Goal: Task Accomplishment & Management: Manage account settings

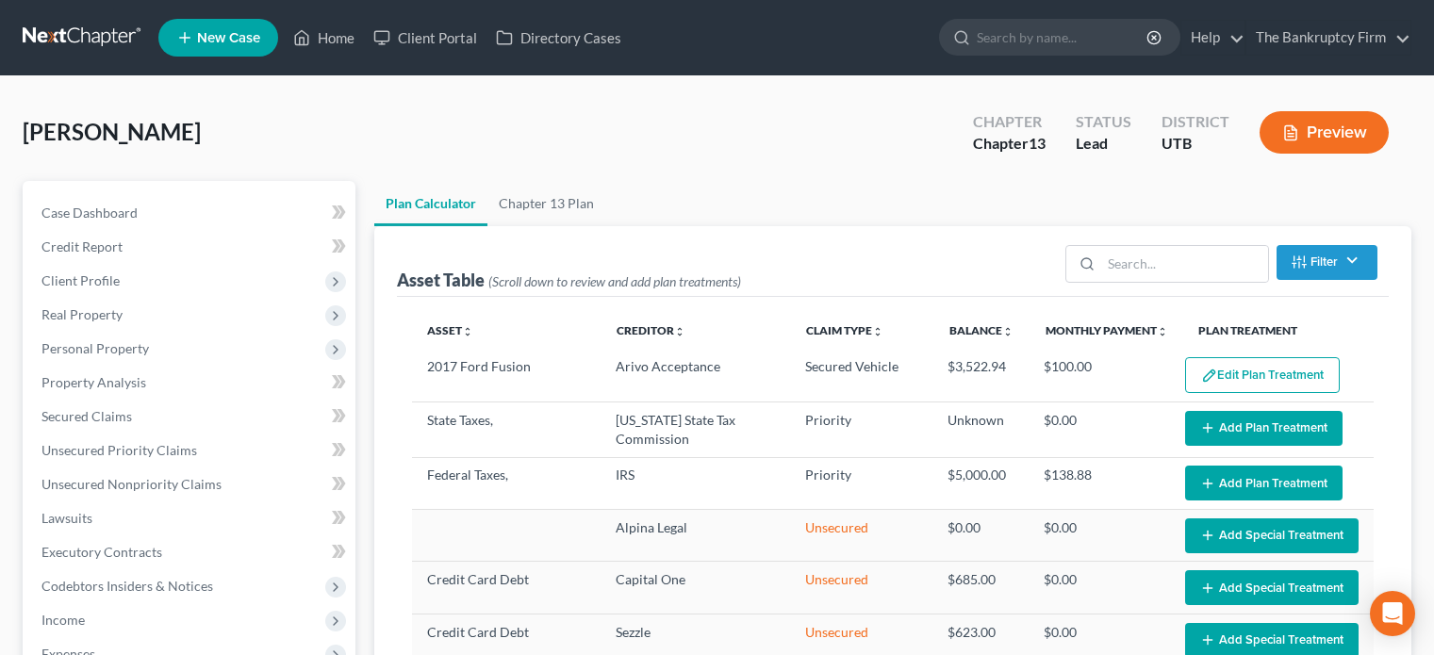
select select "35"
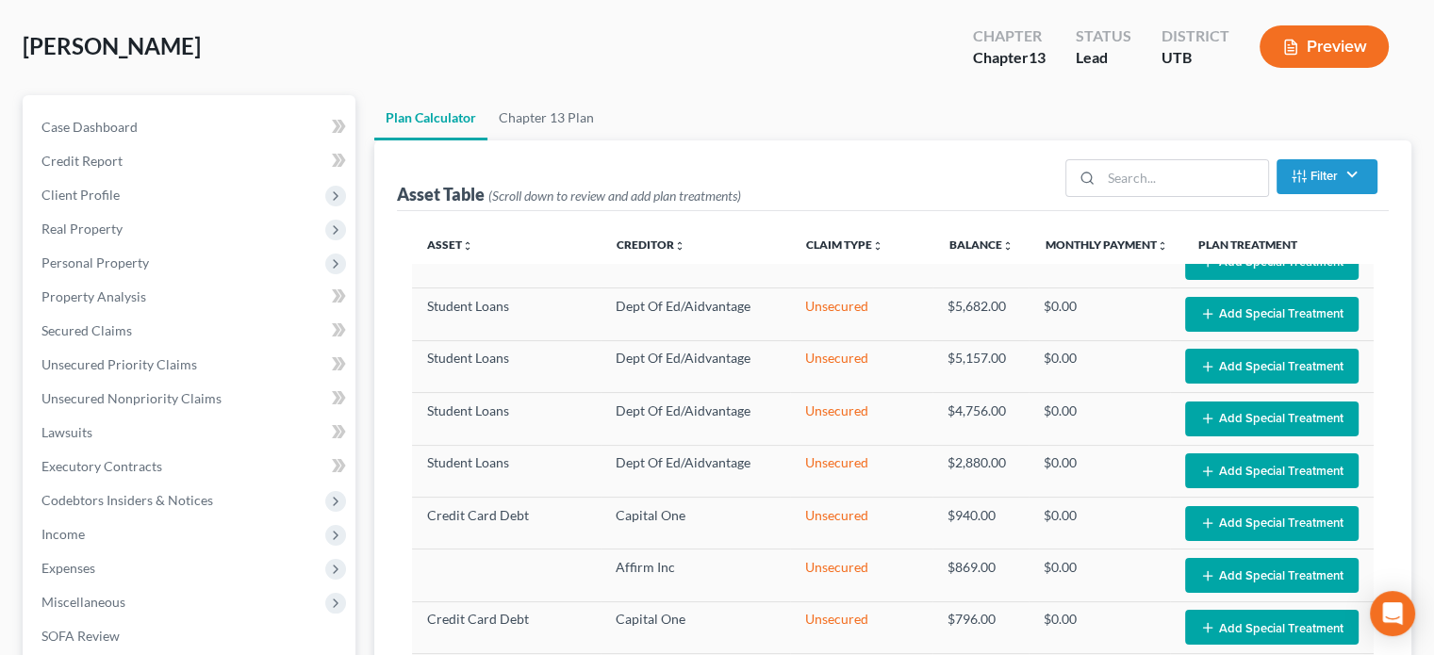
scroll to position [104, 0]
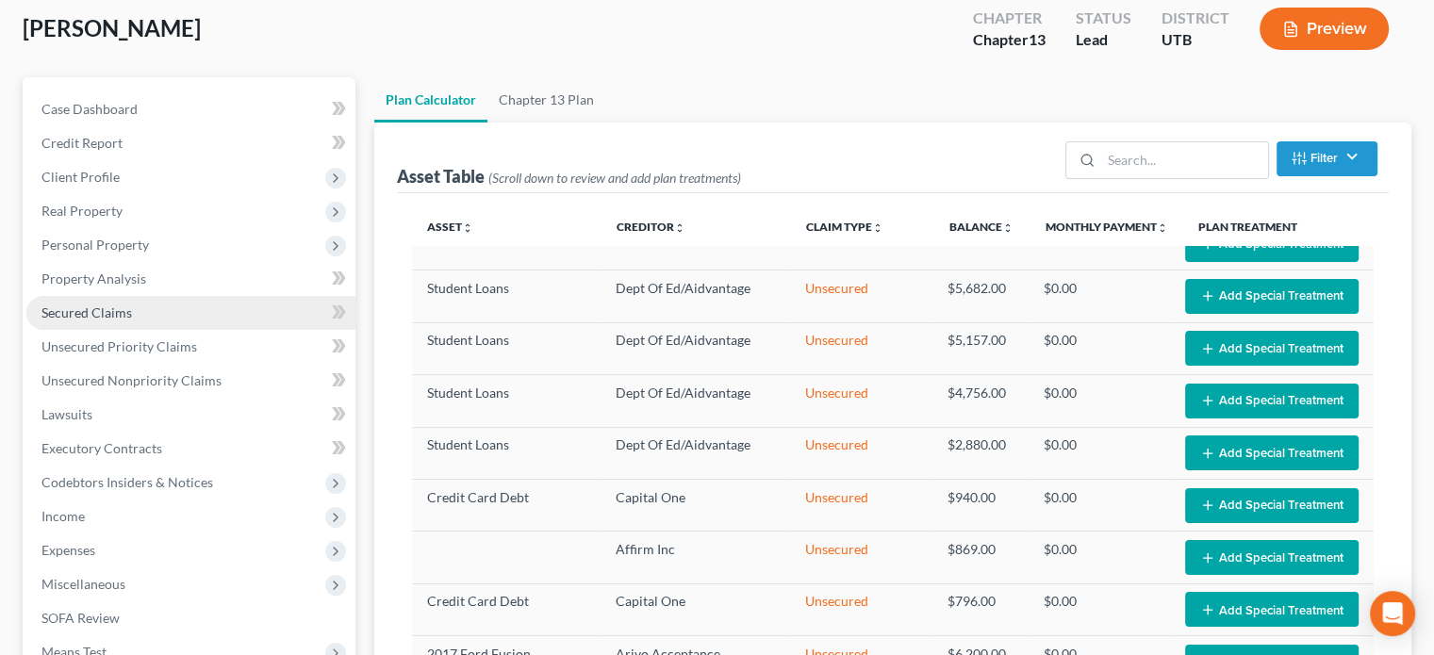
click at [105, 308] on span "Secured Claims" at bounding box center [86, 312] width 90 height 16
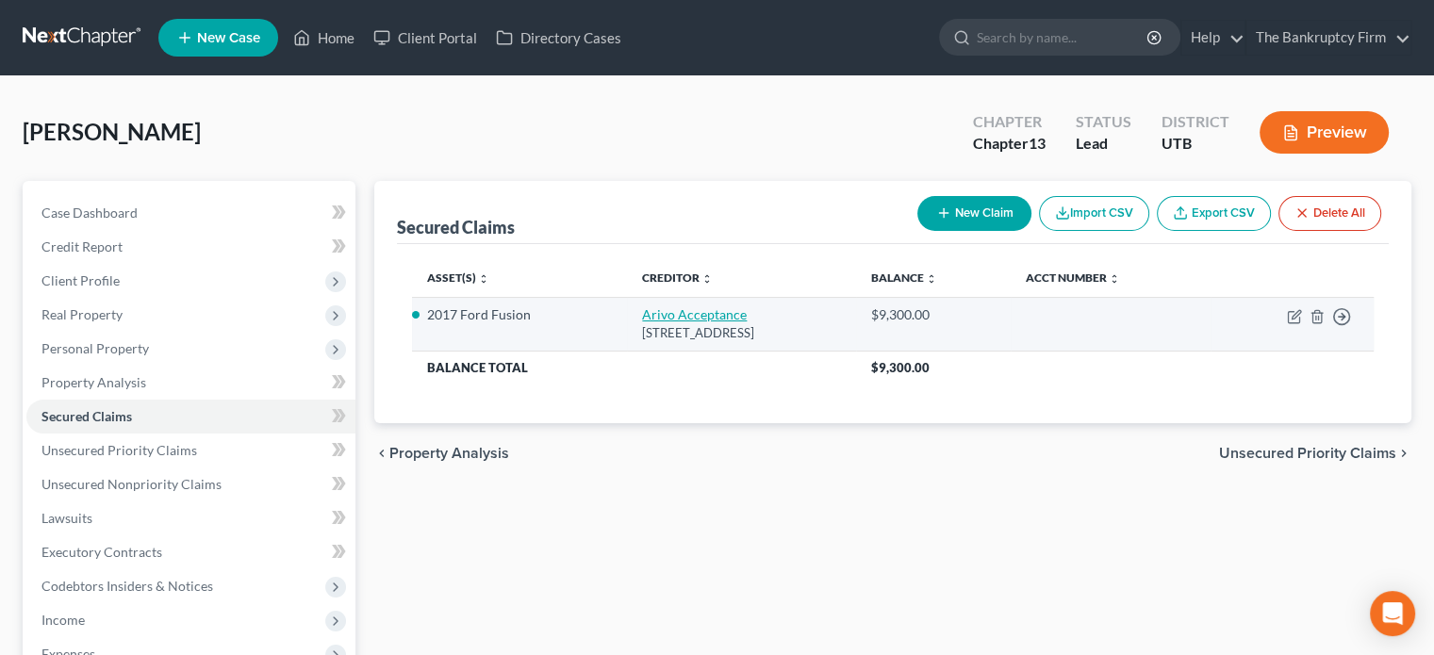
click at [642, 312] on link "Arivo Acceptance" at bounding box center [694, 314] width 105 height 16
select select "46"
select select "0"
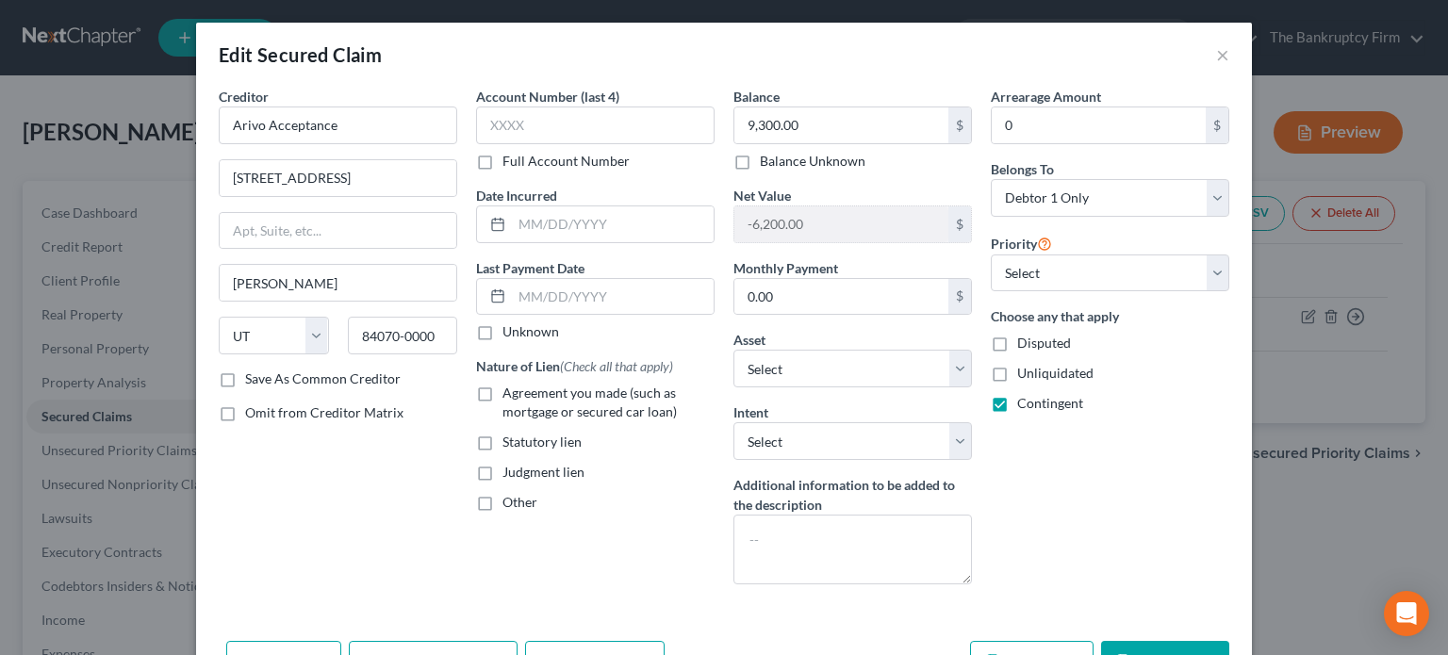
scroll to position [75, 0]
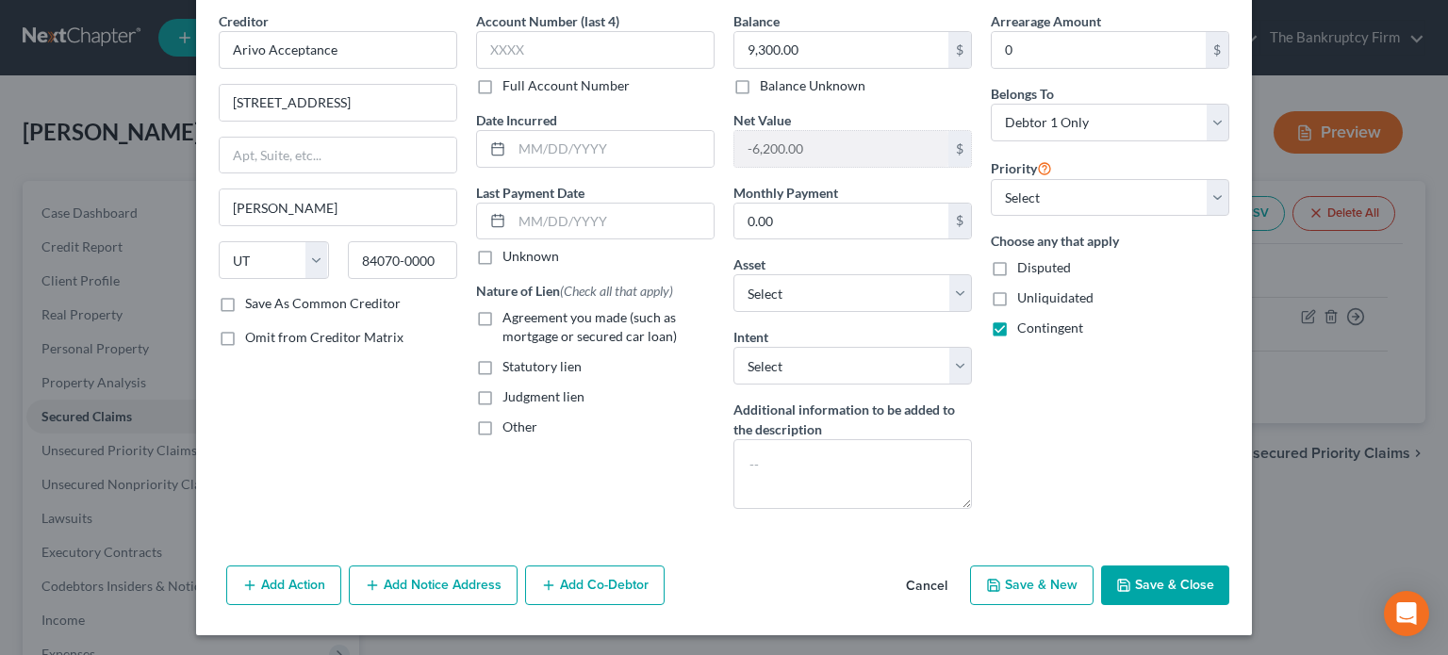
click at [419, 582] on button "Add Notice Address" at bounding box center [433, 586] width 169 height 40
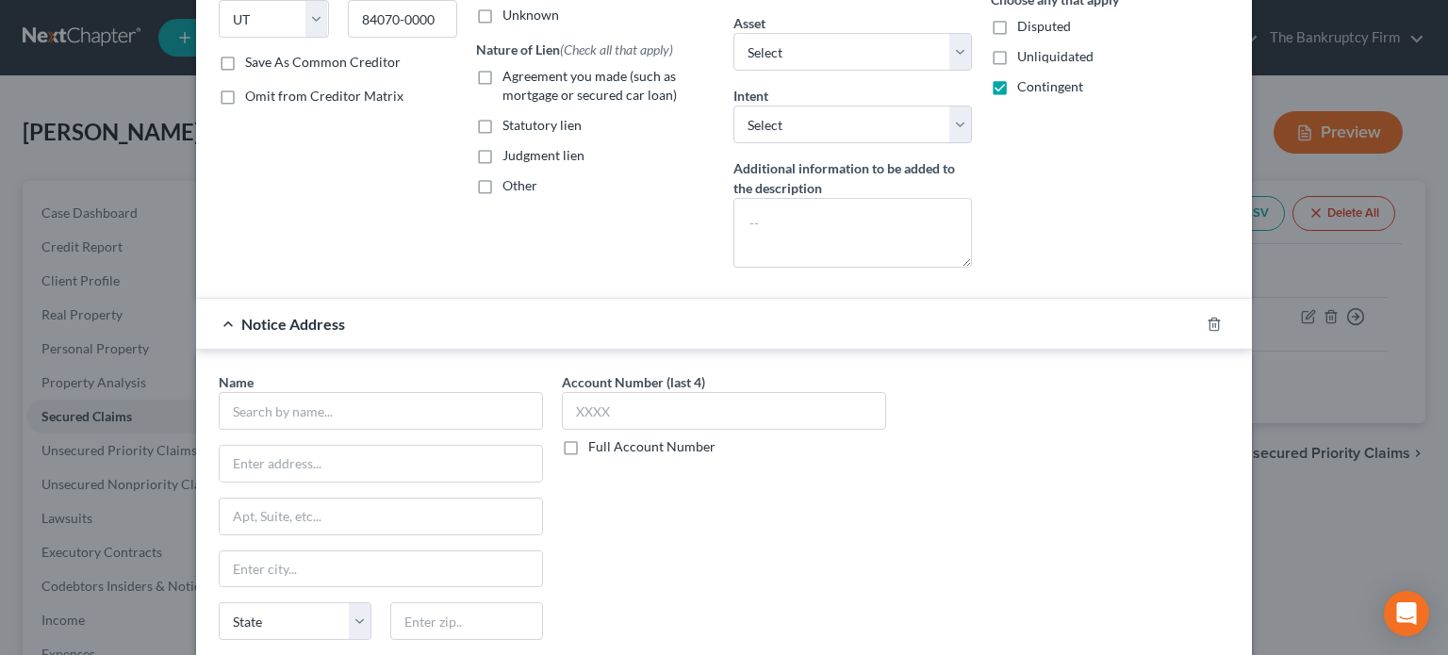
scroll to position [343, 0]
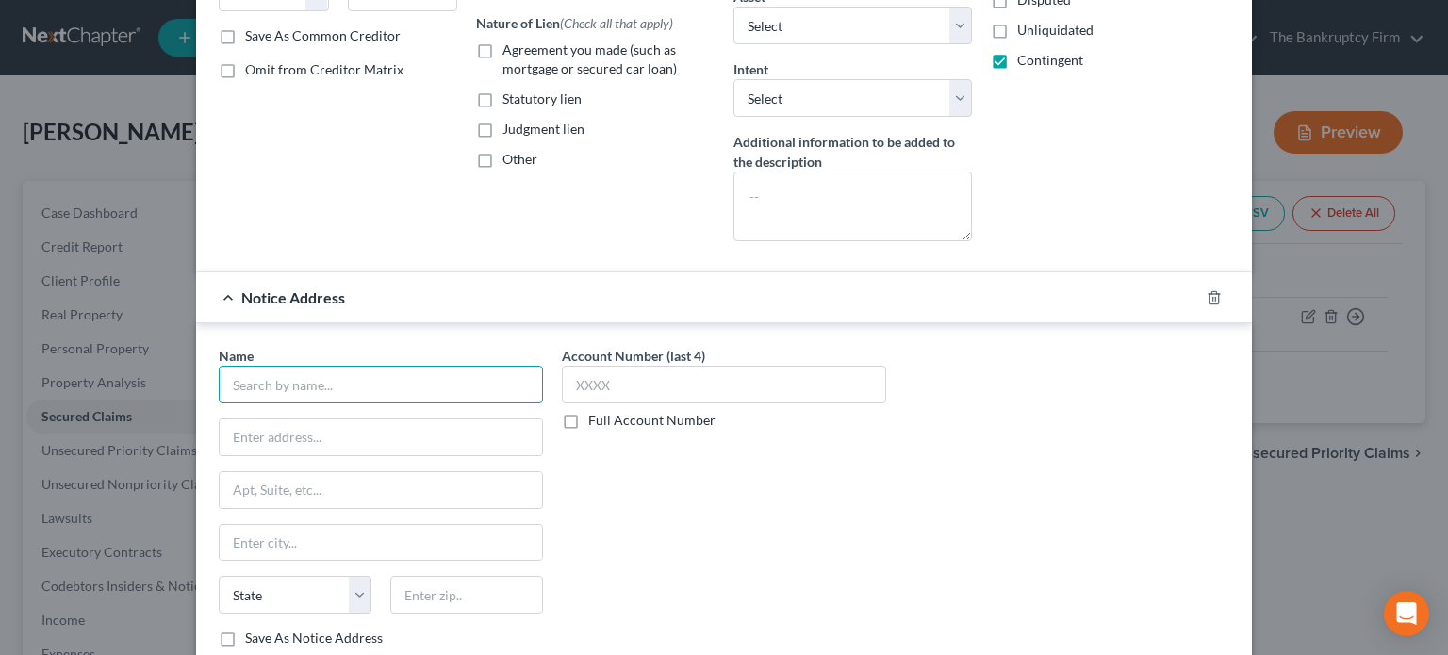
click at [264, 377] on input "text" at bounding box center [381, 385] width 324 height 38
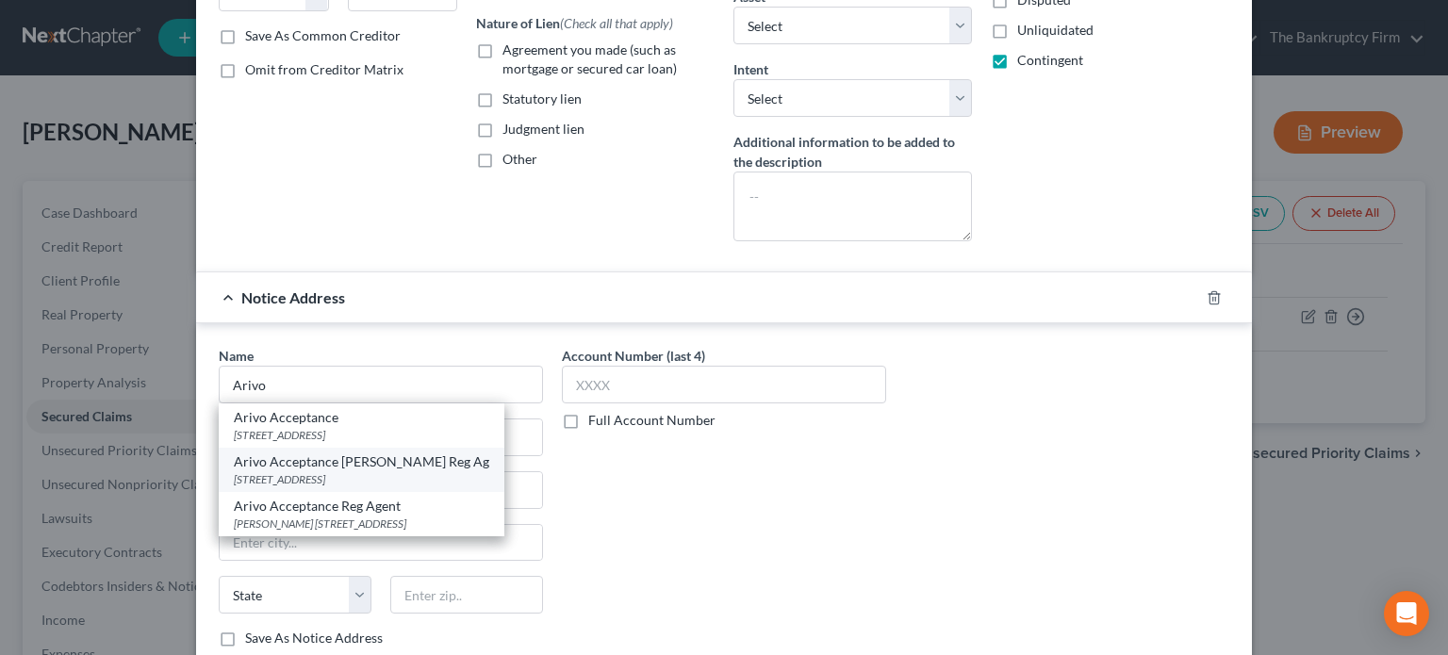
click at [317, 474] on div "111 E BROADWAY STE 900, Salt Lake City, UT 84111-5235" at bounding box center [361, 479] width 255 height 16
type input "Arivo Acceptance Michael D. Creer Reg Ag"
type input "111 E BROADWAY STE 900"
type input "Salt Lake City"
select select "46"
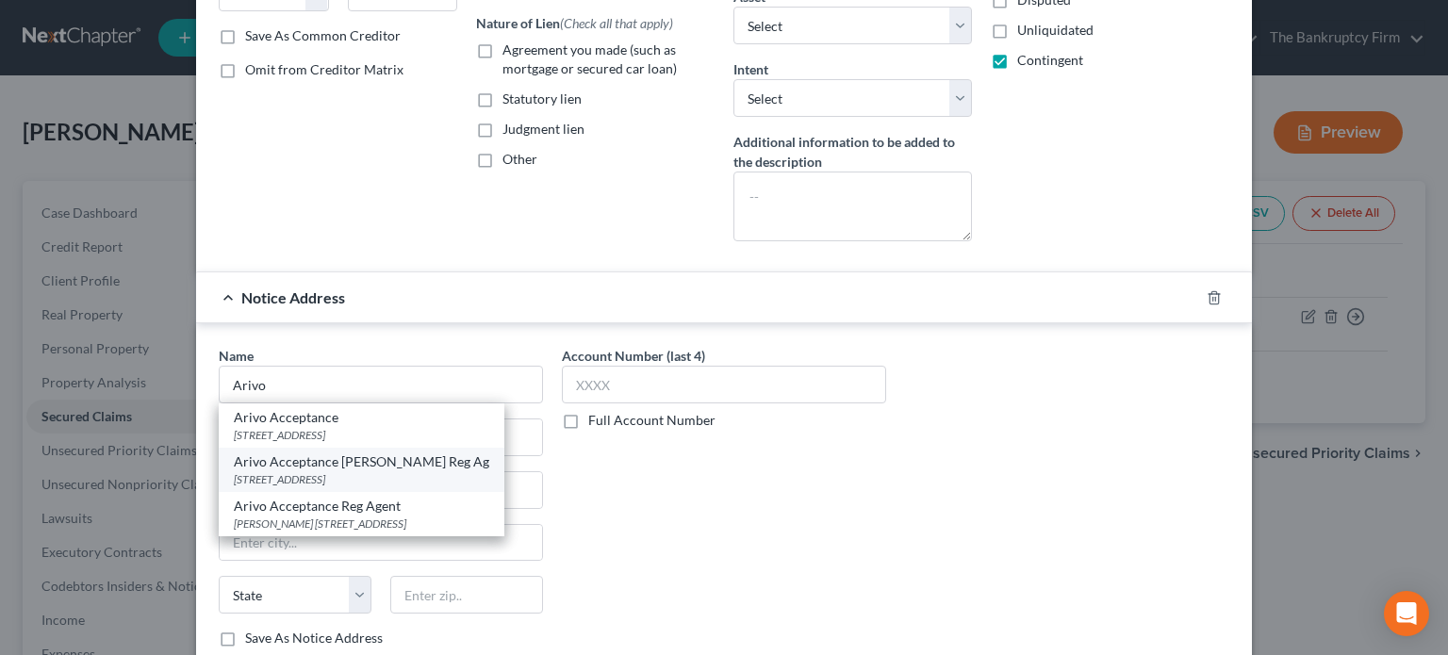
type input "84111-5235"
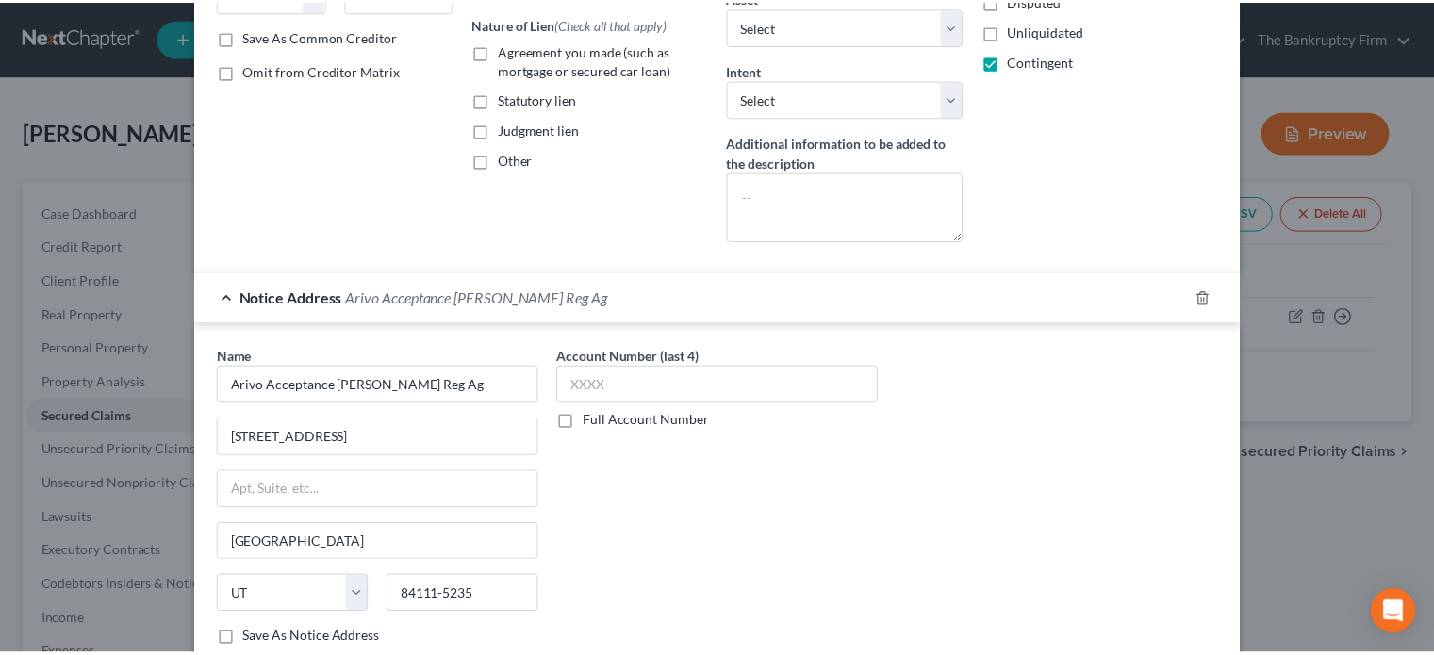
scroll to position [479, 0]
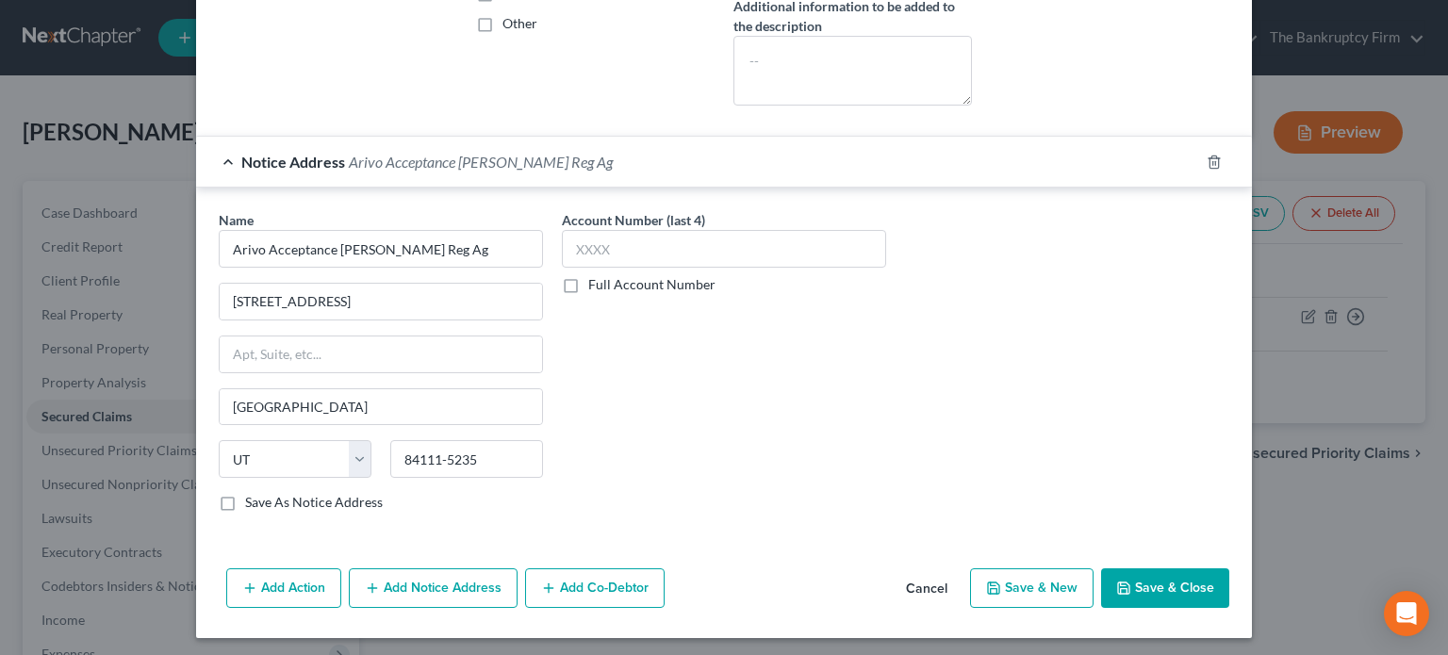
click at [1142, 591] on button "Save & Close" at bounding box center [1165, 588] width 128 height 40
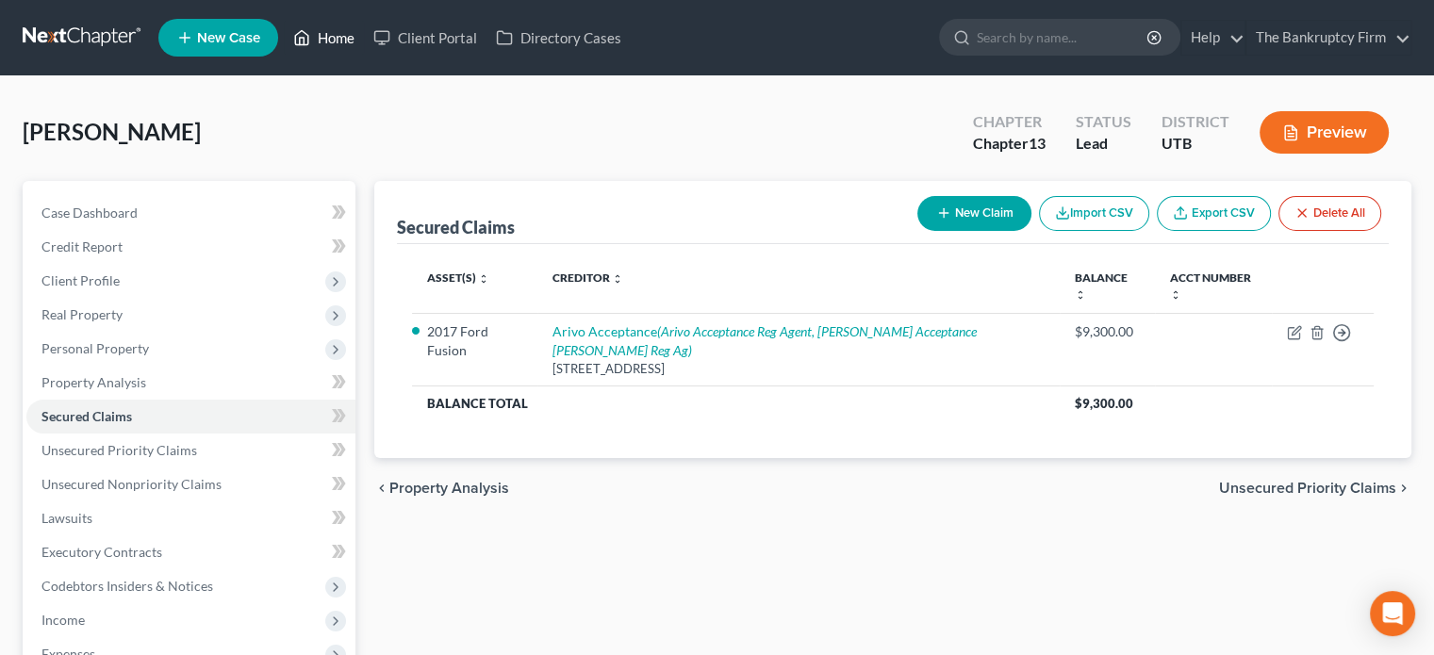
click at [321, 29] on link "Home" at bounding box center [324, 38] width 80 height 34
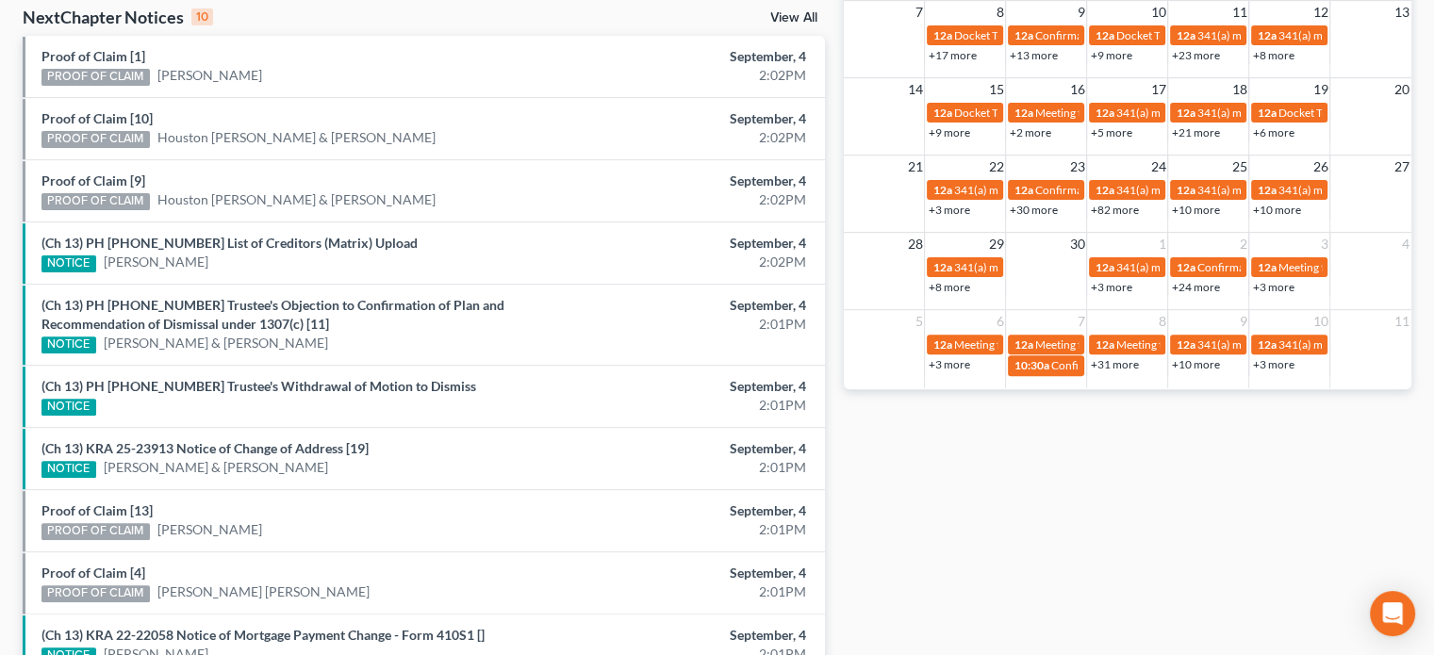
scroll to position [625, 0]
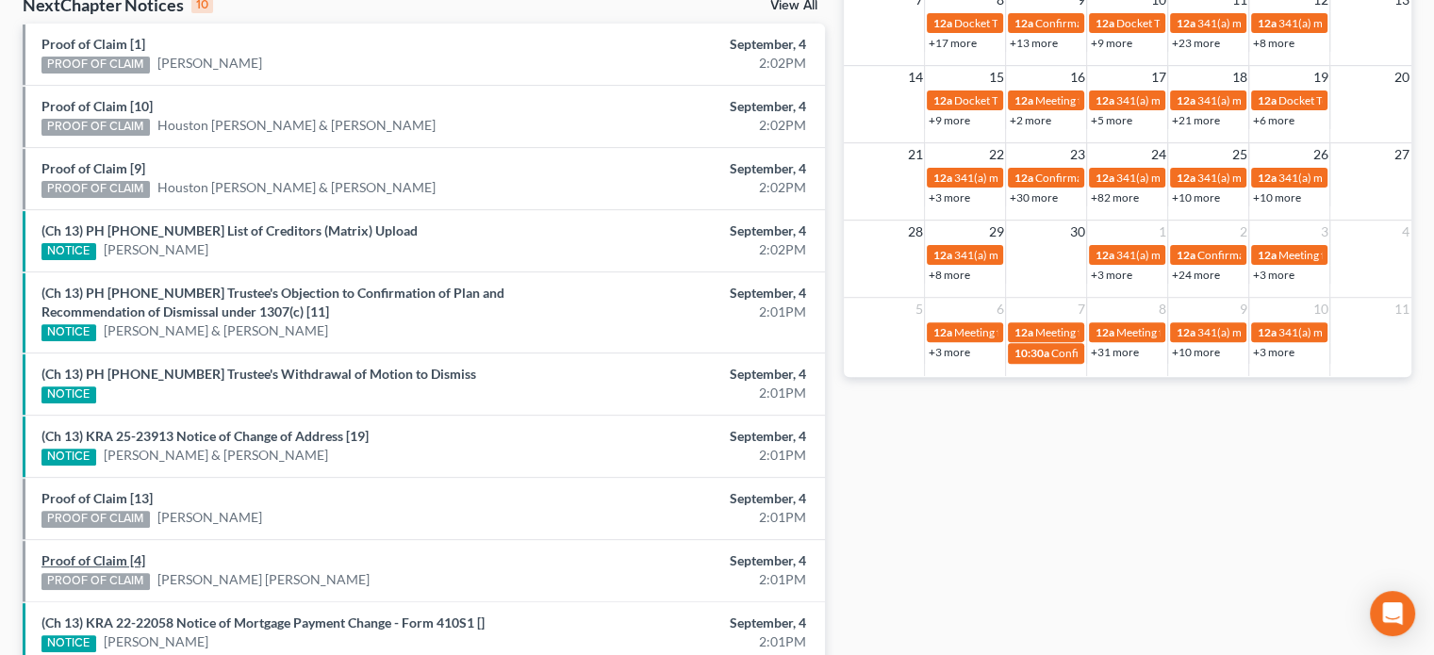
click at [117, 551] on div "Proof of Claim [4] PROOF OF CLAIM Stratton Jones" at bounding box center [293, 570] width 522 height 39
click at [112, 552] on link "Proof of Claim [4]" at bounding box center [93, 560] width 104 height 16
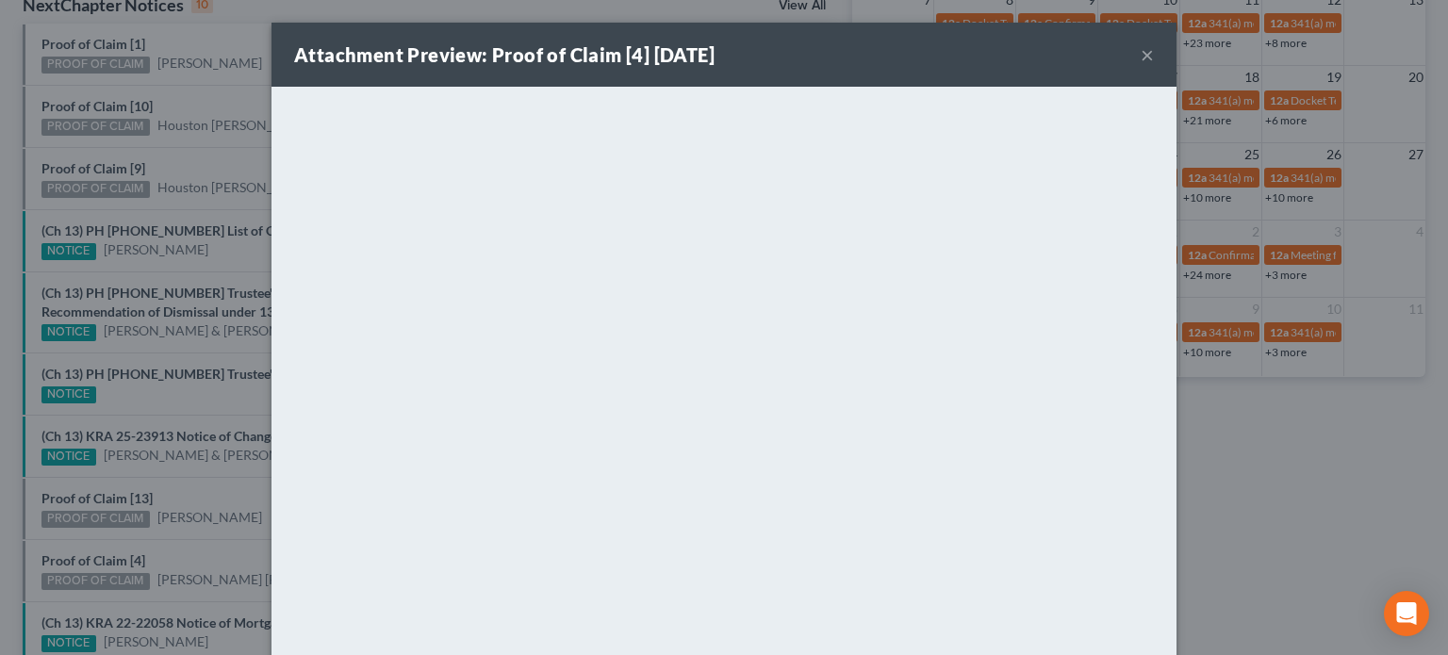
click at [192, 550] on div "Attachment Preview: Proof of Claim [4] 09/04/2025 × <object ng-attr-data='https…" at bounding box center [724, 327] width 1448 height 655
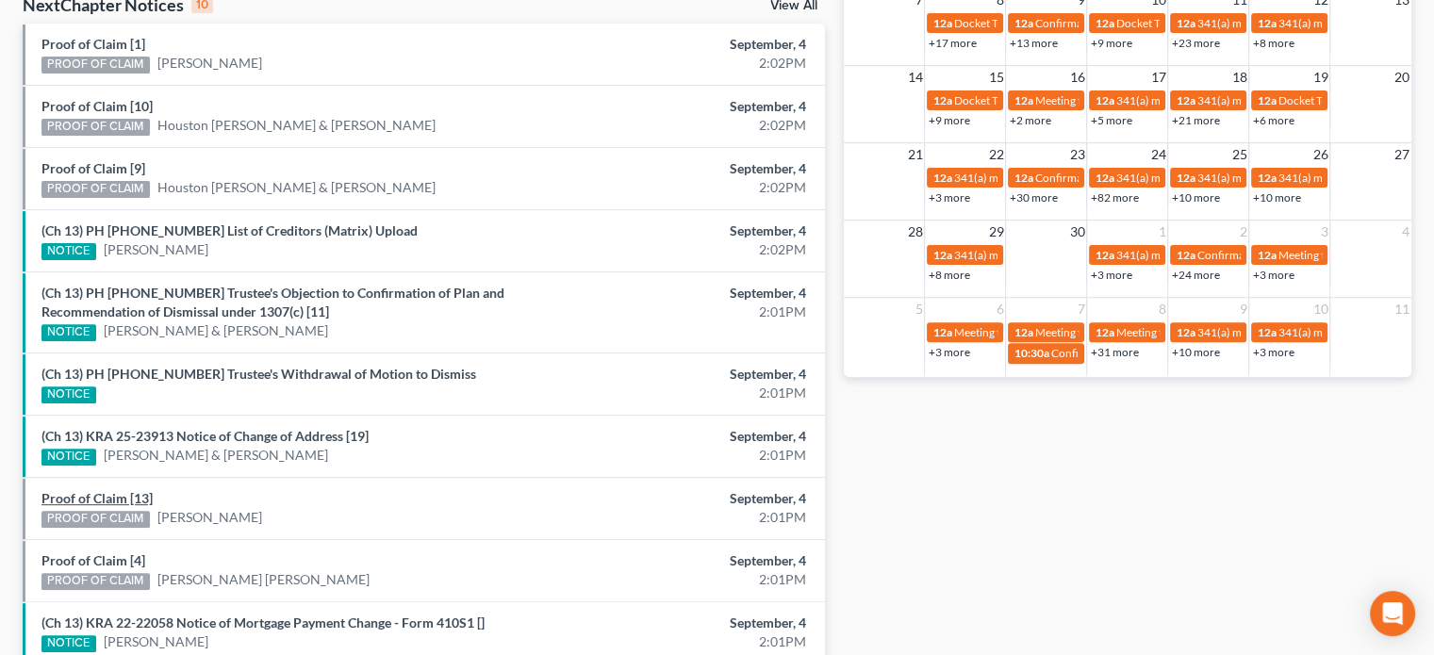
click at [81, 490] on link "Proof of Claim [13]" at bounding box center [96, 498] width 111 height 16
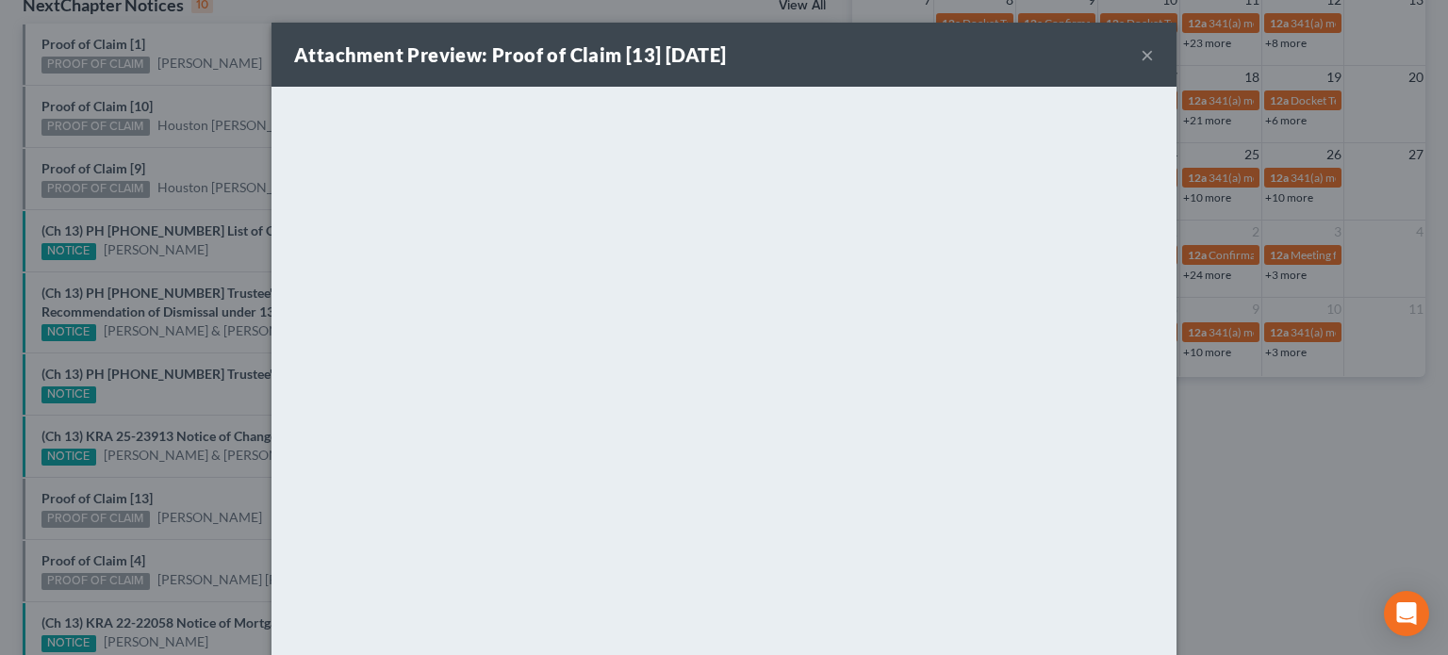
click at [166, 484] on div "Attachment Preview: Proof of Claim [13] 09/04/2025 × <object ng-attr-data='http…" at bounding box center [724, 327] width 1448 height 655
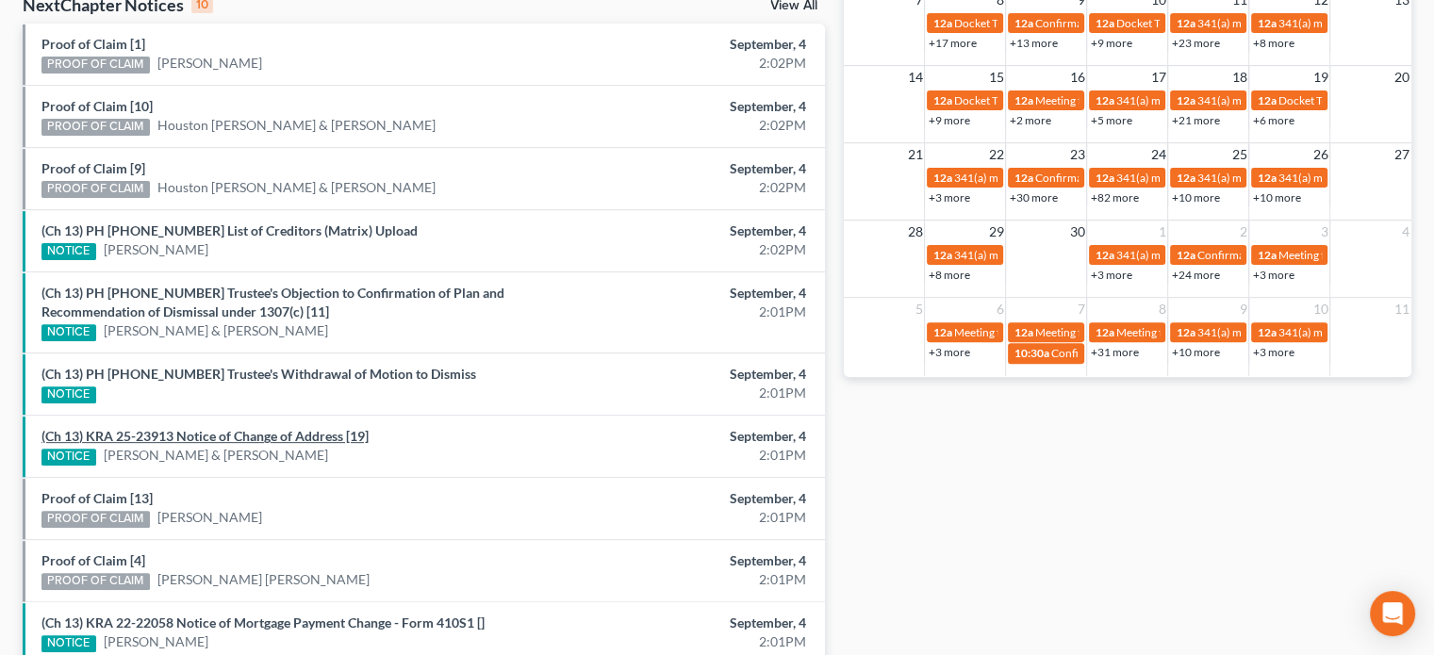
click at [163, 428] on link "(Ch 13) KRA 25-23913 Notice of Change of Address [19]" at bounding box center [204, 436] width 327 height 16
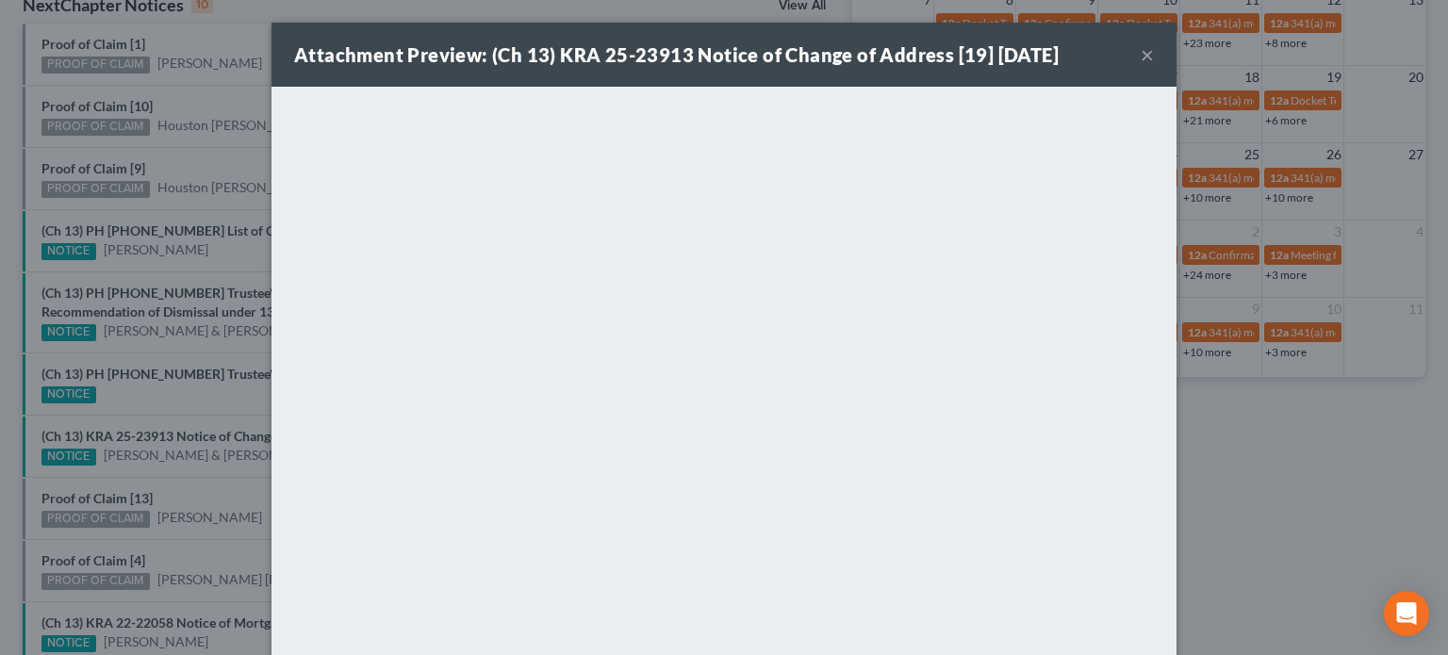
click at [158, 399] on div "Attachment Preview: (Ch 13) KRA 25-23913 Notice of Change of Address [19] 09/04…" at bounding box center [724, 327] width 1448 height 655
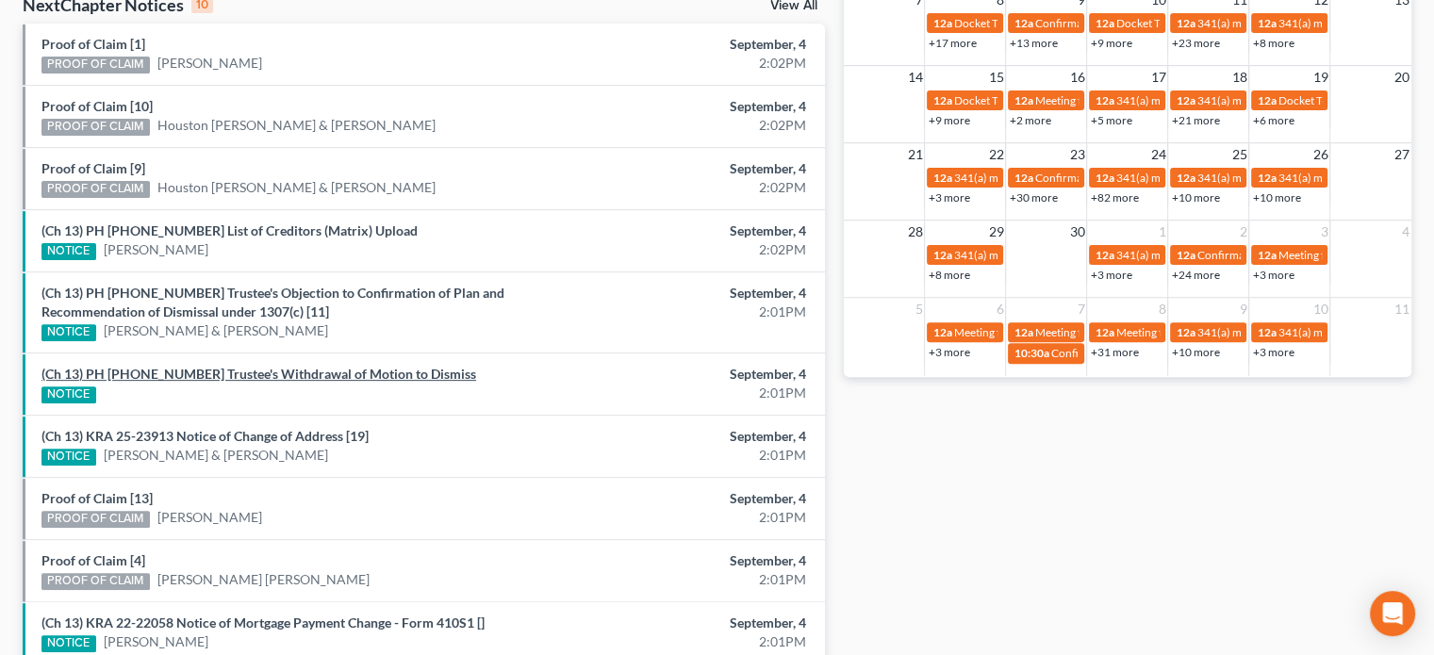
click at [183, 370] on link "(Ch 13) PH 21-22159 Trustee's Withdrawal of Motion to Dismiss" at bounding box center [258, 374] width 435 height 16
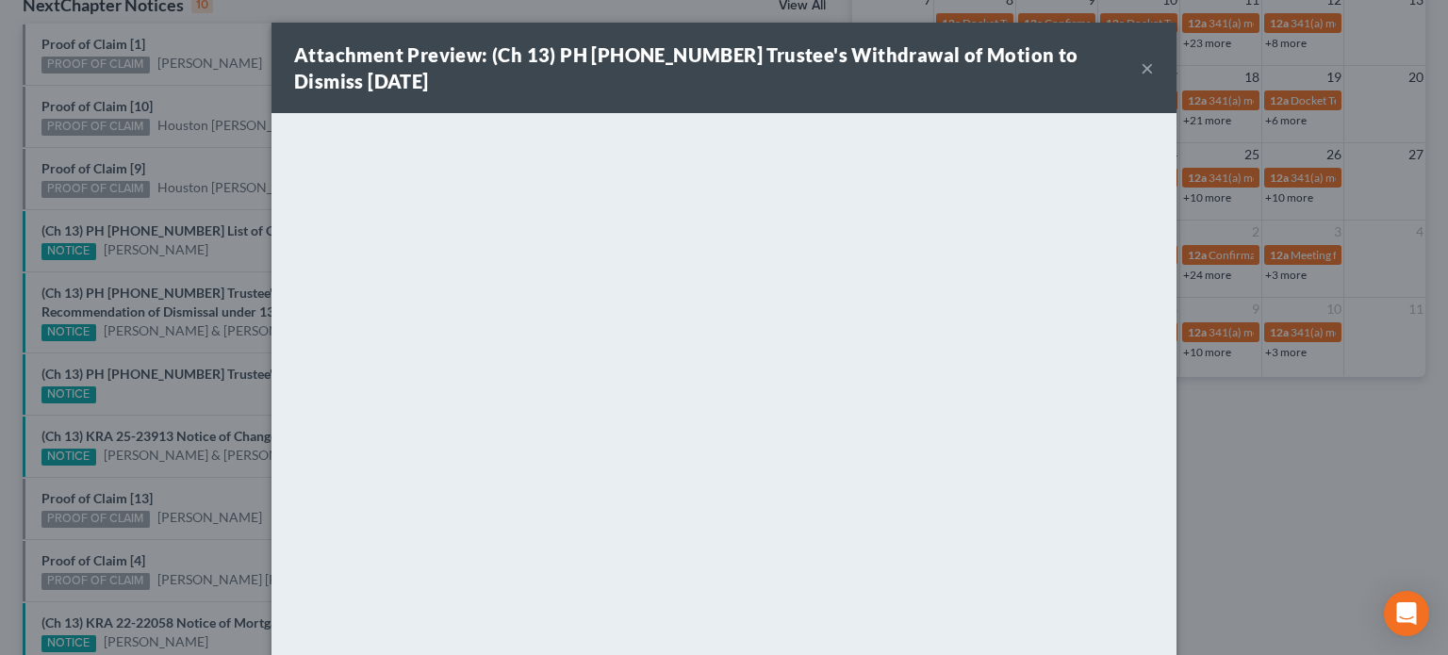
click at [237, 391] on div "Attachment Preview: (Ch 13) PH 21-22159 Trustee's Withdrawal of Motion to Dismi…" at bounding box center [724, 327] width 1448 height 655
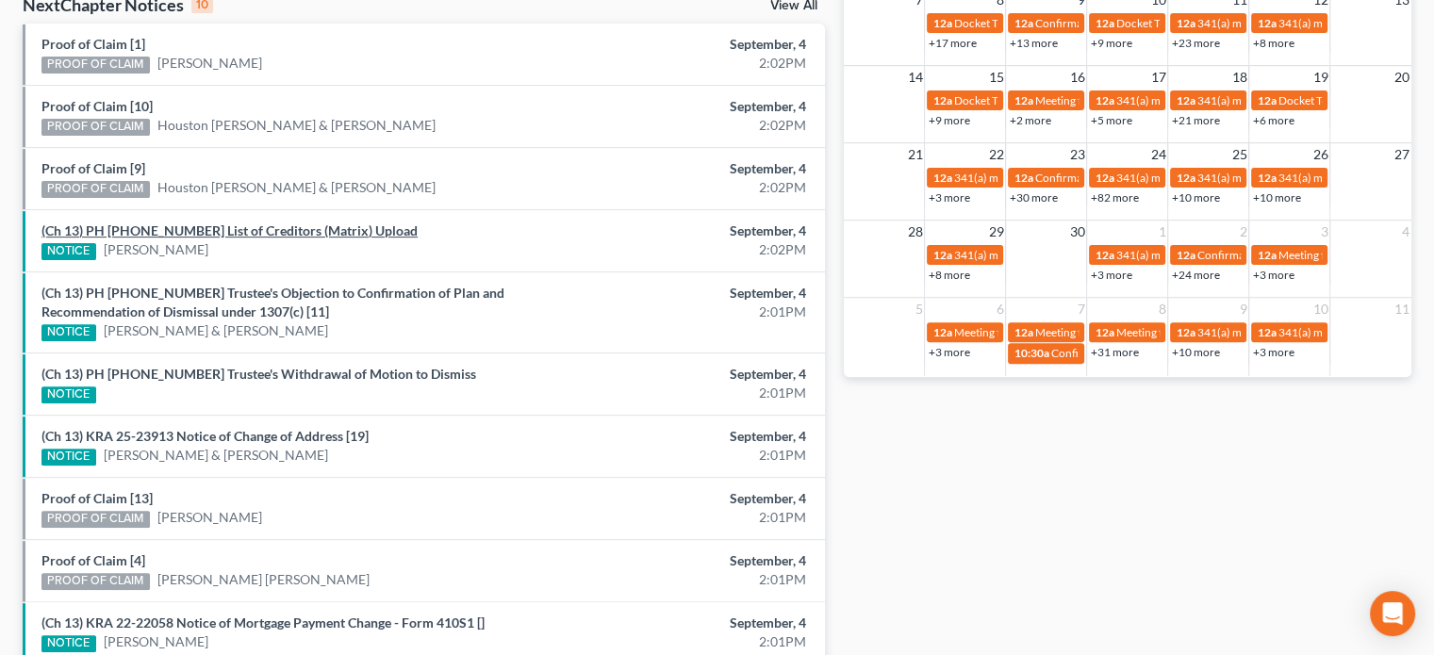
click at [255, 226] on link "(Ch 13) PH 25-25225 List of Creditors (Matrix) Upload" at bounding box center [229, 230] width 376 height 16
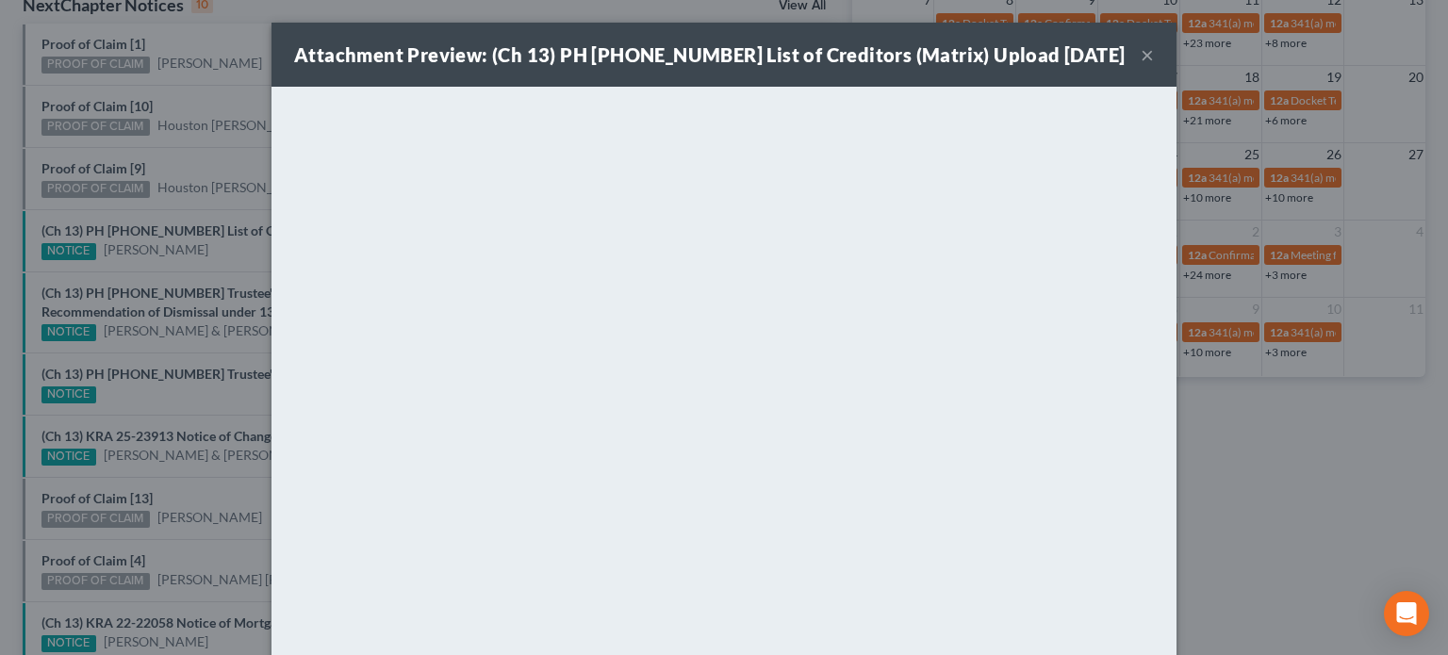
click at [124, 165] on div "Attachment Preview: (Ch 13) PH 25-25225 List of Creditors (Matrix) Upload 09/04…" at bounding box center [724, 327] width 1448 height 655
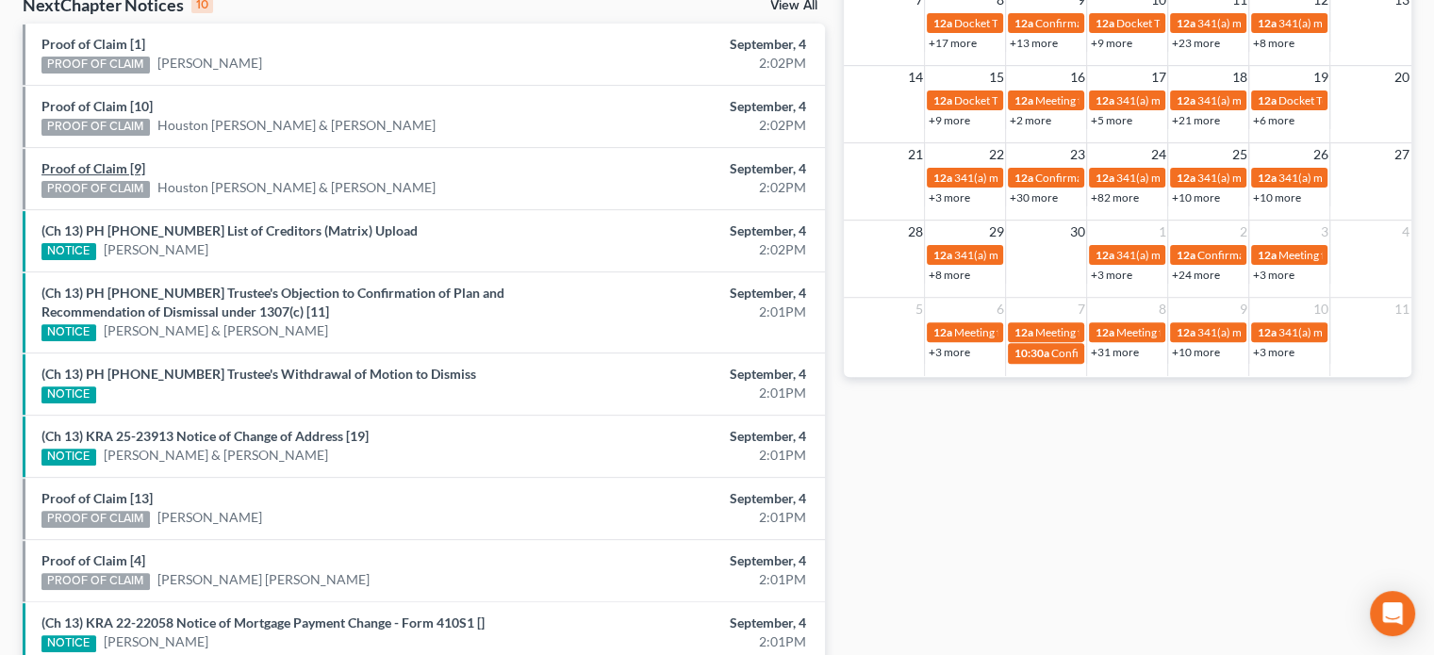
click at [124, 165] on link "Proof of Claim [9]" at bounding box center [93, 168] width 104 height 16
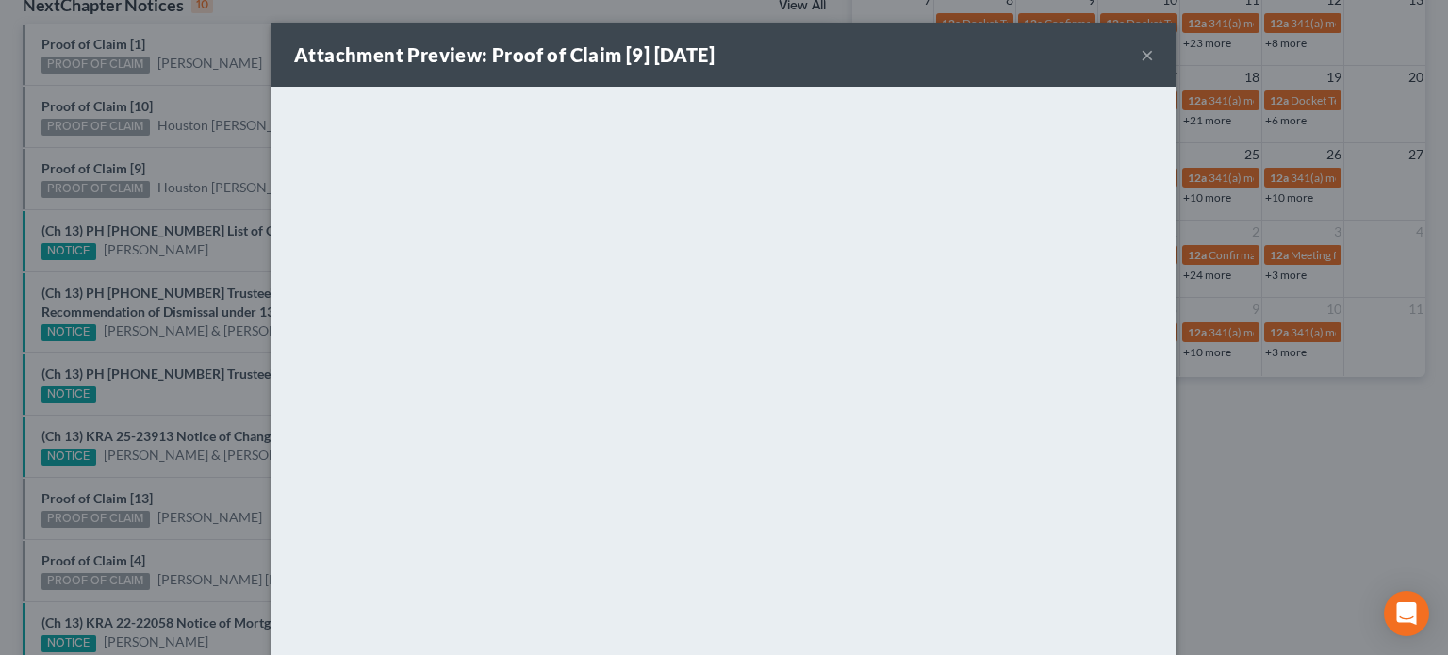
click at [171, 161] on div "Attachment Preview: Proof of Claim [9] 09/04/2025 × <object ng-attr-data='https…" at bounding box center [724, 327] width 1448 height 655
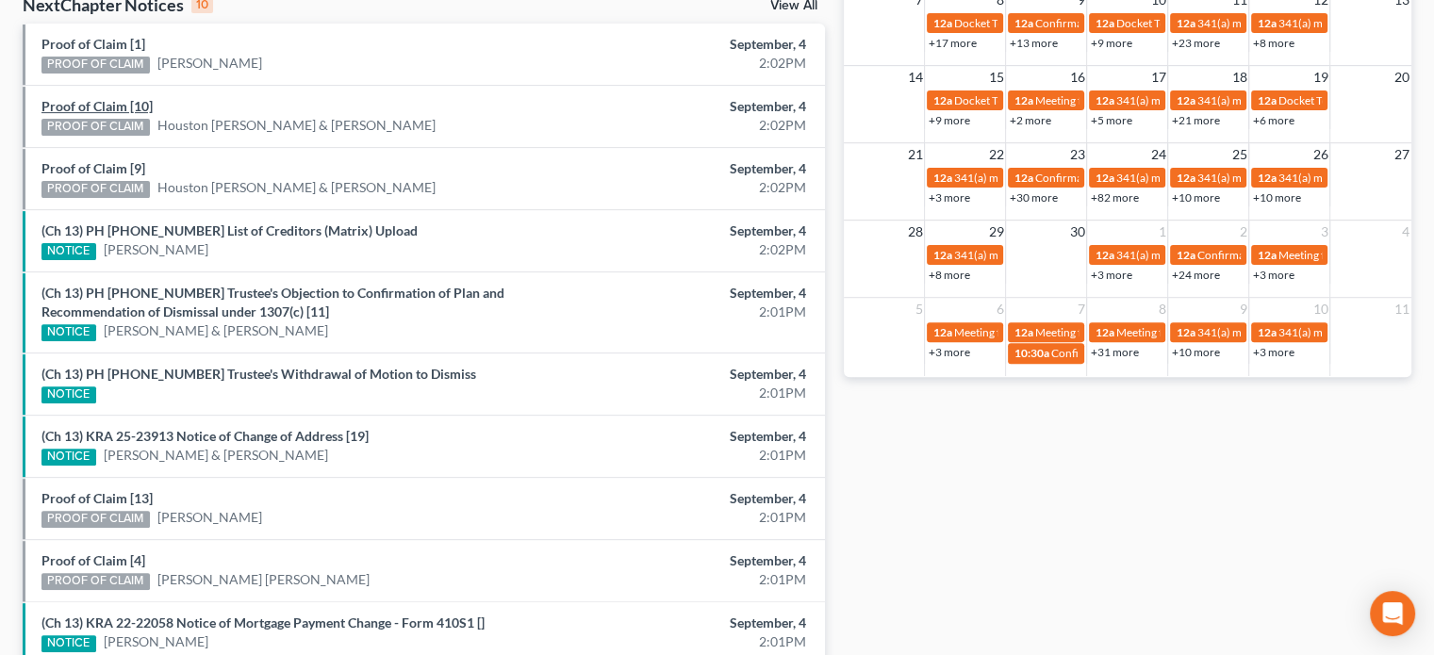
click at [99, 99] on link "Proof of Claim [10]" at bounding box center [96, 106] width 111 height 16
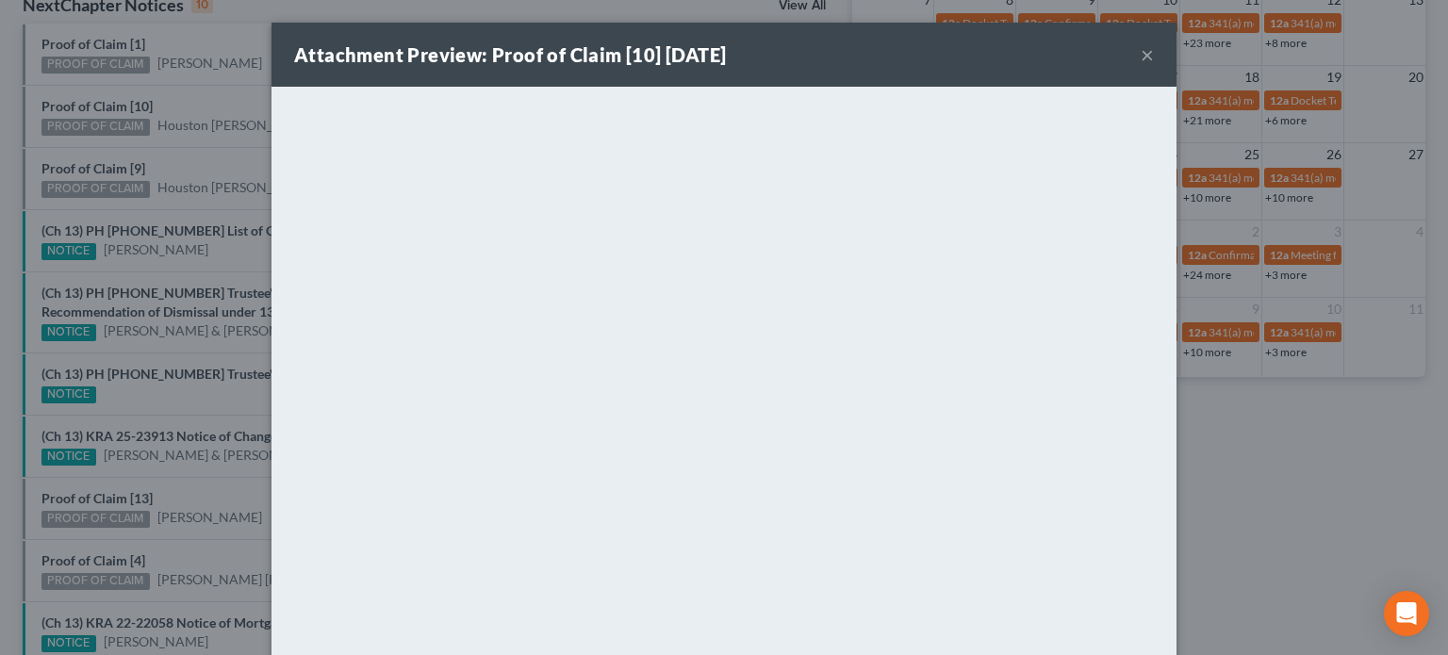
click at [198, 91] on div "Attachment Preview: Proof of Claim [10] 09/04/2025 × <object ng-attr-data='http…" at bounding box center [724, 327] width 1448 height 655
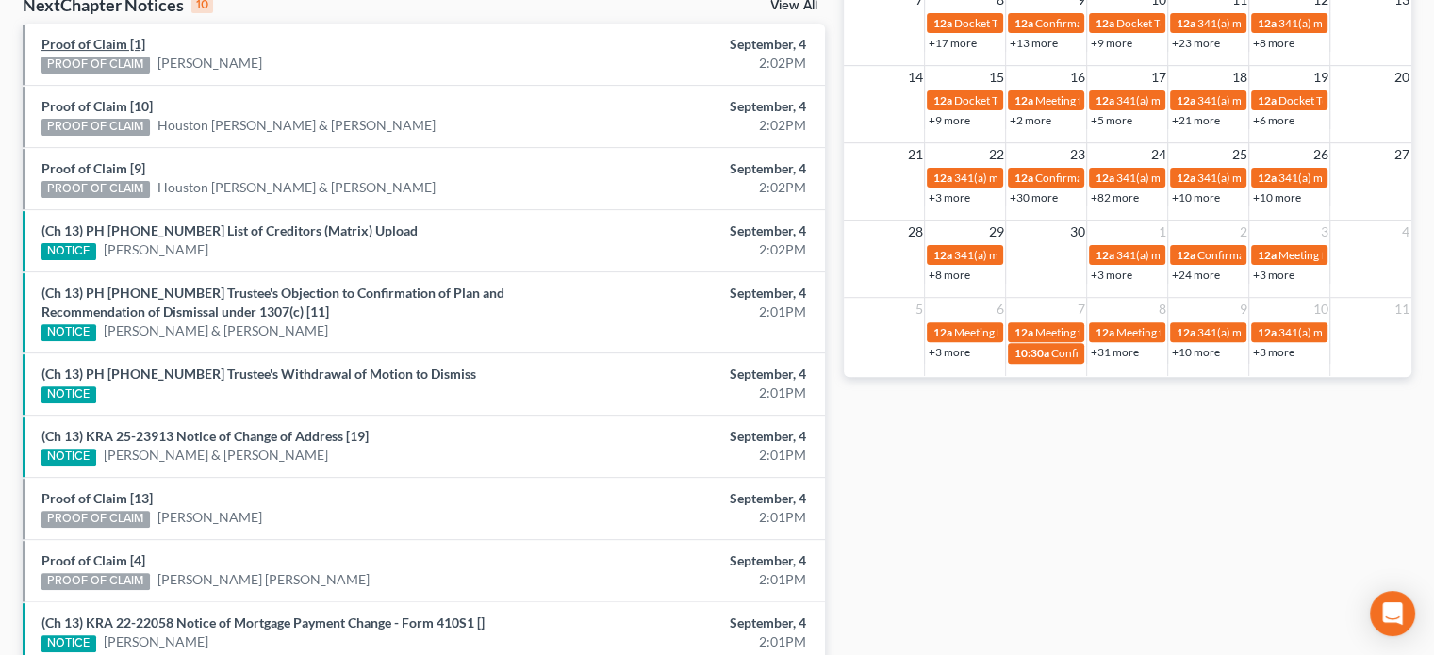
click at [105, 41] on link "Proof of Claim [1]" at bounding box center [93, 44] width 104 height 16
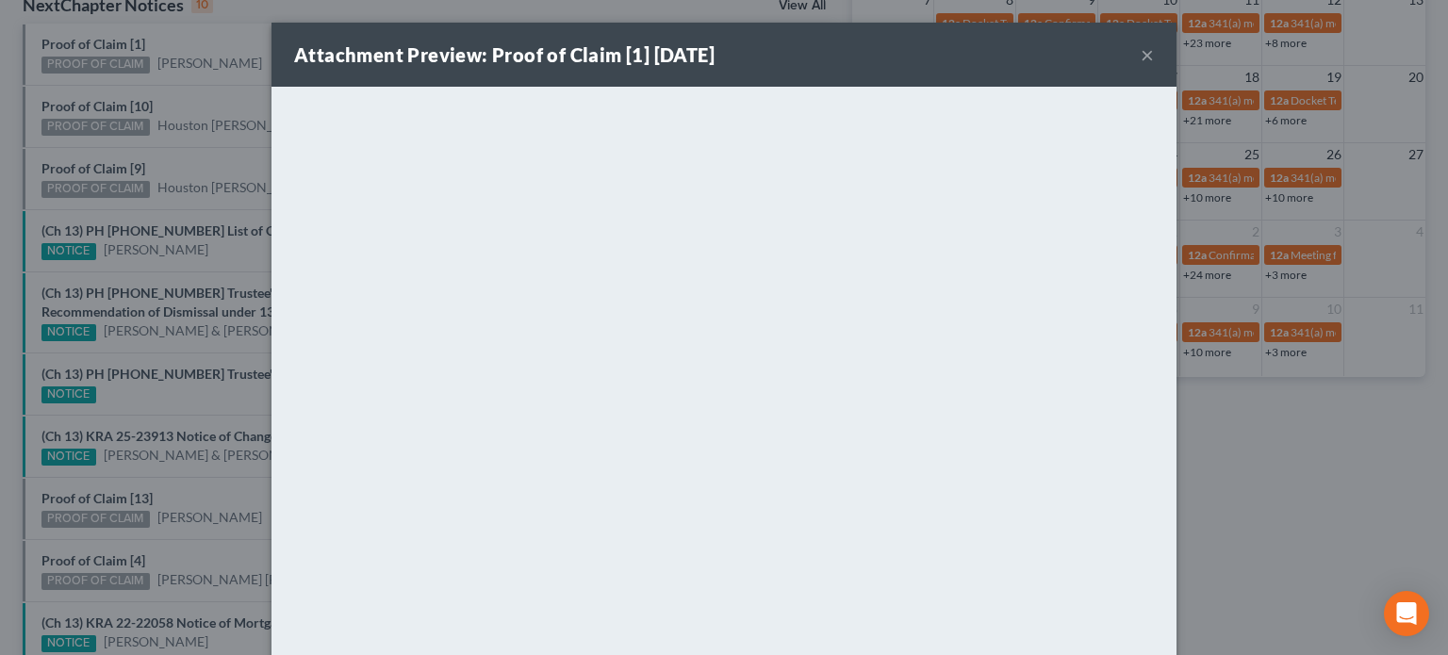
click at [185, 97] on div "Attachment Preview: Proof of Claim [1] 09/04/2025 × <object ng-attr-data='https…" at bounding box center [724, 327] width 1448 height 655
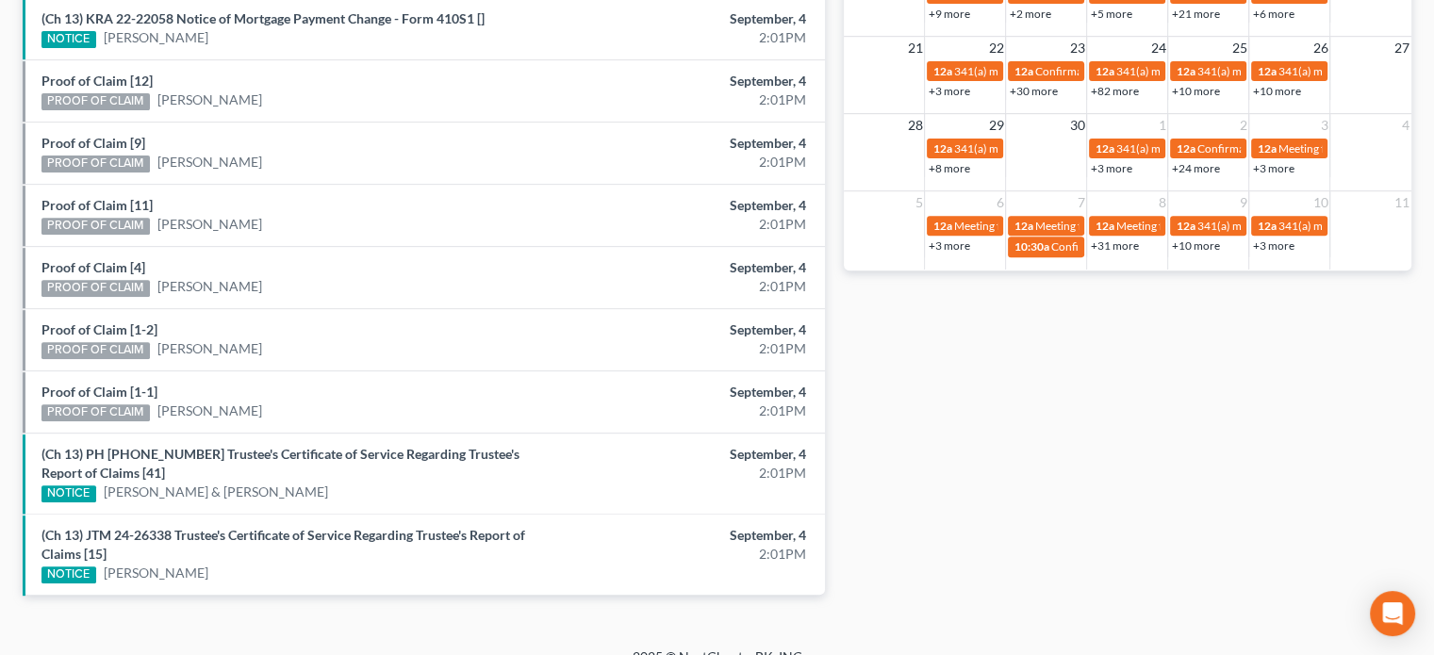
scroll to position [750, 0]
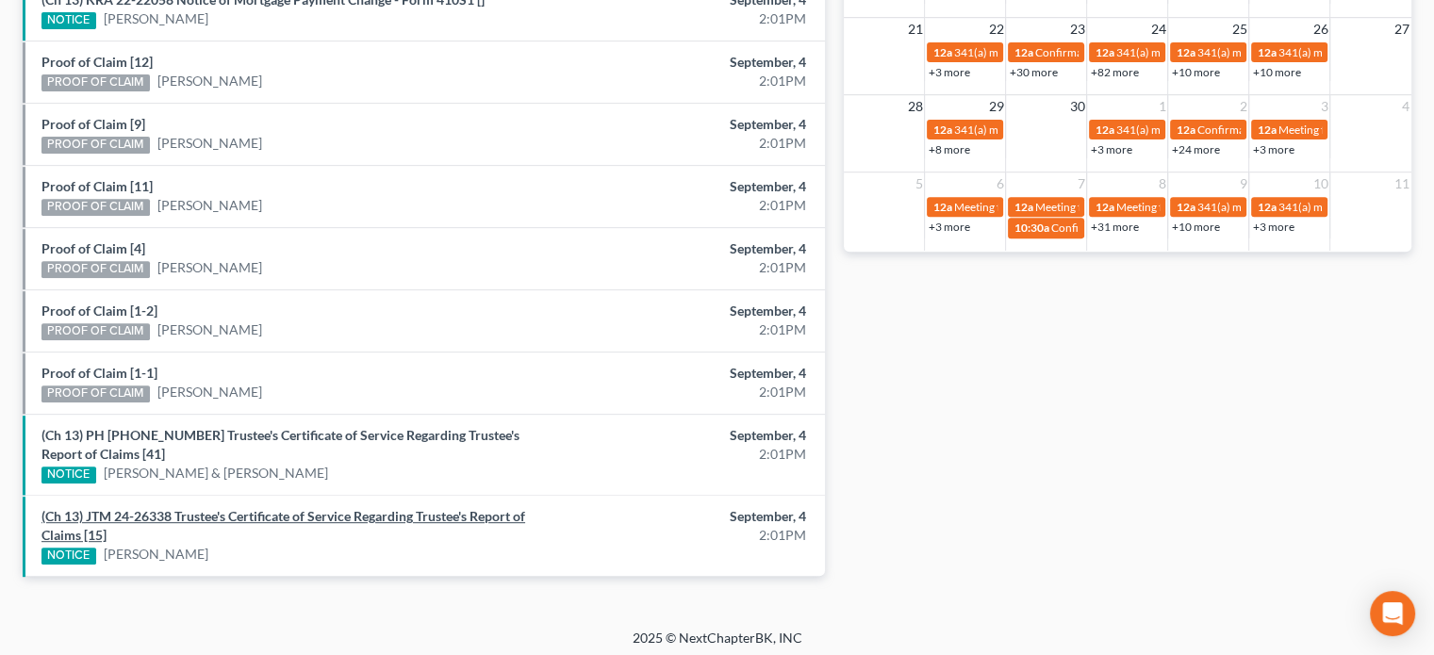
click at [324, 508] on link "(Ch 13) JTM 24-26338 Trustee's Certificate of Service Regarding Trustee's Repor…" at bounding box center [283, 525] width 484 height 35
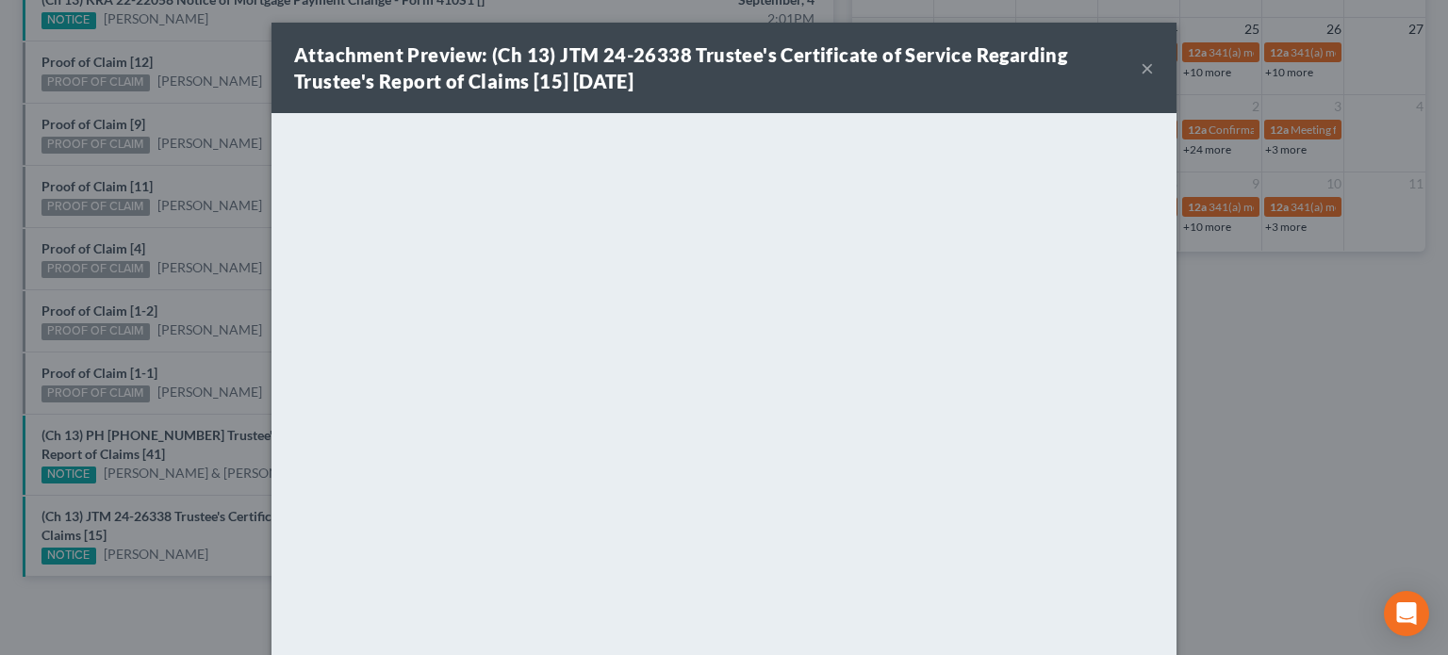
click at [230, 450] on div "Attachment Preview: (Ch 13) JTM 24-26338 Trustee's Certificate of Service Regar…" at bounding box center [724, 327] width 1448 height 655
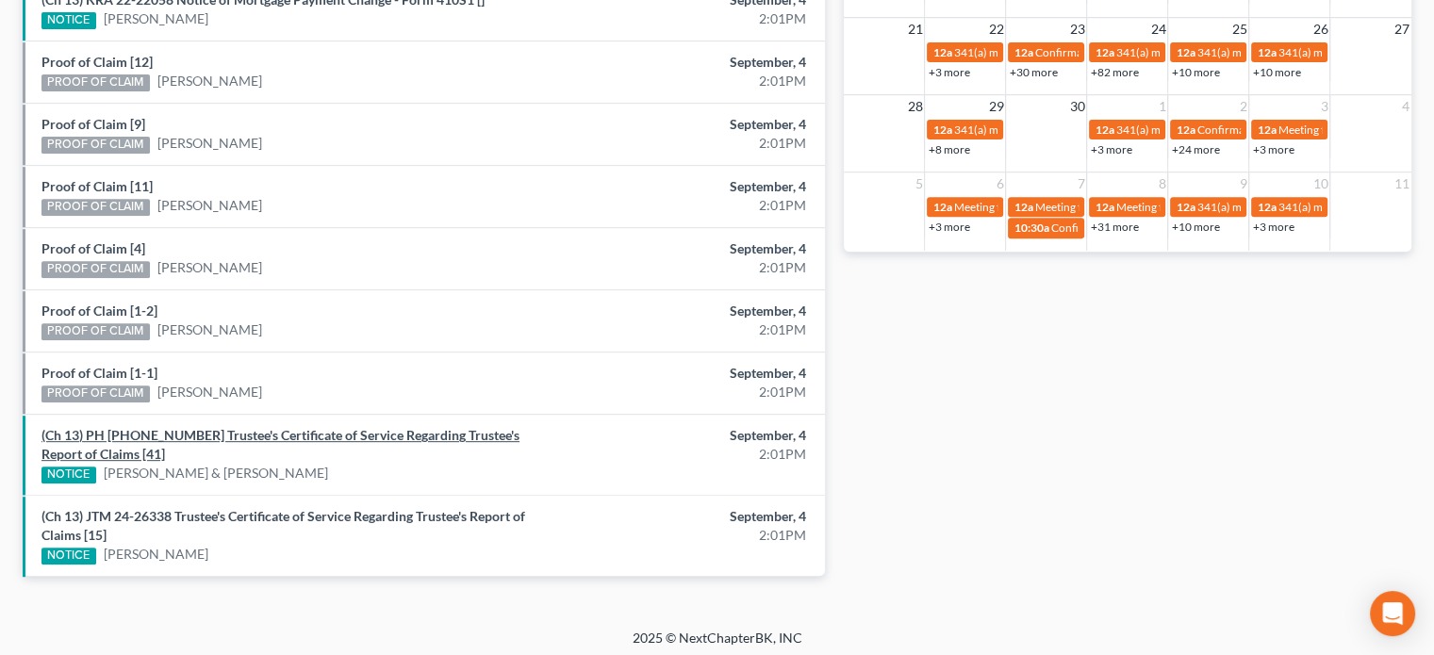
click at [237, 432] on link "(Ch 13) PH 24-24577 Trustee's Certificate of Service Regarding Trustee's Report…" at bounding box center [280, 444] width 478 height 35
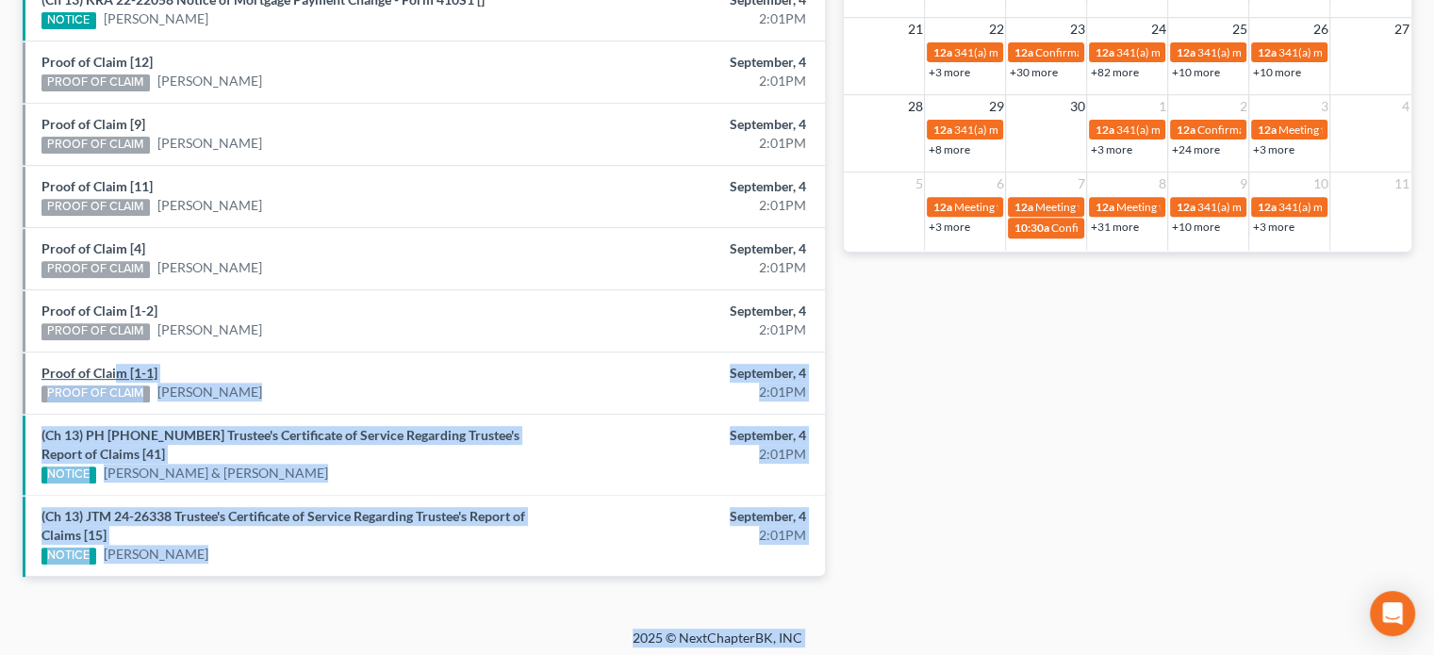
drag, startPoint x: 196, startPoint y: 371, endPoint x: 111, endPoint y: 369, distance: 84.9
click at [111, 369] on link "Proof of Claim [1-1]" at bounding box center [99, 373] width 116 height 16
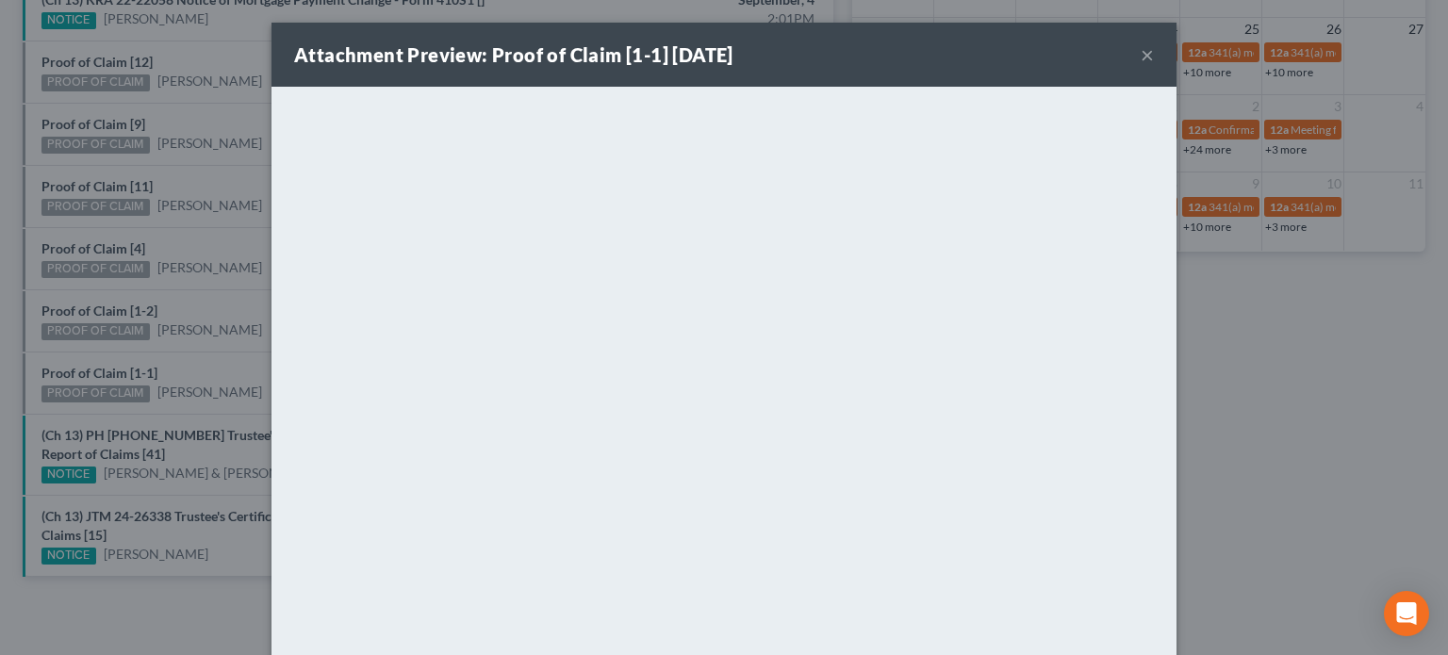
click at [103, 308] on div "Attachment Preview: Proof of Claim [1-1] 09/04/2025 × <object ng-attr-data='htt…" at bounding box center [724, 327] width 1448 height 655
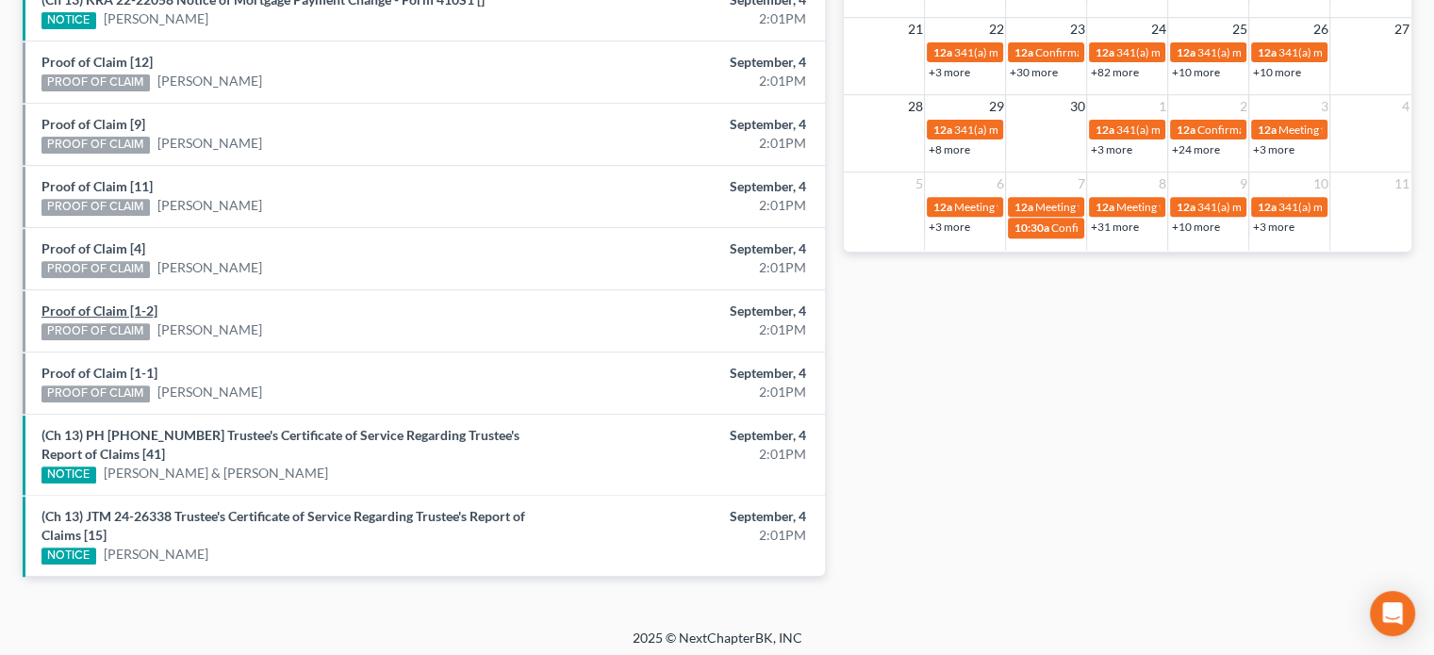
click at [103, 308] on link "Proof of Claim [1-2]" at bounding box center [99, 311] width 116 height 16
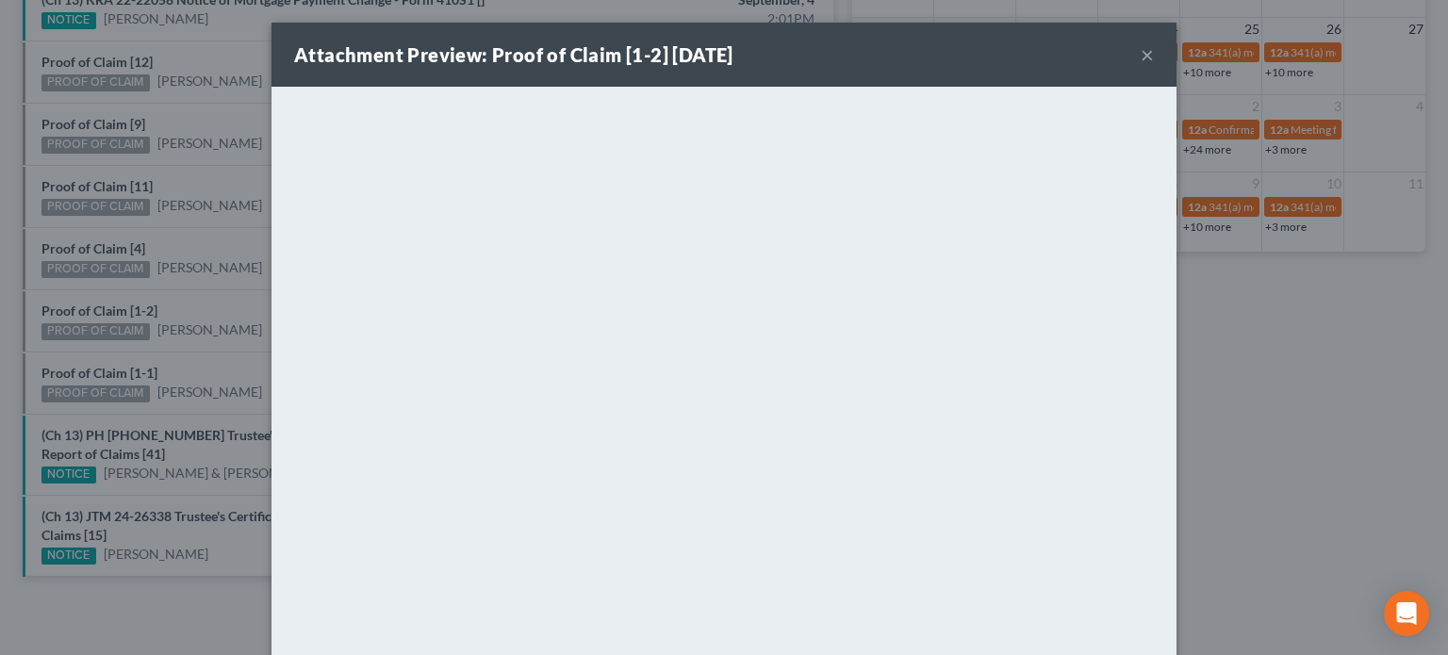
click at [97, 242] on div "Attachment Preview: Proof of Claim [1-2] 09/04/2025 × <object ng-attr-data='htt…" at bounding box center [724, 327] width 1448 height 655
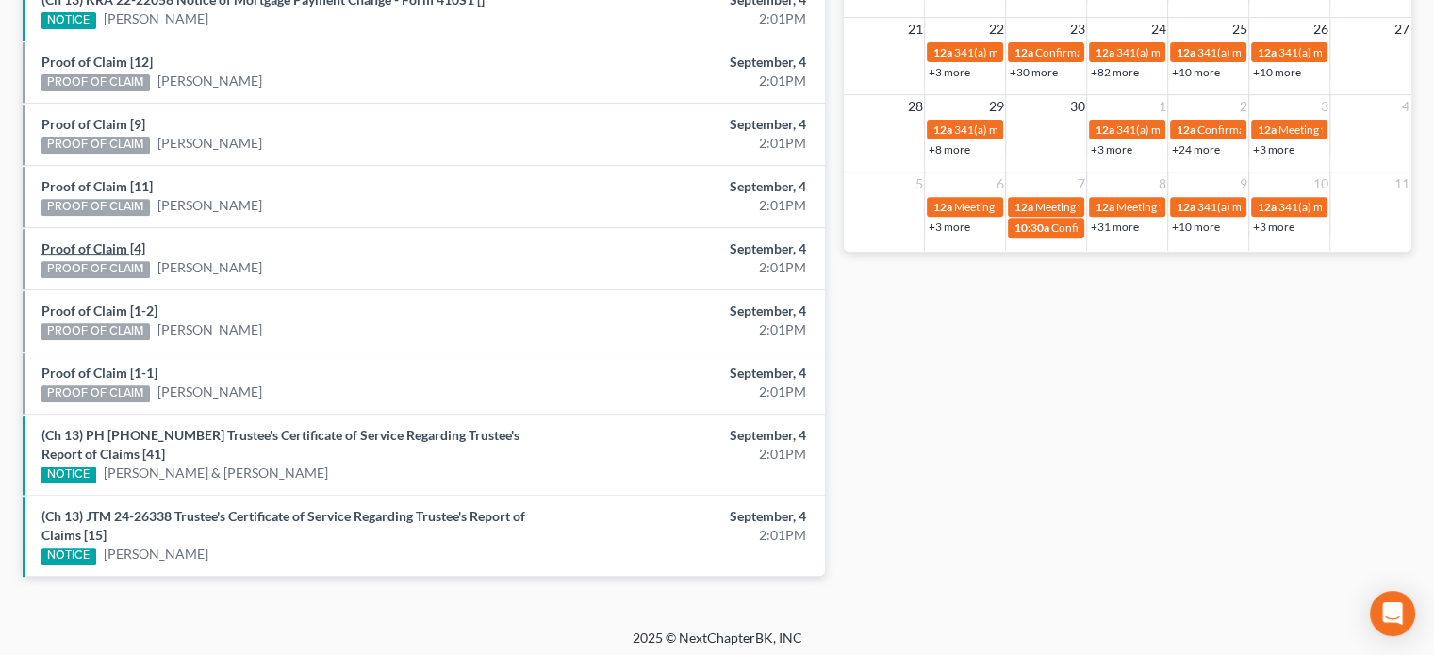
click at [97, 242] on link "Proof of Claim [4]" at bounding box center [93, 248] width 104 height 16
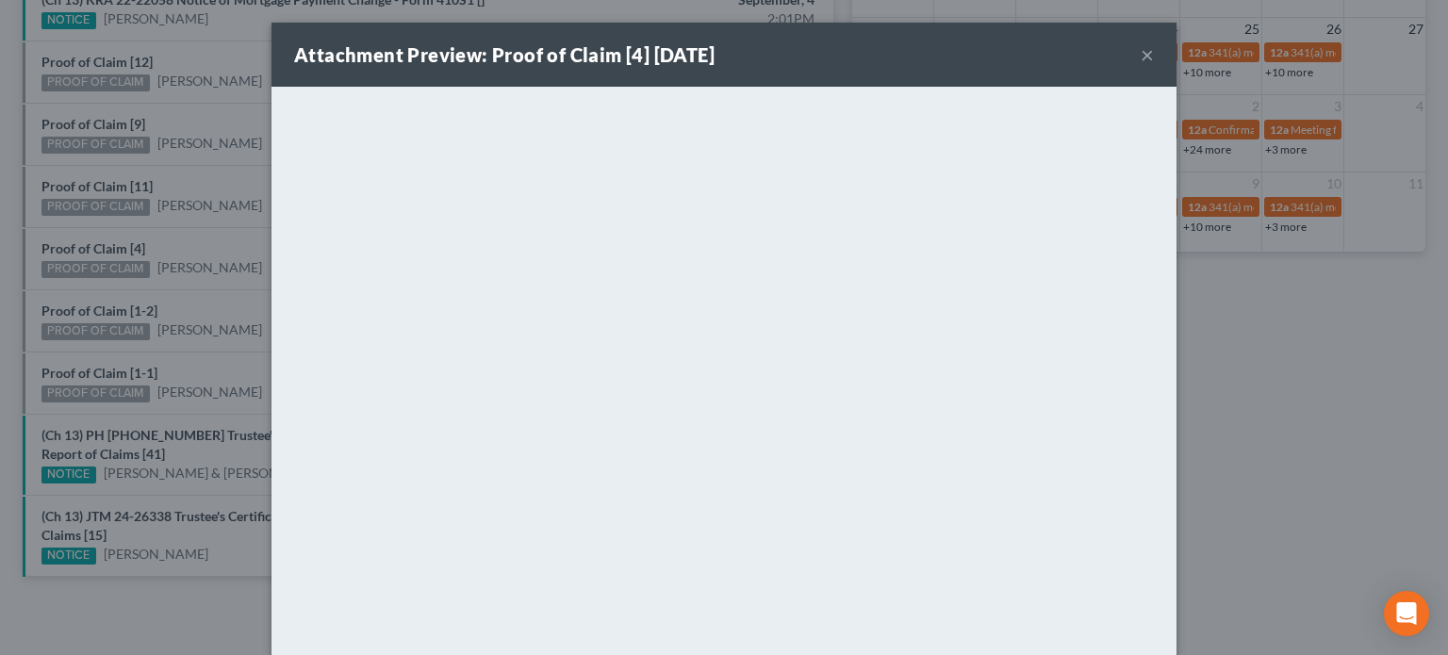
click at [97, 178] on div "Attachment Preview: Proof of Claim [4] 09/04/2025 × <object ng-attr-data='https…" at bounding box center [724, 327] width 1448 height 655
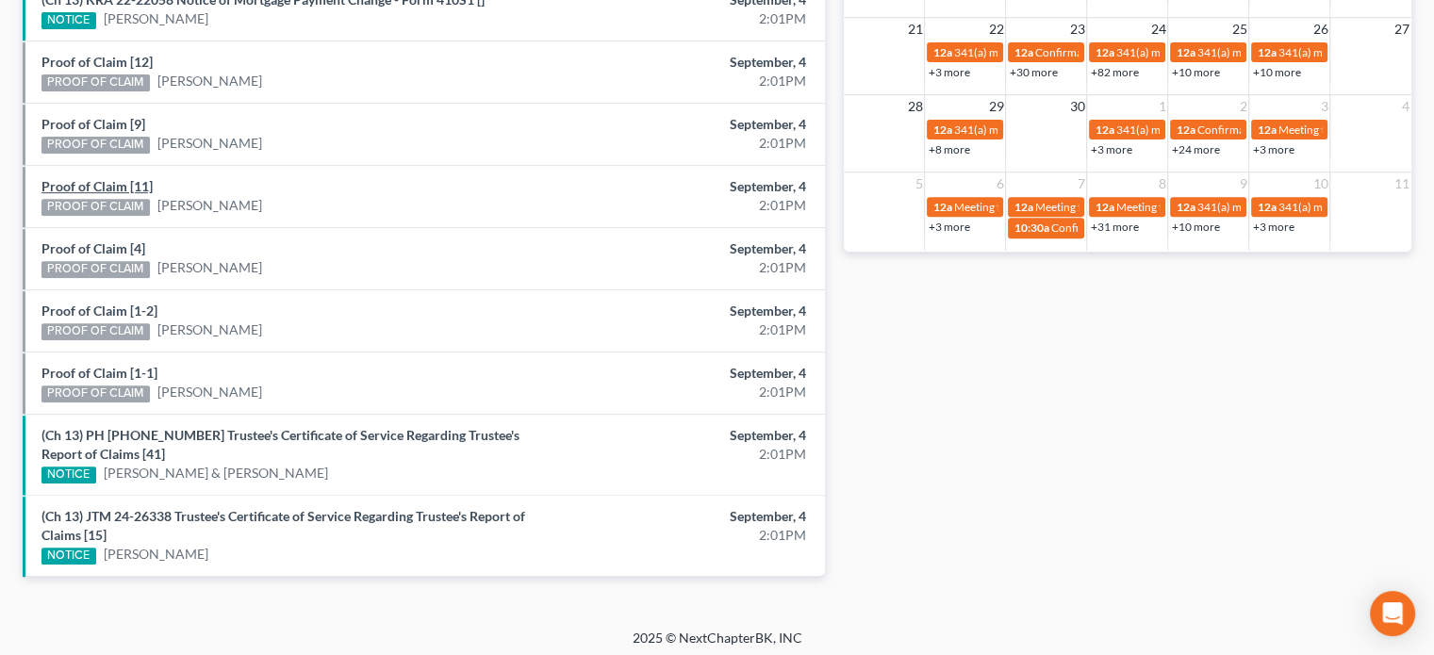
click at [97, 178] on link "Proof of Claim [11]" at bounding box center [96, 186] width 111 height 16
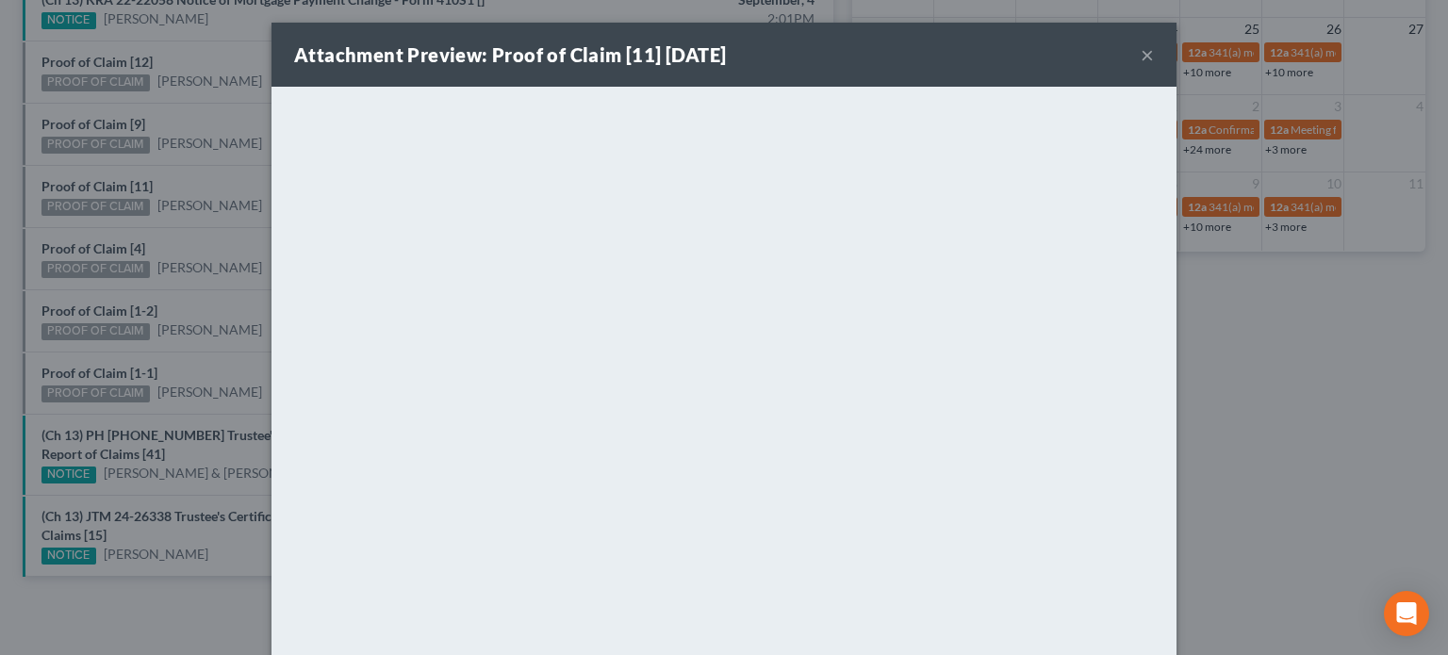
click at [106, 159] on div "Attachment Preview: Proof of Claim [11] 09/04/2025 × <object ng-attr-data='http…" at bounding box center [724, 327] width 1448 height 655
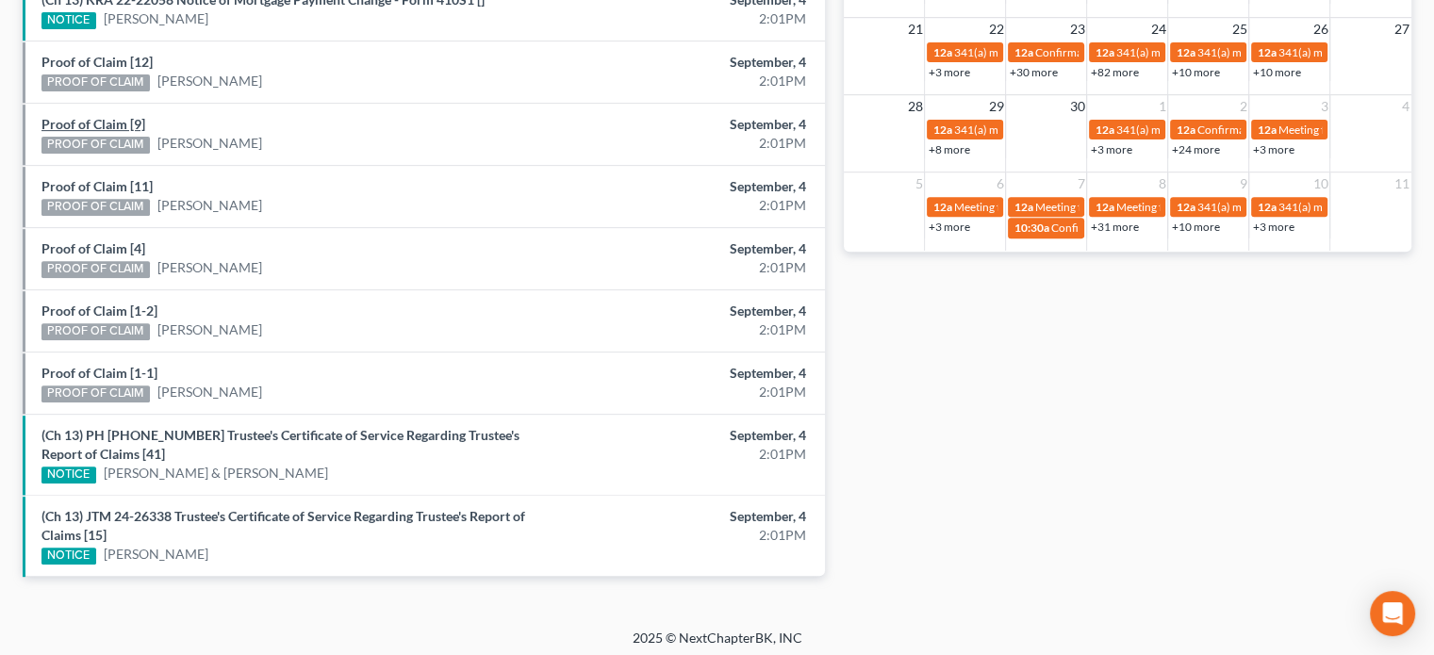
click at [96, 121] on link "Proof of Claim [9]" at bounding box center [93, 124] width 104 height 16
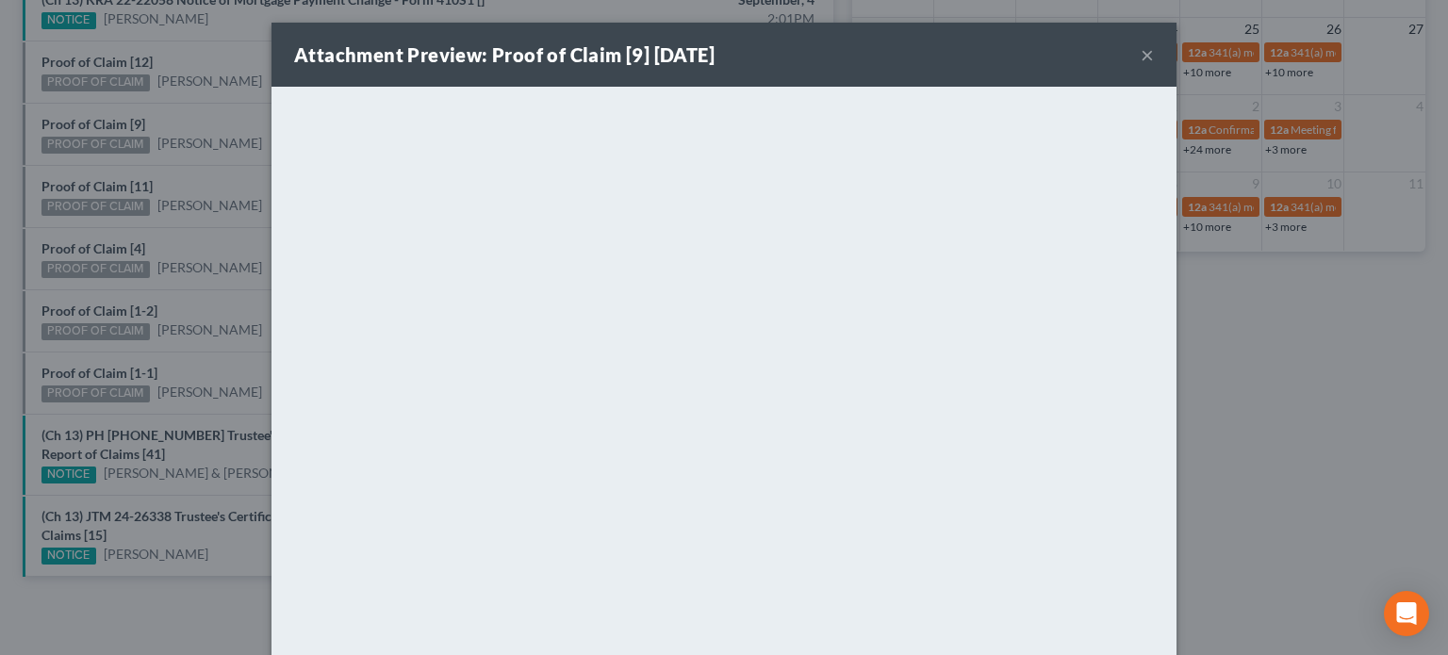
click at [107, 101] on div "Attachment Preview: Proof of Claim [9] 09/04/2025 × <object ng-attr-data='https…" at bounding box center [724, 327] width 1448 height 655
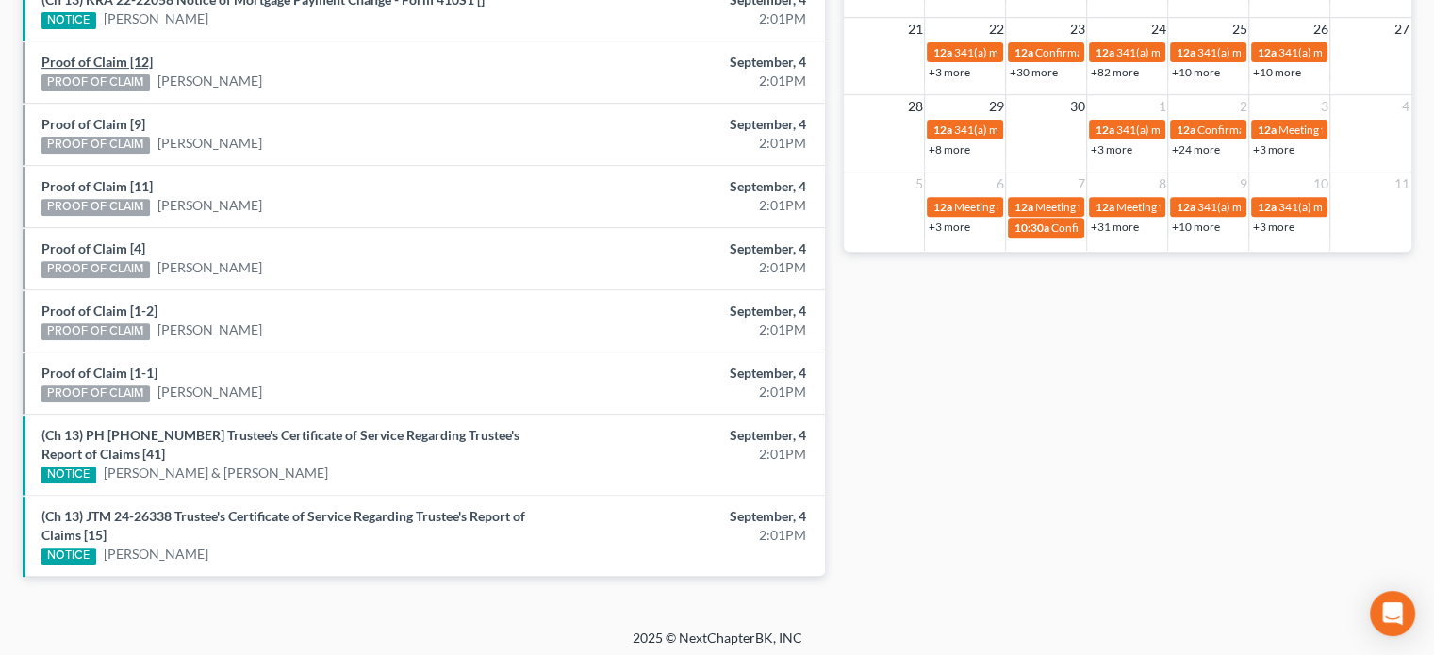
click at [100, 61] on link "Proof of Claim [12]" at bounding box center [96, 62] width 111 height 16
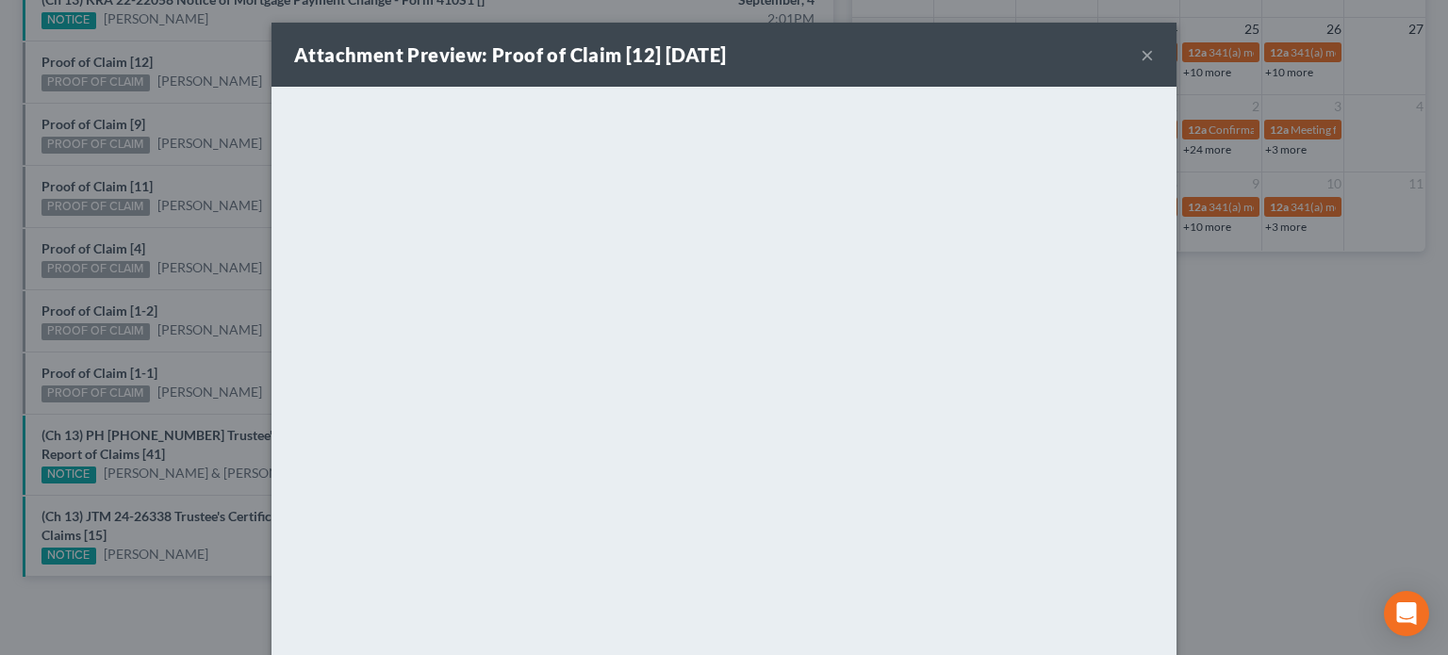
click at [170, 104] on div "Attachment Preview: Proof of Claim [12] 09/04/2025 × <object ng-attr-data='http…" at bounding box center [724, 327] width 1448 height 655
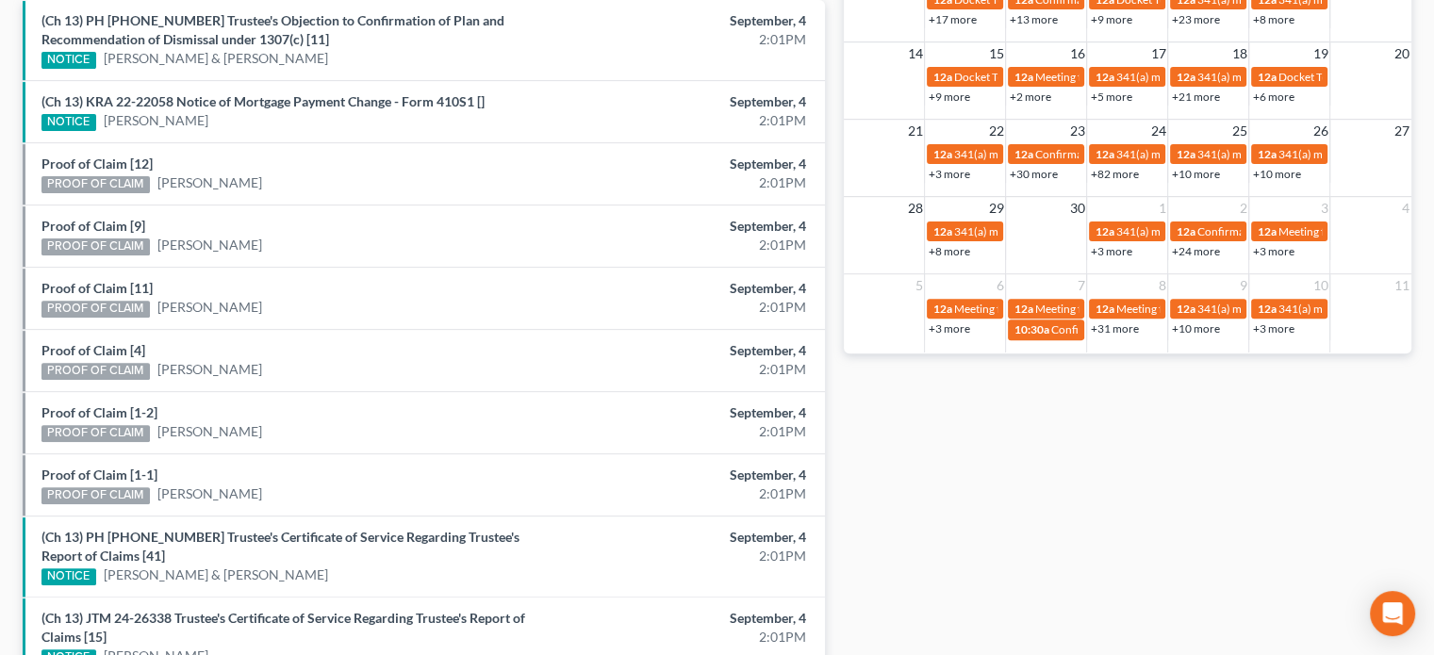
scroll to position [648, 0]
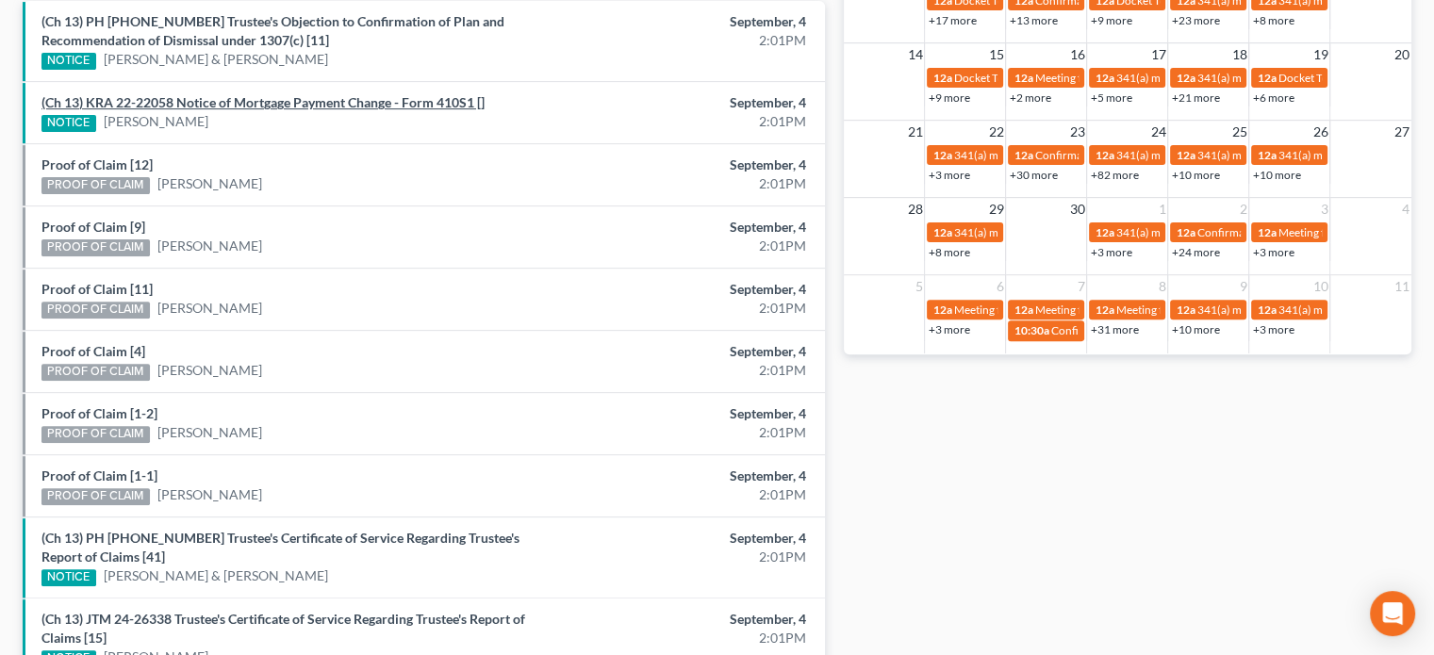
click at [170, 101] on link "(Ch 13) KRA 22-22058 Notice of Mortgage Payment Change - Form 410S1 []" at bounding box center [262, 102] width 443 height 16
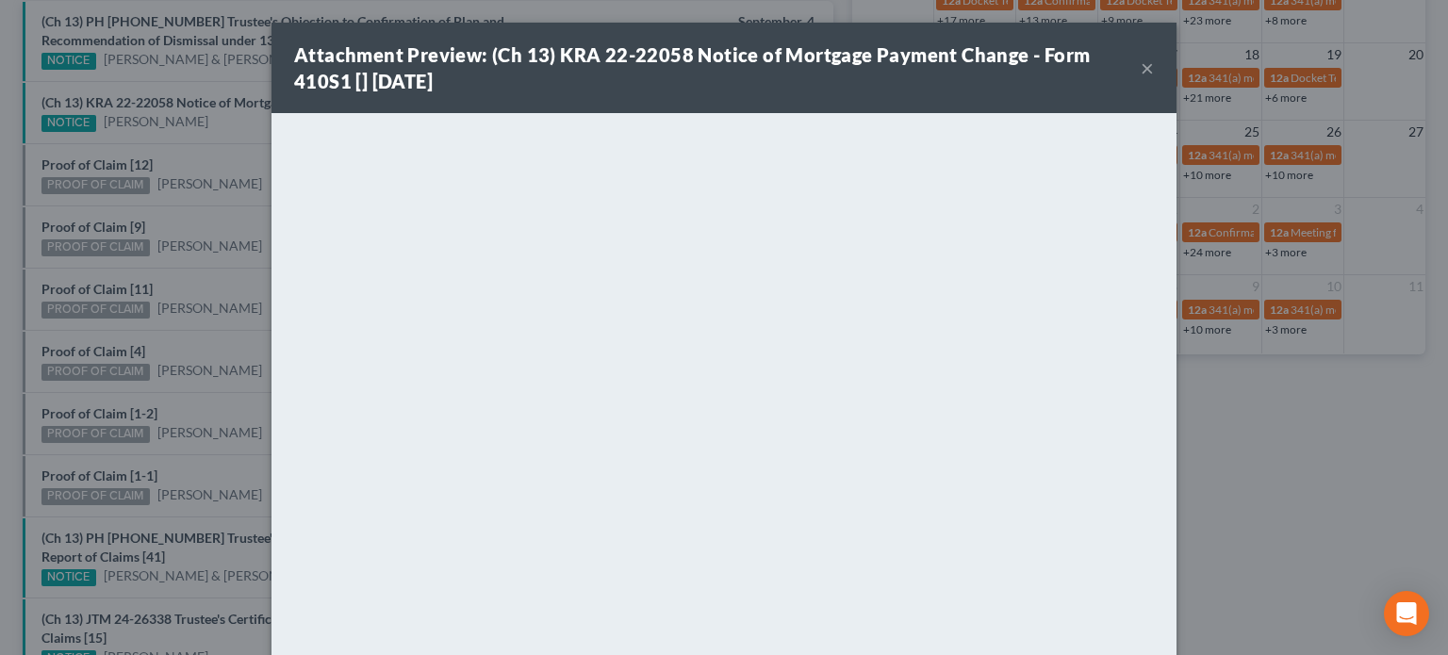
click at [236, 166] on div "Attachment Preview: (Ch 13) KRA 22-22058 Notice of Mortgage Payment Change - Fo…" at bounding box center [724, 327] width 1448 height 655
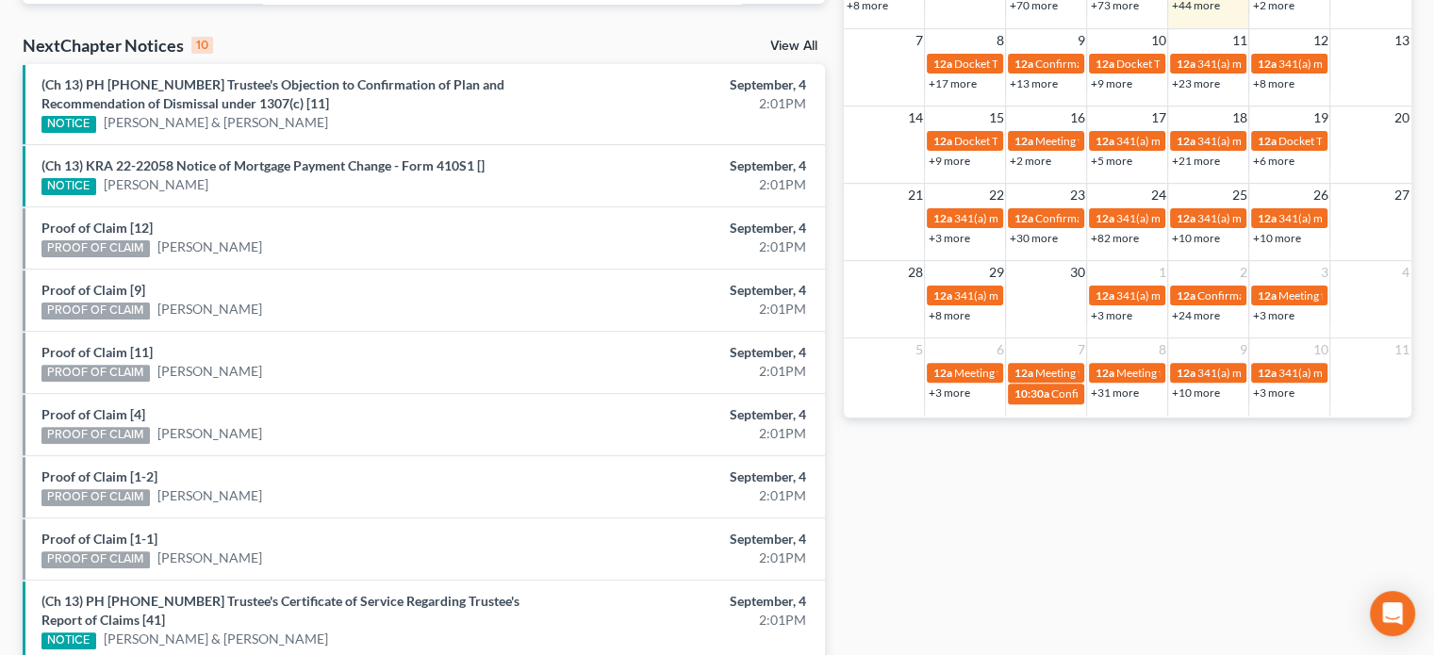
scroll to position [572, 0]
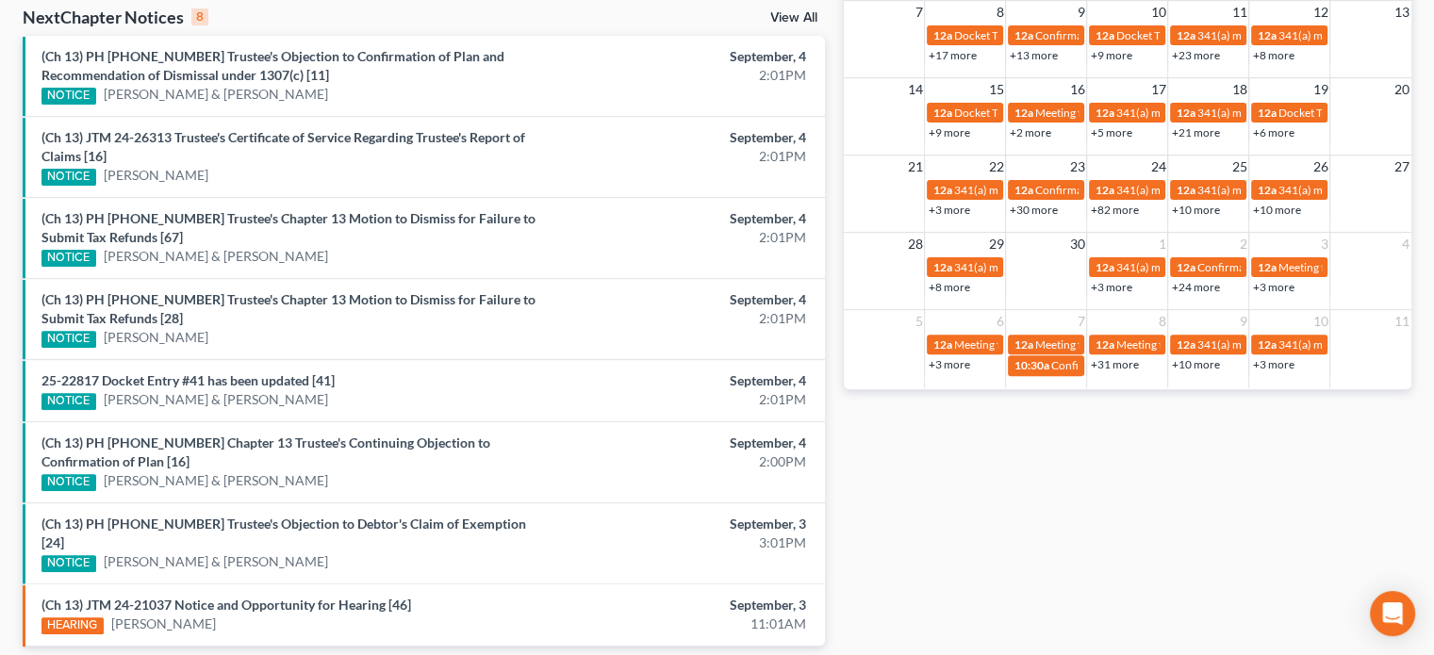
scroll to position [614, 0]
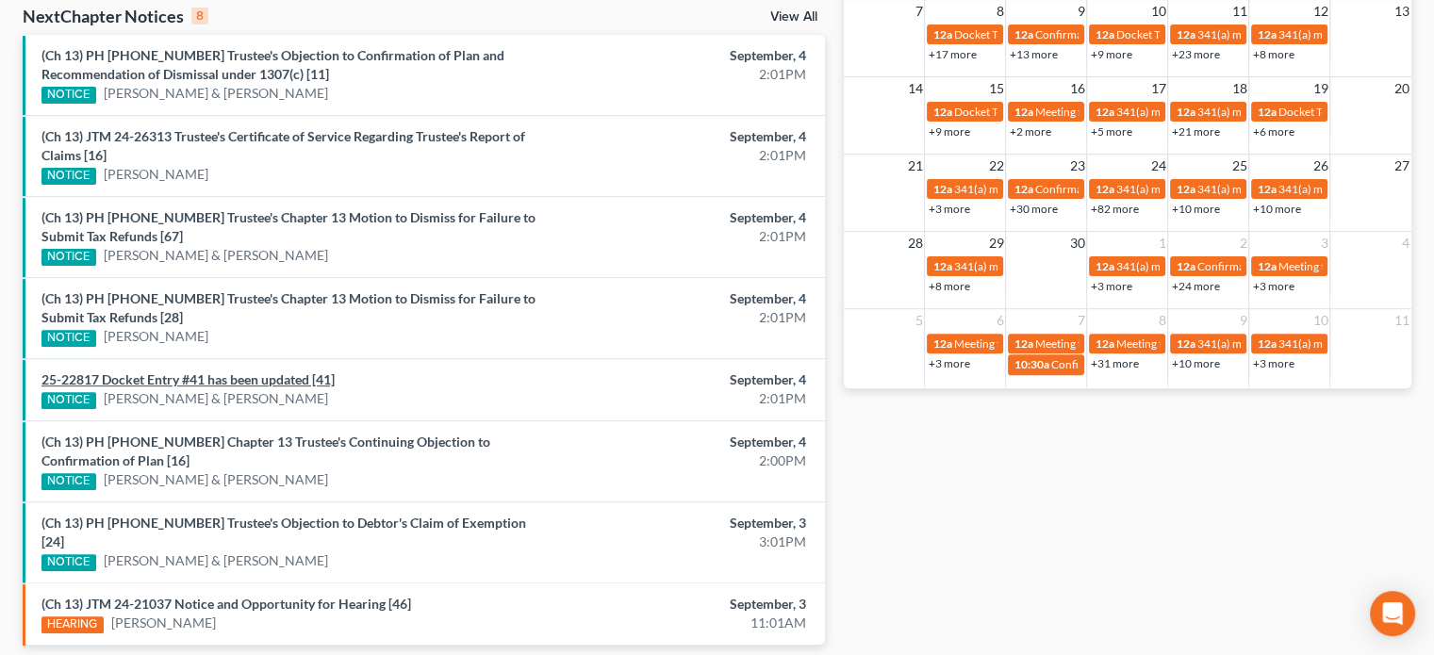
click at [265, 371] on link "25-22817 Docket Entry #41 has been updated [41]" at bounding box center [187, 379] width 293 height 16
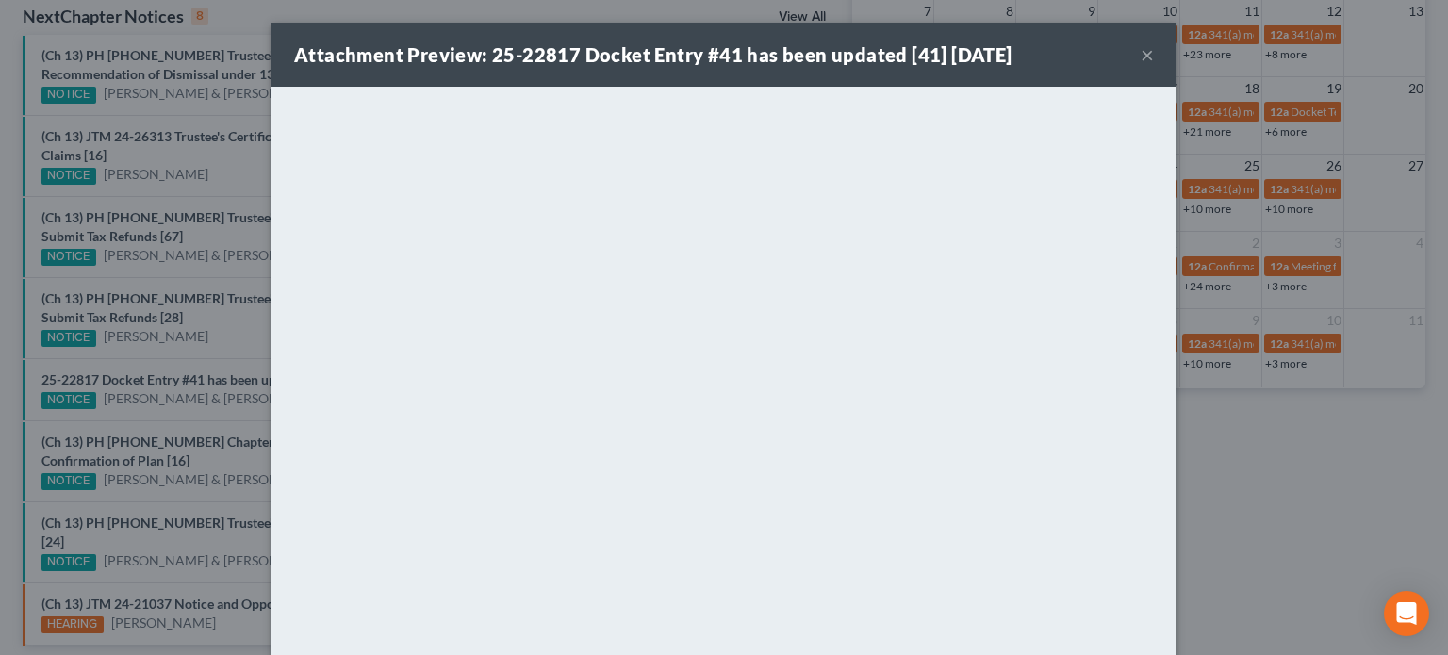
click at [238, 394] on div "Attachment Preview: 25-22817 Docket Entry #41 has been updated [41] 09/04/2025 …" at bounding box center [724, 327] width 1448 height 655
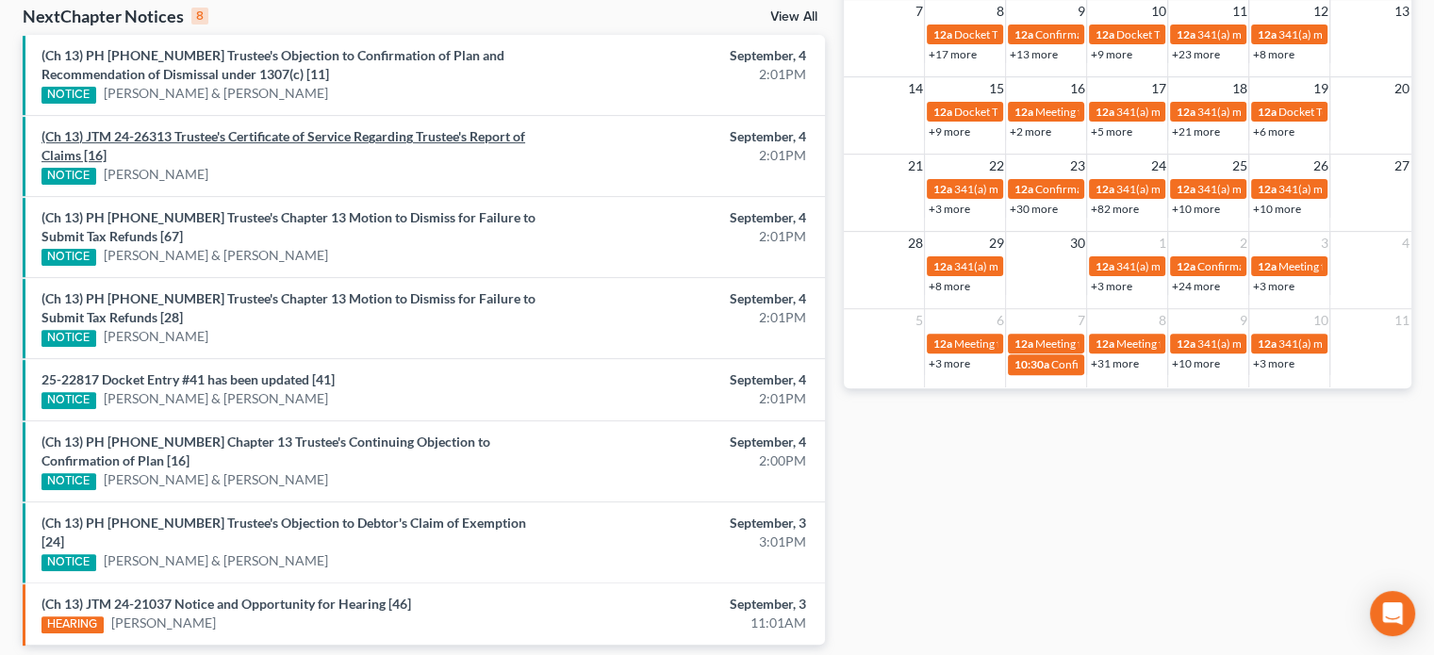
click at [324, 135] on link "(Ch 13) JTM 24-26313 Trustee's Certificate of Service Regarding Trustee's Repor…" at bounding box center [283, 145] width 484 height 35
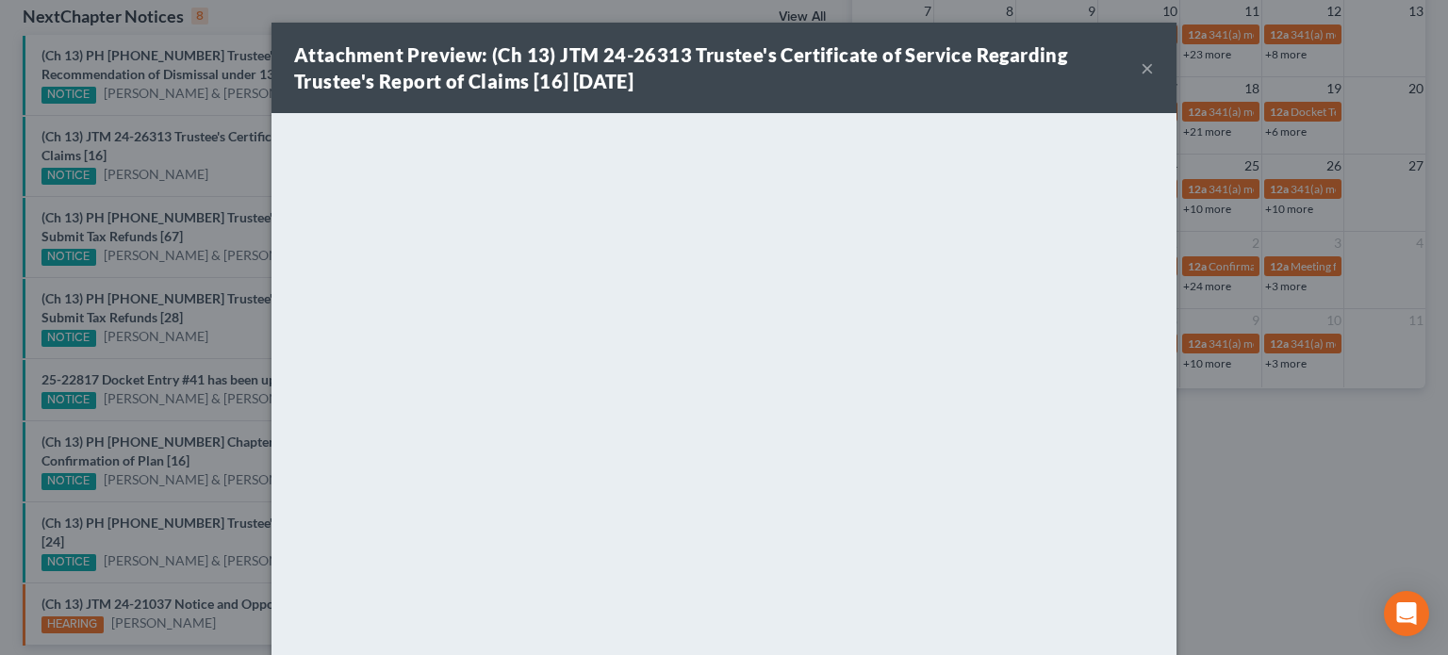
click at [215, 150] on div "Attachment Preview: (Ch 13) JTM 24-26313 Trustee's Certificate of Service Regar…" at bounding box center [724, 327] width 1448 height 655
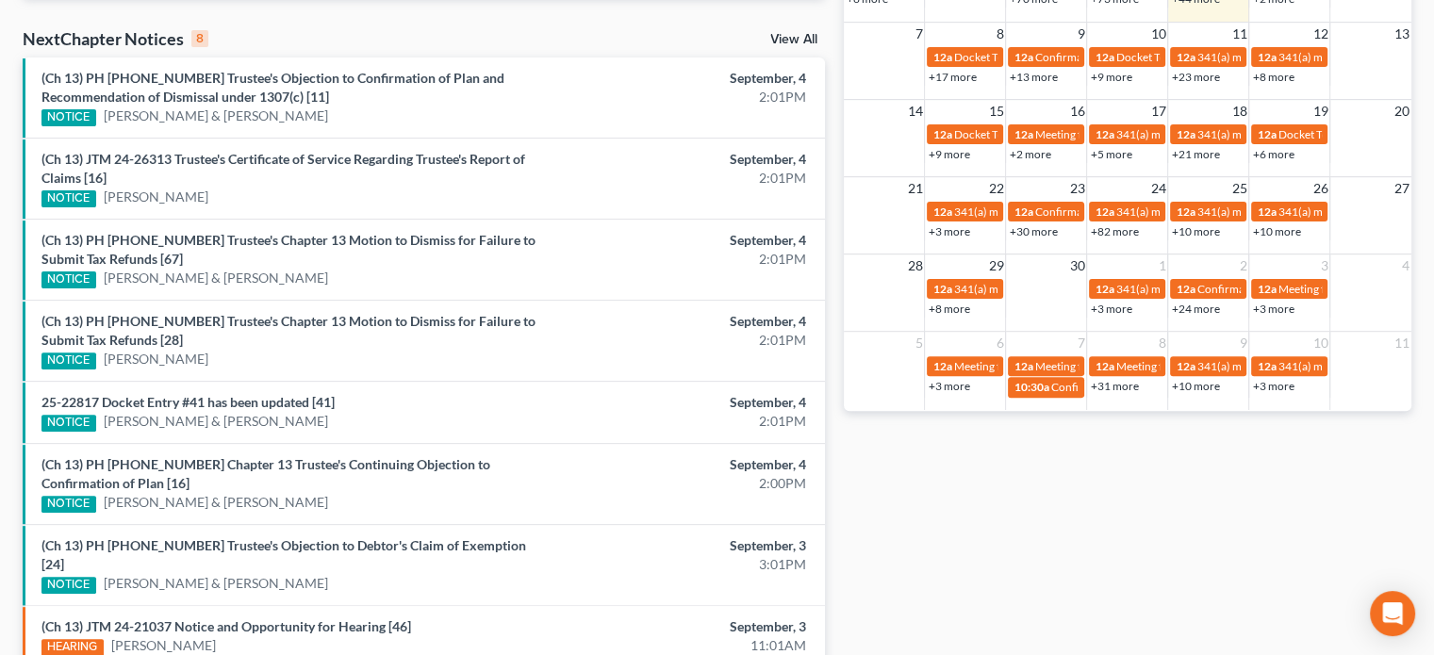
scroll to position [589, 0]
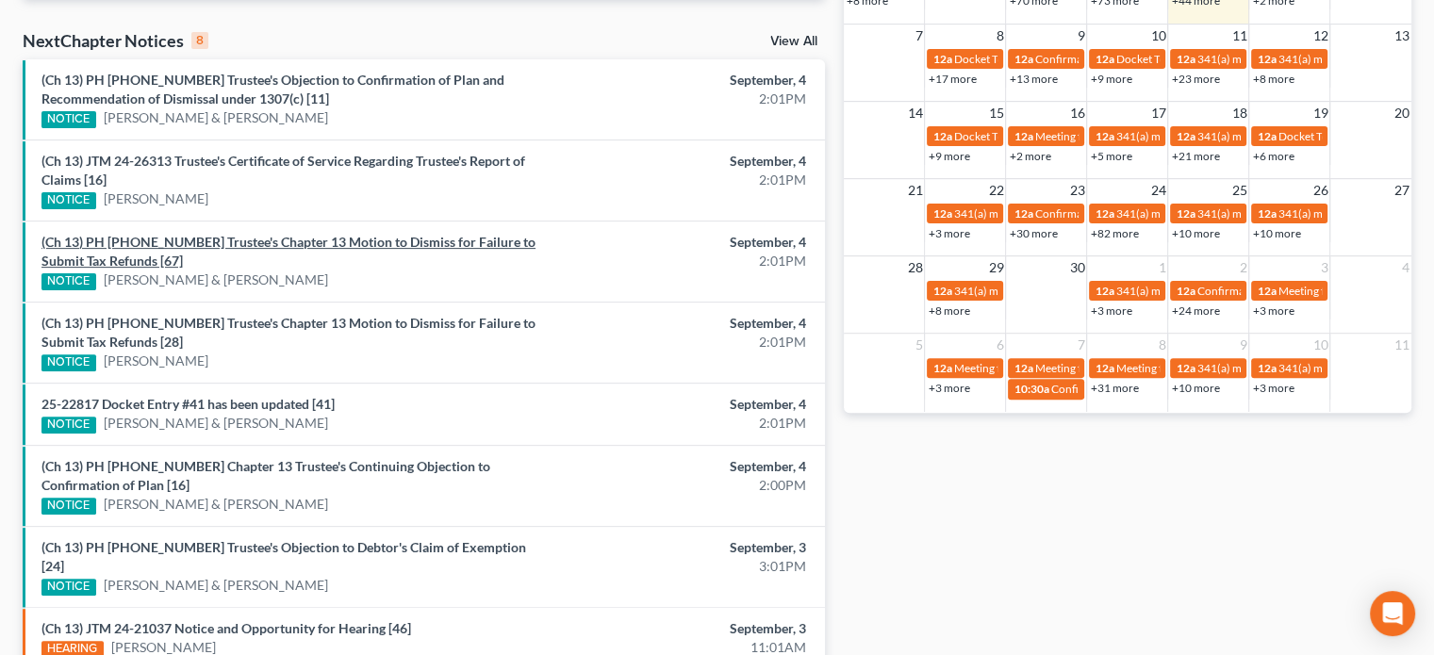
click at [269, 234] on link "(Ch 13) PH 23-23109 Trustee's Chapter 13 Motion to Dismiss for Failure to Submi…" at bounding box center [288, 251] width 494 height 35
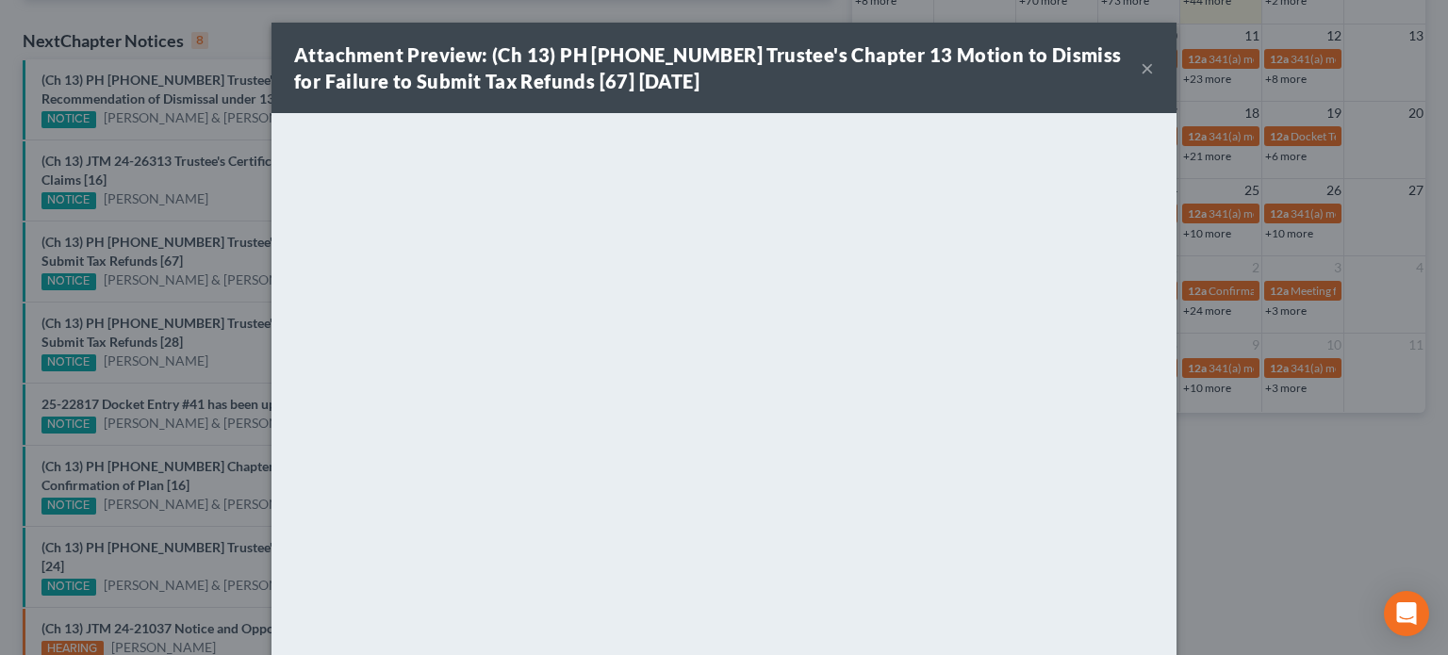
click at [181, 254] on div "Attachment Preview: (Ch 13) PH 23-23109 Trustee's Chapter 13 Motion to Dismiss …" at bounding box center [724, 327] width 1448 height 655
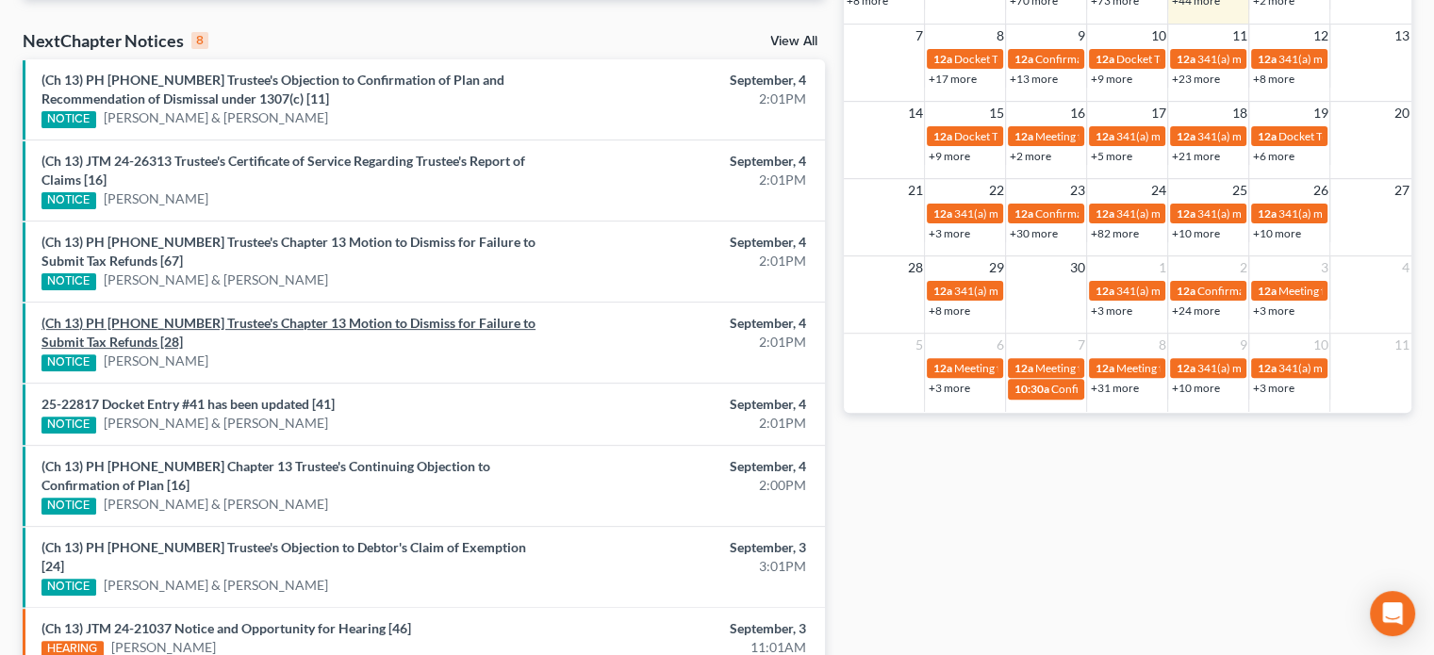
click at [184, 321] on link "(Ch 13) PH 24-23649 Trustee's Chapter 13 Motion to Dismiss for Failure to Submi…" at bounding box center [288, 332] width 494 height 35
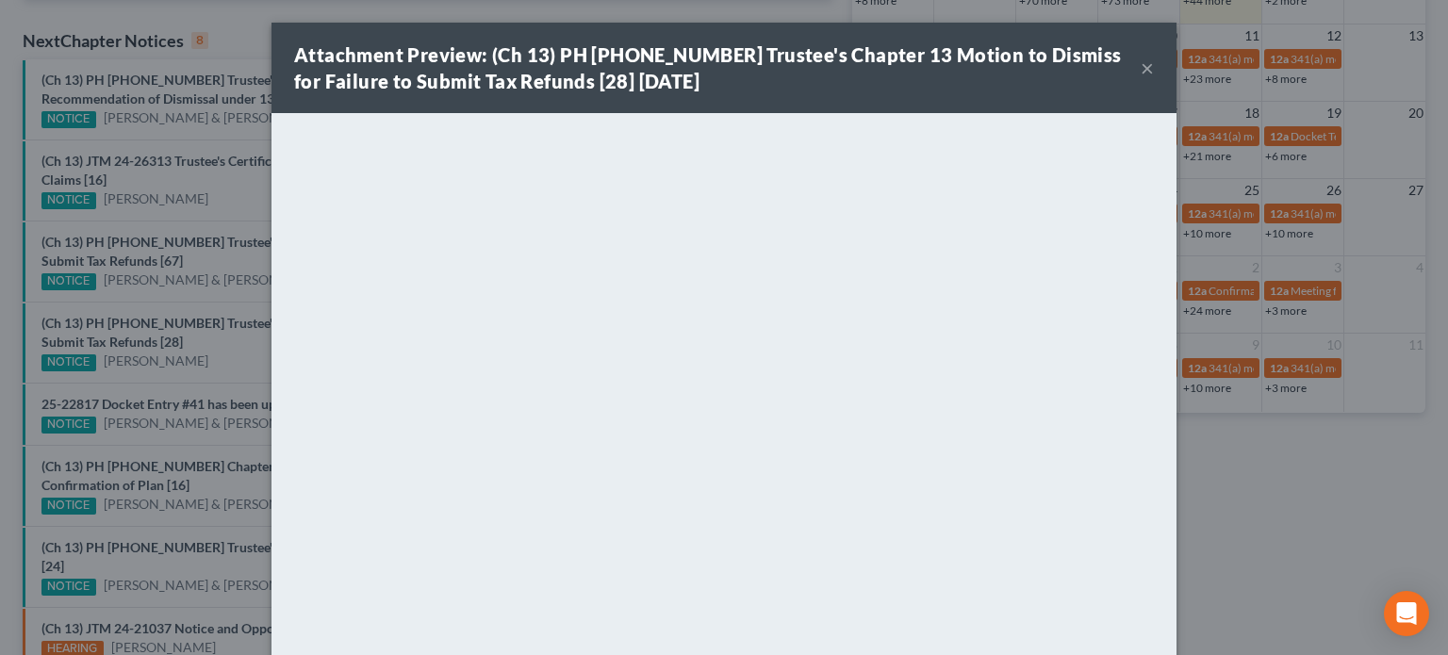
click at [175, 297] on div "Attachment Preview: (Ch 13) PH 24-23649 Trustee's Chapter 13 Motion to Dismiss …" at bounding box center [724, 327] width 1448 height 655
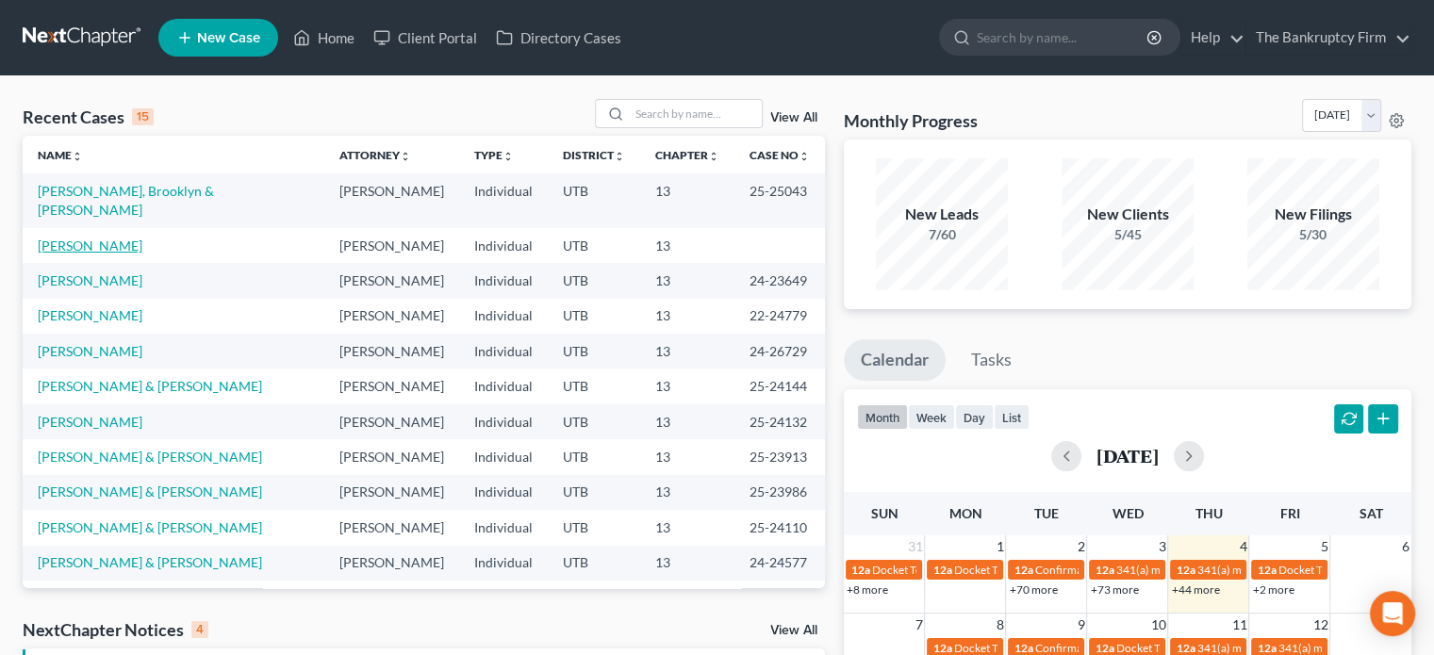
click at [95, 238] on link "[PERSON_NAME]" at bounding box center [90, 246] width 105 height 16
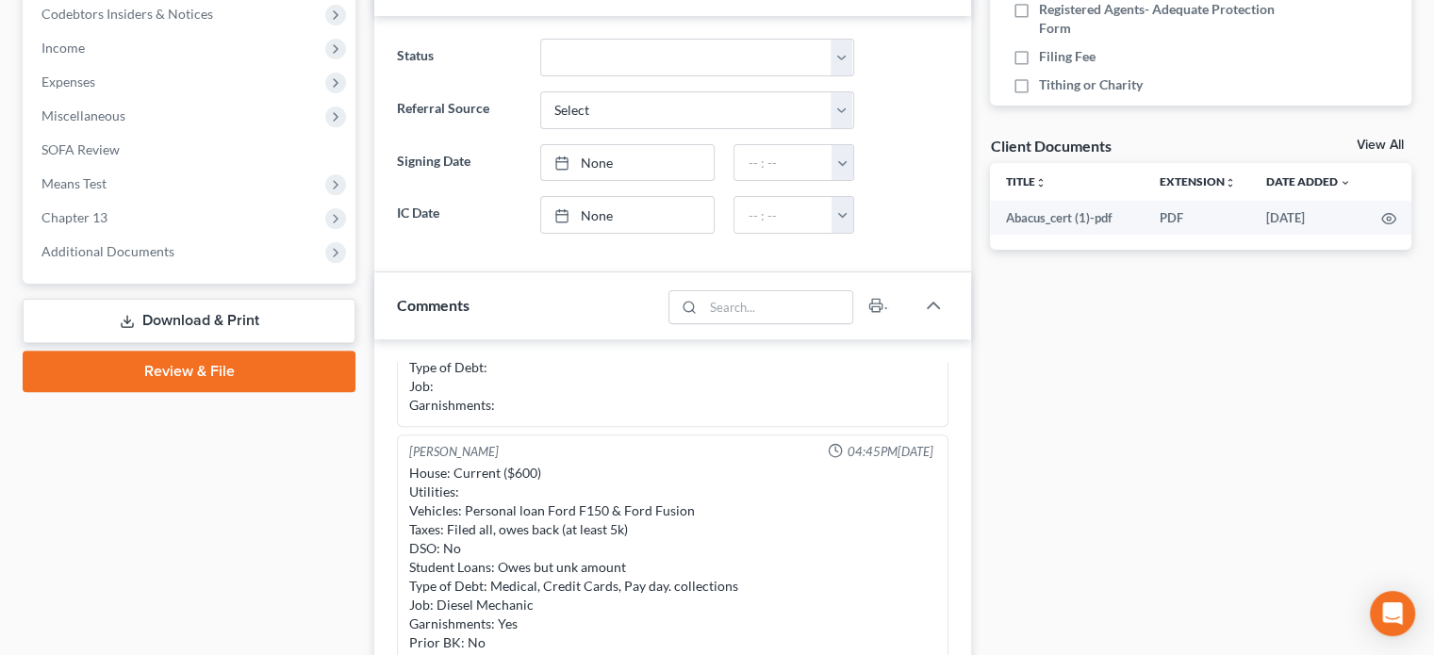
scroll to position [592, 0]
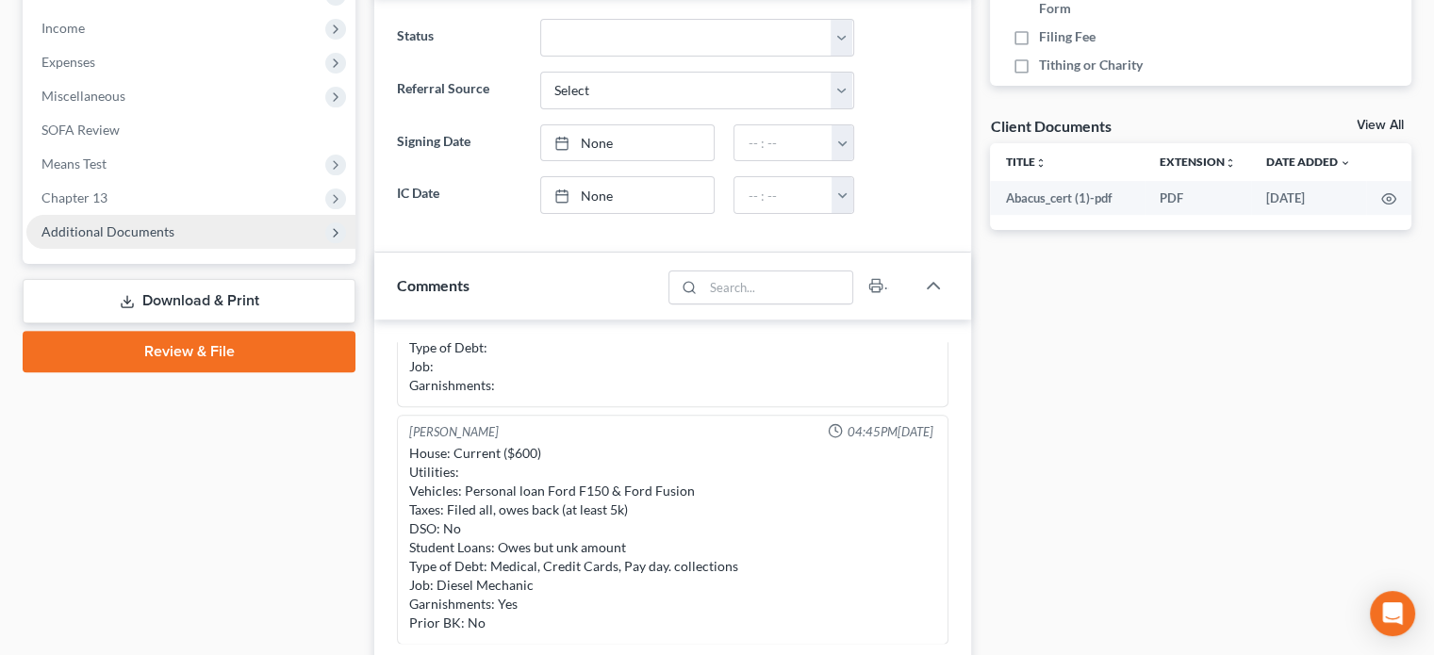
click at [167, 233] on span "Additional Documents" at bounding box center [107, 231] width 133 height 16
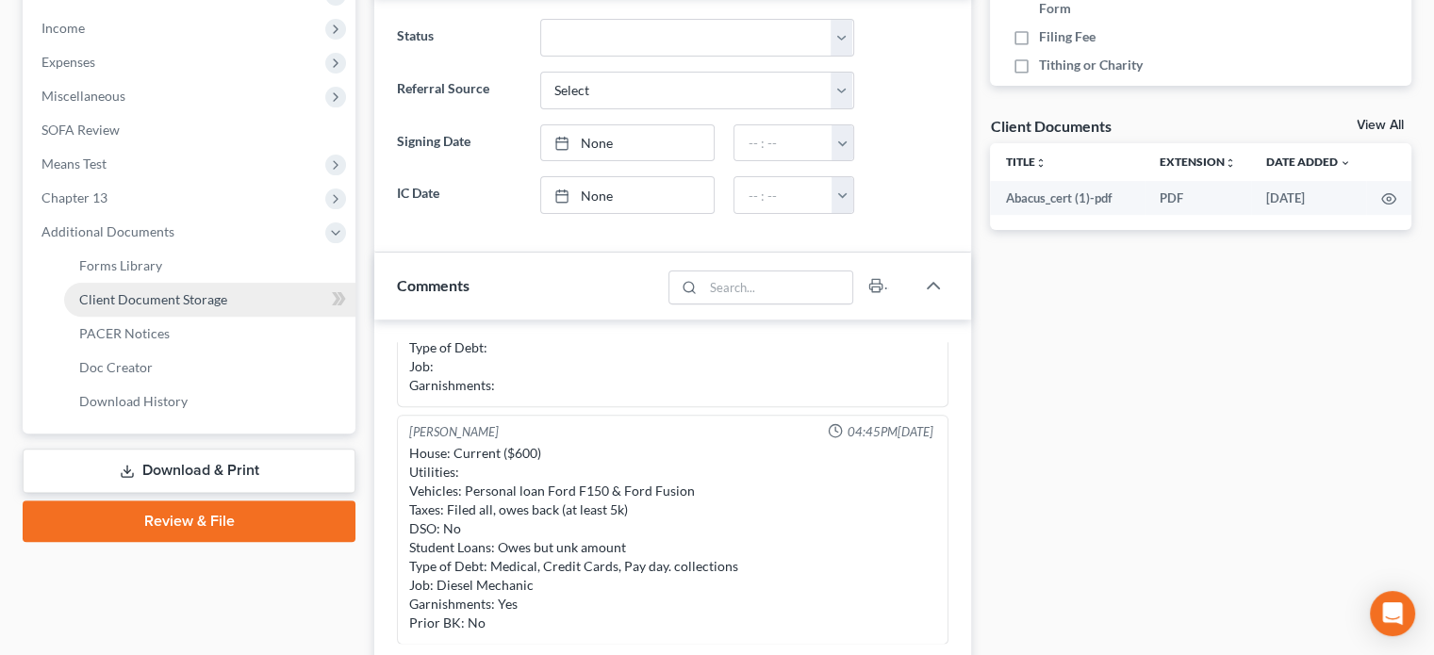
click at [185, 299] on span "Client Document Storage" at bounding box center [153, 299] width 148 height 16
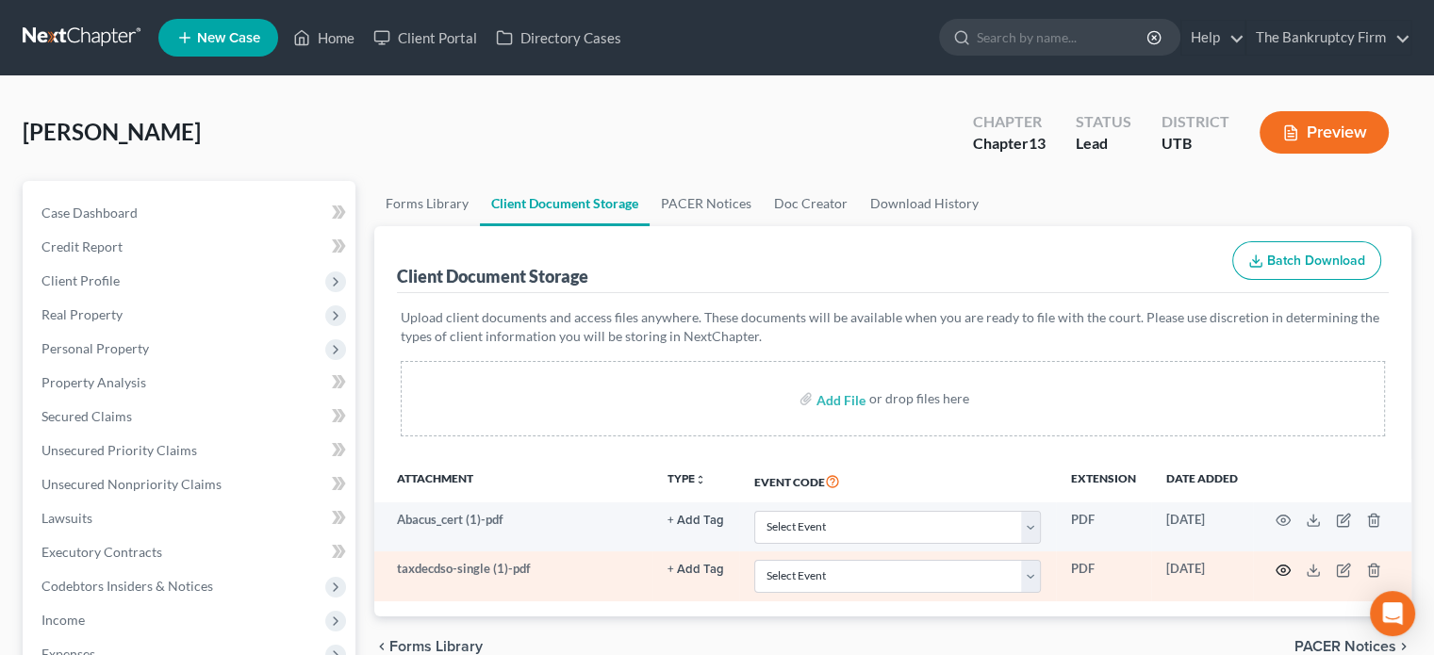
click at [1278, 568] on icon "button" at bounding box center [1282, 570] width 15 height 15
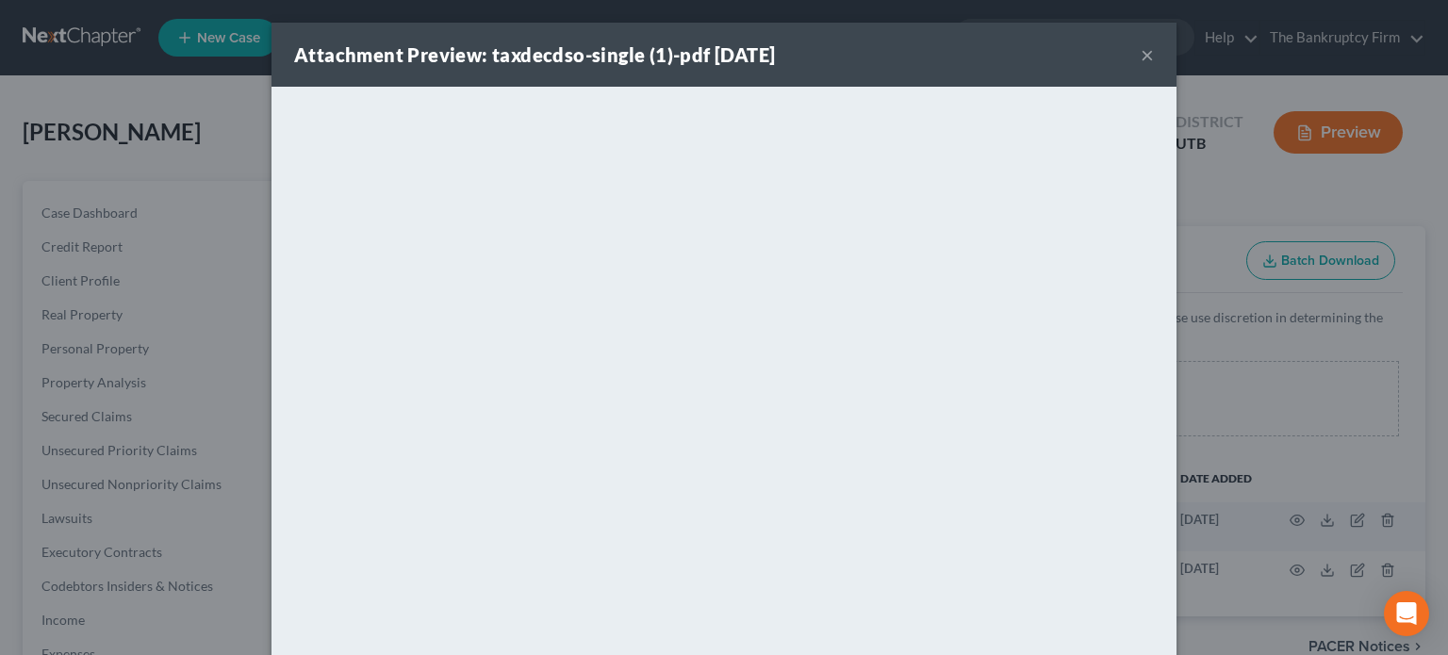
click at [1141, 55] on button "×" at bounding box center [1147, 54] width 13 height 23
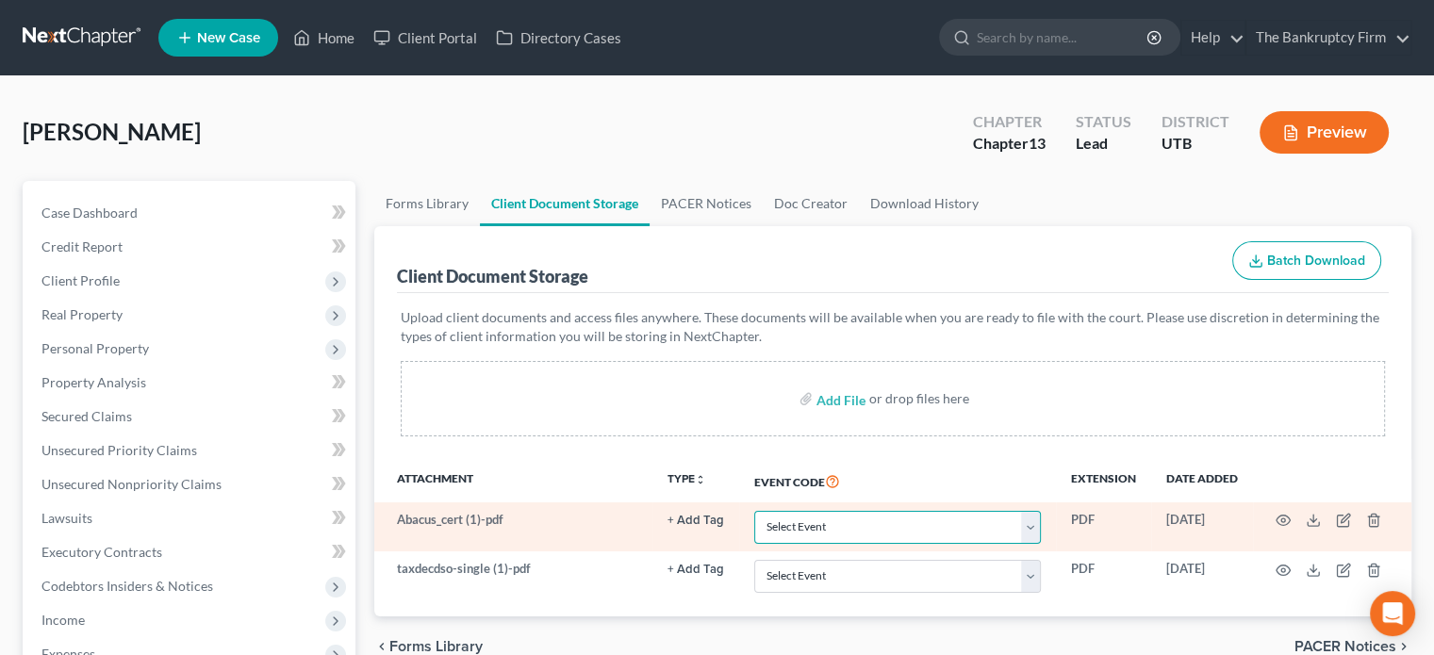
click at [784, 532] on select "Select Event Affidavit/Declaration Amended Chapter 11 Plan Amended Disclosure S…" at bounding box center [897, 527] width 287 height 33
select select "30"
click at [754, 511] on select "Select Event Affidavit/Declaration Amended Chapter 11 Plan Amended Disclosure S…" at bounding box center [897, 527] width 287 height 33
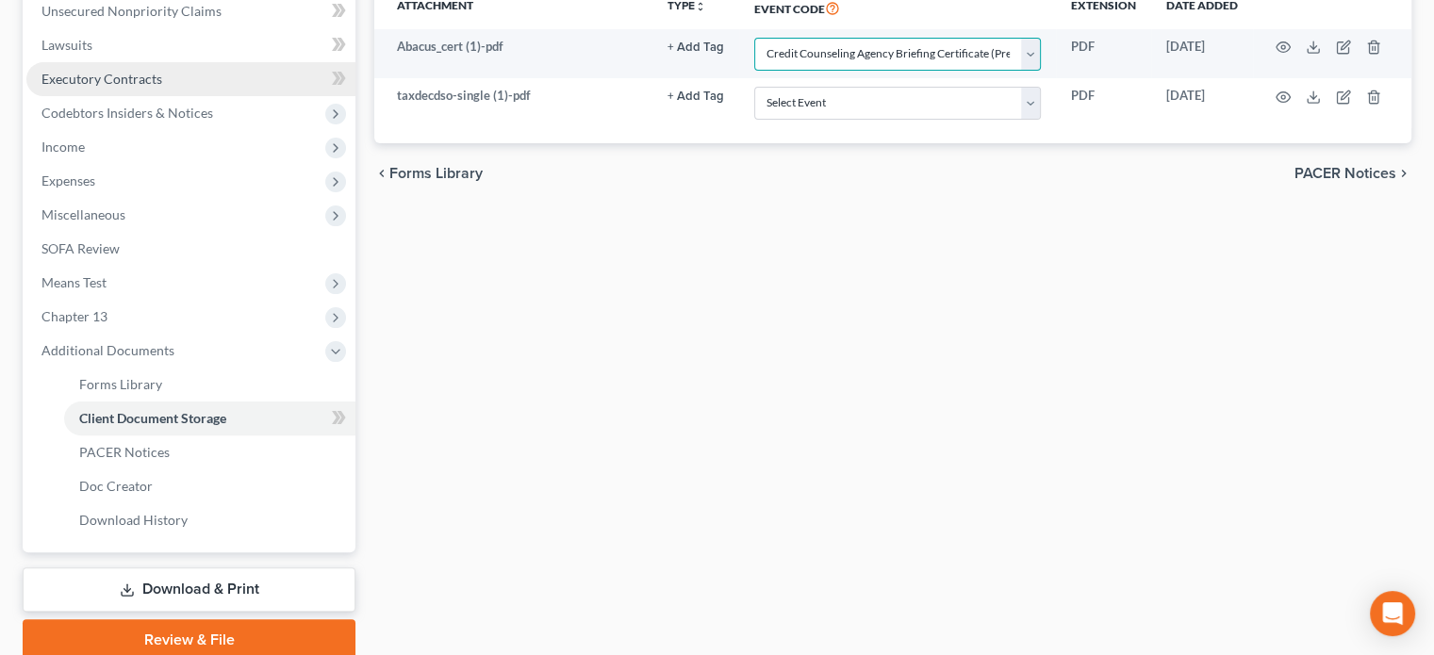
scroll to position [474, 0]
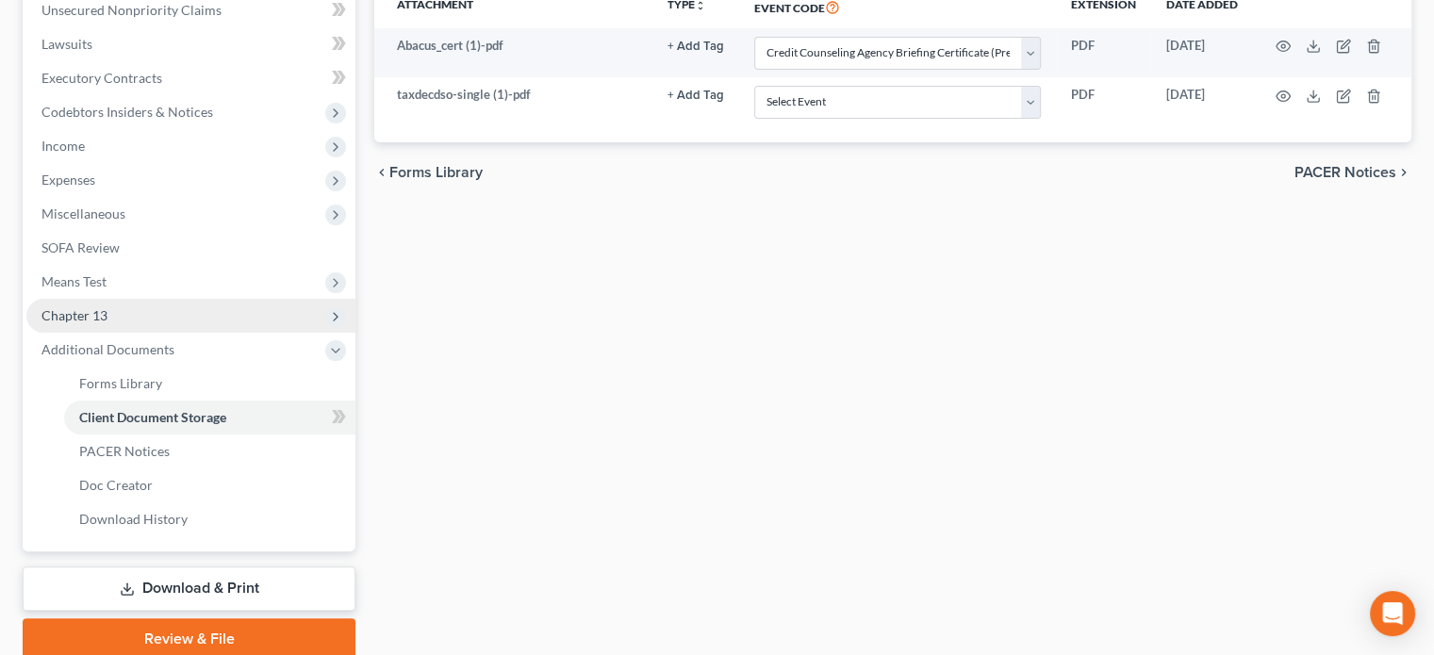
click at [170, 319] on span "Chapter 13" at bounding box center [190, 316] width 329 height 34
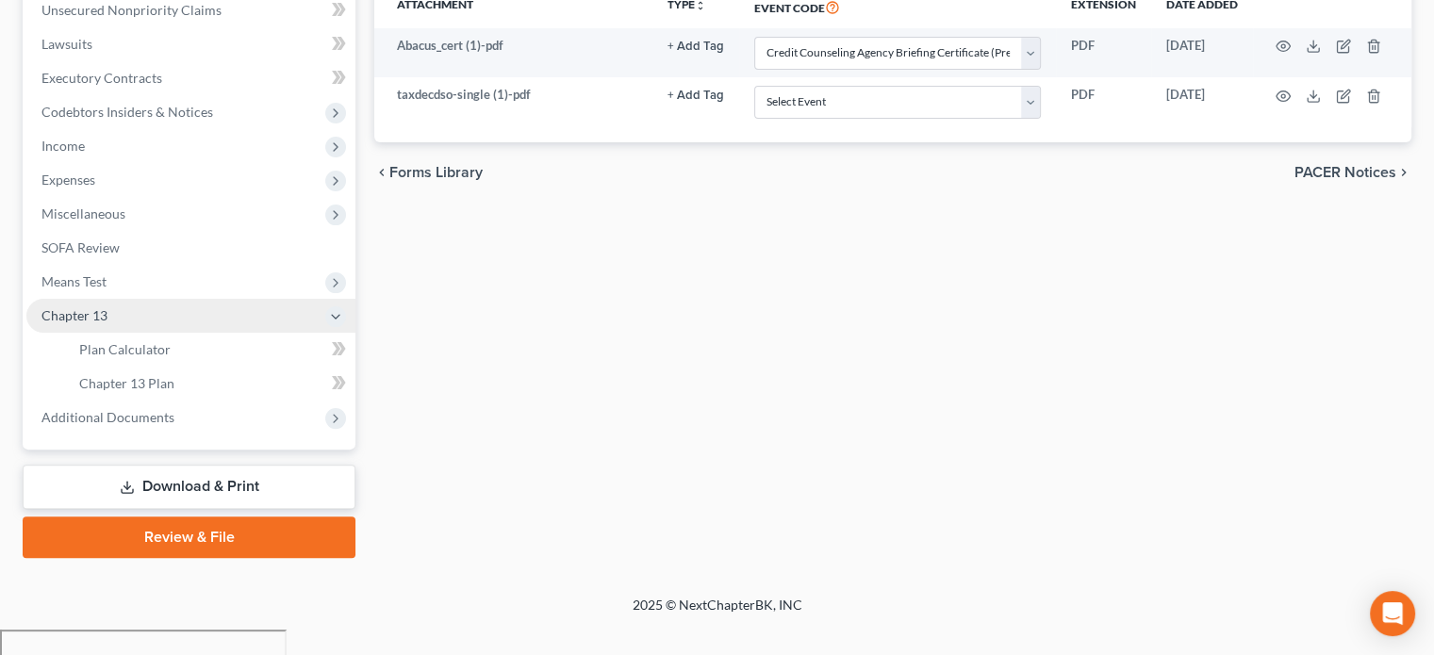
scroll to position [447, 0]
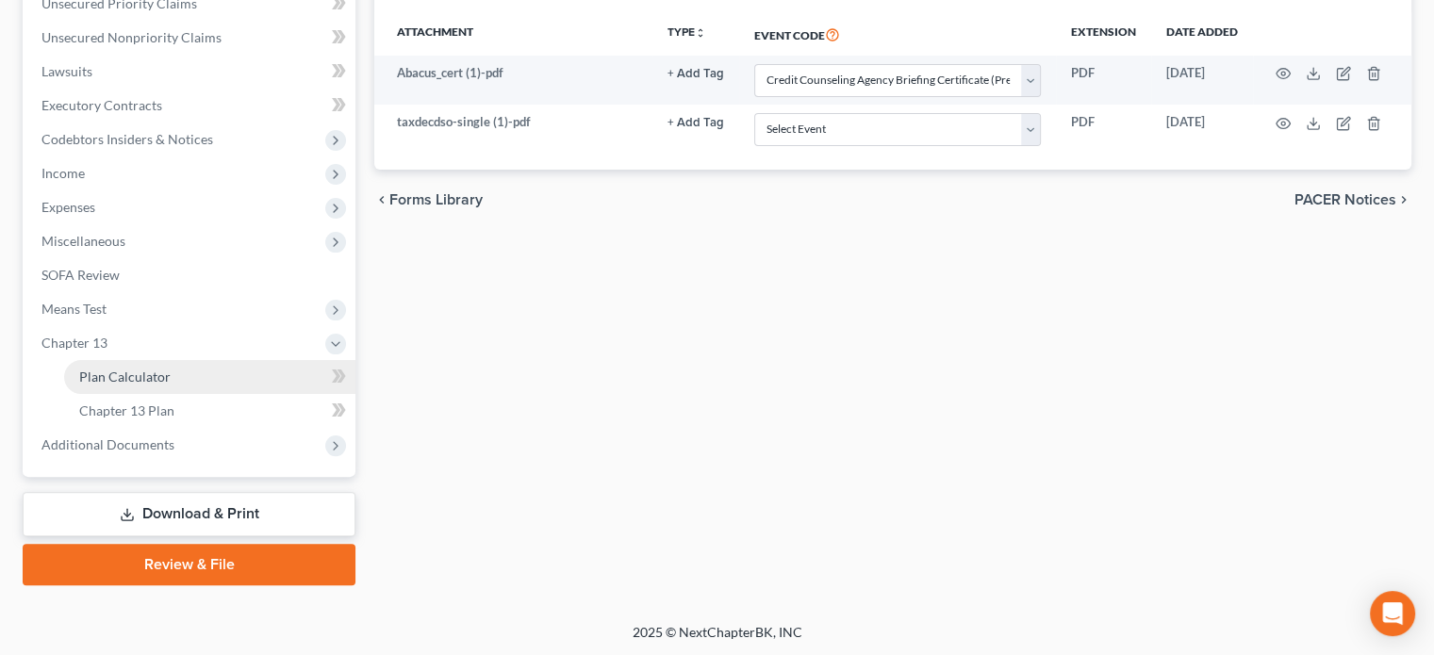
click at [204, 388] on link "Plan Calculator" at bounding box center [209, 377] width 291 height 34
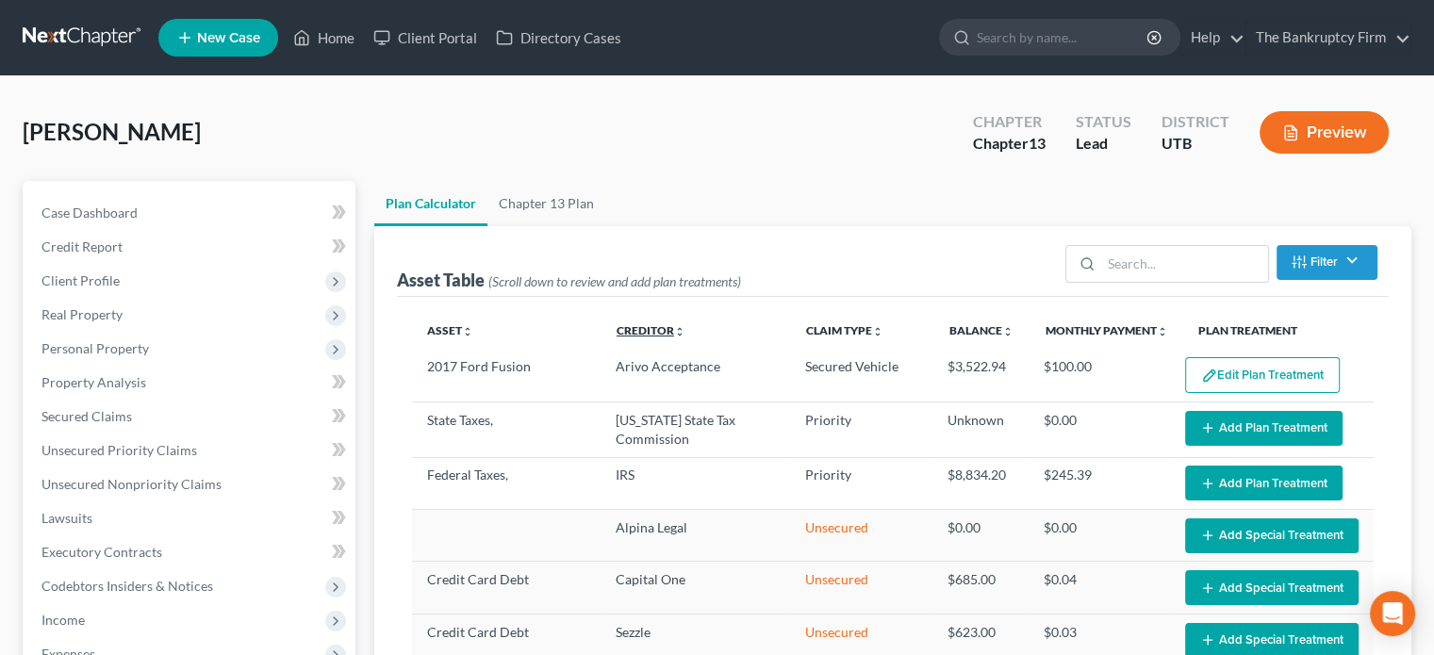
select select "35"
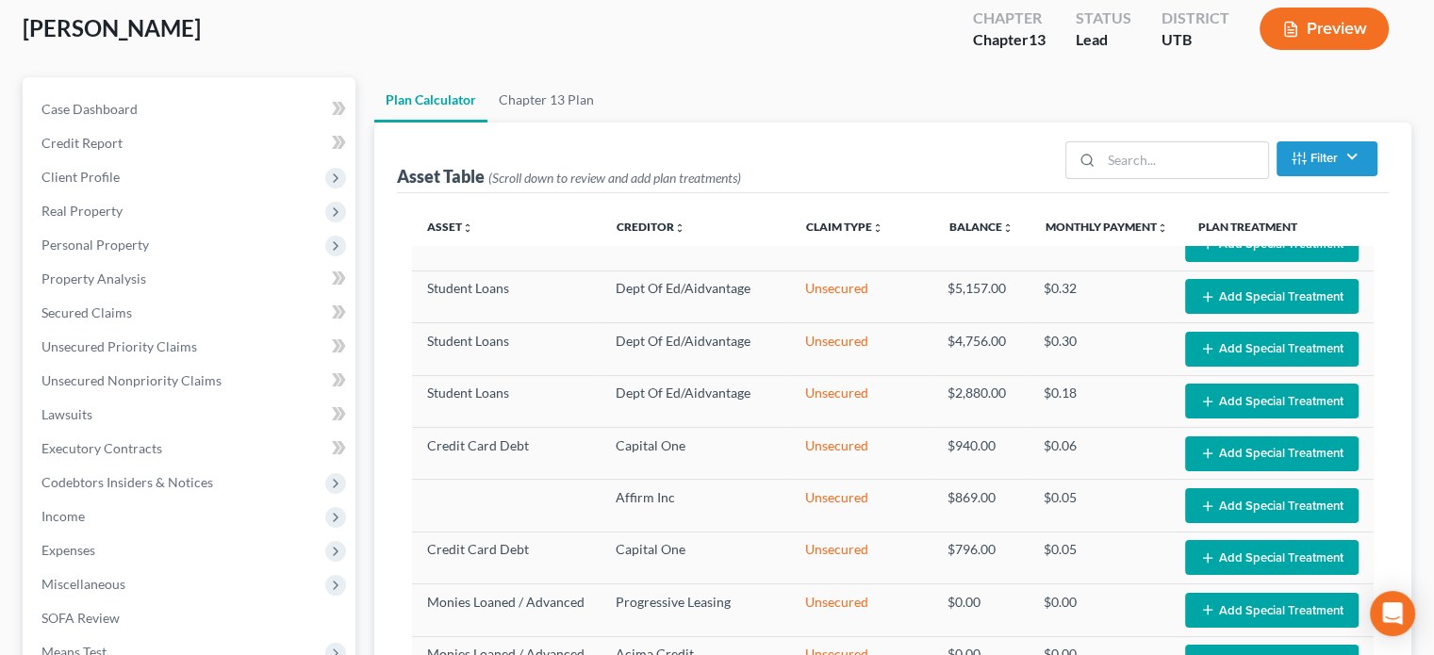
scroll to position [862, 0]
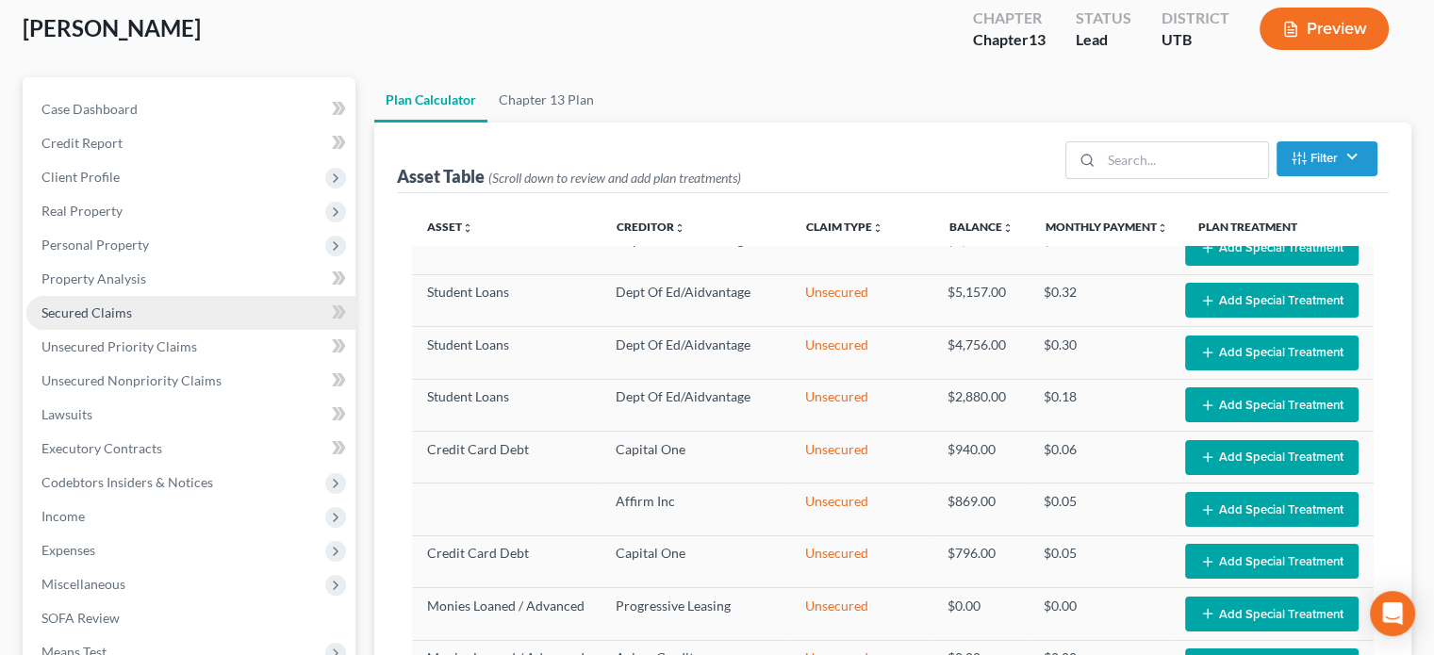
click at [93, 305] on span "Secured Claims" at bounding box center [86, 312] width 90 height 16
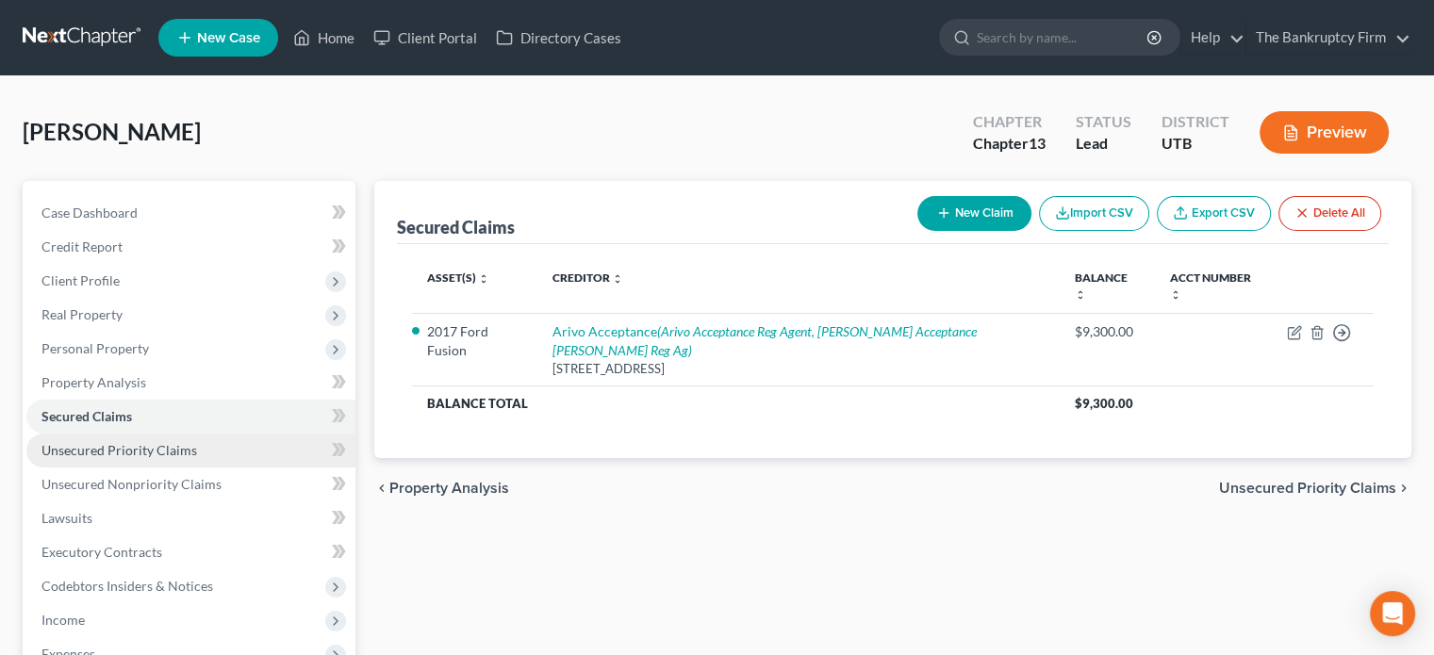
click at [161, 455] on span "Unsecured Priority Claims" at bounding box center [119, 450] width 156 height 16
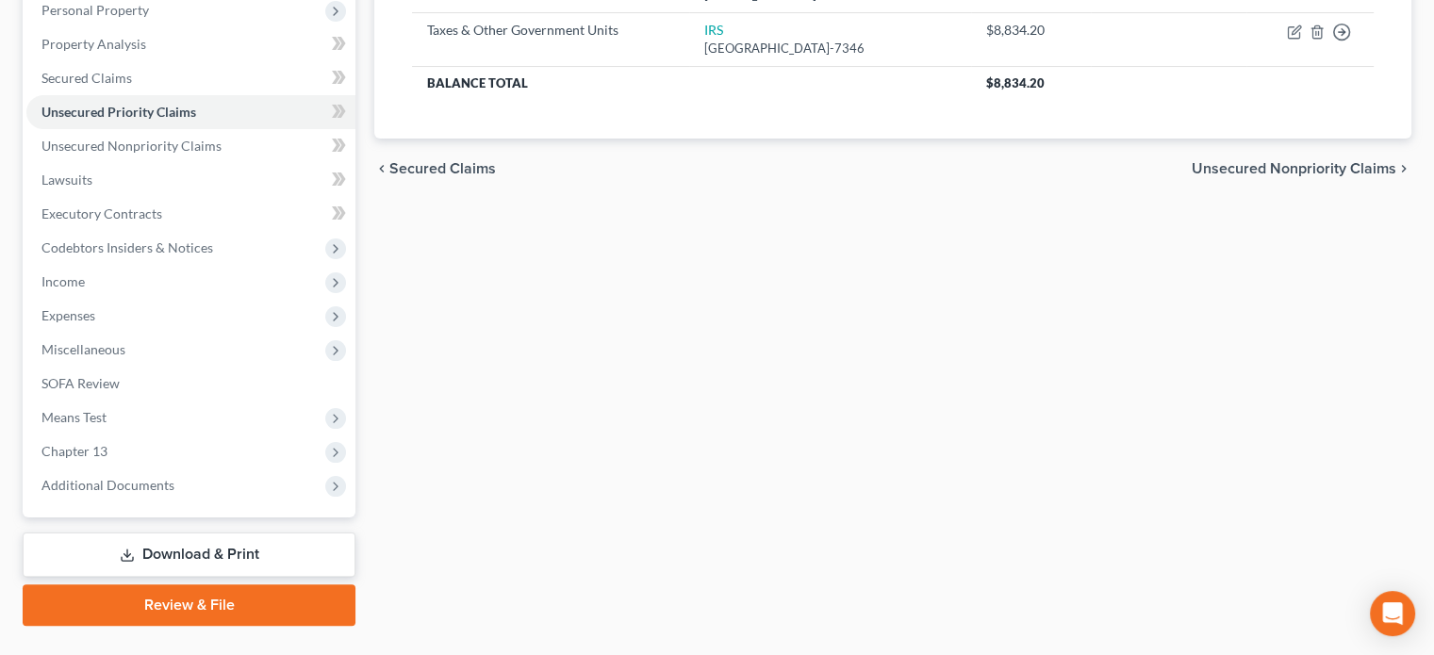
scroll to position [379, 0]
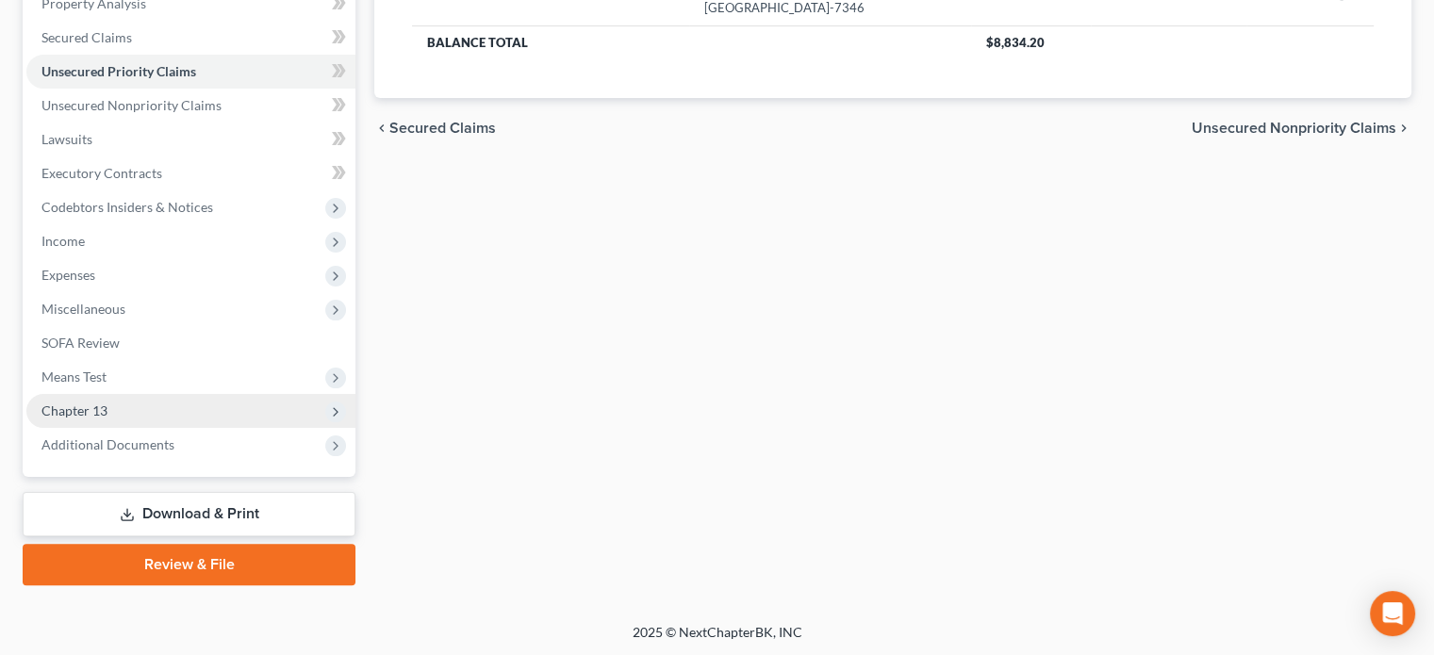
click at [192, 402] on span "Chapter 13" at bounding box center [190, 411] width 329 height 34
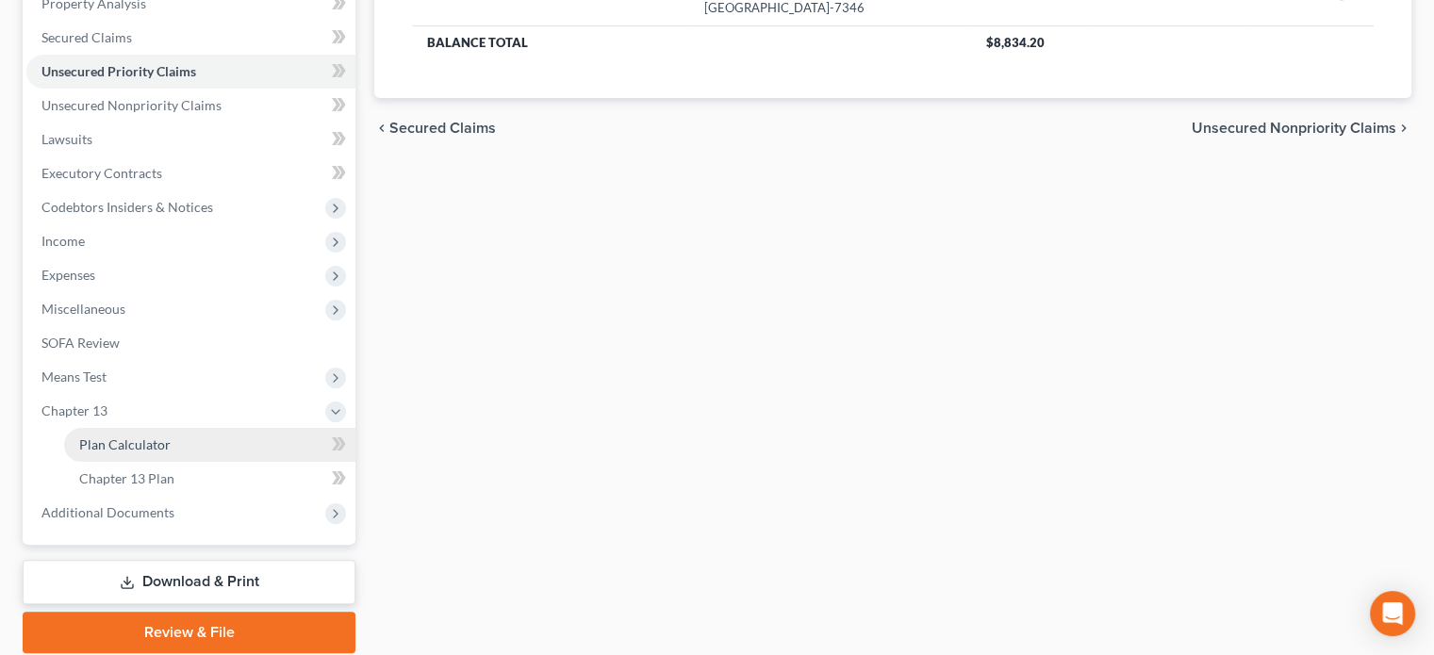
click at [183, 441] on link "Plan Calculator" at bounding box center [209, 445] width 291 height 34
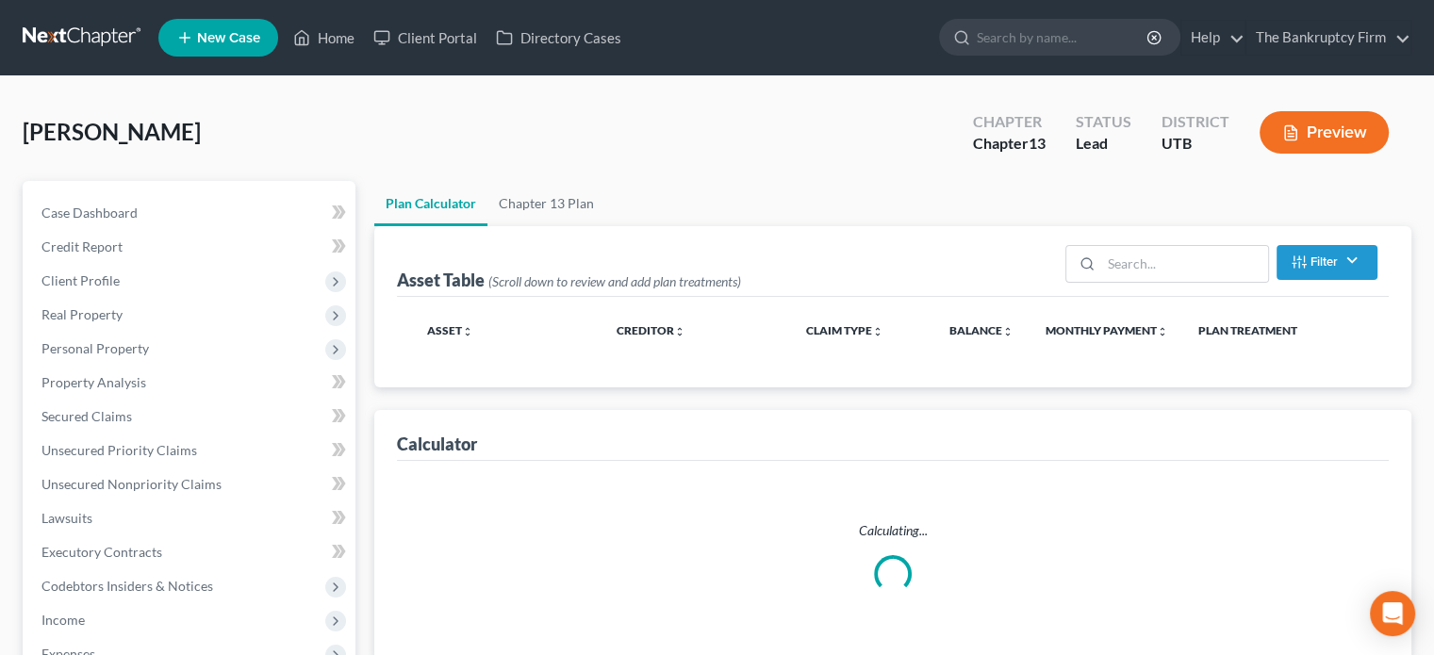
select select "35"
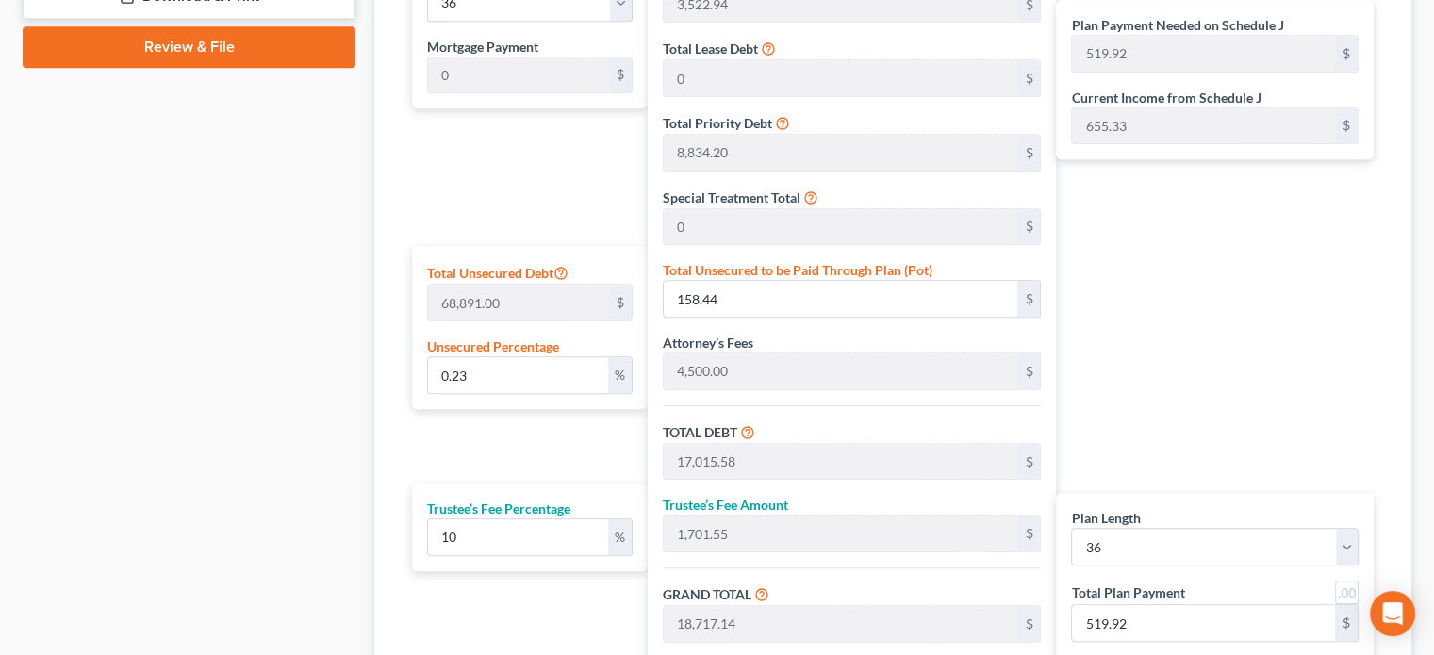
scroll to position [1176, 0]
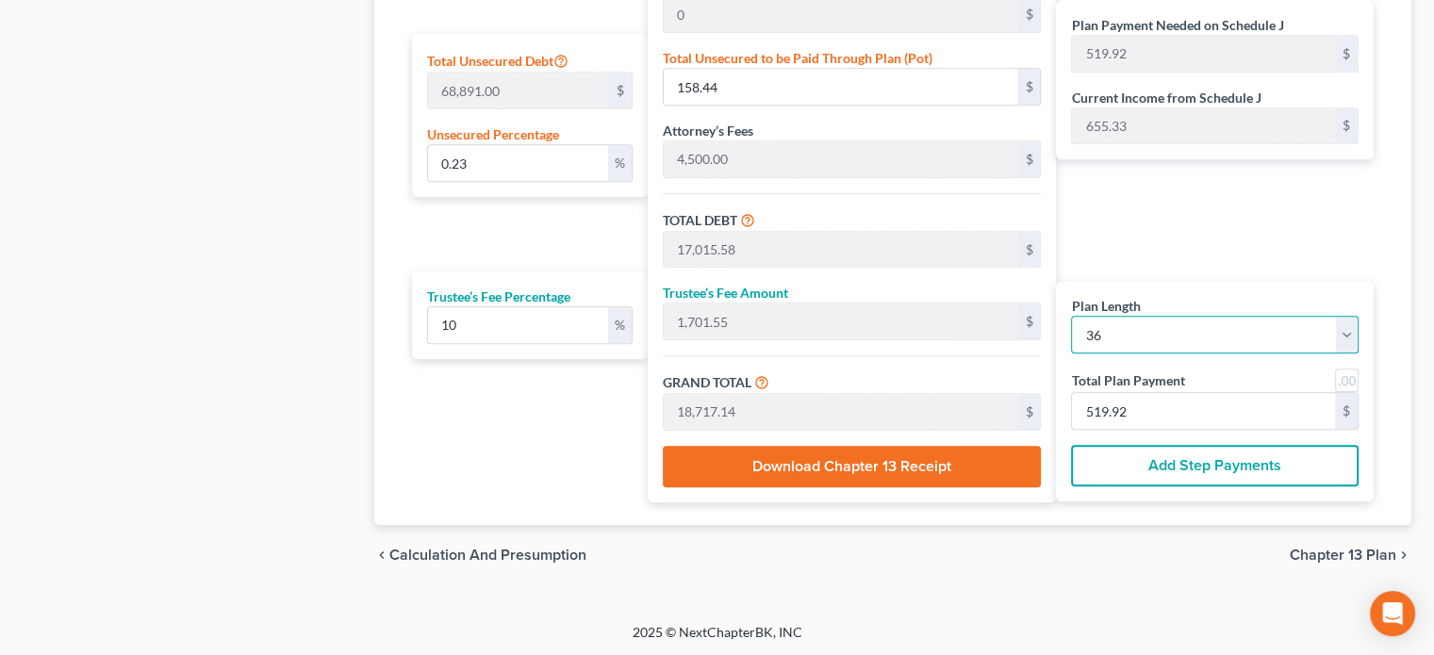
click at [1187, 335] on select "1 2 3 4 5 6 7 8 9 10 11 12 13 14 15 16 17 18 19 20 21 22 23 24 25 26 27 28 29 3…" at bounding box center [1214, 335] width 287 height 38
select select "47"
click at [1071, 316] on select "1 2 3 4 5 6 7 8 9 10 11 12 13 14 15 16 17 18 19 20 21 22 23 24 25 26 27 28 29 3…" at bounding box center [1214, 335] width 287 height 38
select select "47"
type input "389.94"
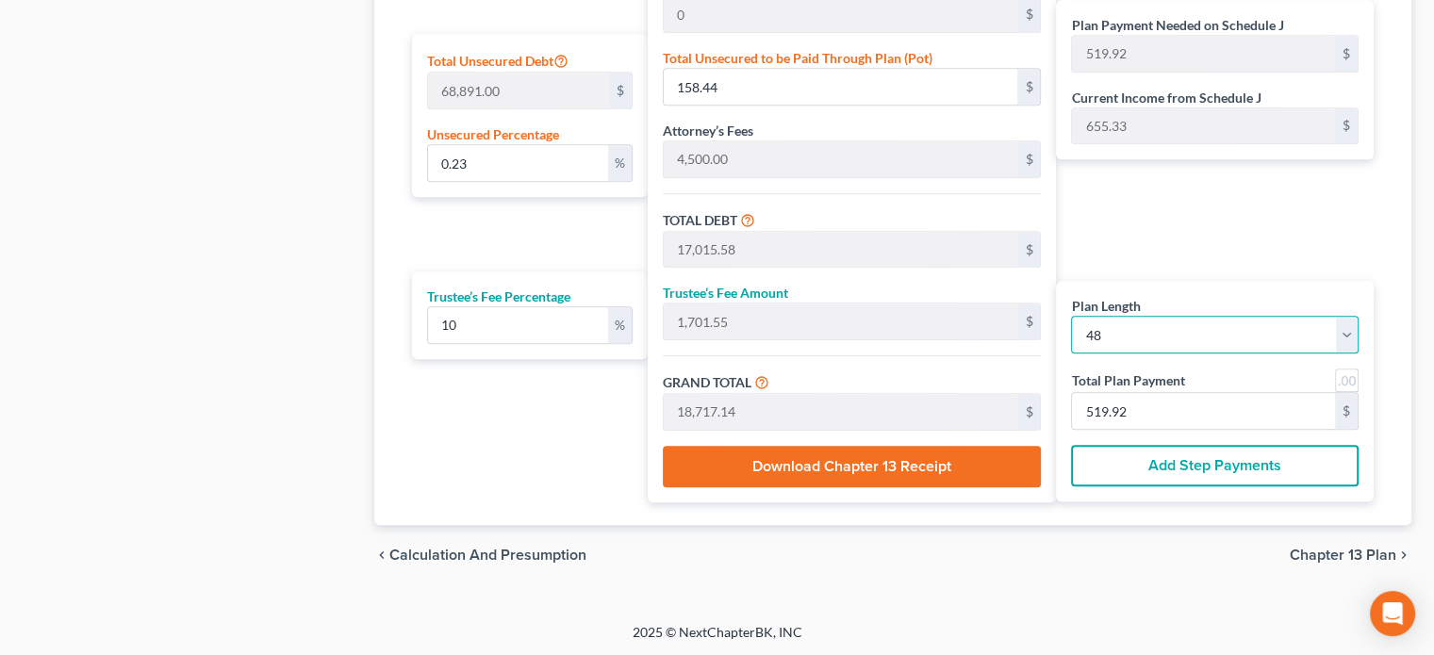
type input "389.94"
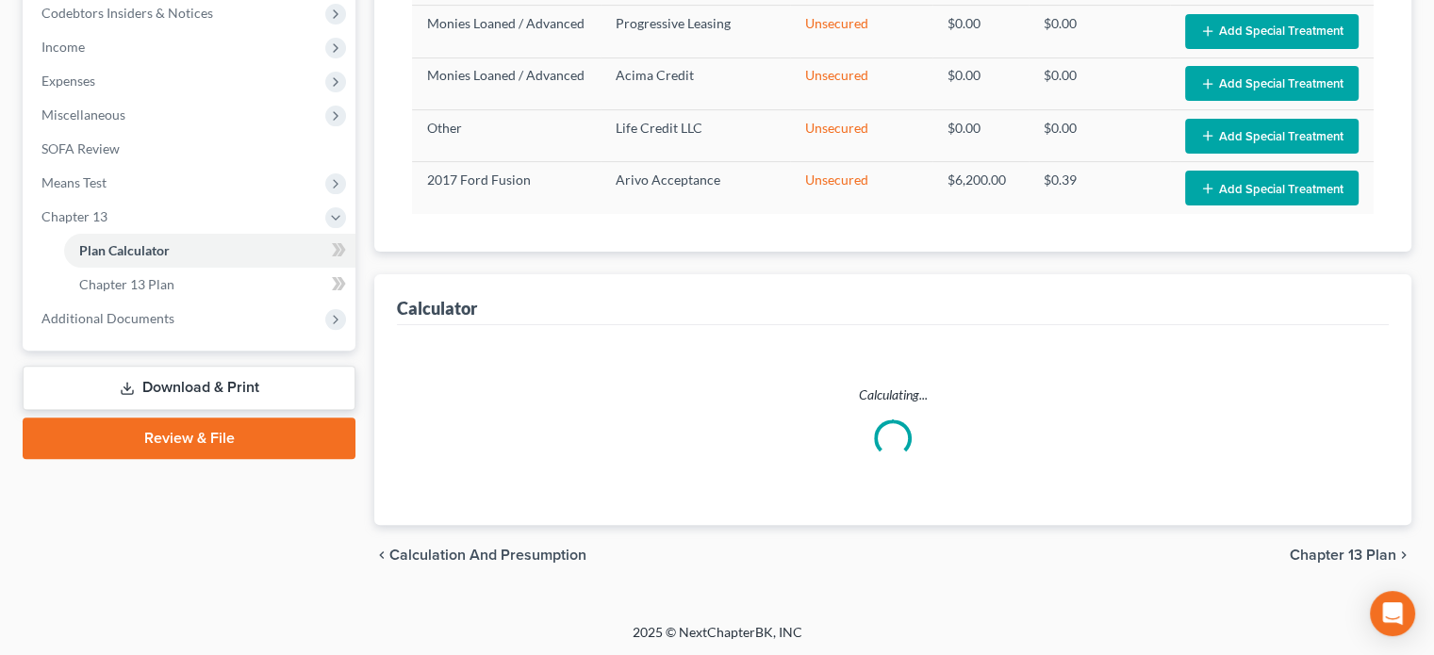
select select "47"
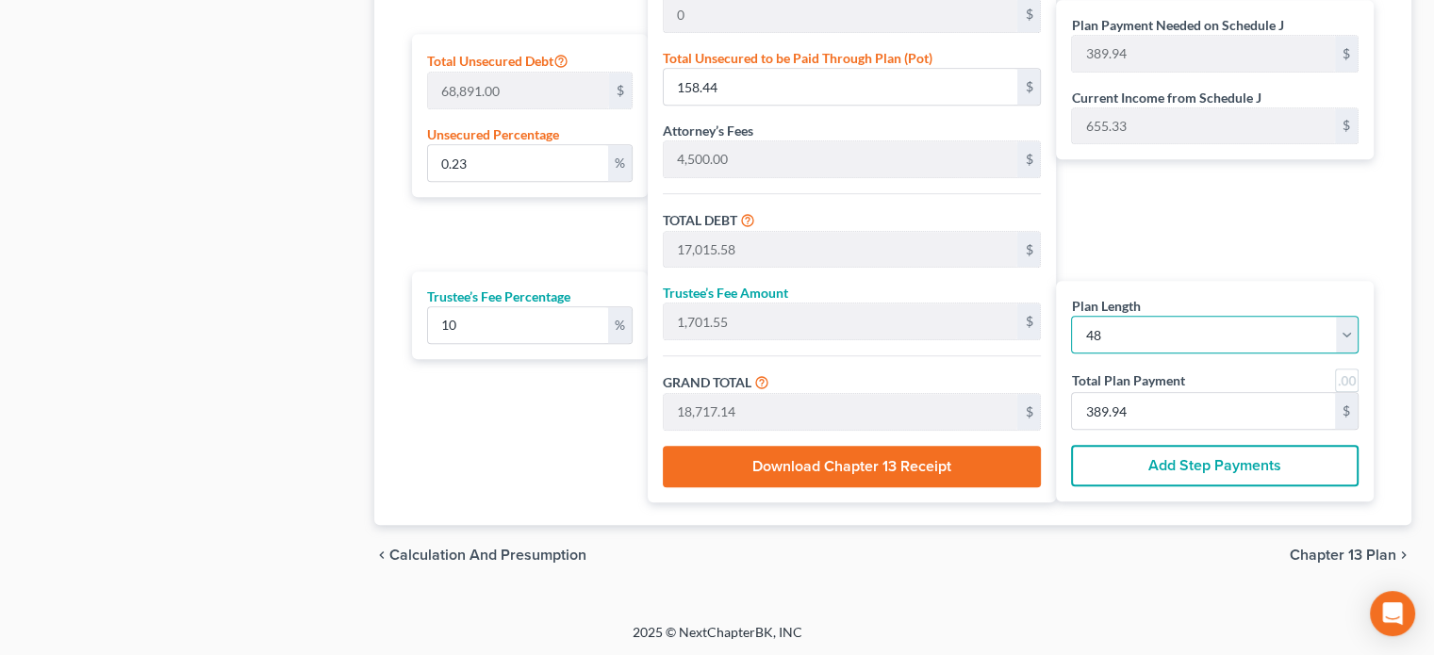
click at [1135, 335] on select "1 2 3 4 5 6 7 8 9 10 11 12 13 14 15 16 17 18 19 20 21 22 23 24 25 26 27 28 29 3…" at bounding box center [1214, 335] width 287 height 38
select select "44"
click at [1071, 316] on select "1 2 3 4 5 6 7 8 9 10 11 12 13 14 15 16 17 18 19 20 21 22 23 24 25 26 27 28 29 3…" at bounding box center [1214, 335] width 287 height 38
select select "44"
type input "415.93"
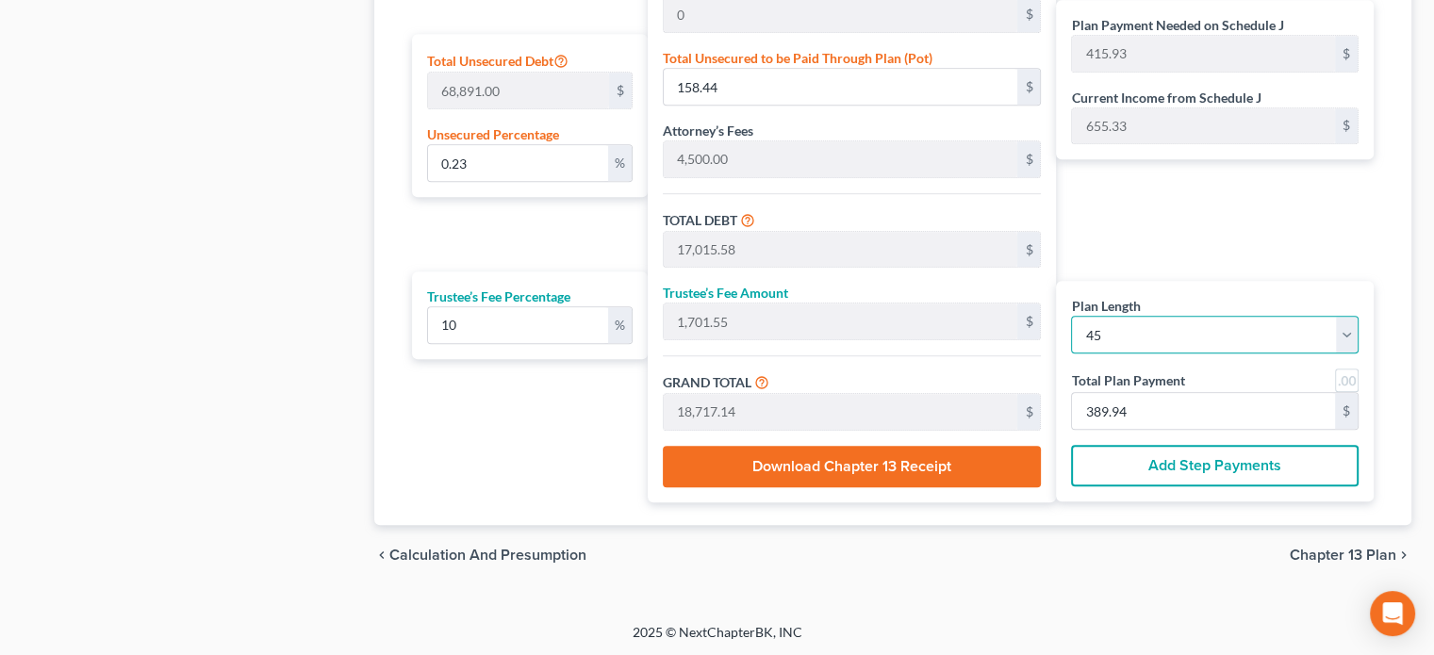
type input "415.93"
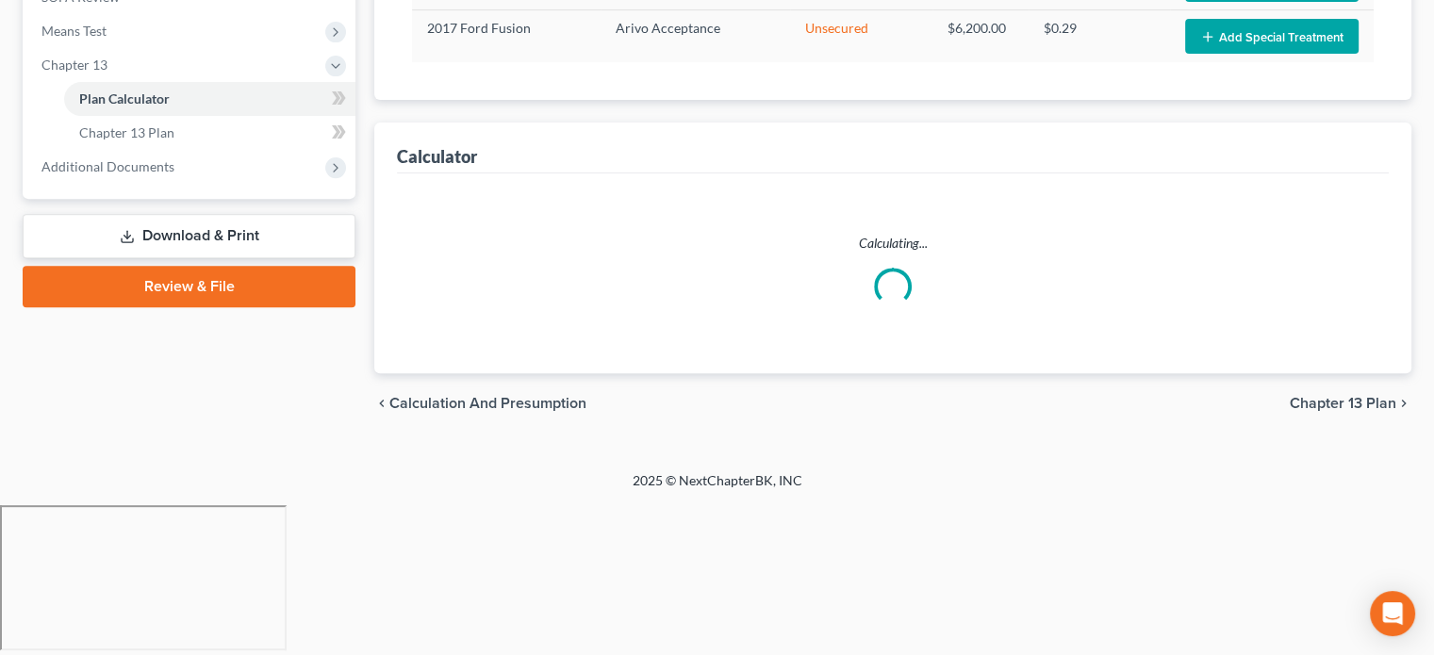
select select "44"
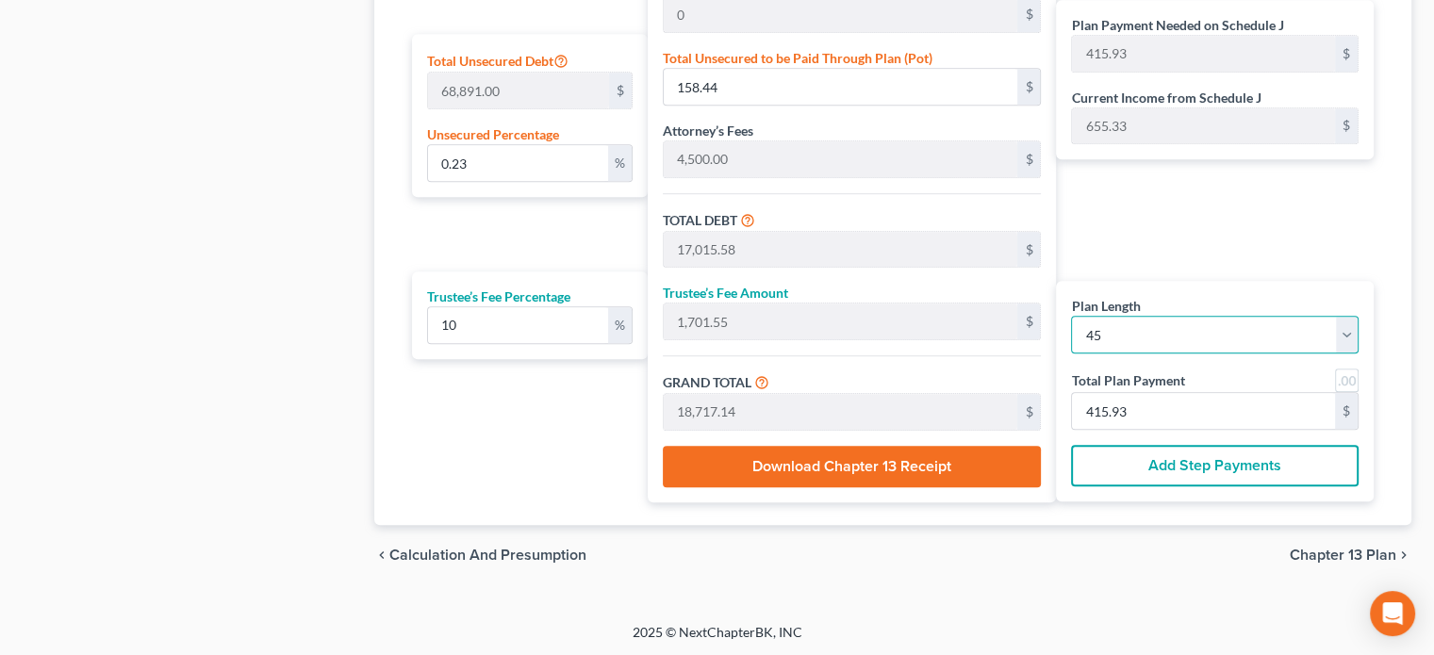
click at [1142, 320] on select "1 2 3 4 5 6 7 8 9 10 11 12 13 14 15 16 17 18 19 20 21 22 23 24 25 26 27 28 29 3…" at bounding box center [1214, 335] width 287 height 38
select select "45"
click at [1071, 316] on select "1 2 3 4 5 6 7 8 9 10 11 12 13 14 15 16 17 18 19 20 21 22 23 24 25 26 27 28 29 3…" at bounding box center [1214, 335] width 287 height 38
select select "45"
type input "406.89"
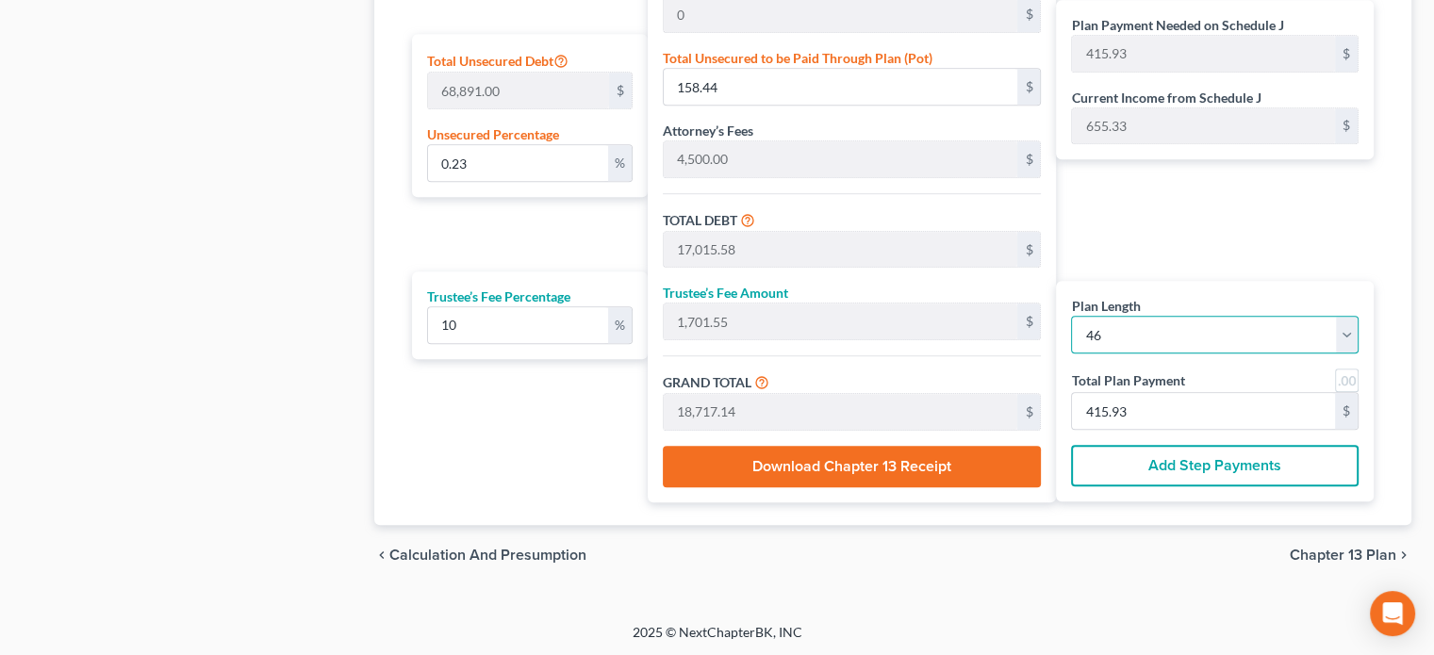
type input "406.89"
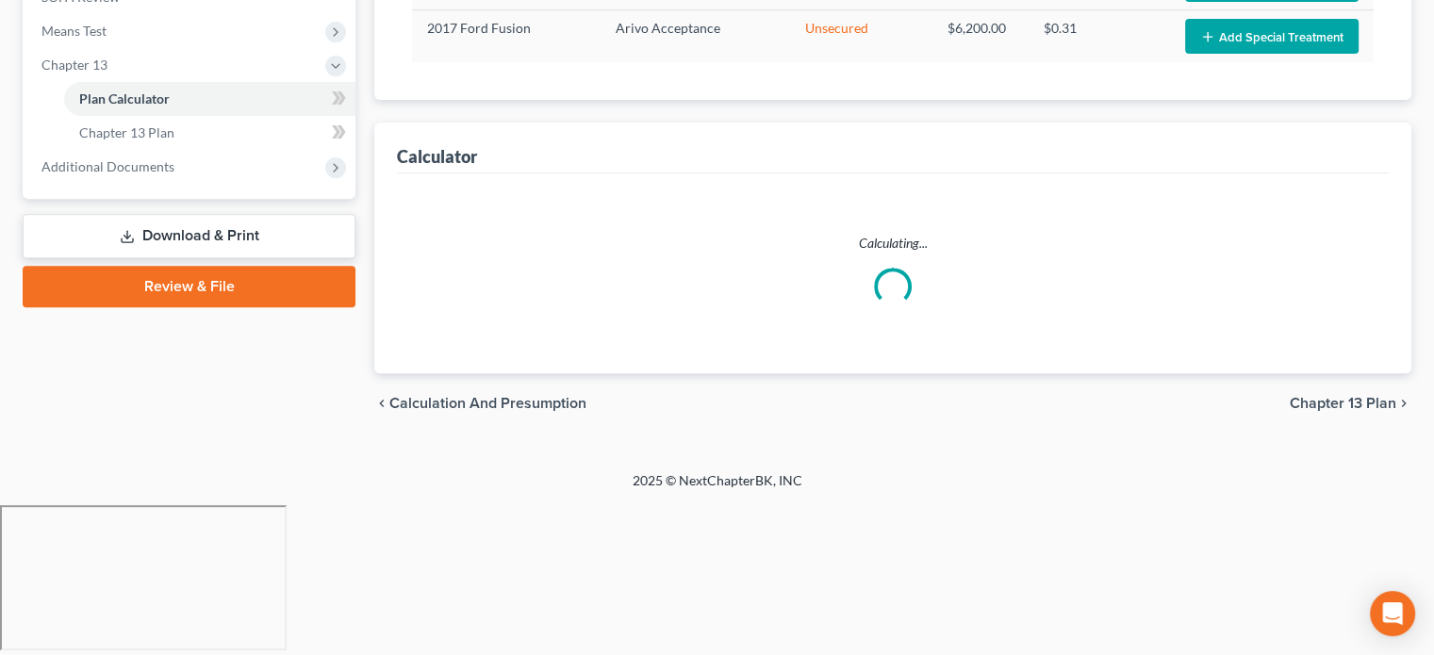
select select "45"
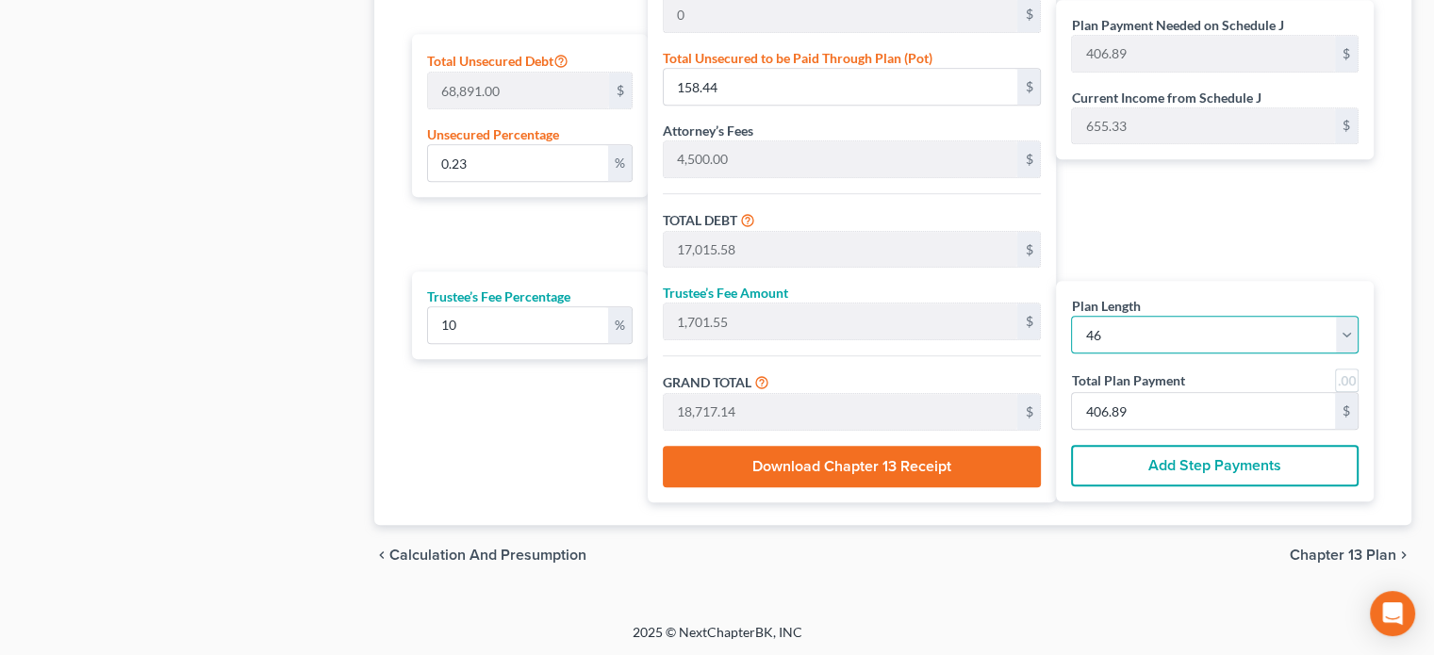
click at [1125, 339] on select "1 2 3 4 5 6 7 8 9 10 11 12 13 14 15 16 17 18 19 20 21 22 23 24 25 26 27 28 29 3…" at bounding box center [1214, 335] width 287 height 38
select select "46"
click at [1071, 316] on select "1 2 3 4 5 6 7 8 9 10 11 12 13 14 15 16 17 18 19 20 21 22 23 24 25 26 27 28 29 3…" at bounding box center [1214, 335] width 287 height 38
select select "46"
type input "398.23"
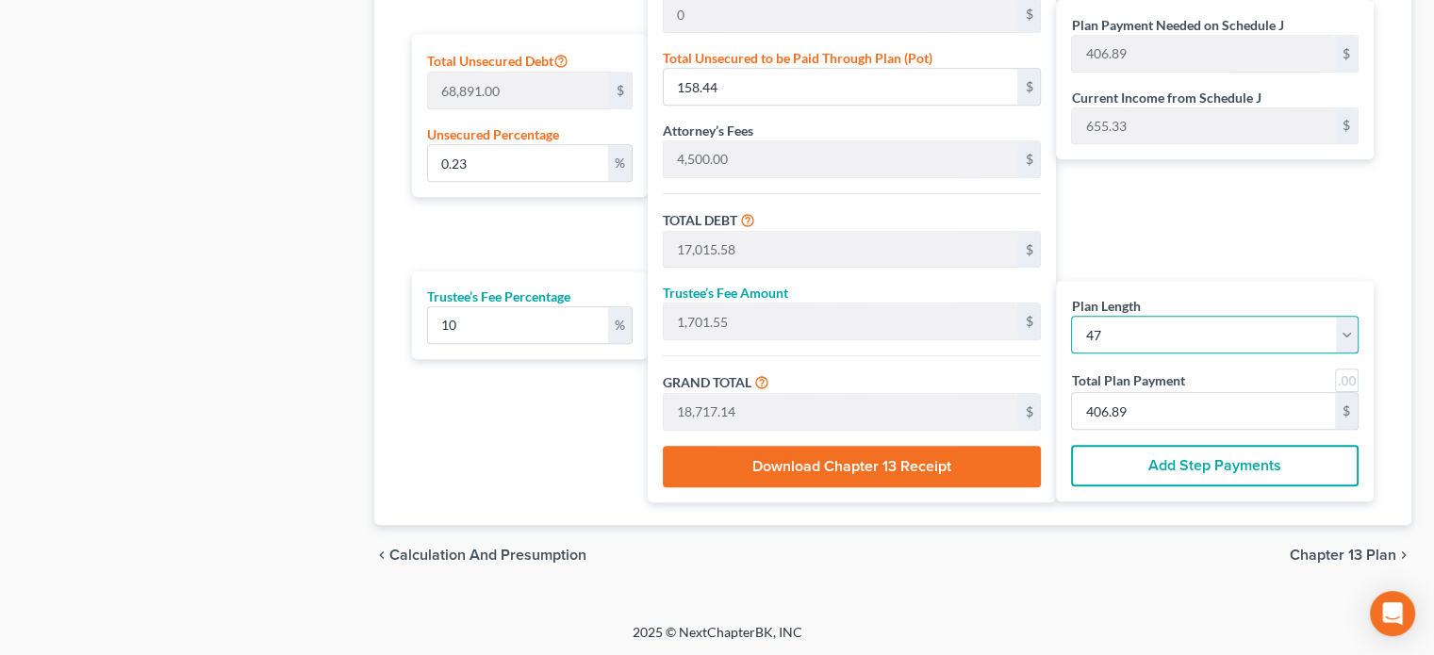
type input "398.23"
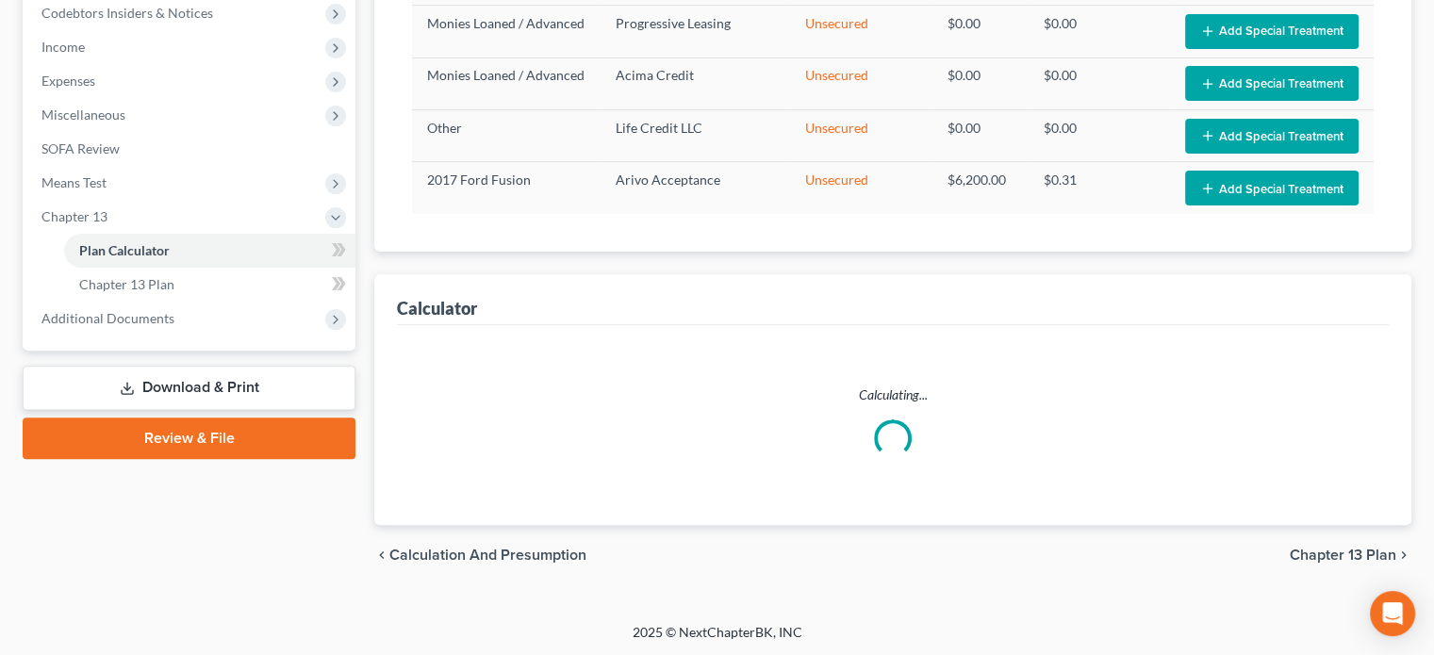
select select "46"
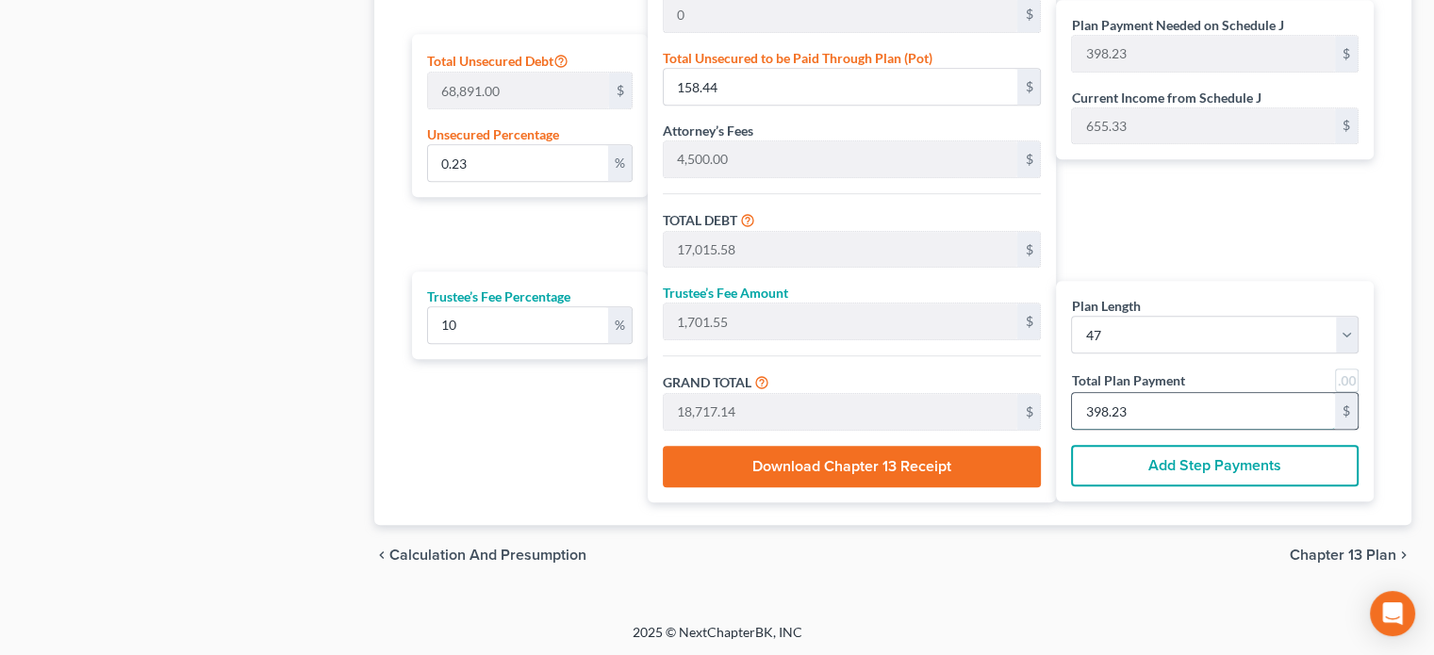
type input "0"
type input "170.90"
type input "17.09"
type input "188.00"
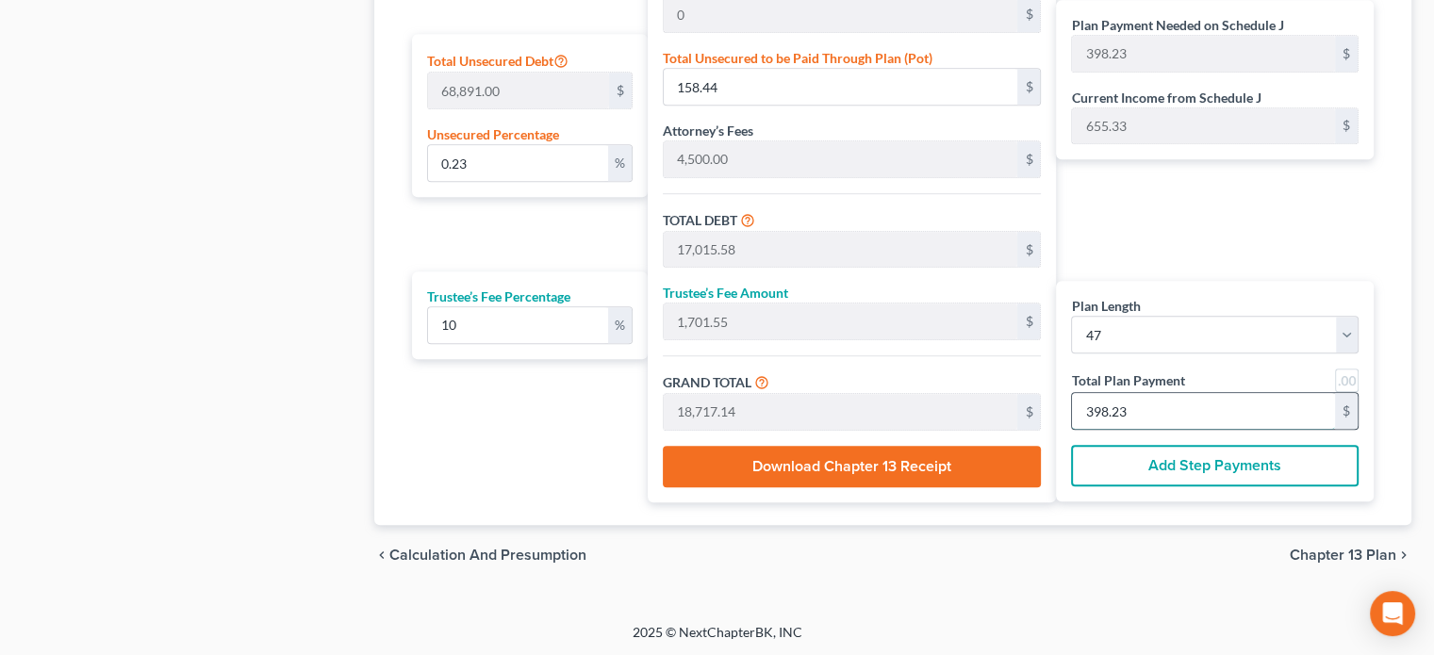
type input "4"
type input "1,709.09"
type input "170.90"
type input "1,880.00"
type input "40"
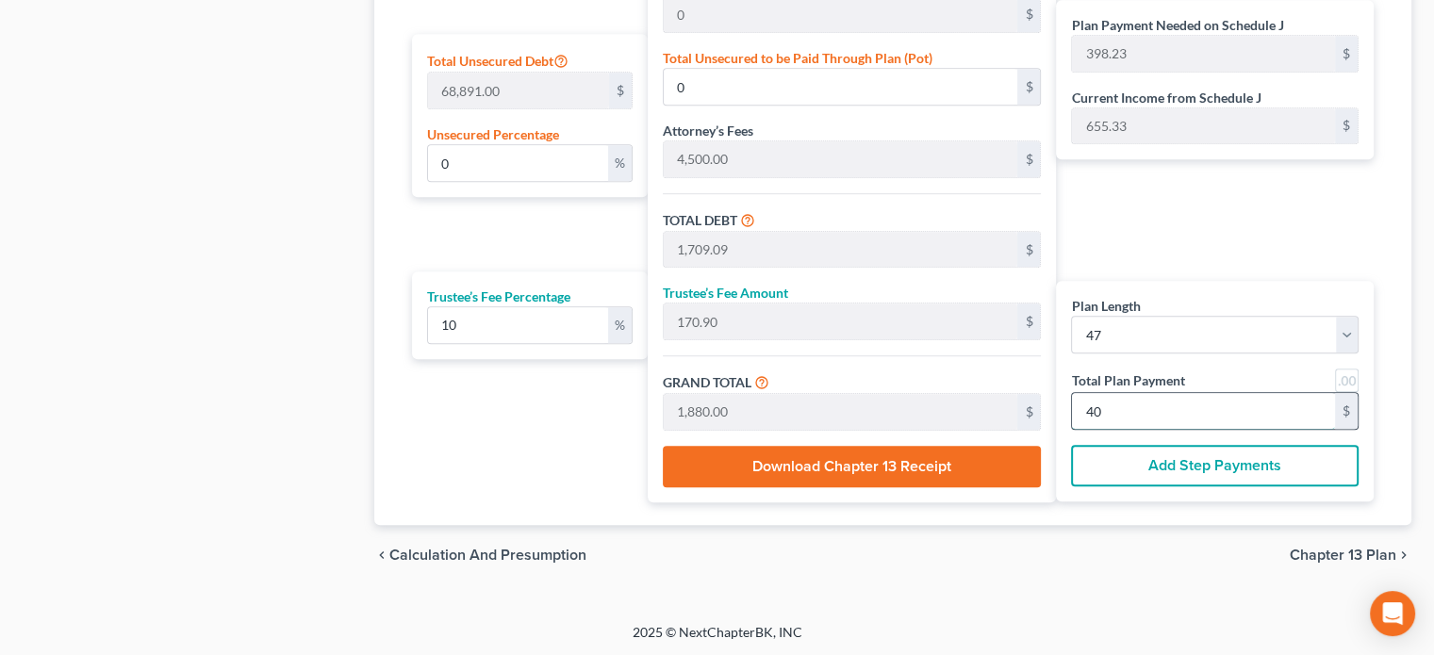
type input "0.34"
type input "233.76"
type input "17,090.90"
type input "1,709.09"
type input "18,800.00"
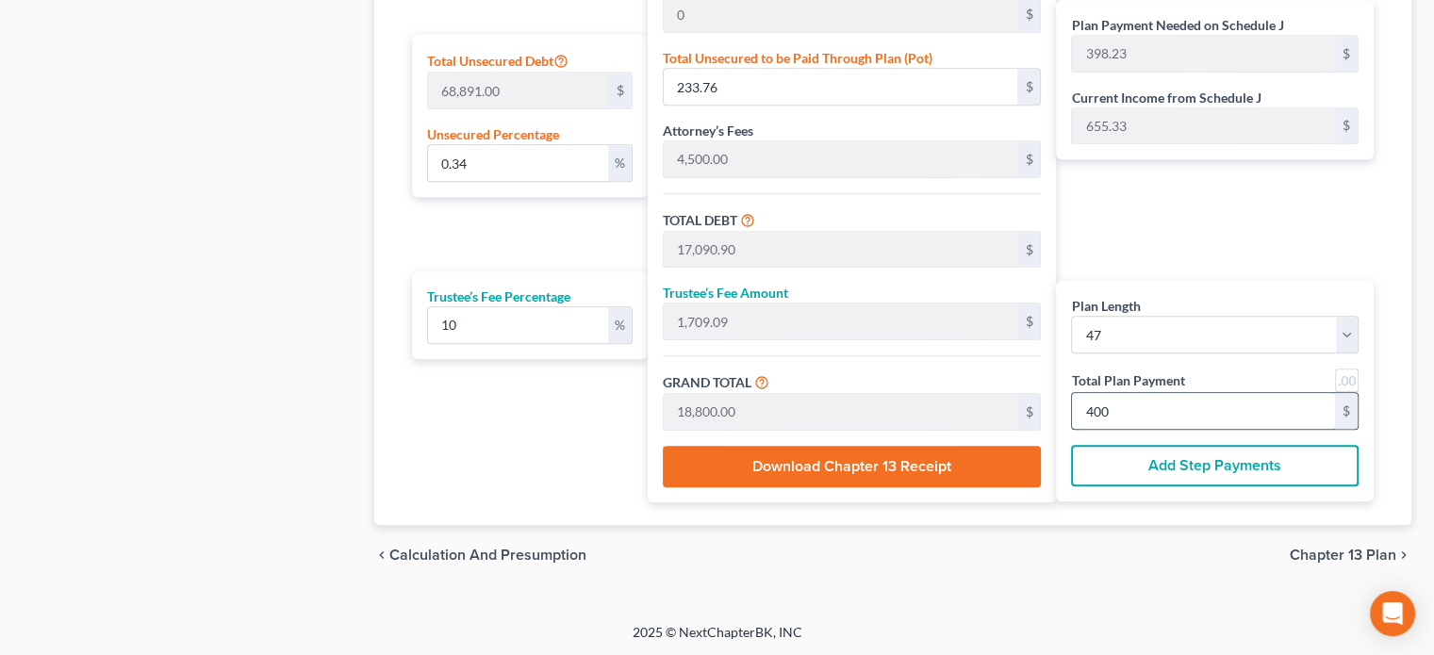
type input "400"
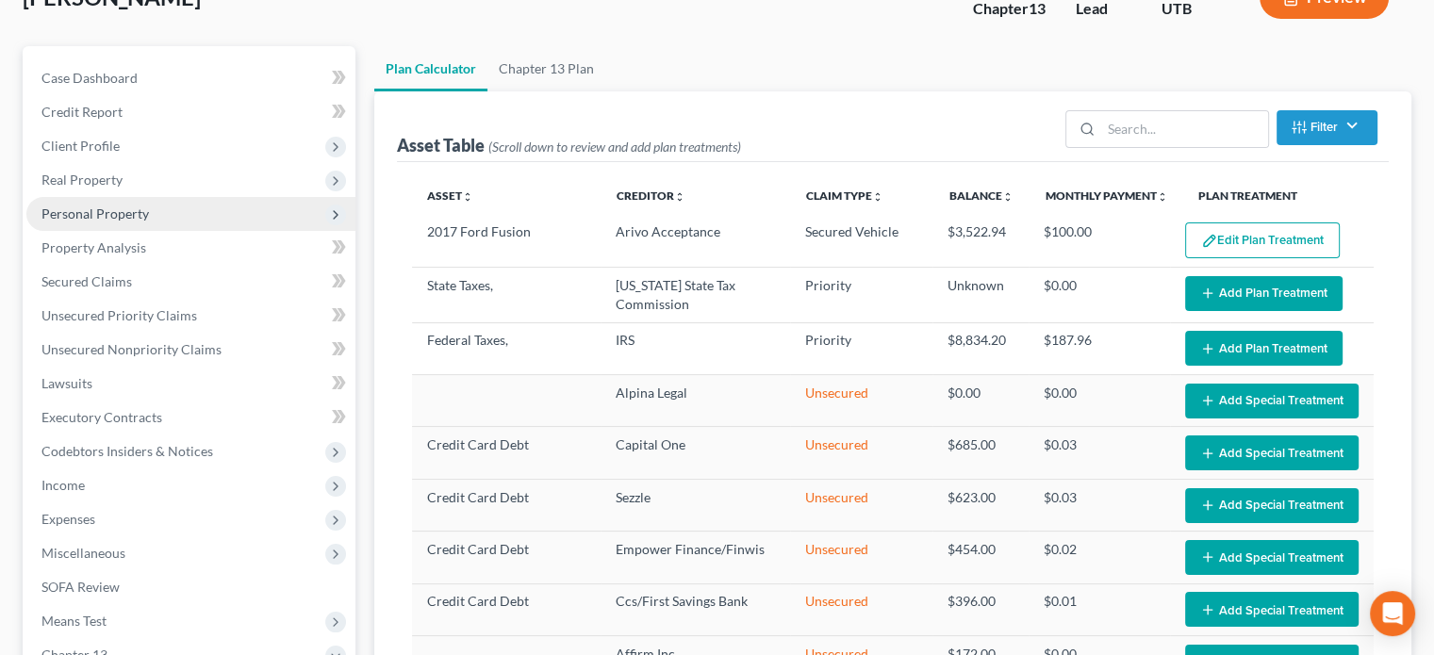
scroll to position [0, 0]
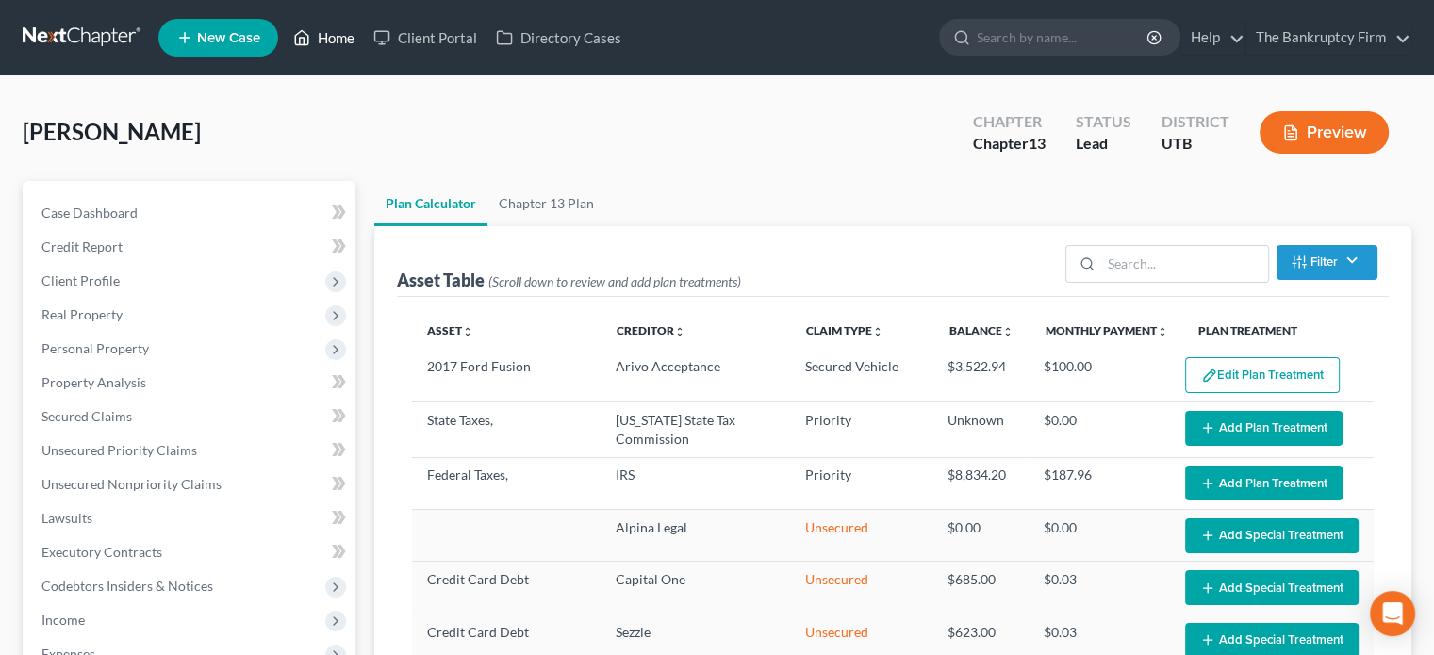
click at [338, 41] on link "Home" at bounding box center [324, 38] width 80 height 34
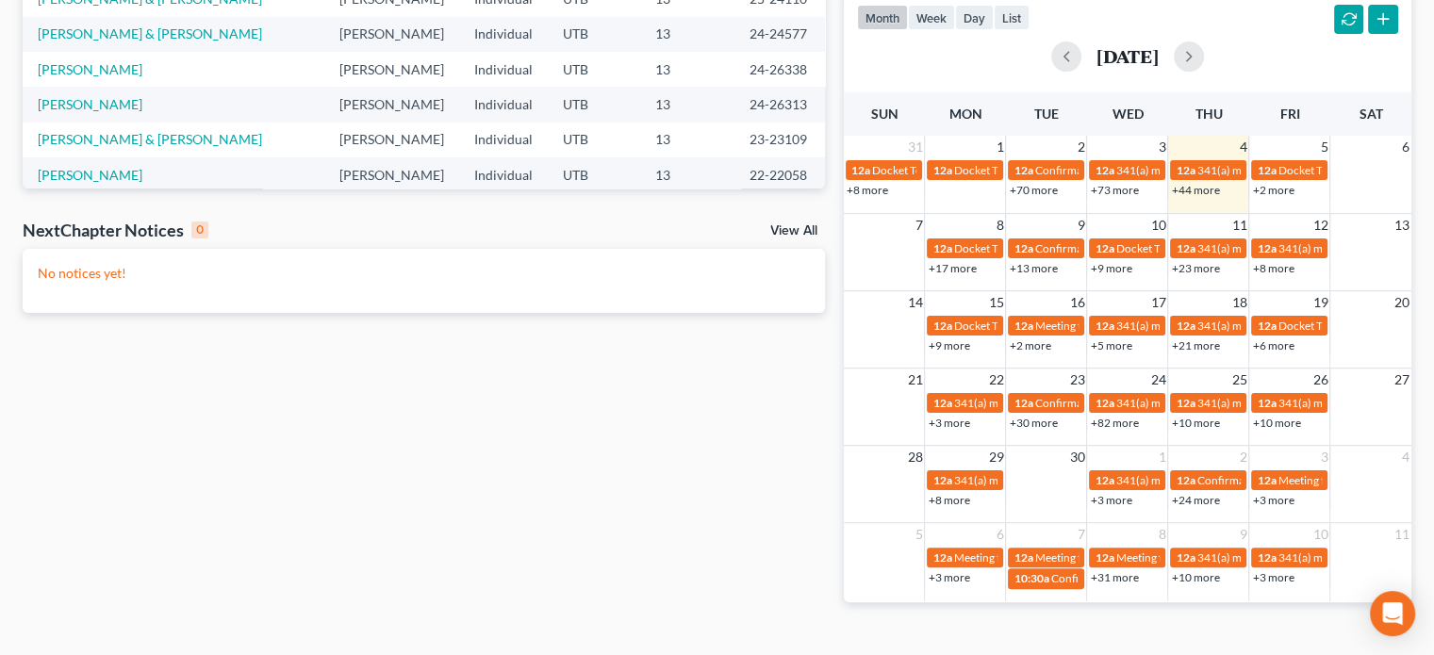
scroll to position [433, 0]
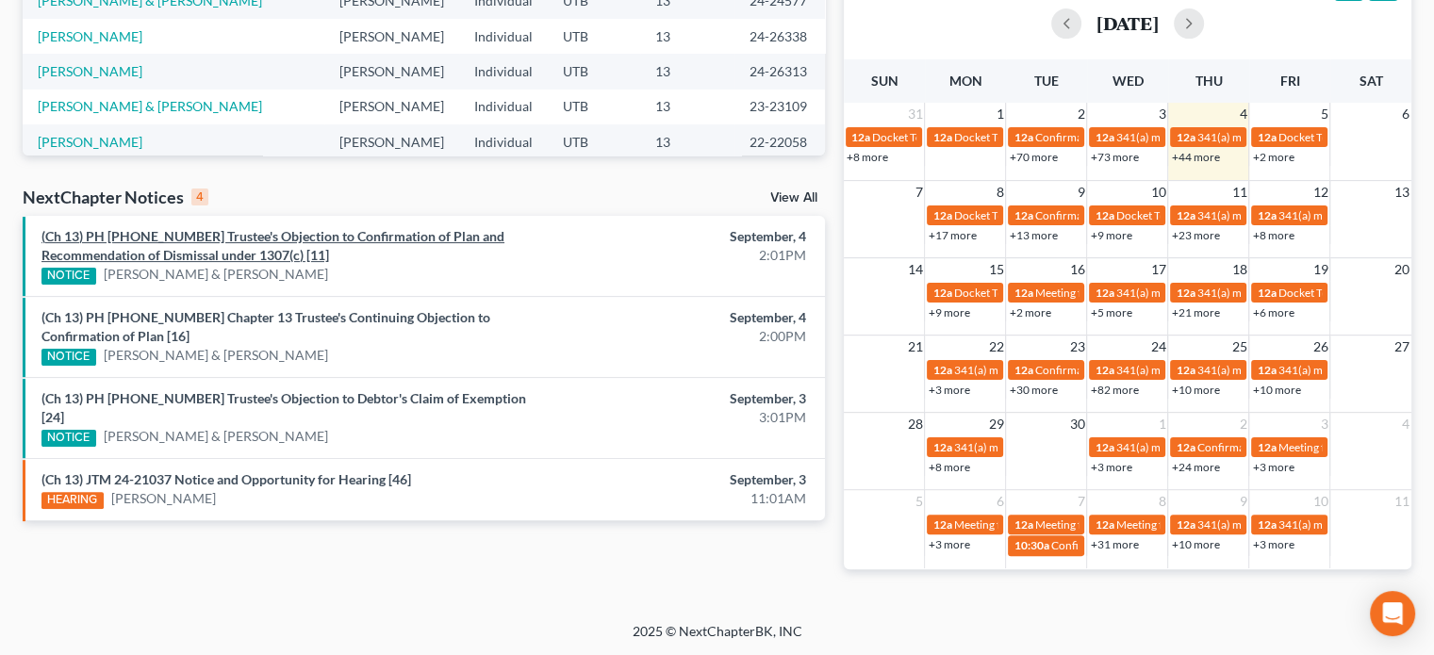
click at [271, 235] on link "(Ch 13) PH 25-23986 Trustee's Objection to Confirmation of Plan and Recommendat…" at bounding box center [272, 245] width 463 height 35
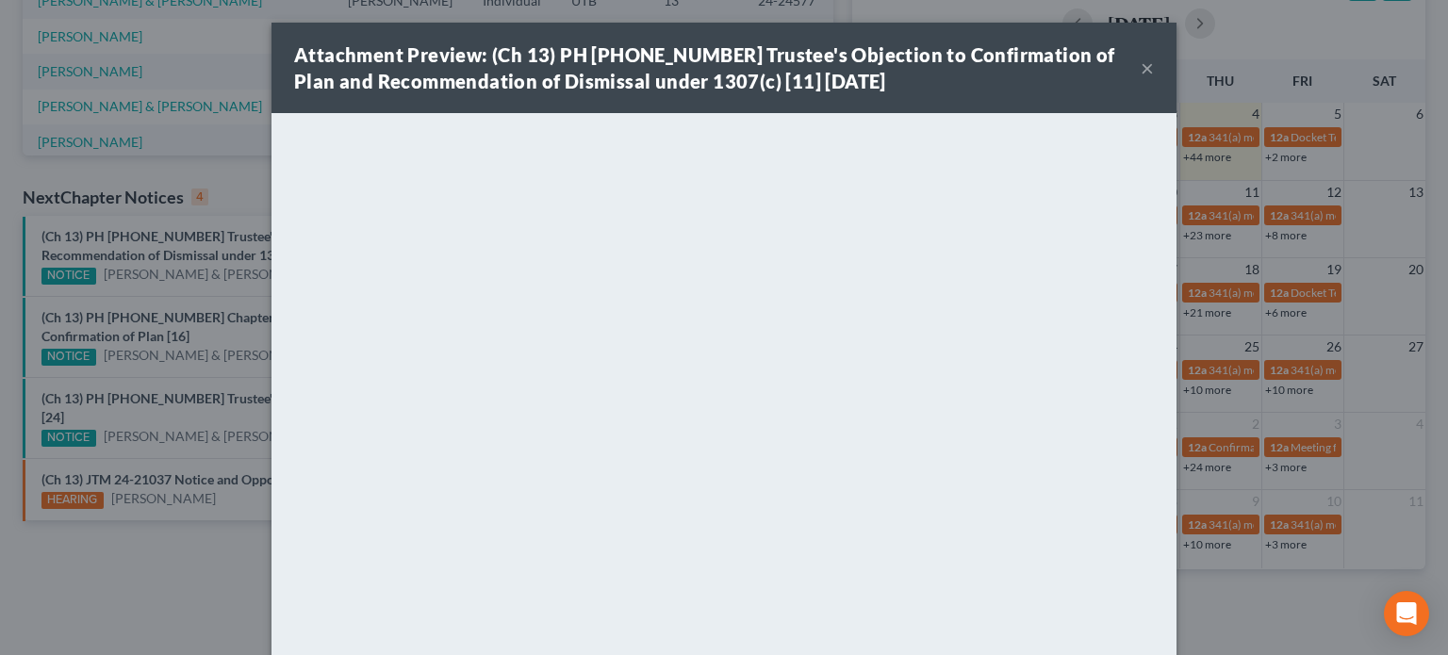
click at [218, 318] on div "Attachment Preview: (Ch 13) PH 25-23986 Trustee's Objection to Confirmation of …" at bounding box center [724, 327] width 1448 height 655
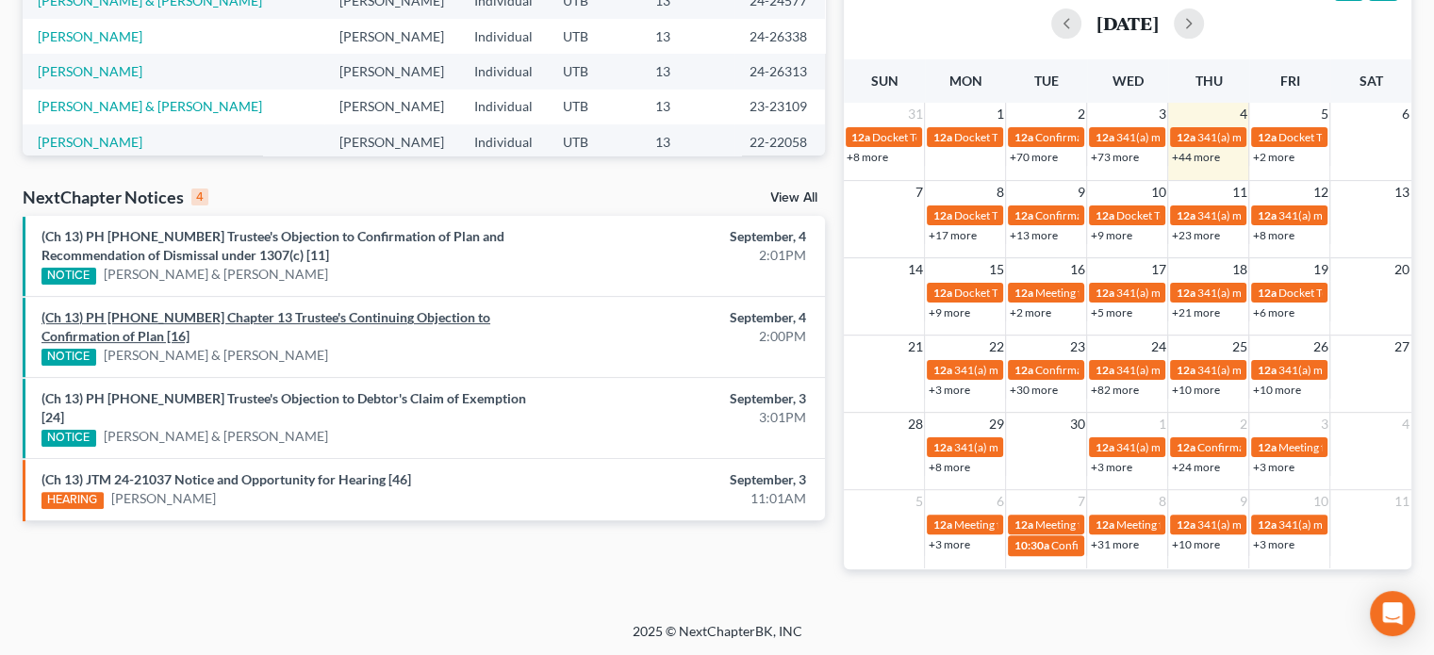
click at [218, 318] on link "(Ch 13) PH 25-24110 Chapter 13 Trustee's Continuing Objection to Confirmation o…" at bounding box center [265, 326] width 449 height 35
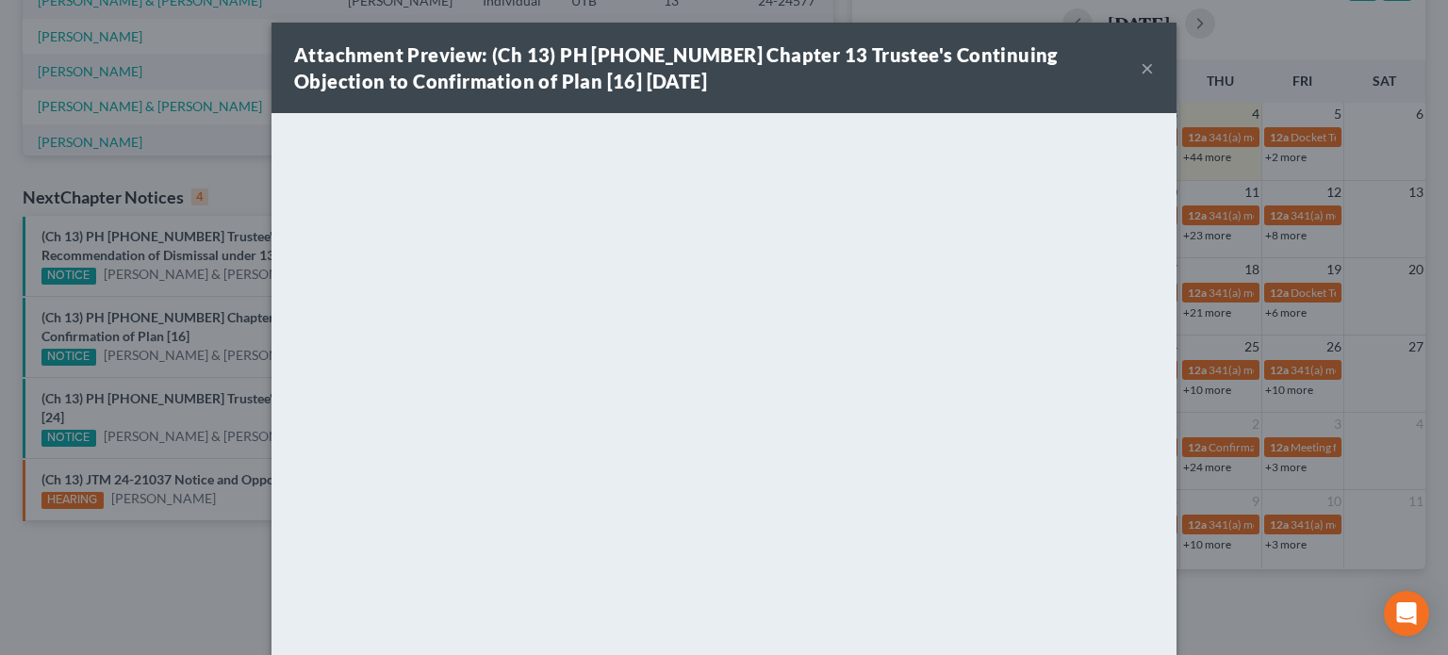
click at [224, 293] on div "Attachment Preview: (Ch 13) PH 25-24110 Chapter 13 Trustee's Continuing Objecti…" at bounding box center [724, 327] width 1448 height 655
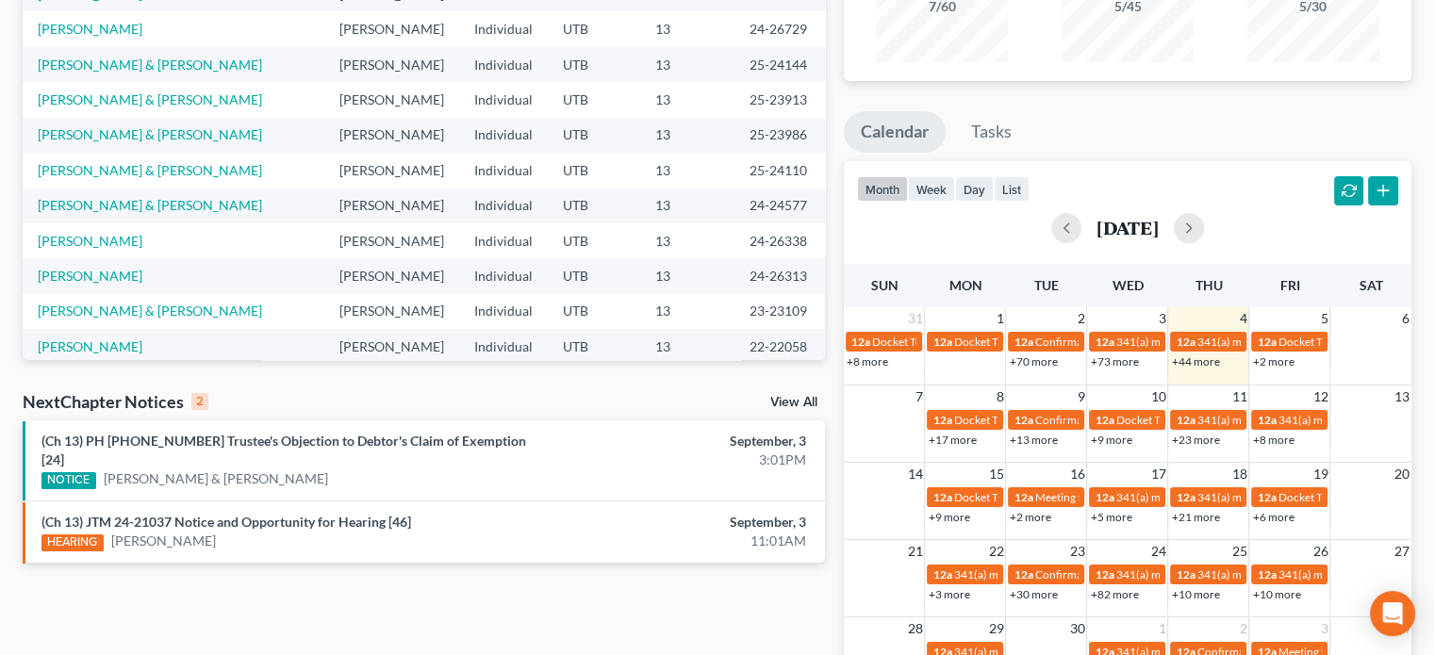
scroll to position [229, 0]
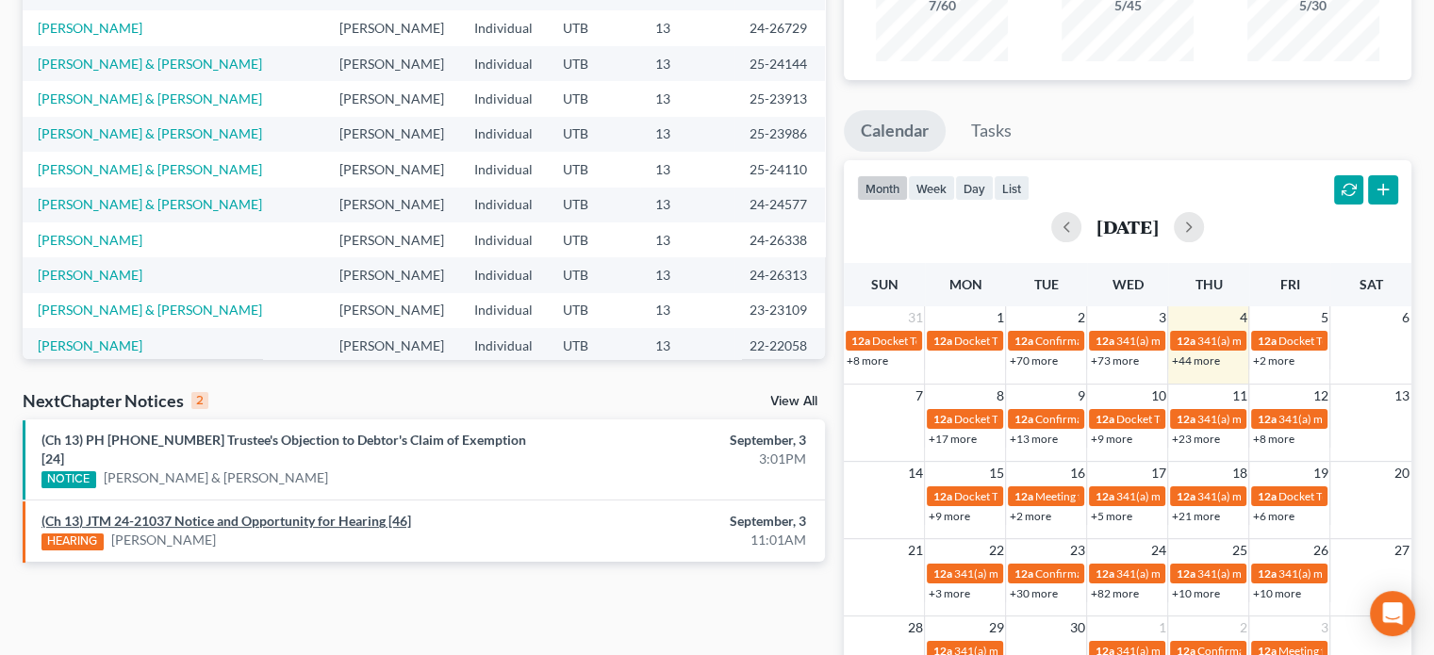
click at [326, 513] on link "(Ch 13) JTM 24-21037 Notice and Opportunity for Hearing [46]" at bounding box center [226, 521] width 370 height 16
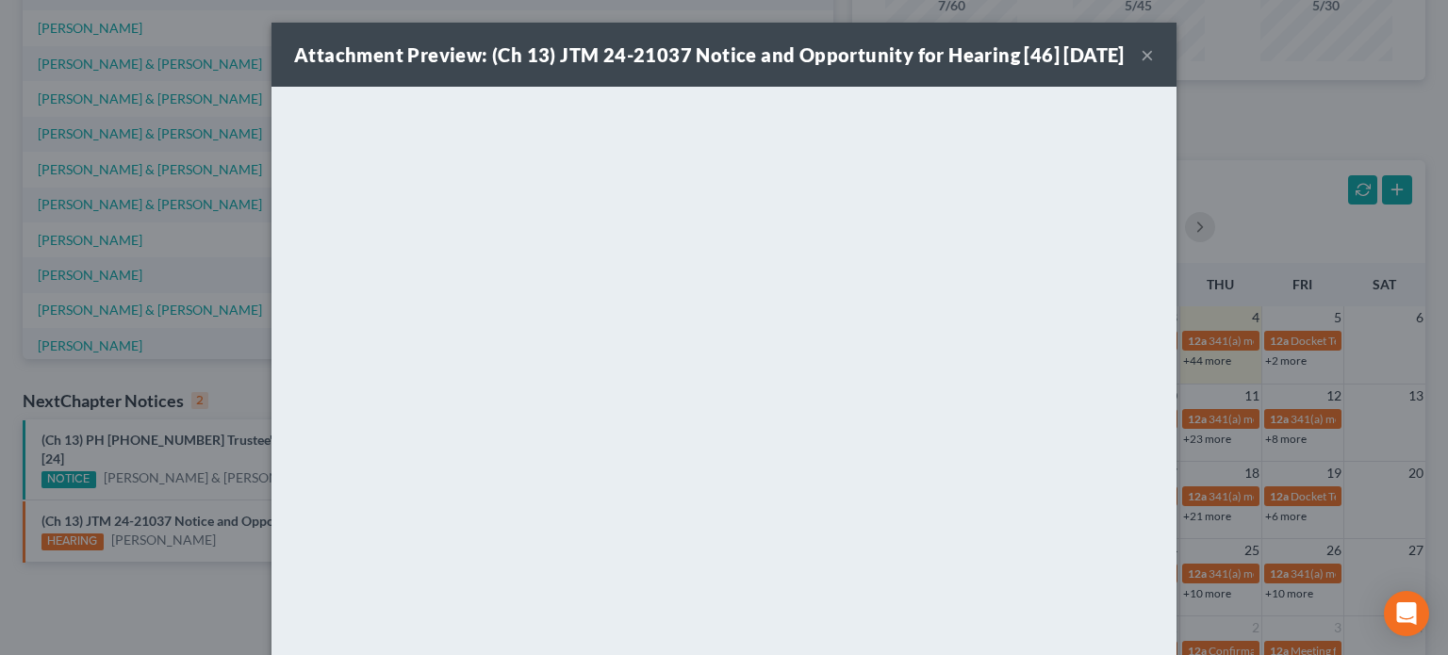
click at [1146, 64] on div "Attachment Preview: (Ch 13) JTM 24-21037 Notice and Opportunity for Hearing [46…" at bounding box center [723, 55] width 905 height 64
click at [1141, 66] on button "×" at bounding box center [1147, 54] width 13 height 23
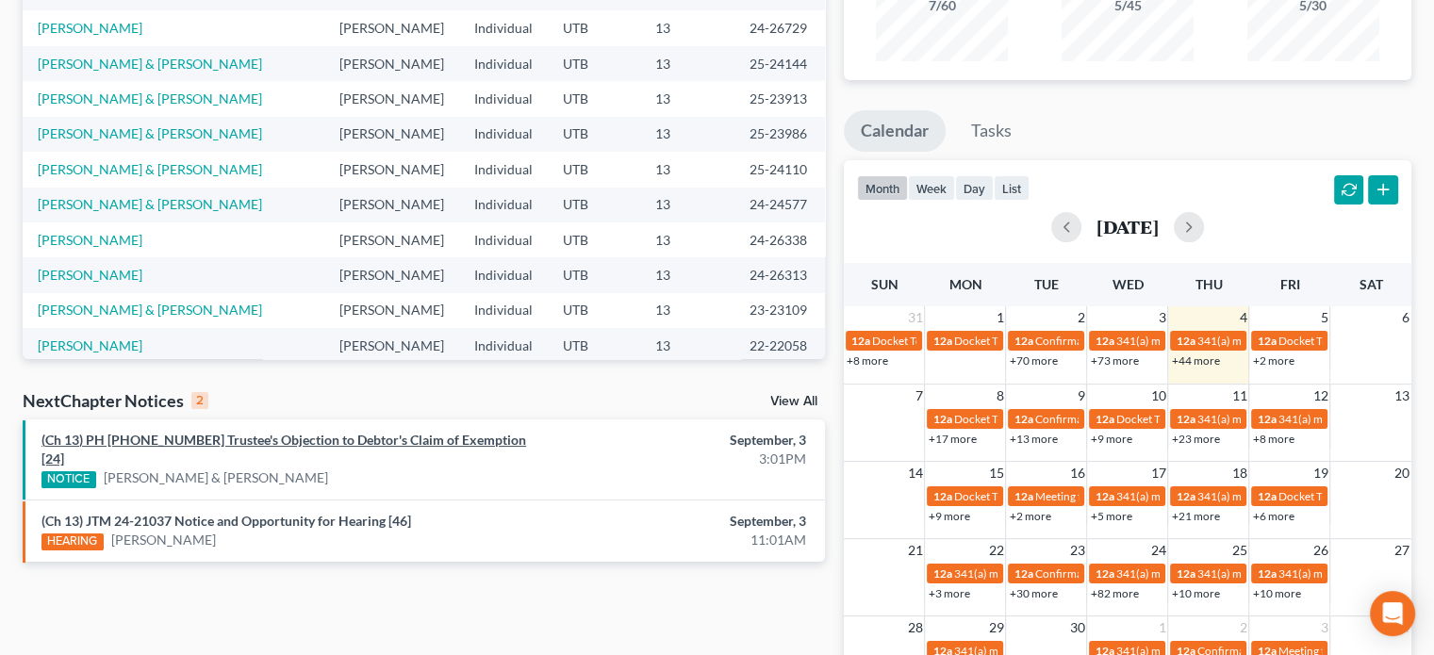
click at [407, 440] on link "(Ch 13) PH 25-23216 Trustee's Objection to Debtor's Claim of Exemption [24]" at bounding box center [283, 449] width 484 height 35
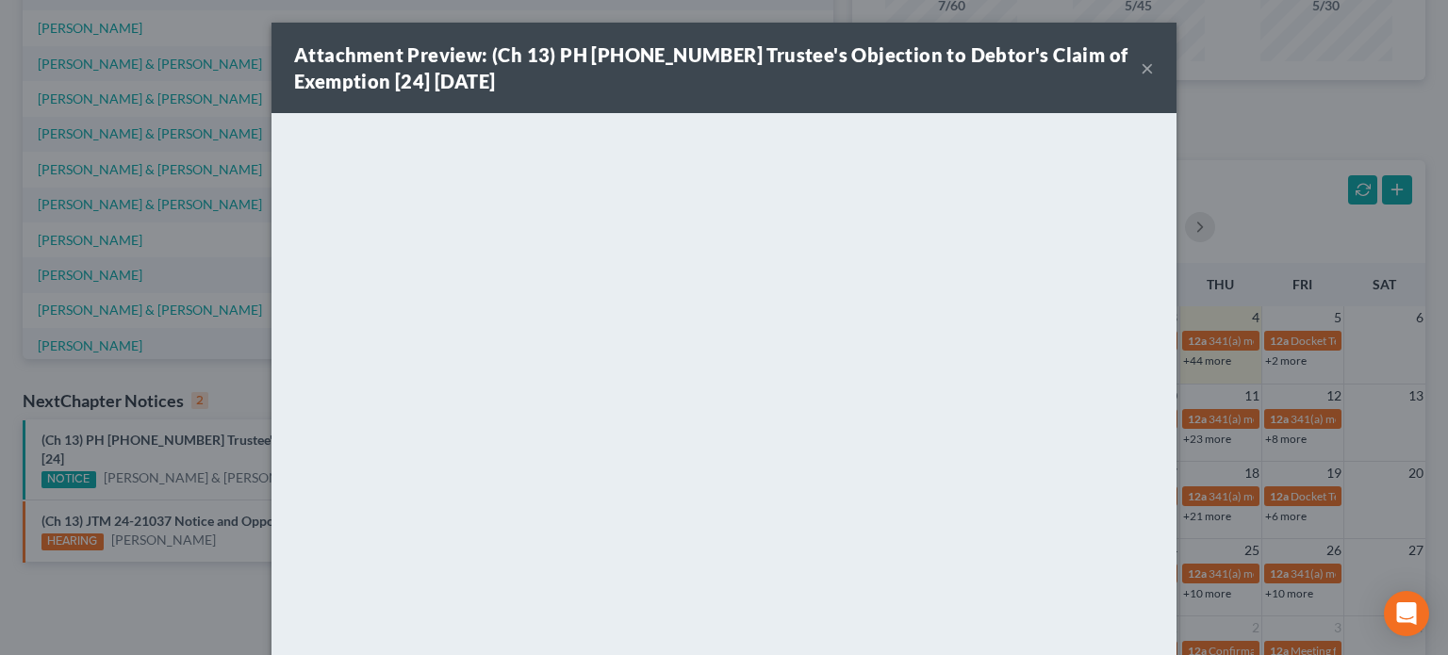
click at [1141, 63] on button "×" at bounding box center [1147, 68] width 13 height 23
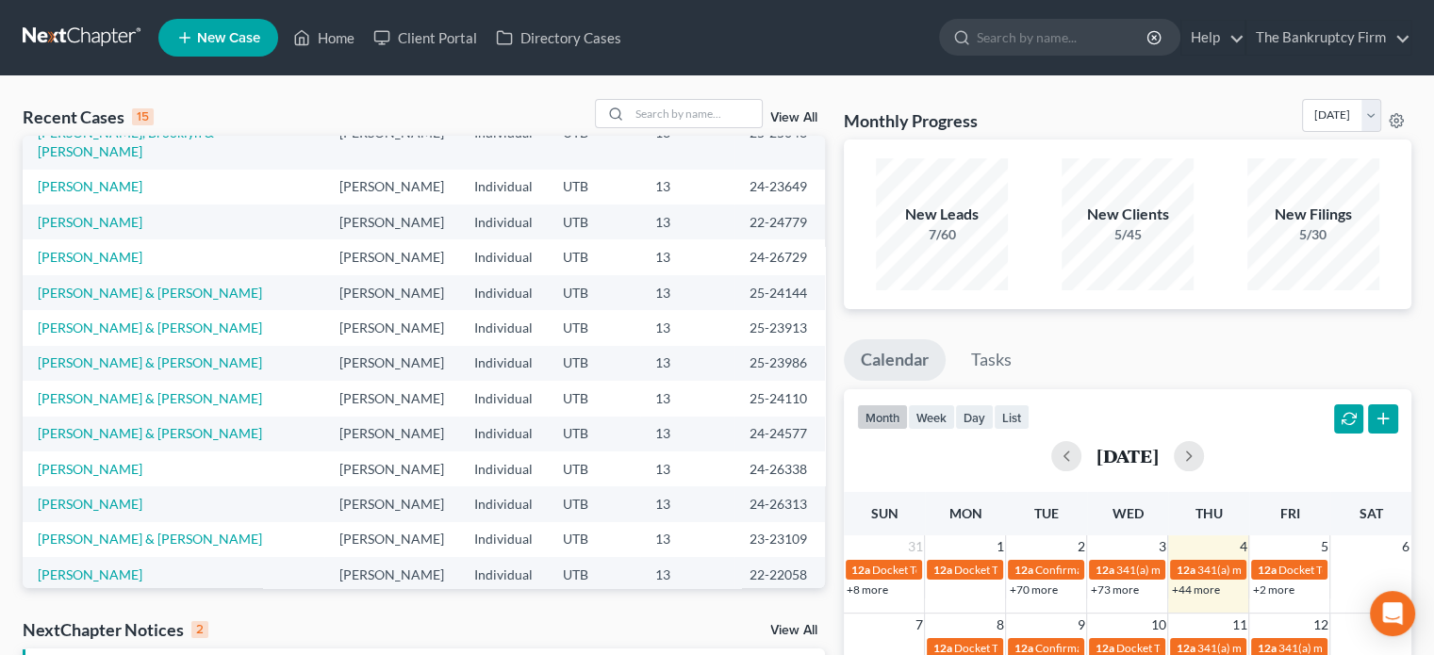
scroll to position [0, 0]
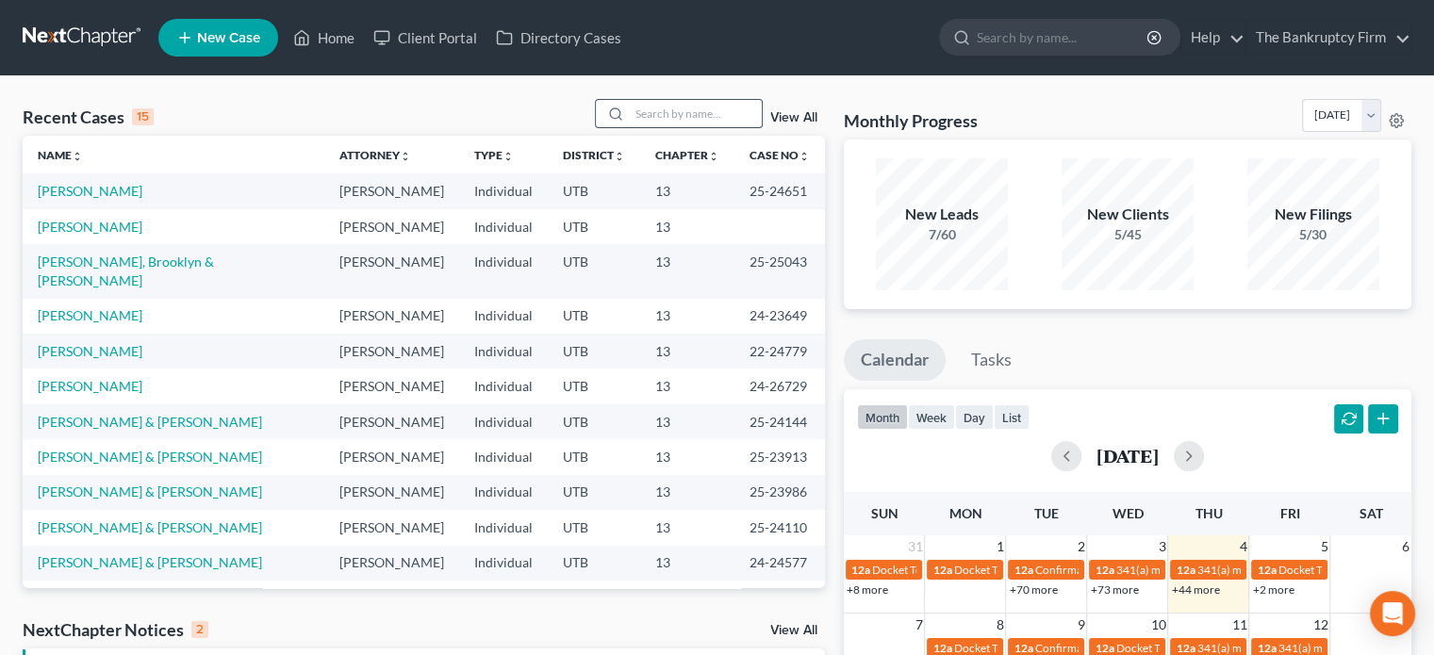
click at [650, 108] on input "search" at bounding box center [696, 113] width 132 height 27
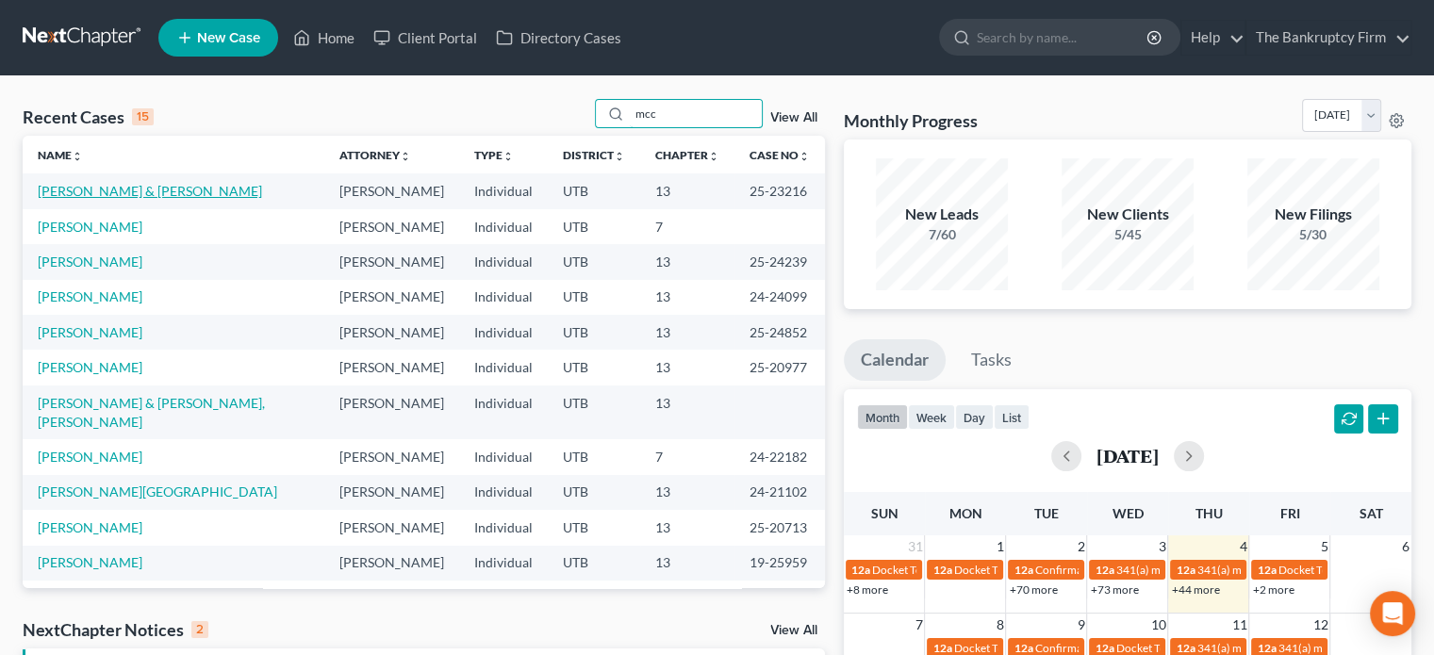
type input "mcc"
click at [130, 188] on link "[PERSON_NAME] & [PERSON_NAME]" at bounding box center [150, 191] width 224 height 16
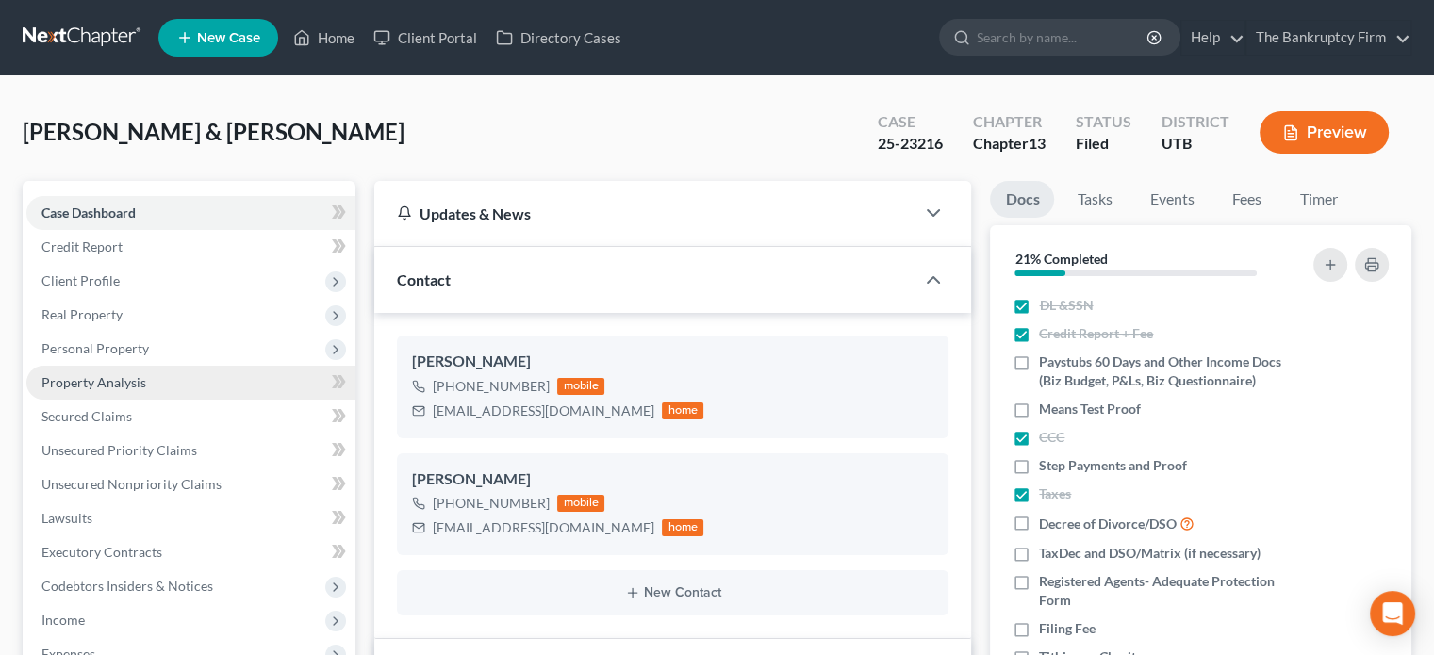
click at [126, 378] on span "Property Analysis" at bounding box center [93, 382] width 105 height 16
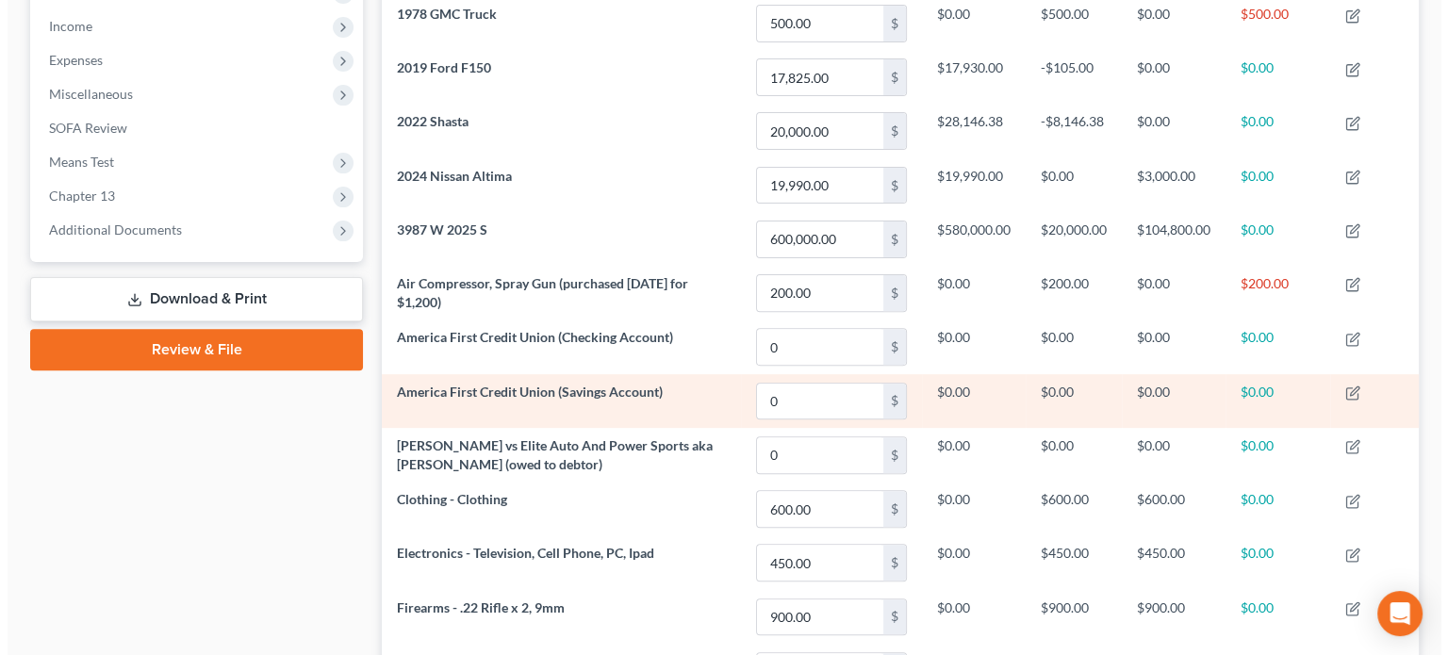
scroll to position [595, 0]
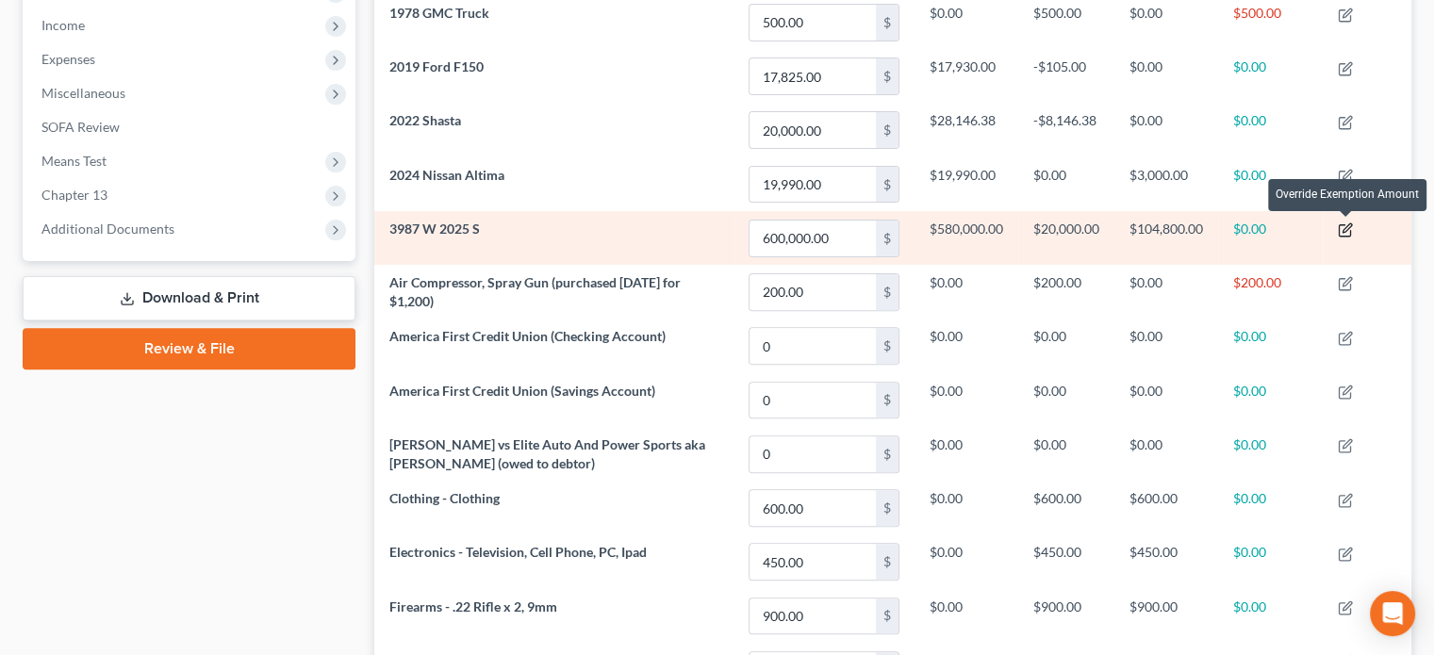
click at [1350, 226] on icon "button" at bounding box center [1346, 228] width 8 height 8
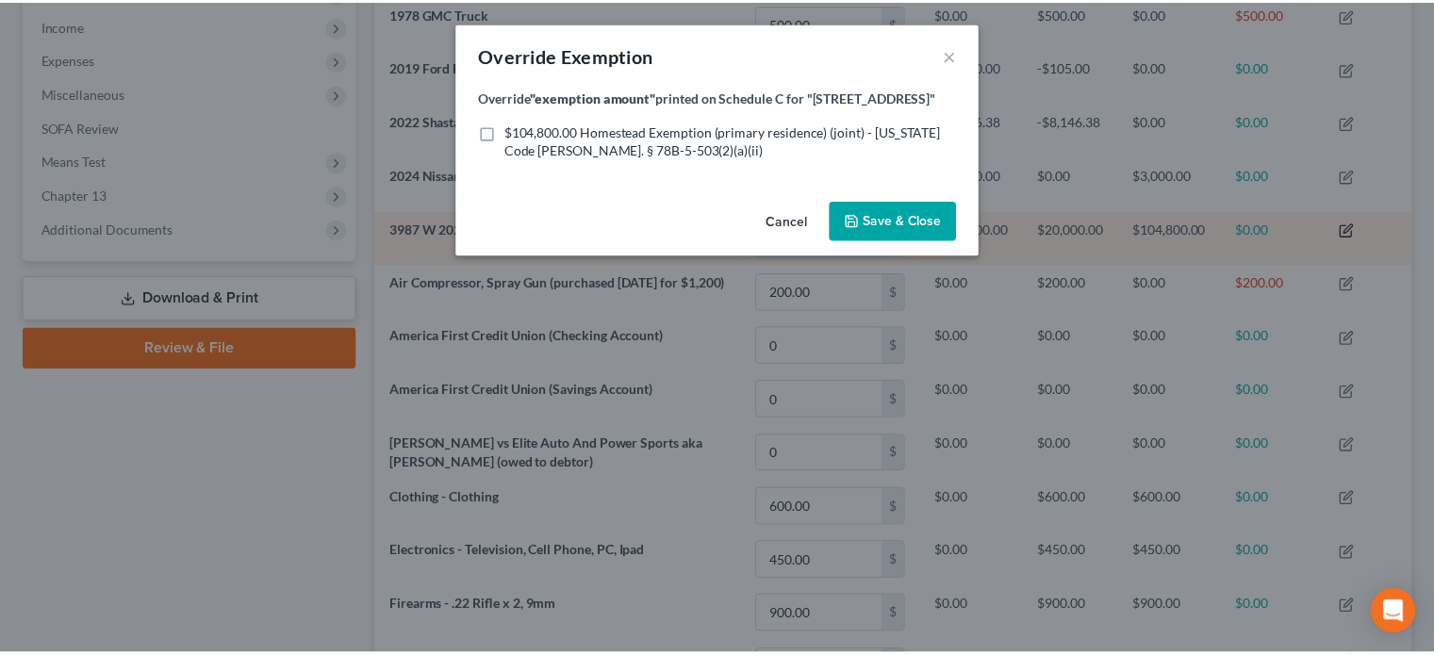
scroll to position [354, 1047]
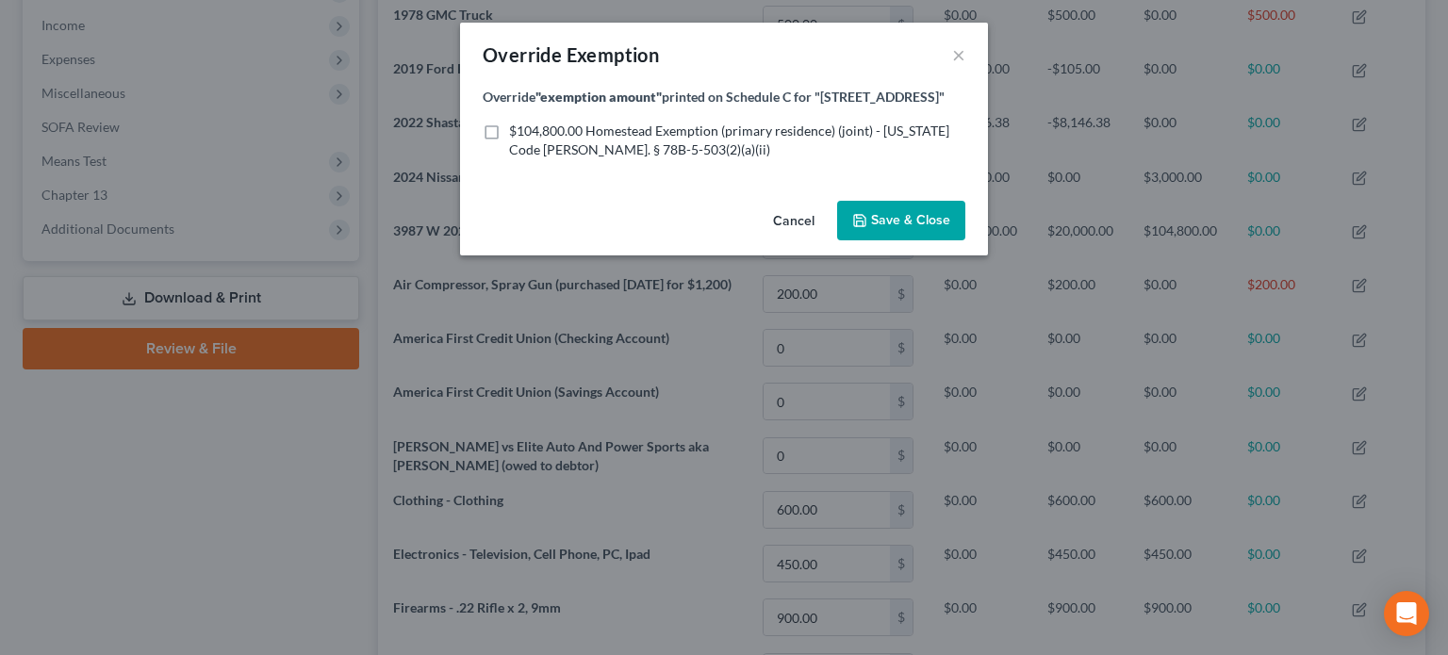
click at [799, 220] on button "Cancel" at bounding box center [794, 222] width 72 height 38
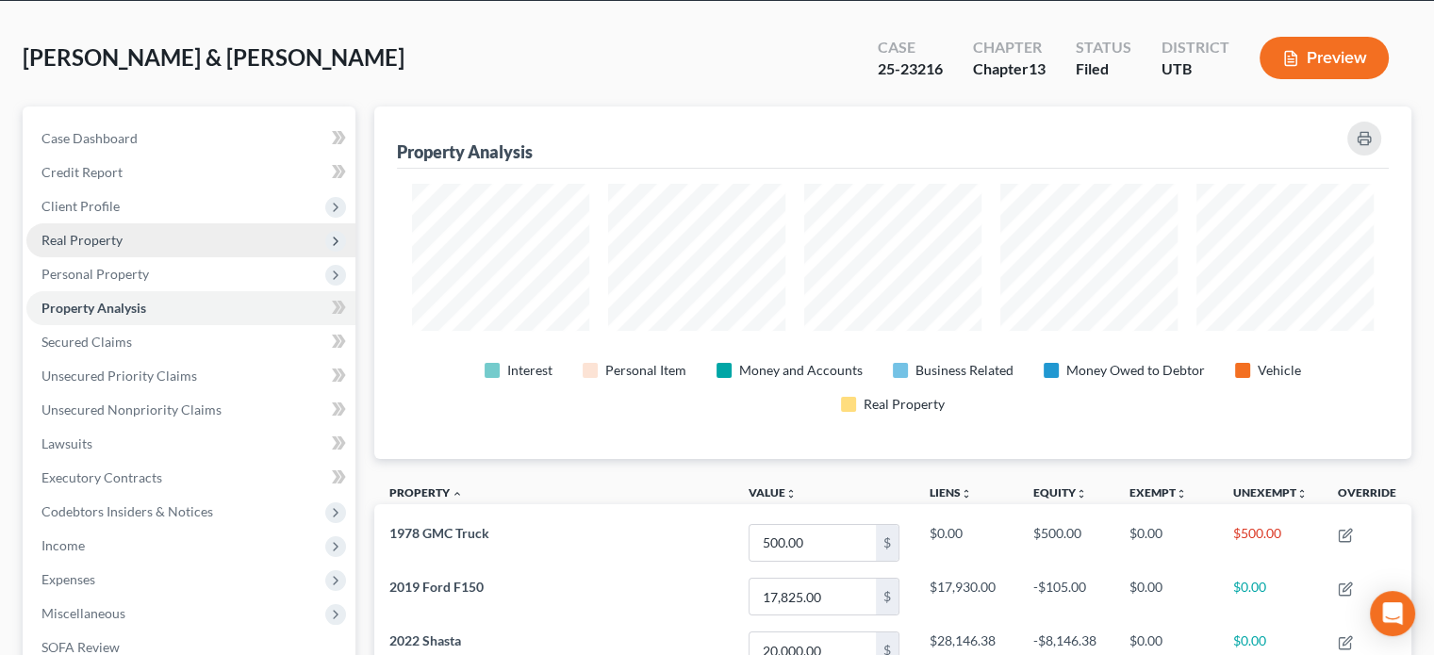
click at [109, 244] on span "Real Property" at bounding box center [81, 240] width 81 height 16
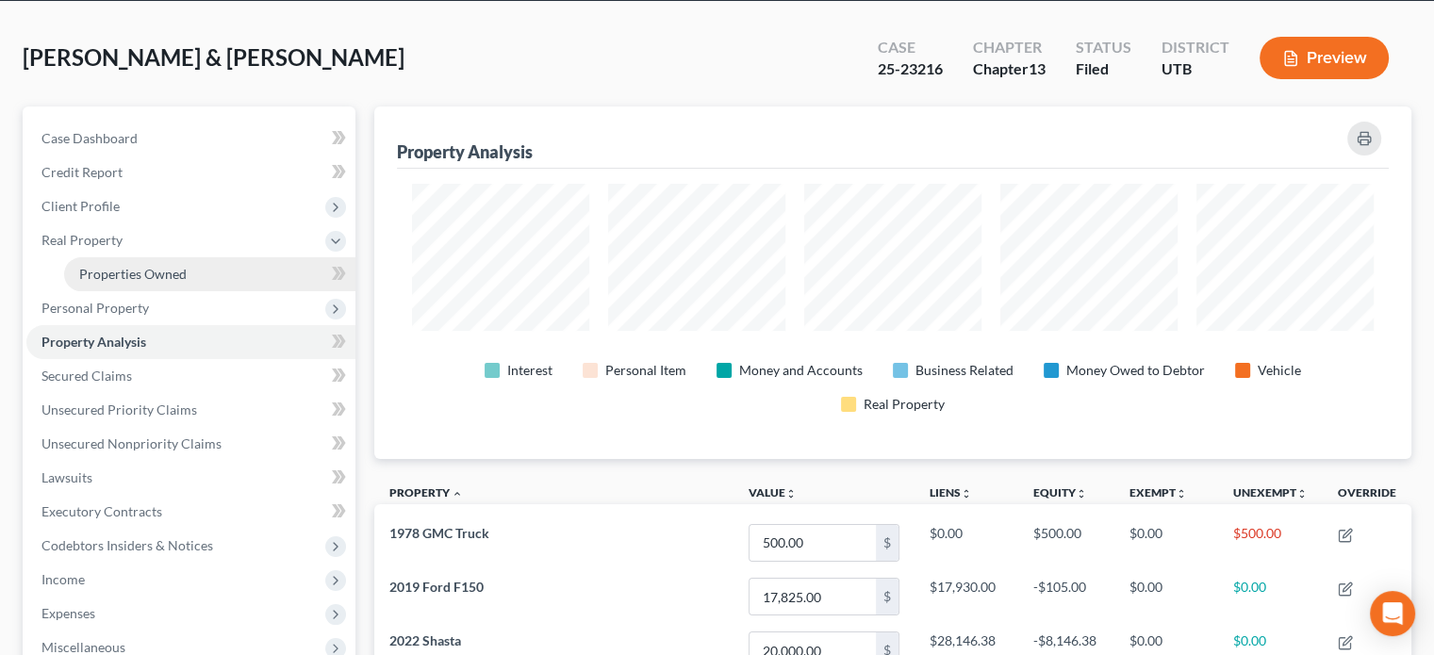
click at [121, 274] on span "Properties Owned" at bounding box center [132, 274] width 107 height 16
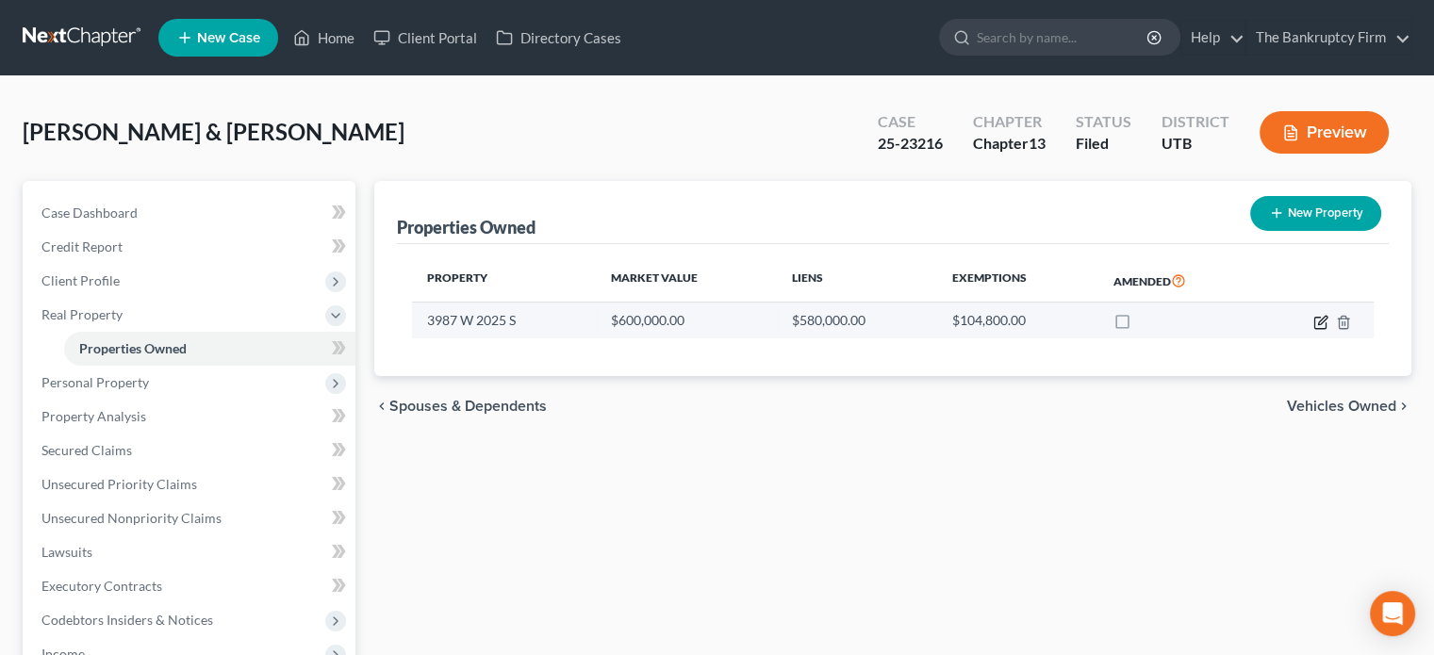
click at [1326, 320] on icon "button" at bounding box center [1320, 322] width 15 height 15
select select "46"
select select "2"
select select "0"
select select "2"
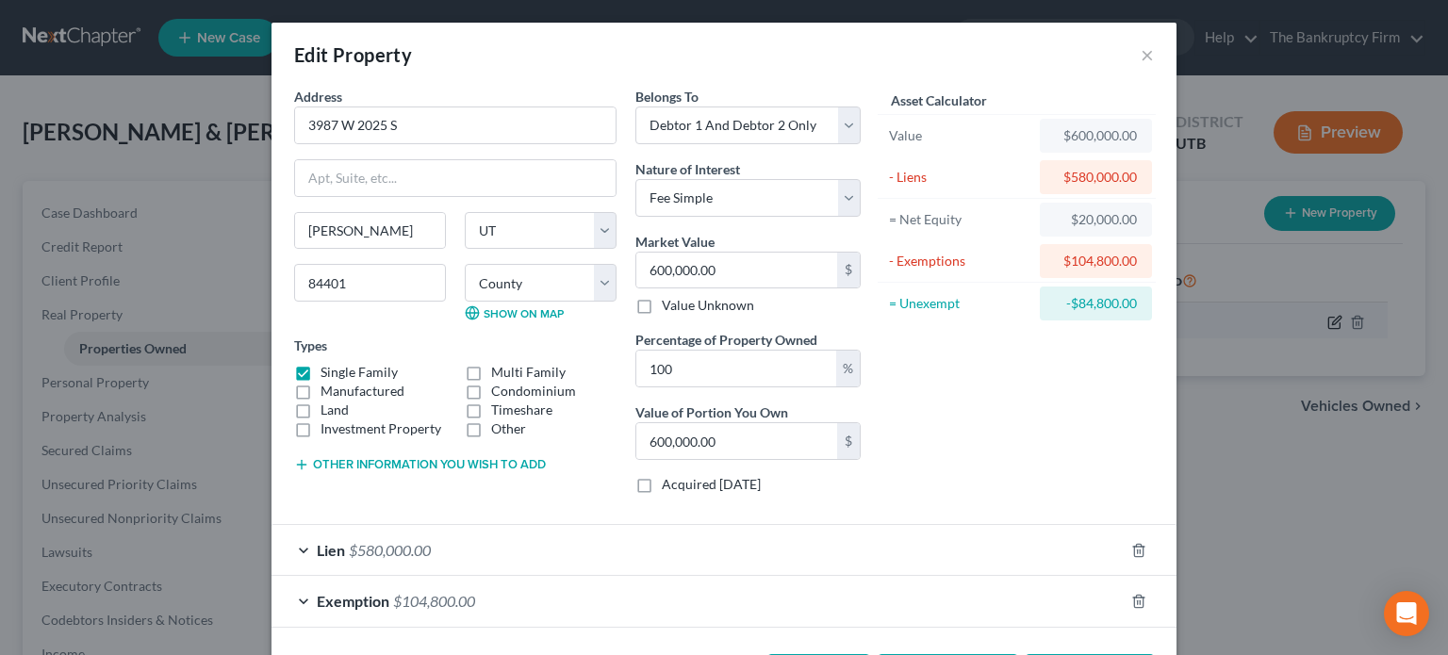
checkbox input "true"
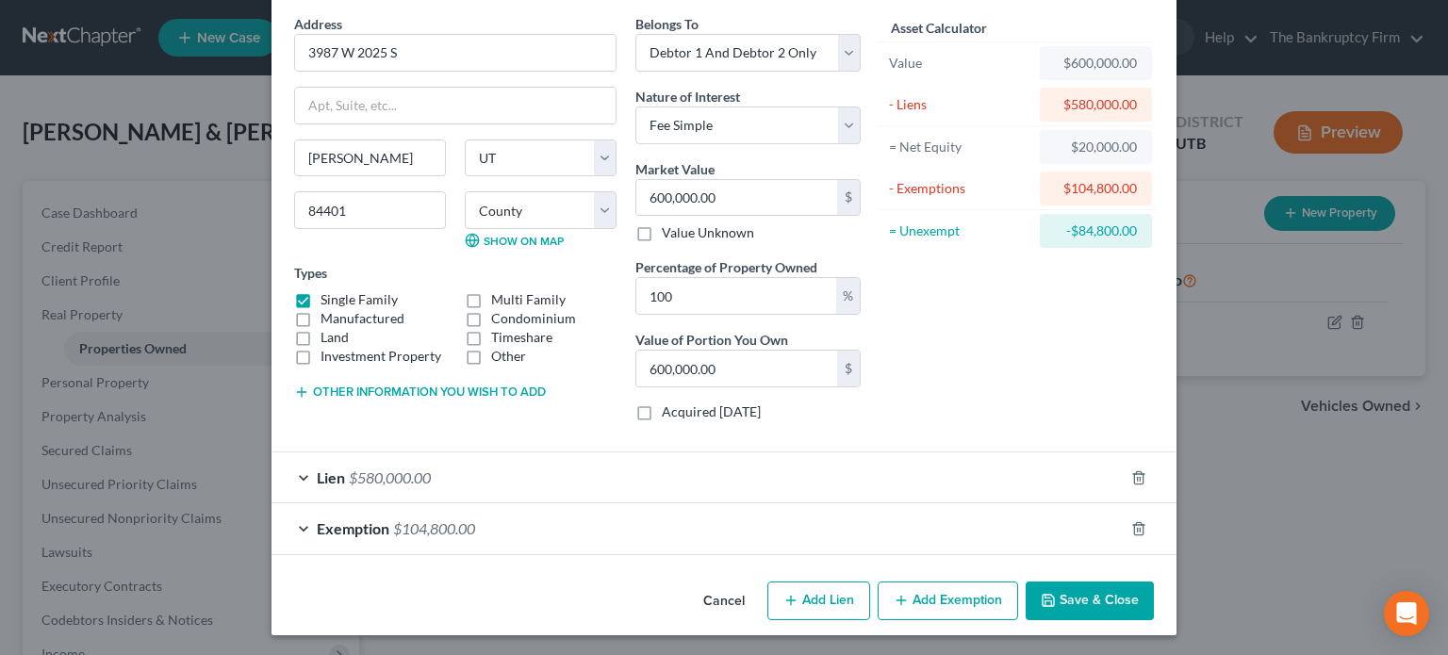
click at [606, 527] on div "Exemption $104,800.00" at bounding box center [697, 528] width 852 height 50
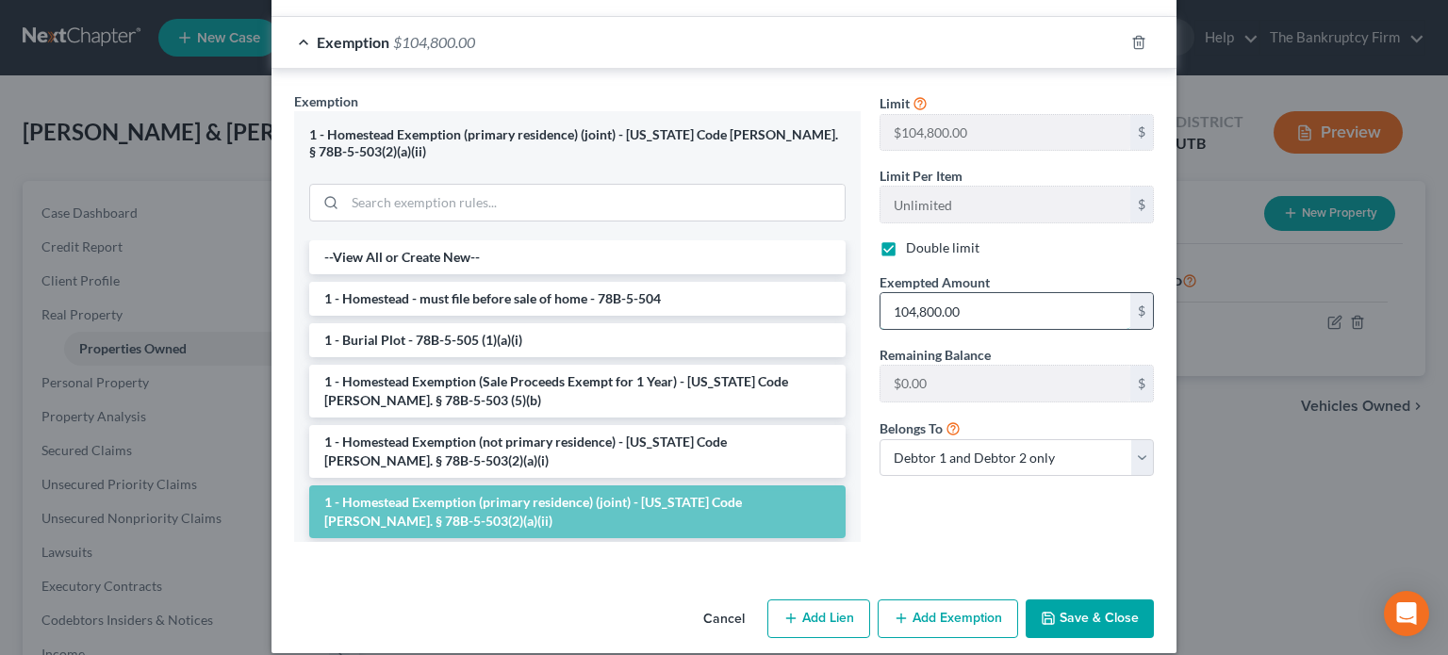
click at [922, 304] on input "104,800.00" at bounding box center [1005, 311] width 250 height 36
click at [915, 304] on input "104,800.00" at bounding box center [1005, 311] width 250 height 36
type input "104,700.00"
click at [1082, 599] on button "Save & Close" at bounding box center [1090, 619] width 128 height 40
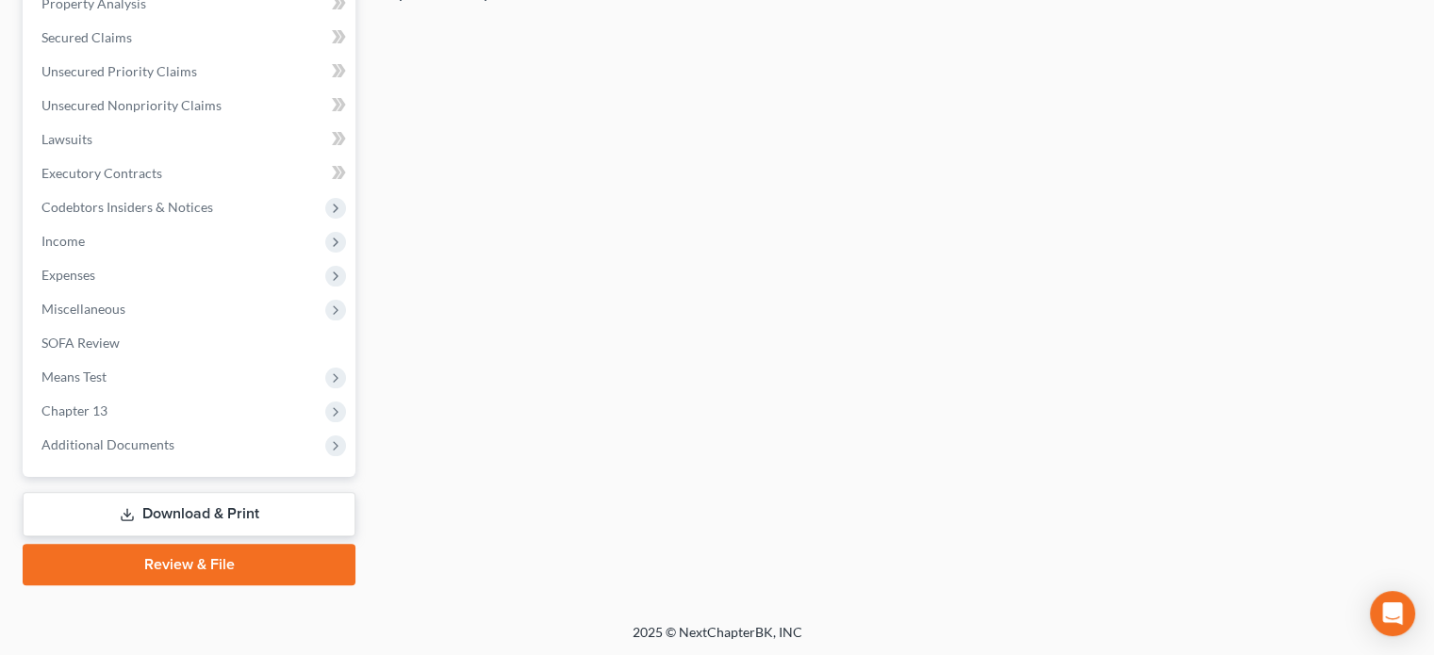
click at [225, 517] on link "Download & Print" at bounding box center [189, 514] width 333 height 44
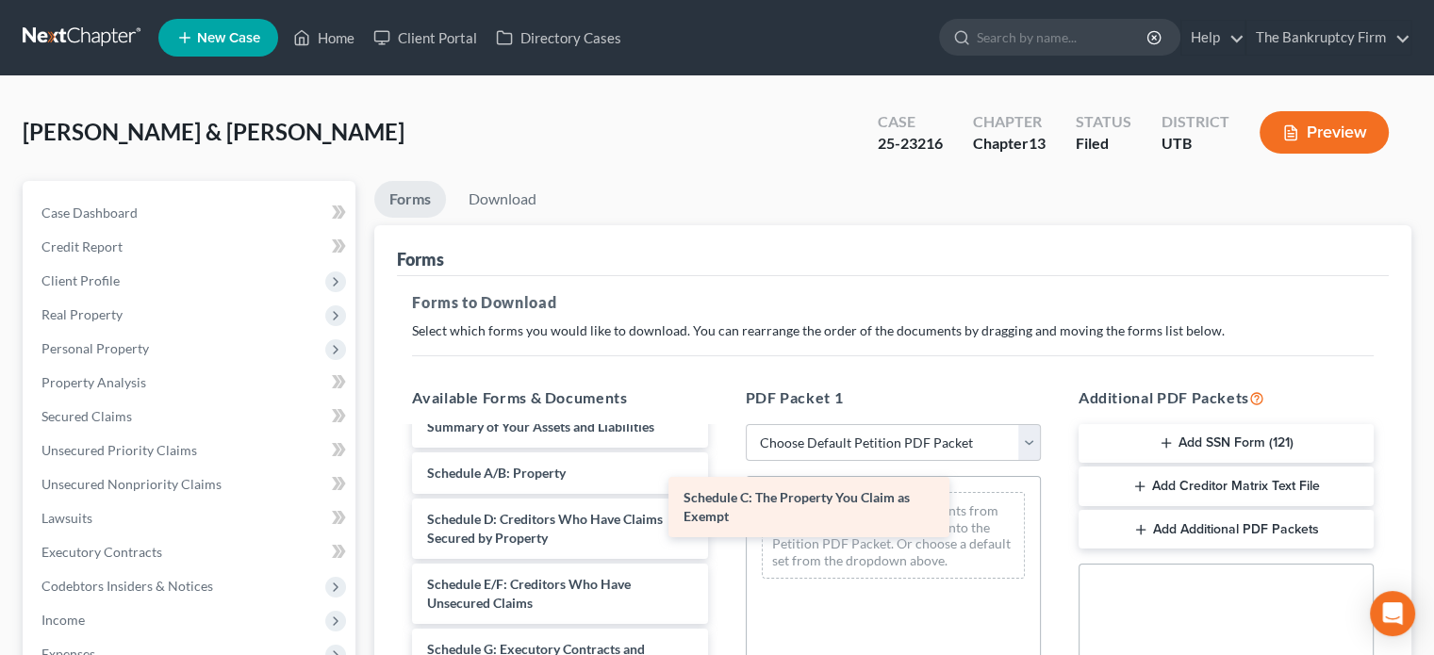
drag, startPoint x: 501, startPoint y: 531, endPoint x: 789, endPoint y: 514, distance: 288.0
click at [722, 514] on div "Schedule C: The Property You Claim as Exempt Adequate Protection Form (39)-pdf …" at bounding box center [559, 626] width 325 height 1330
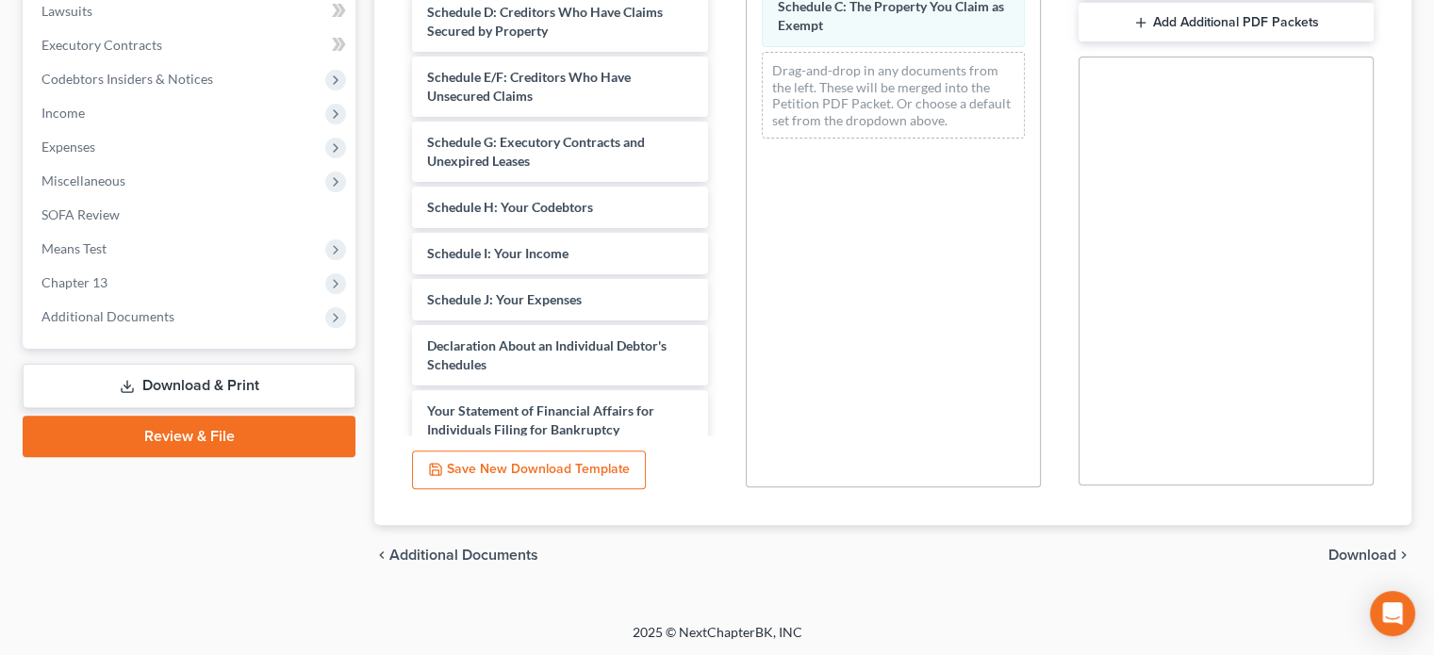
click at [1339, 550] on span "Download" at bounding box center [1362, 555] width 68 height 15
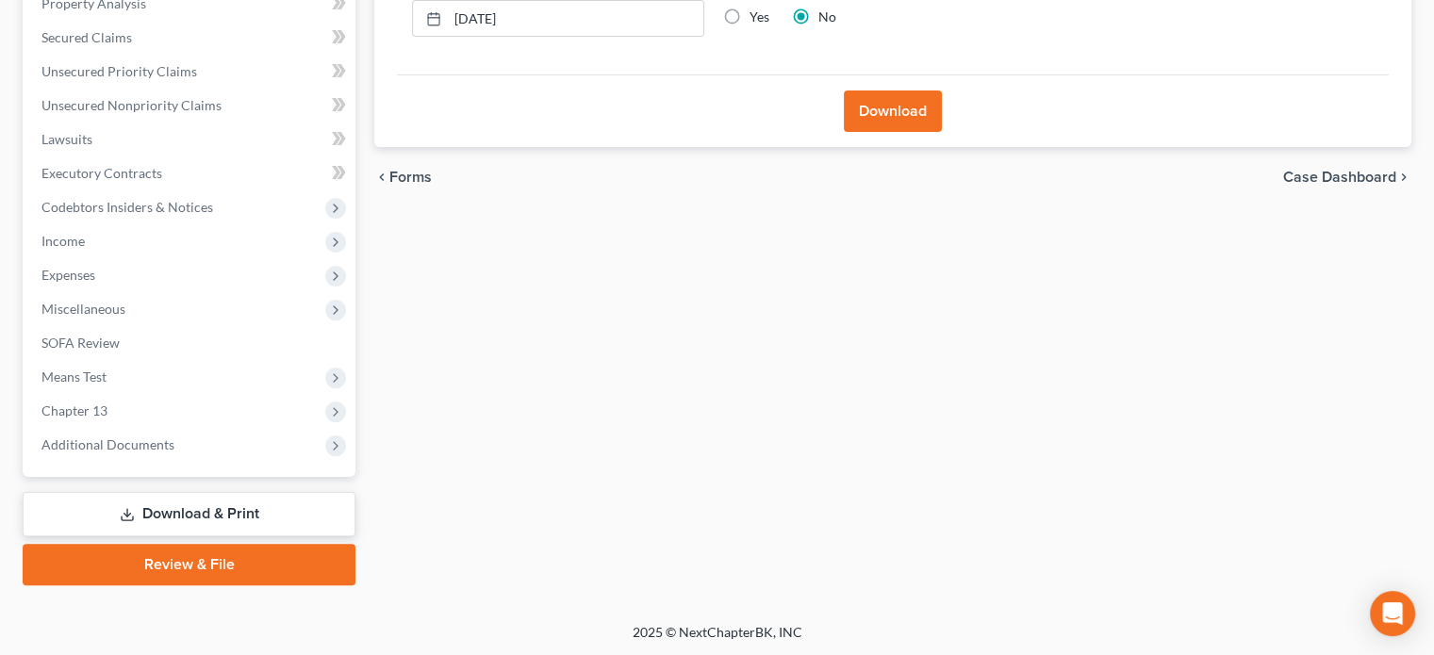
click at [888, 116] on button "Download" at bounding box center [893, 110] width 98 height 41
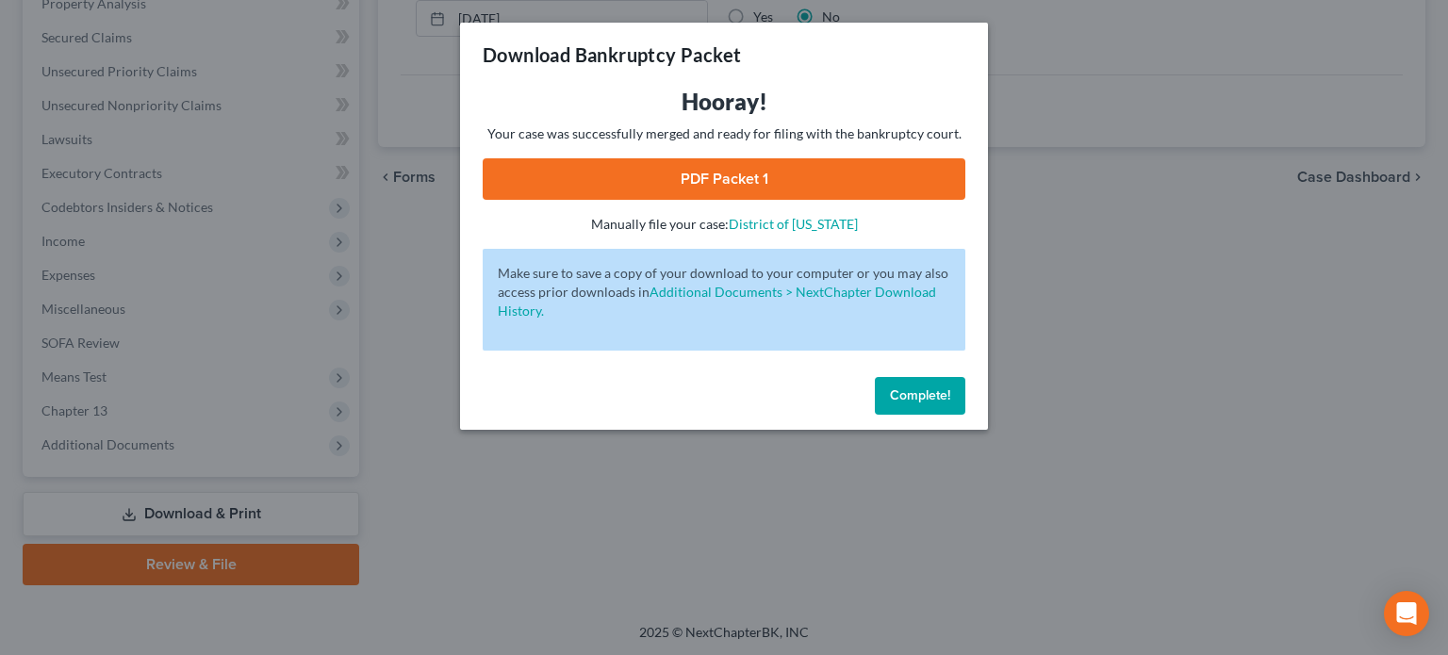
click at [740, 168] on link "PDF Packet 1" at bounding box center [724, 178] width 483 height 41
click at [916, 401] on span "Complete!" at bounding box center [920, 395] width 60 height 16
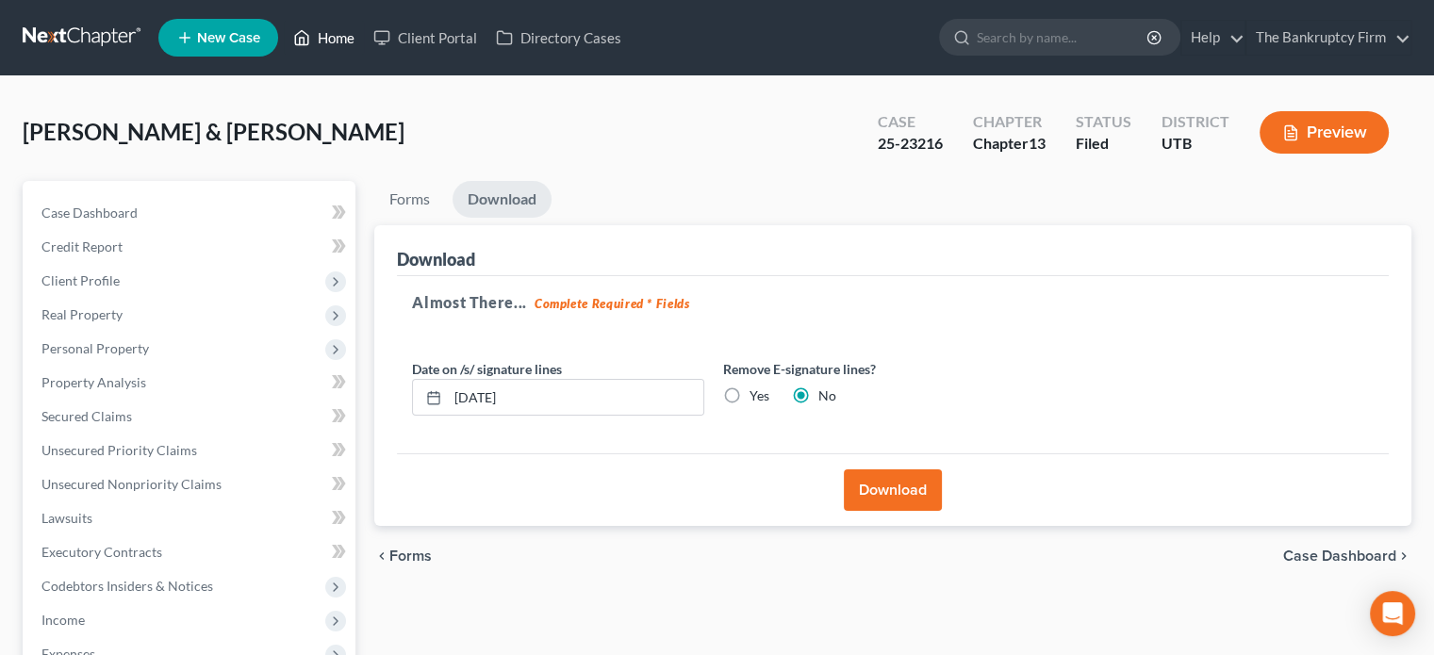
click at [343, 46] on link "Home" at bounding box center [324, 38] width 80 height 34
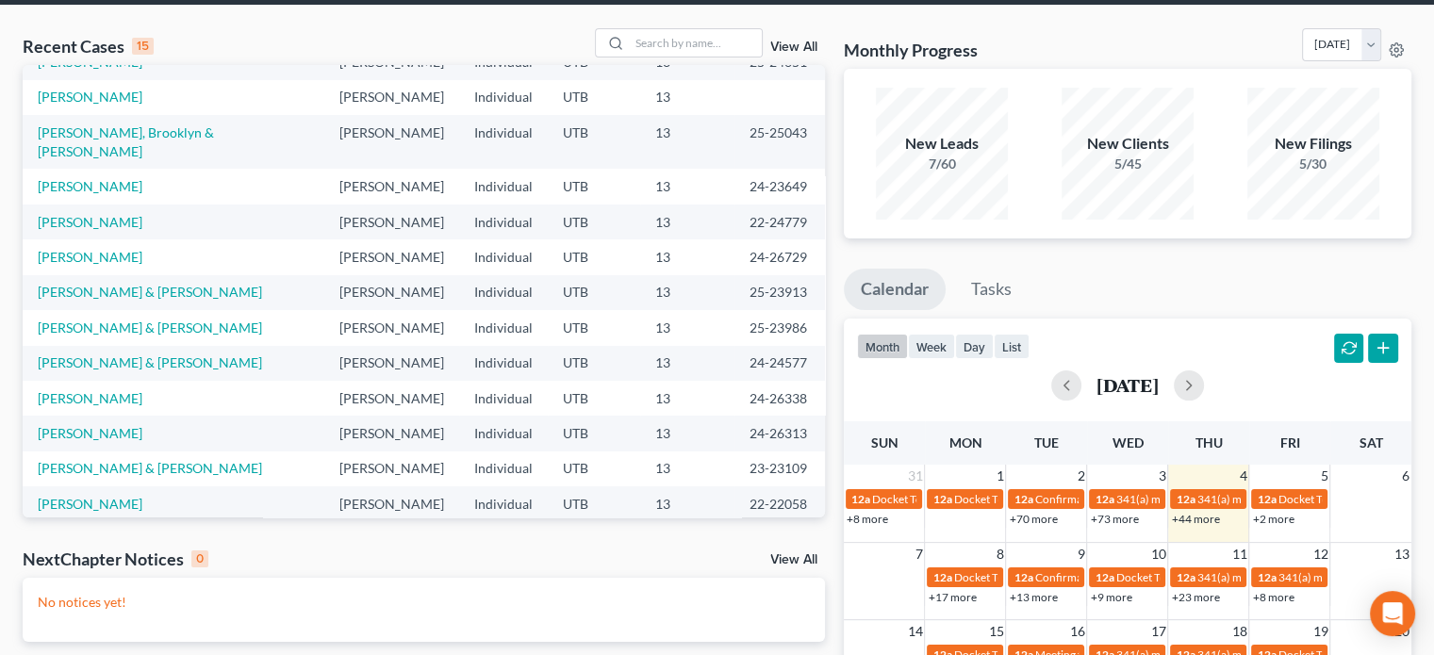
scroll to position [70, 0]
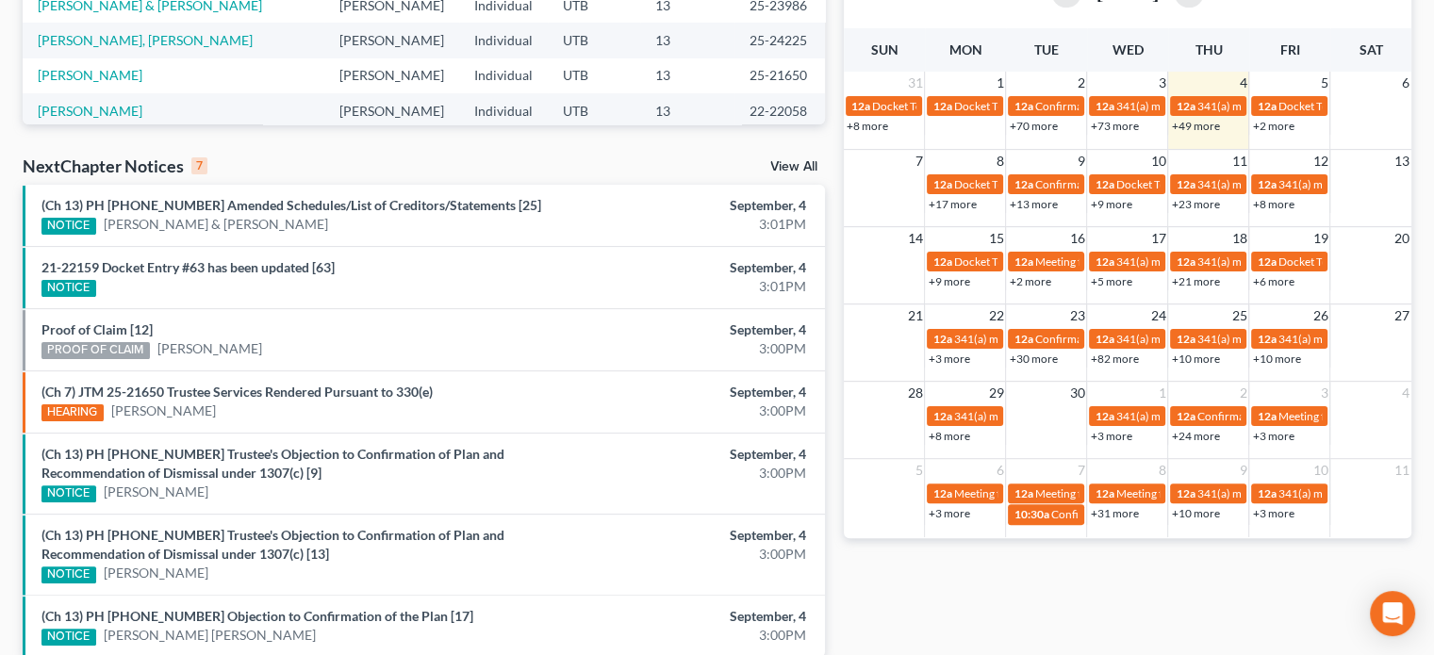
scroll to position [547, 0]
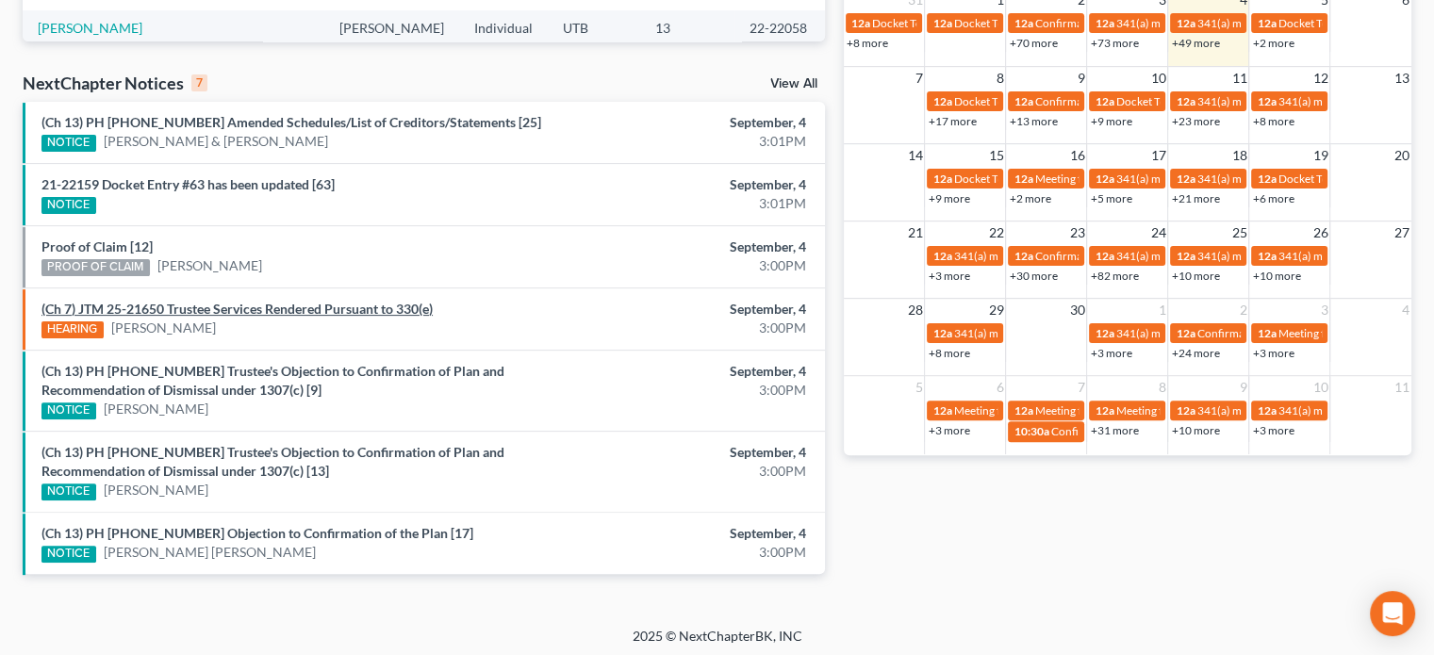
click at [293, 304] on link "(Ch 7) JTM 25-21650 Trustee Services Rendered Pursuant to 330(e)" at bounding box center [236, 309] width 391 height 16
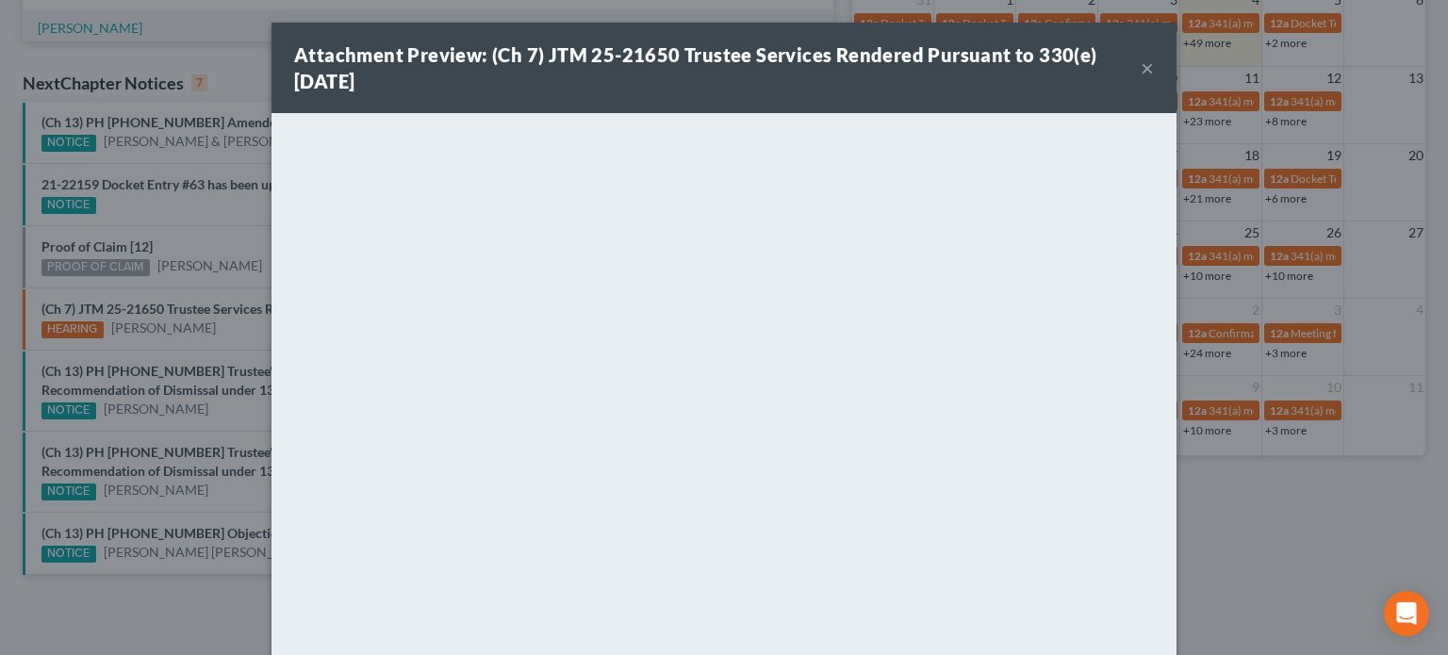
click at [200, 254] on div "Attachment Preview: (Ch 7) JTM 25-21650 Trustee Services Rendered Pursuant to 3…" at bounding box center [724, 327] width 1448 height 655
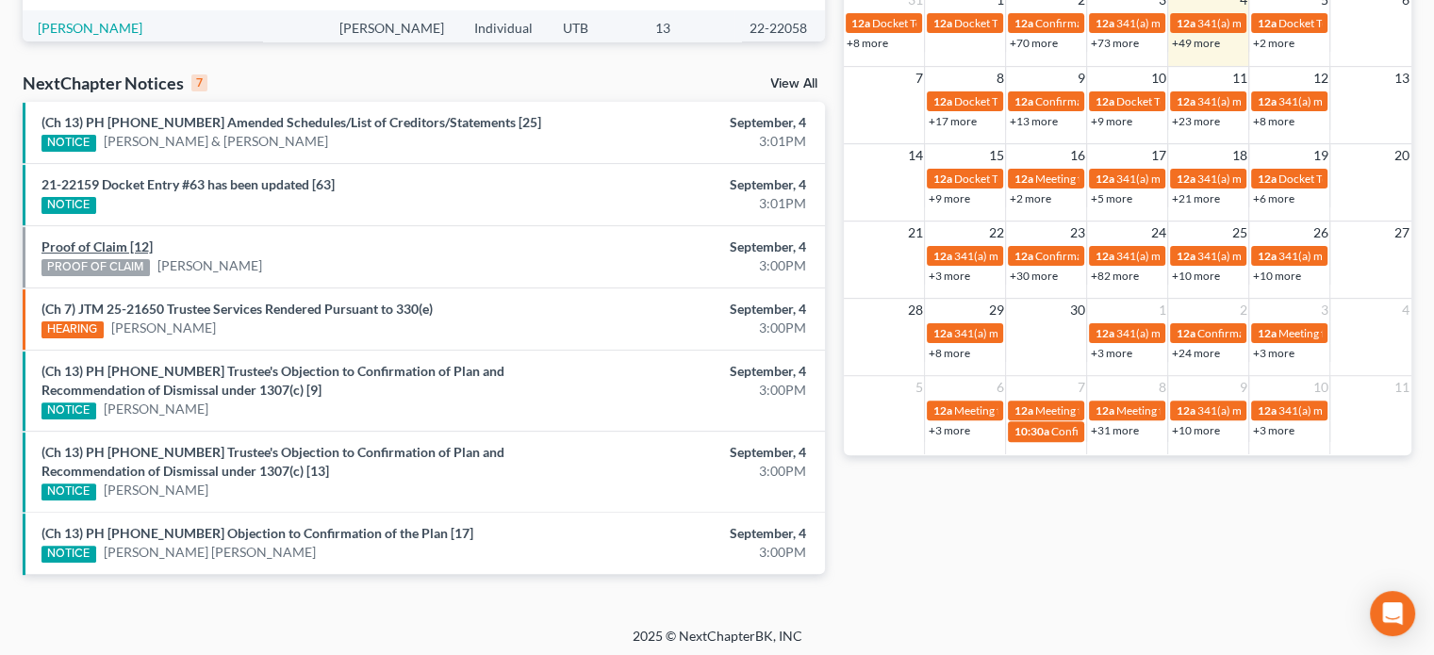
click at [133, 243] on link "Proof of Claim [12]" at bounding box center [96, 246] width 111 height 16
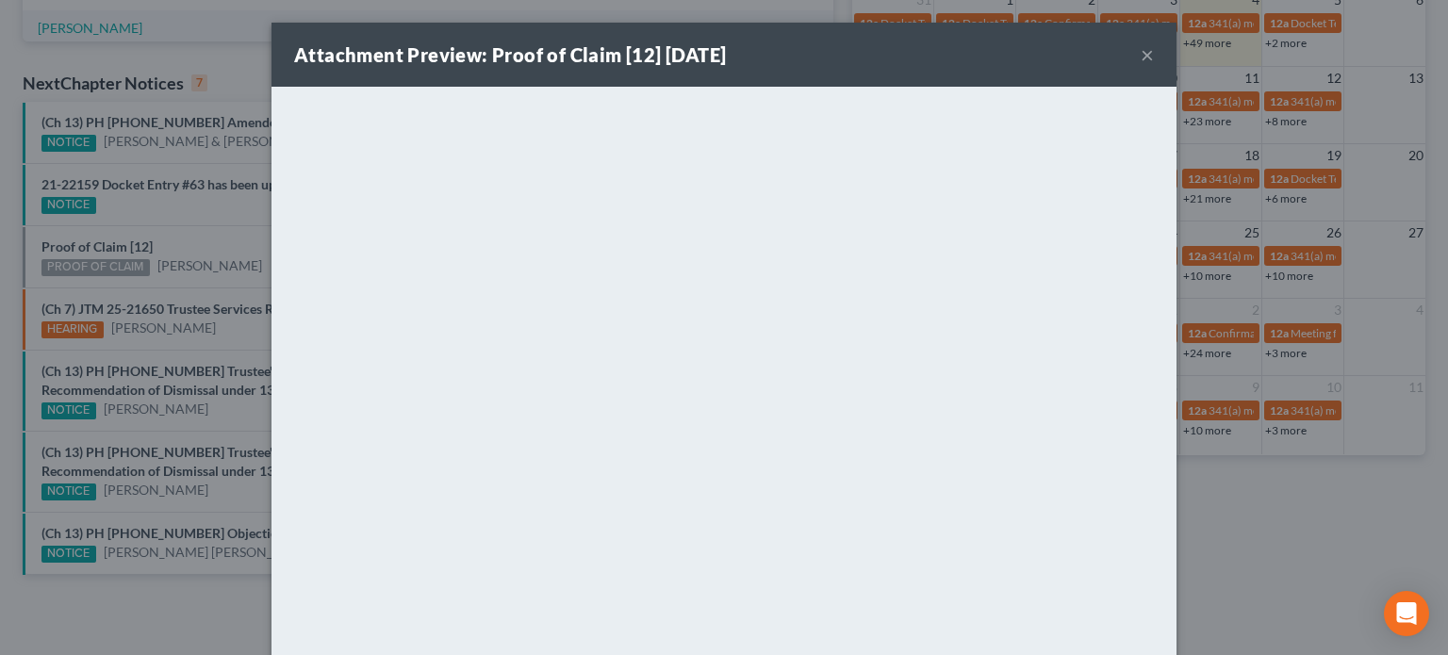
click at [208, 240] on div "Attachment Preview: Proof of Claim [12] 09/04/2025 × <object ng-attr-data='http…" at bounding box center [724, 327] width 1448 height 655
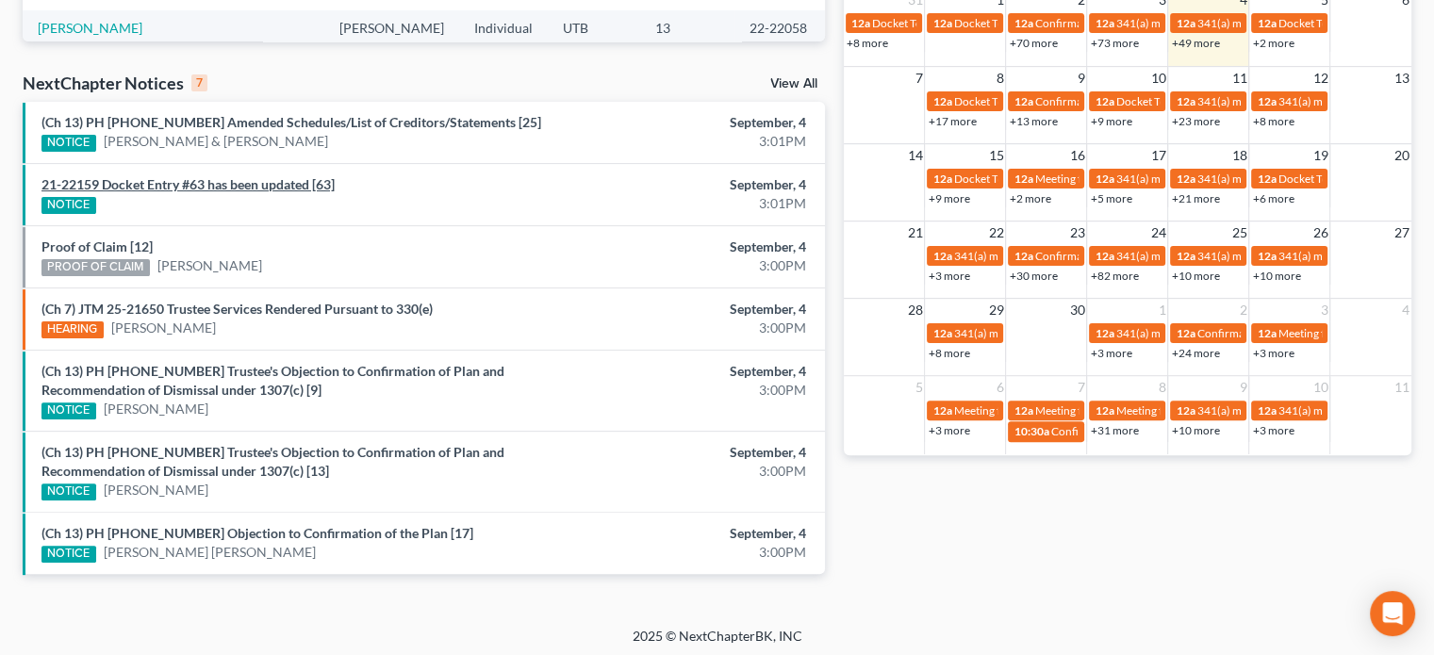
click at [189, 184] on link "21-22159 Docket Entry #63 has been updated [63]" at bounding box center [187, 184] width 293 height 16
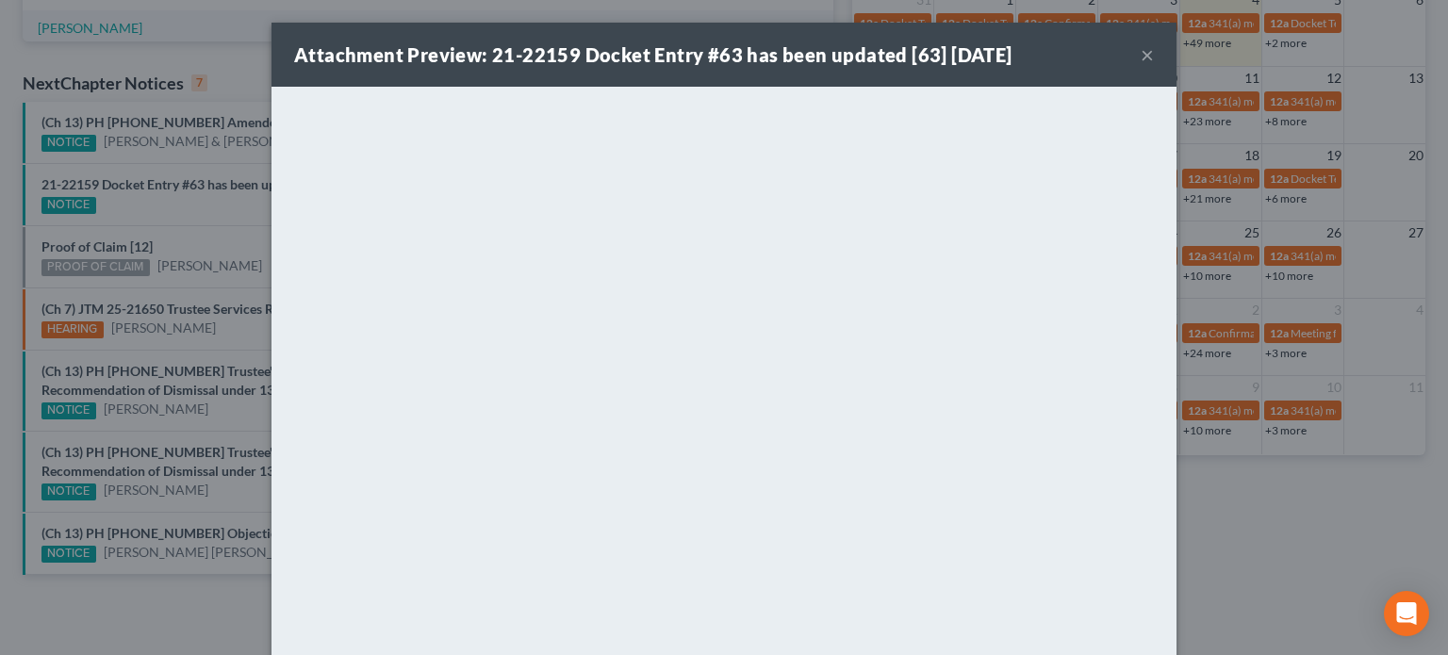
click at [199, 222] on div "Attachment Preview: 21-22159 Docket Entry #63 has been updated [63] 09/04/2025 …" at bounding box center [724, 327] width 1448 height 655
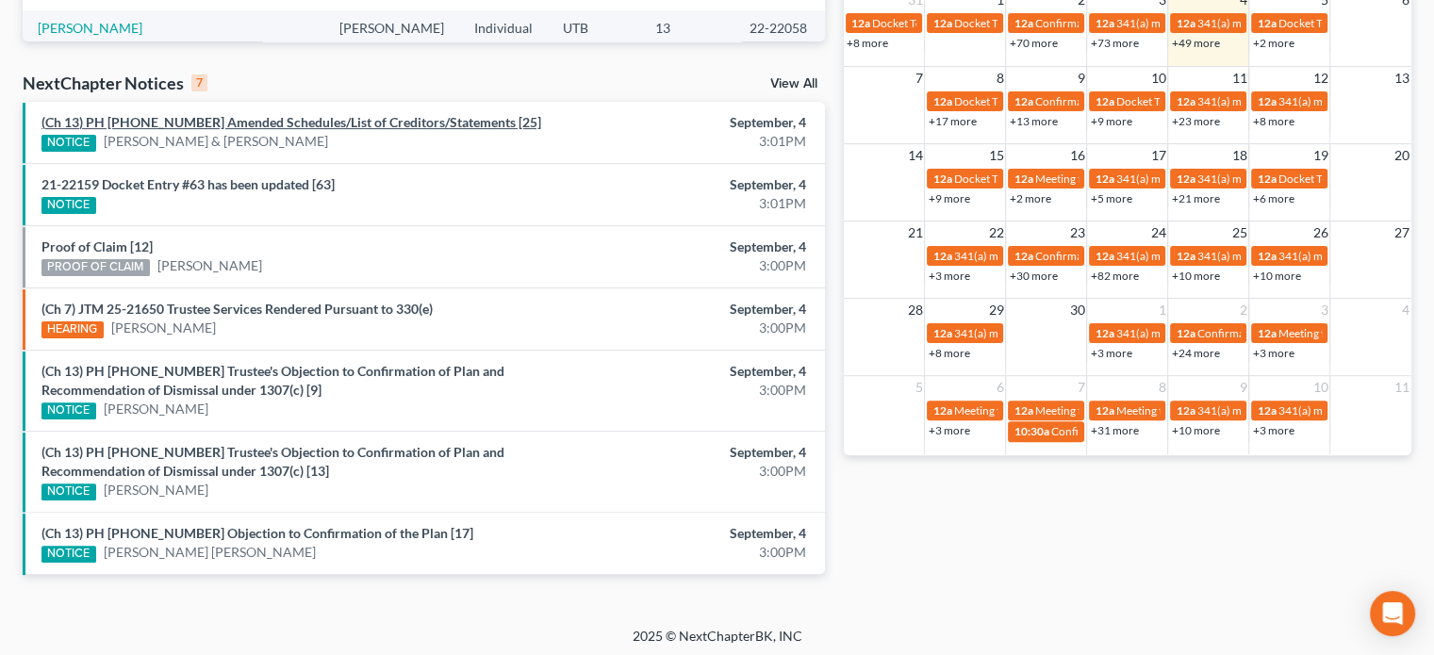
click at [195, 116] on link "(Ch 13) PH 25-23216 Amended Schedules/List of Creditors/Statements [25]" at bounding box center [291, 122] width 500 height 16
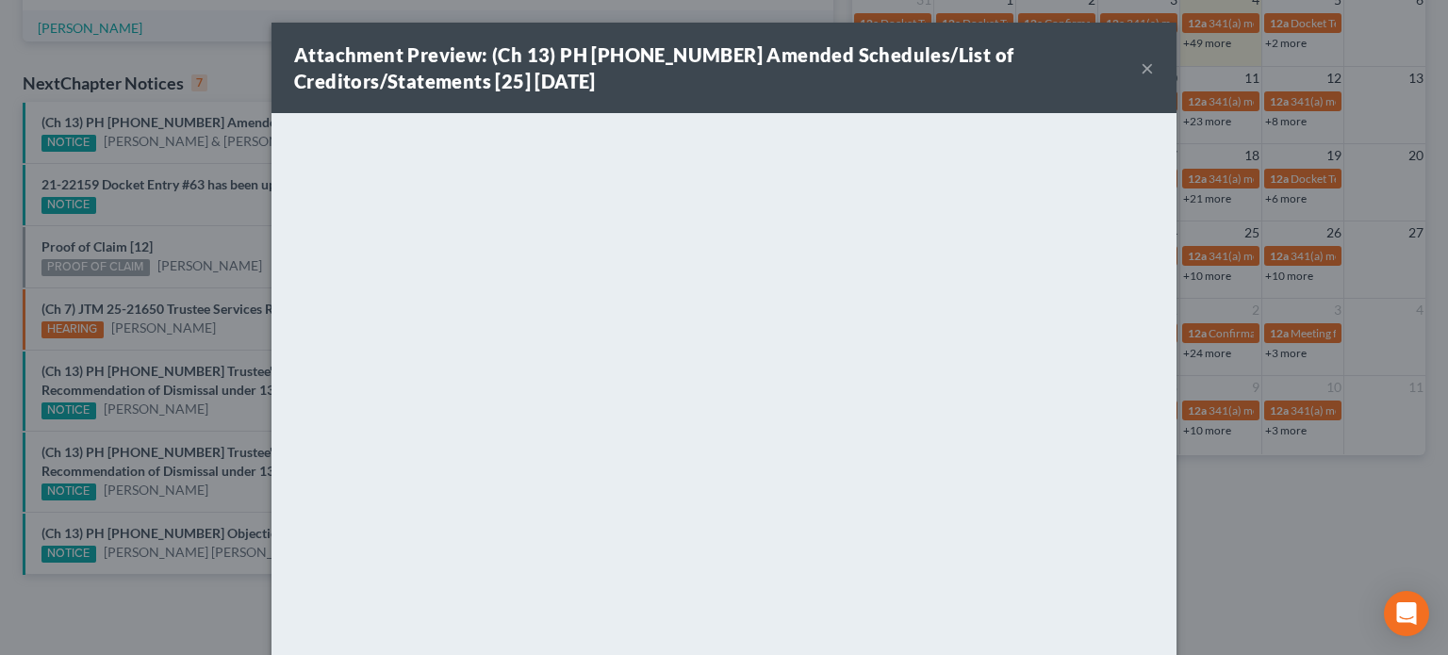
click at [206, 192] on div "Attachment Preview: (Ch 13) PH 25-23216 Amended Schedules/List of Creditors/Sta…" at bounding box center [724, 327] width 1448 height 655
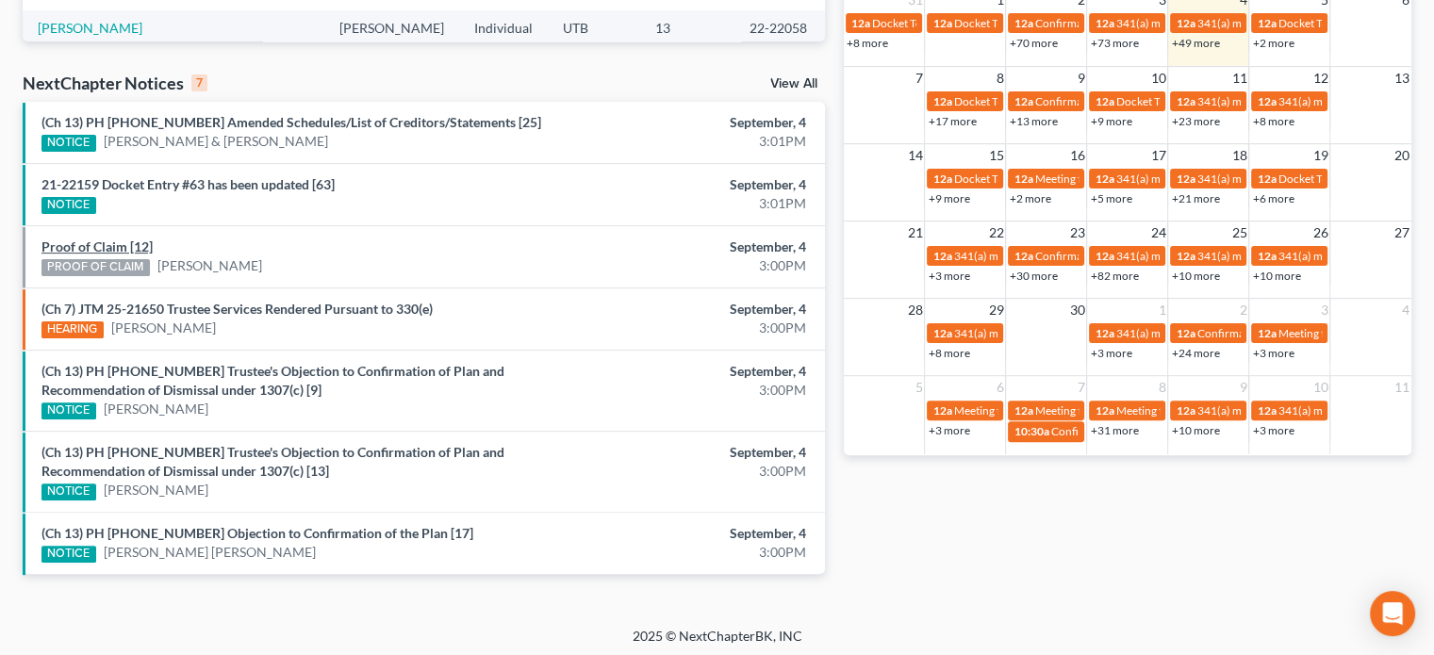
click at [119, 238] on link "Proof of Claim [12]" at bounding box center [96, 246] width 111 height 16
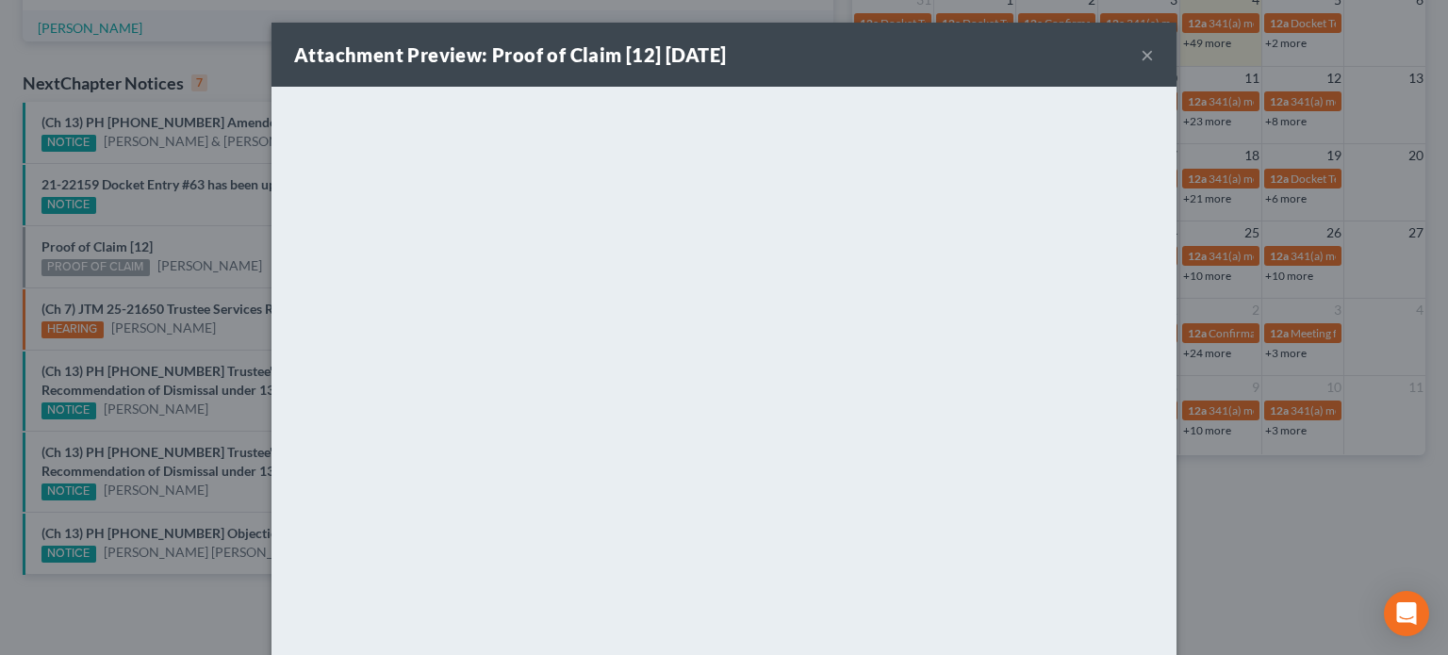
click at [185, 223] on div "Attachment Preview: Proof of Claim [12] 09/04/2025 × <object ng-attr-data='http…" at bounding box center [724, 327] width 1448 height 655
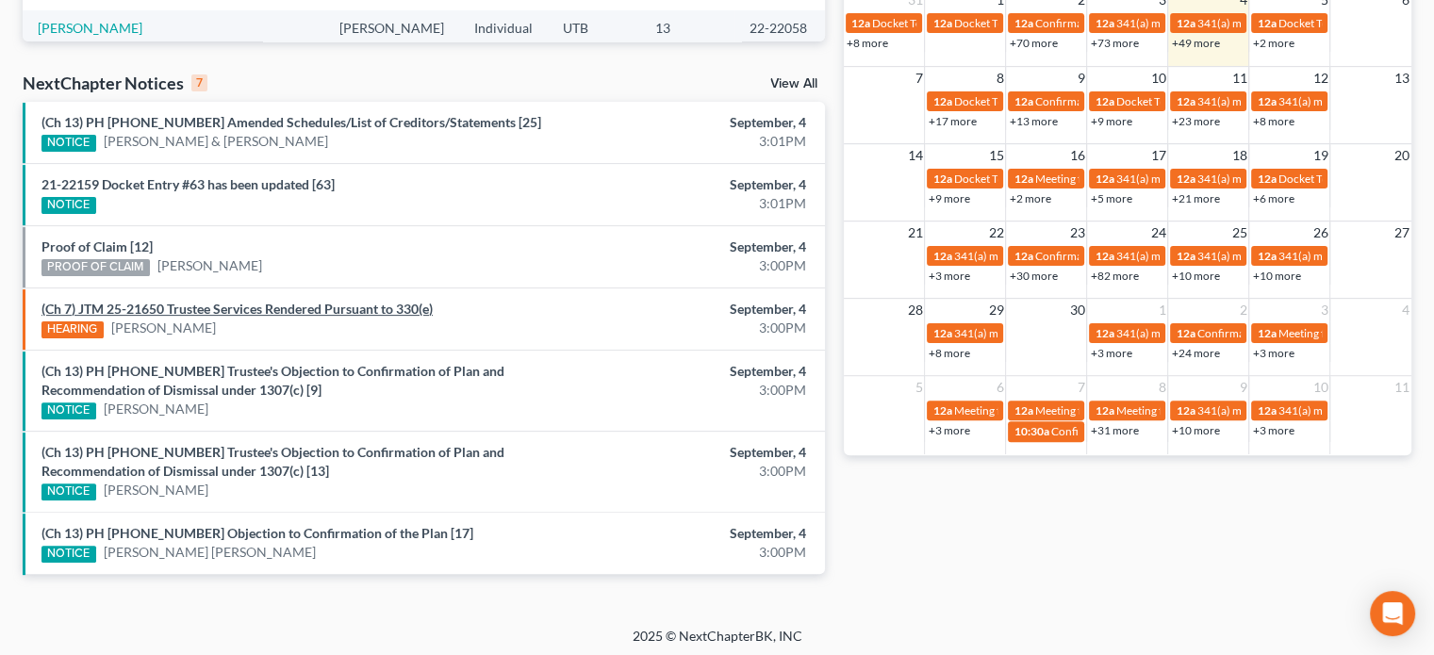
click at [268, 304] on link "(Ch 7) JTM 25-21650 Trustee Services Rendered Pursuant to 330(e)" at bounding box center [236, 309] width 391 height 16
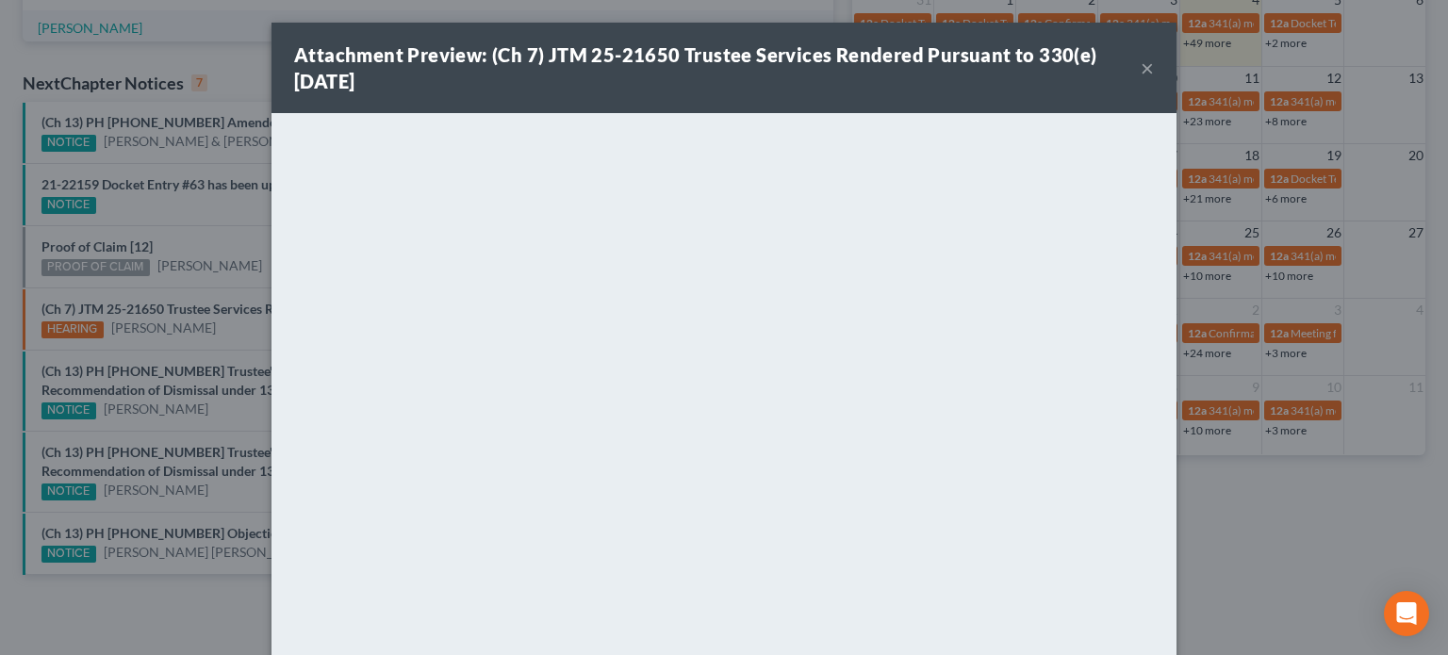
click at [218, 231] on div "Attachment Preview: (Ch 7) JTM 25-21650 Trustee Services Rendered Pursuant to 3…" at bounding box center [724, 327] width 1448 height 655
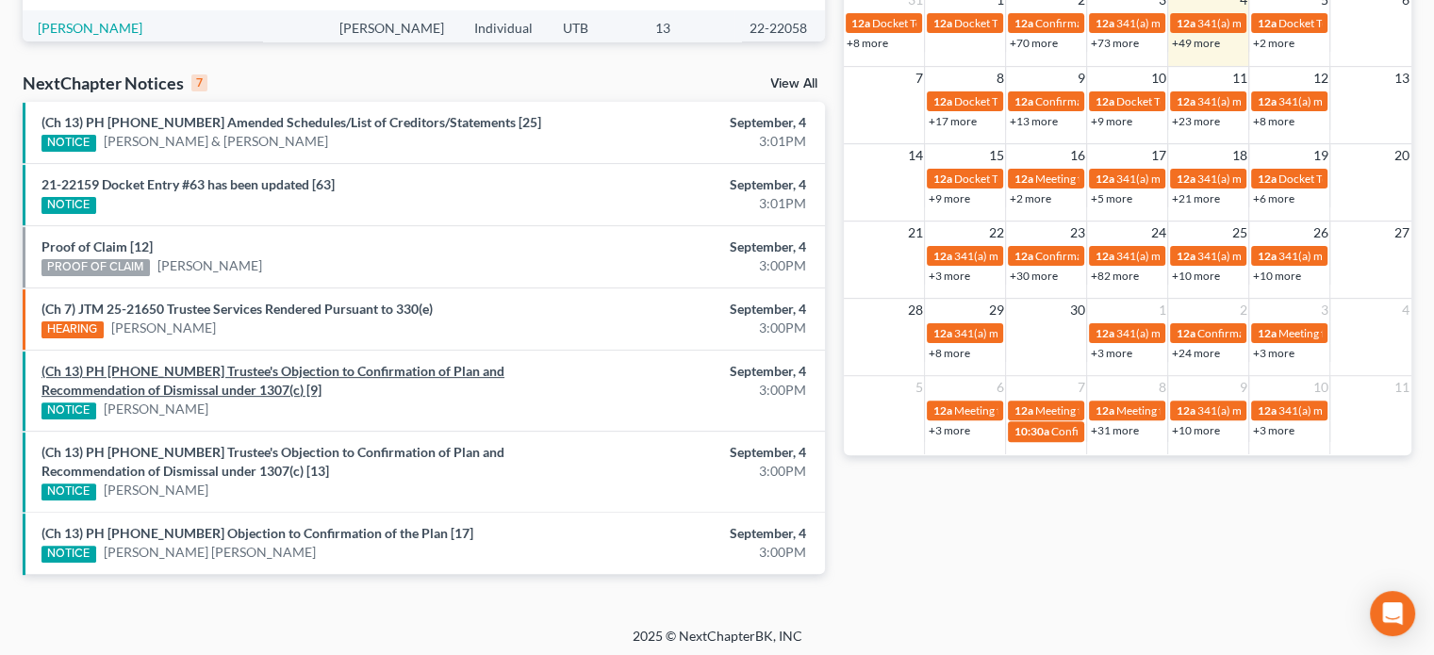
click at [215, 371] on link "(Ch 13) PH 25-24033 Trustee's Objection to Confirmation of Plan and Recommendat…" at bounding box center [272, 380] width 463 height 35
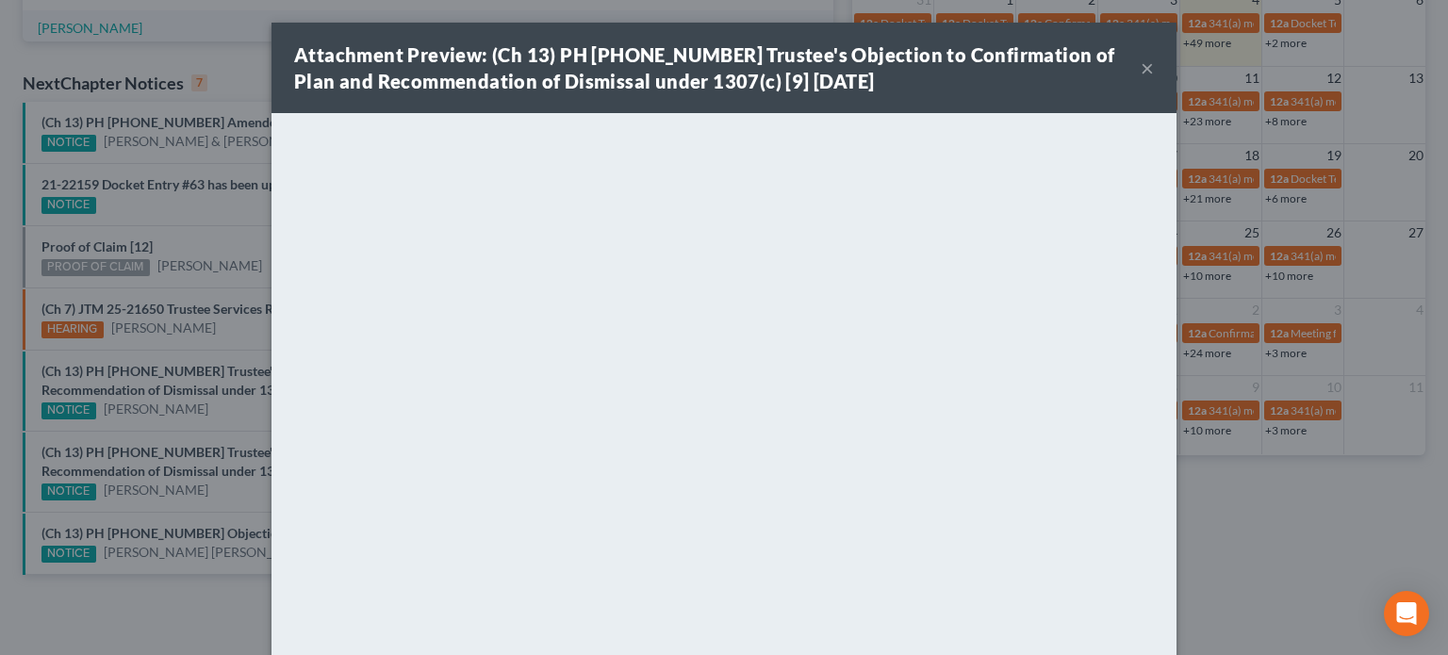
click at [193, 453] on div "Attachment Preview: (Ch 13) PH 25-24033 Trustee's Objection to Confirmation of …" at bounding box center [724, 327] width 1448 height 655
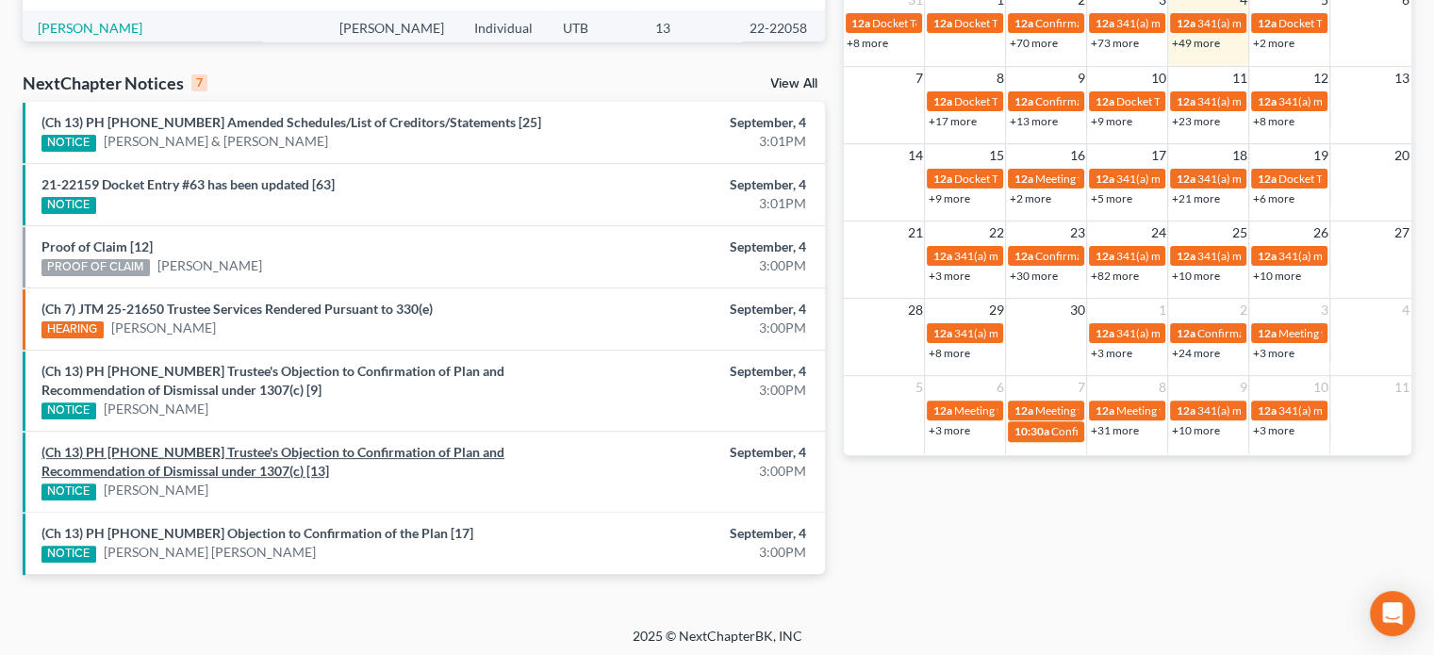
click at [193, 453] on link "(Ch 13) PH 25-24025 Trustee's Objection to Confirmation of Plan and Recommendat…" at bounding box center [272, 461] width 463 height 35
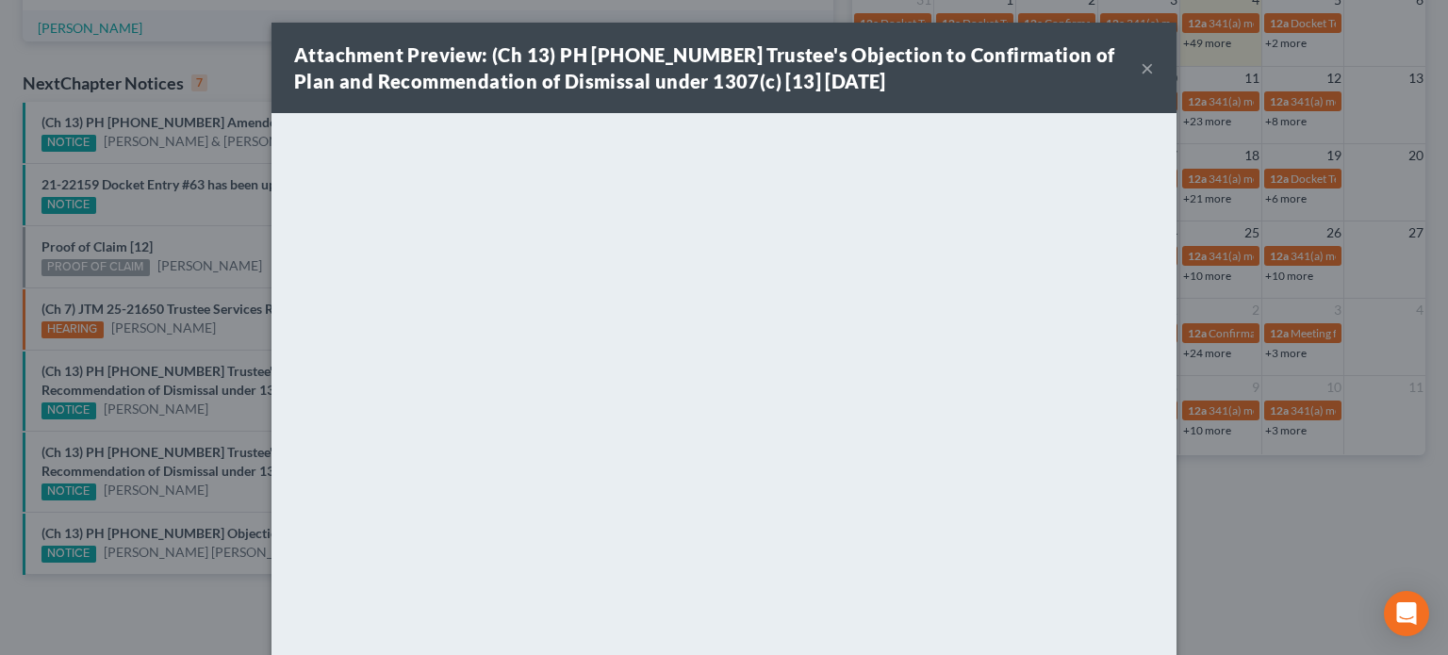
click at [1143, 70] on button "×" at bounding box center [1147, 68] width 13 height 23
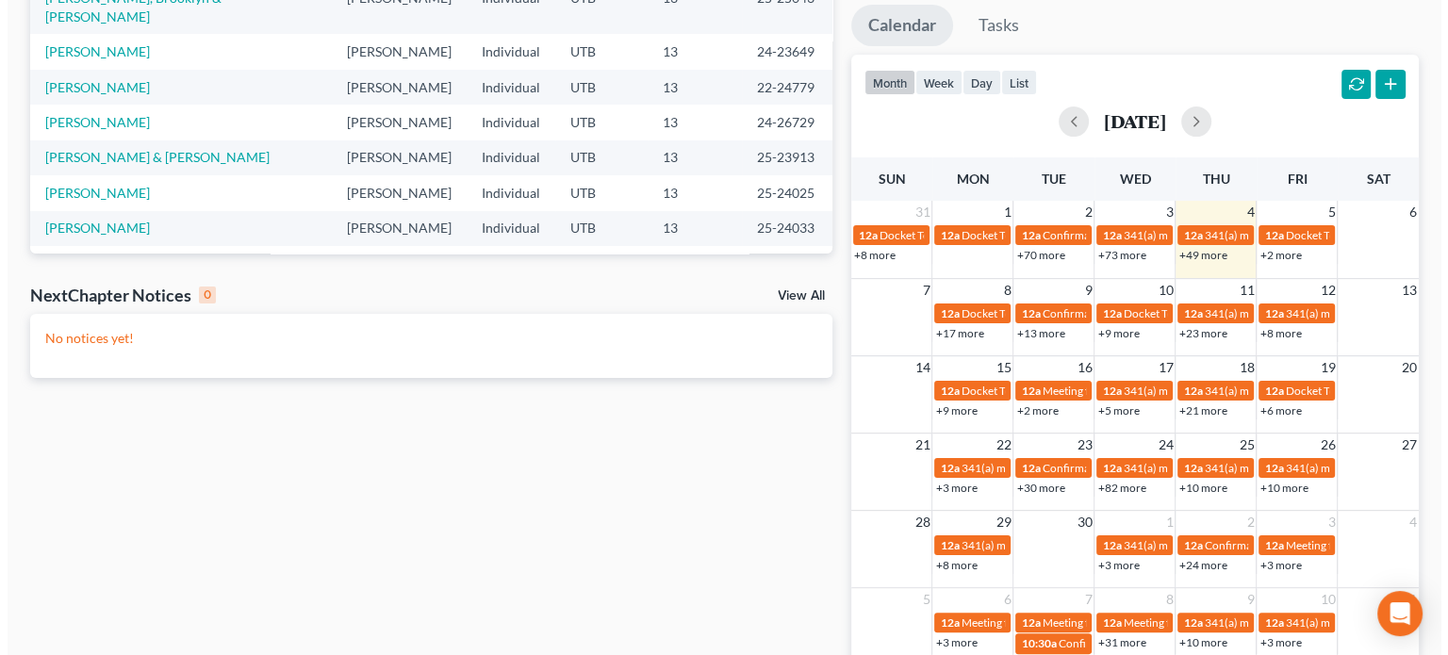
scroll to position [336, 0]
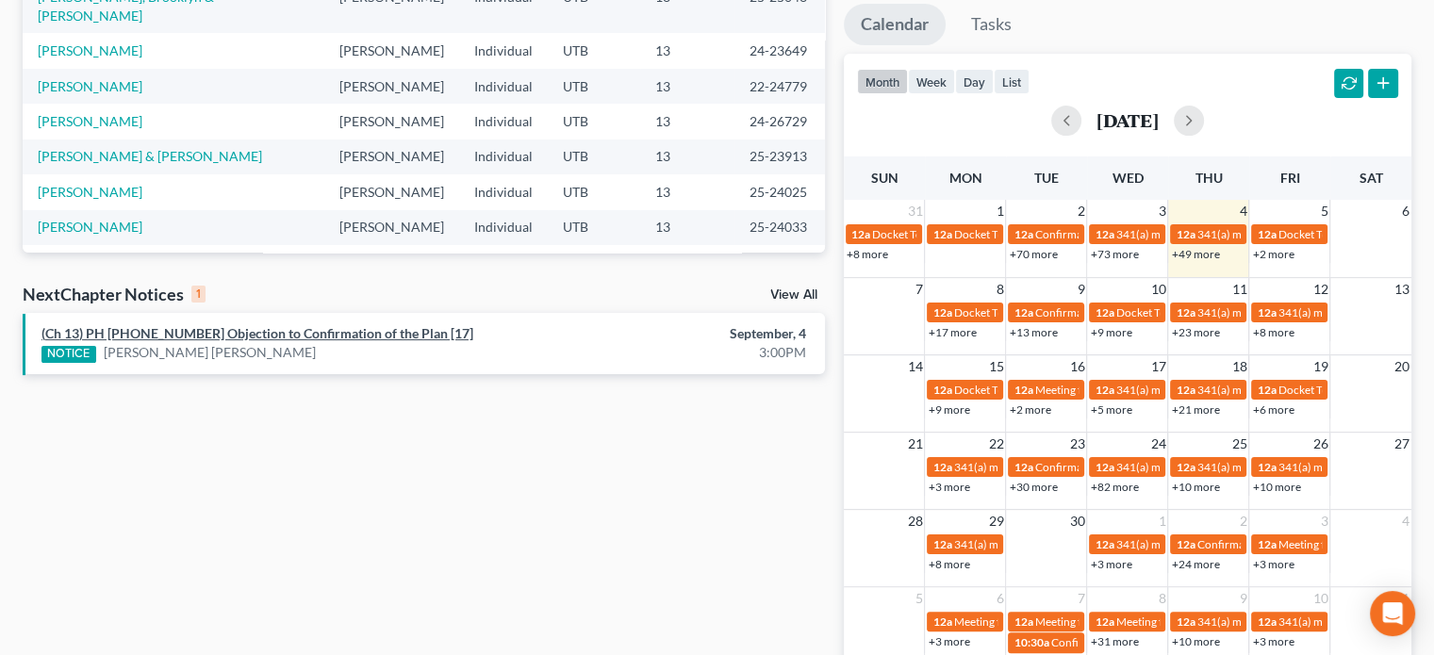
click at [332, 335] on link "(Ch 13) PH [PHONE_NUMBER] Objection to Confirmation of the Plan [17]" at bounding box center [257, 333] width 432 height 16
